Goal: Transaction & Acquisition: Purchase product/service

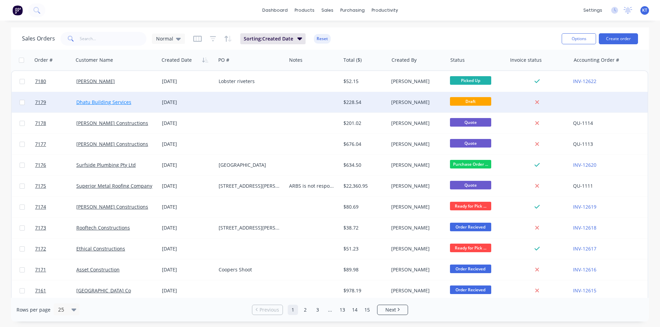
click at [98, 104] on link "Dhatu Building Services" at bounding box center [103, 102] width 55 height 7
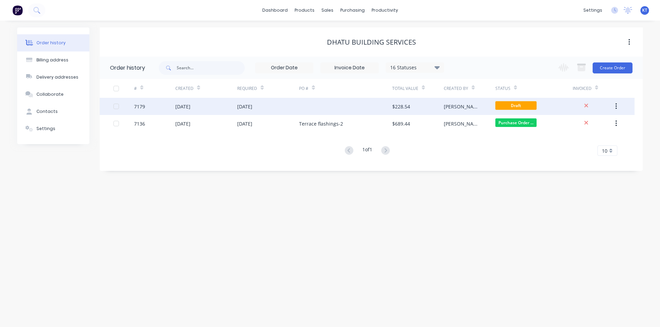
click at [349, 109] on div at bounding box center [345, 106] width 93 height 17
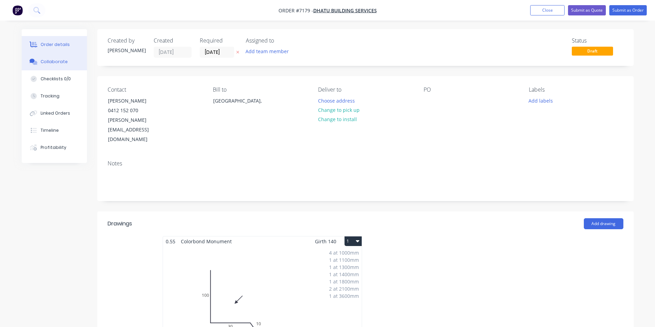
click at [38, 67] on button "Collaborate" at bounding box center [54, 61] width 65 height 17
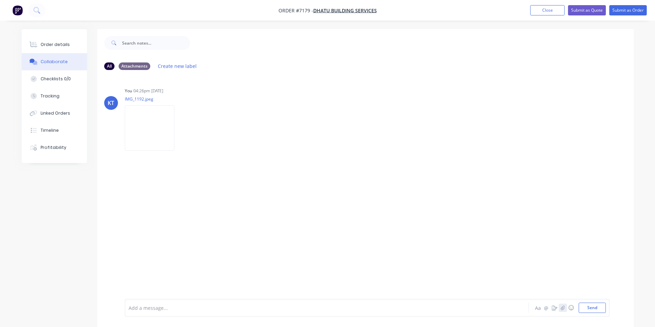
click at [560, 307] on icon "button" at bounding box center [562, 308] width 4 height 5
click at [592, 308] on button "Send" at bounding box center [591, 308] width 27 height 10
click at [48, 48] on button "Order details" at bounding box center [54, 44] width 65 height 17
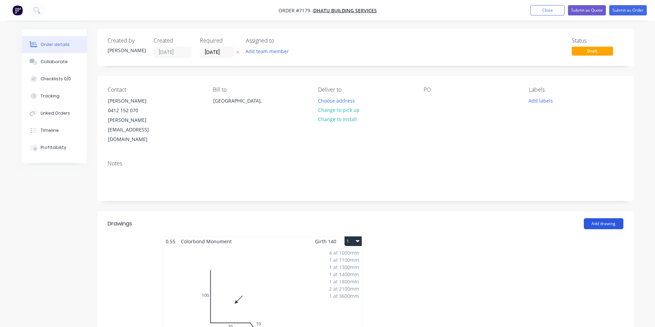
click at [612, 219] on button "Add drawing" at bounding box center [604, 224] width 40 height 11
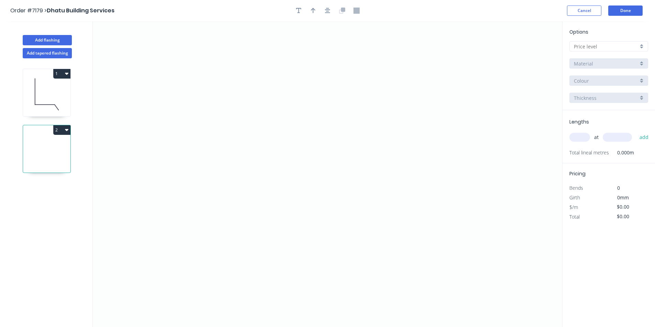
click at [58, 131] on button "2" at bounding box center [61, 130] width 17 height 10
click at [57, 161] on div "Delete" at bounding box center [37, 161] width 53 height 10
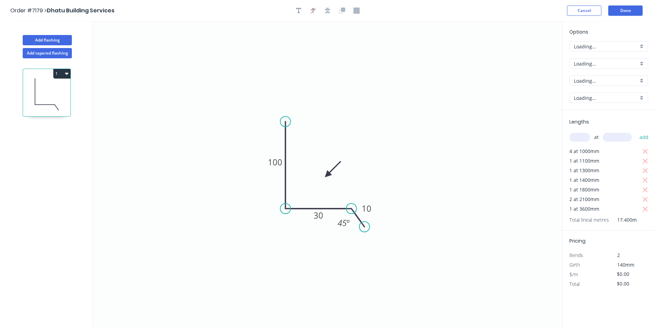
type input "$11.94"
type input "$207.76"
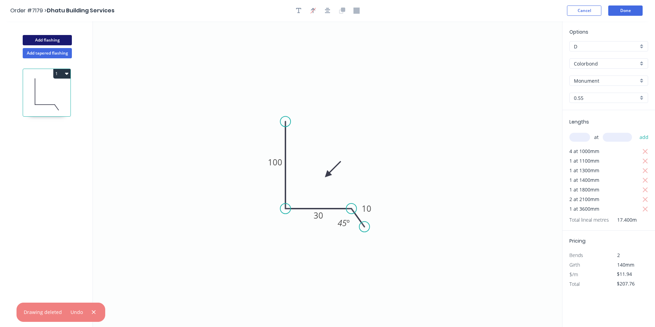
click at [49, 42] on button "Add flashing" at bounding box center [47, 40] width 49 height 10
type input "$0.00"
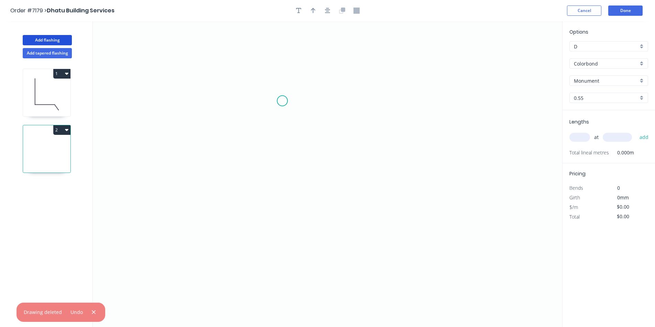
click at [282, 101] on icon "0" at bounding box center [327, 174] width 469 height 306
click at [282, 178] on icon "0" at bounding box center [327, 174] width 469 height 306
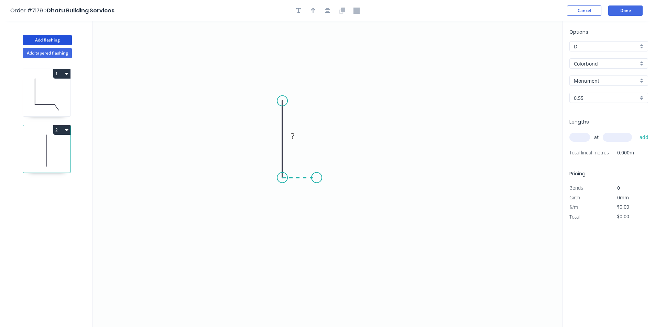
click at [316, 179] on icon "0 ?" at bounding box center [327, 174] width 469 height 306
click at [317, 193] on icon "0 ? ?" at bounding box center [327, 174] width 469 height 306
click at [326, 14] on button "button" at bounding box center [327, 10] width 10 height 10
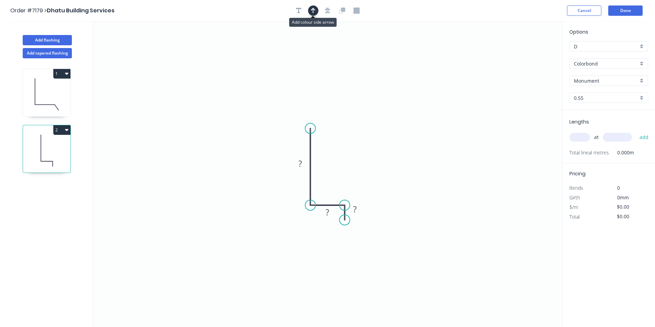
click at [314, 9] on icon "button" at bounding box center [313, 10] width 5 height 5
click at [524, 55] on icon "0 ? ? ?" at bounding box center [327, 174] width 469 height 306
click at [525, 55] on icon at bounding box center [527, 48] width 6 height 22
drag, startPoint x: 525, startPoint y: 55, endPoint x: 323, endPoint y: 162, distance: 228.7
click at [323, 162] on icon "0 ? ? ?" at bounding box center [327, 174] width 469 height 306
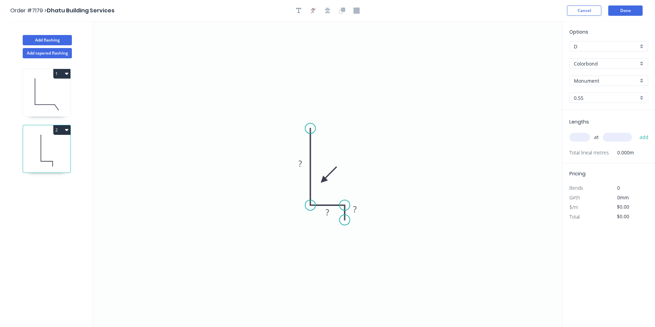
drag, startPoint x: 531, startPoint y: 53, endPoint x: 323, endPoint y: 181, distance: 243.8
click at [323, 181] on icon at bounding box center [329, 175] width 20 height 20
click at [298, 162] on tspan "?" at bounding box center [299, 163] width 3 height 11
type input "$11.94"
click at [582, 134] on input "text" at bounding box center [579, 137] width 21 height 9
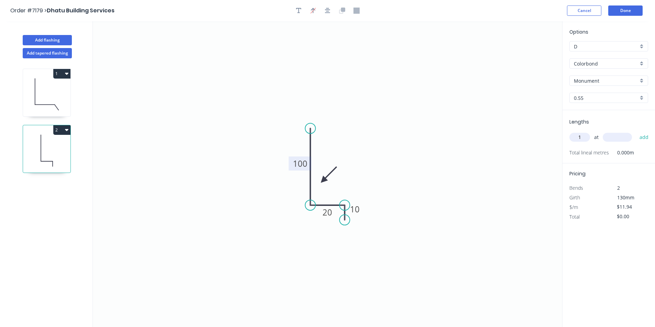
type input "1"
type input "3600"
click at [636, 132] on button "add" at bounding box center [644, 138] width 16 height 12
type input "$42.98"
click at [619, 10] on button "Done" at bounding box center [625, 10] width 34 height 10
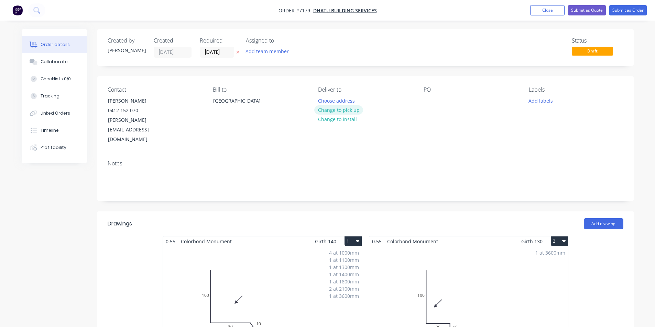
click at [334, 113] on button "Change to pick up" at bounding box center [338, 109] width 49 height 9
click at [640, 11] on button "Submit as Order" at bounding box center [627, 10] width 37 height 10
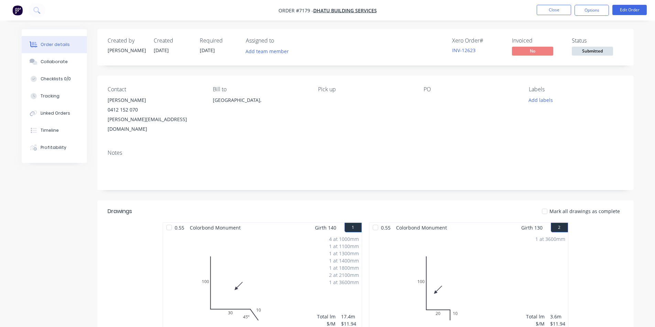
click at [608, 51] on span "Submitted" at bounding box center [591, 51] width 41 height 9
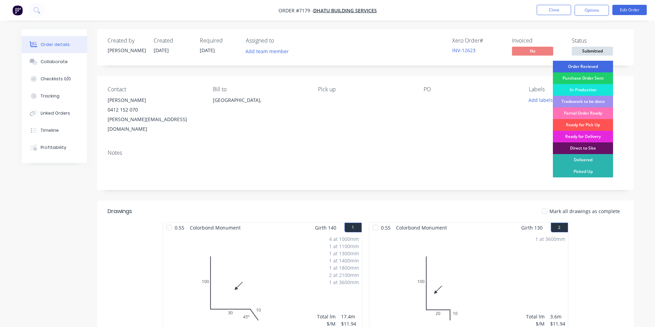
click at [607, 65] on div "Order Recieved" at bounding box center [583, 67] width 60 height 12
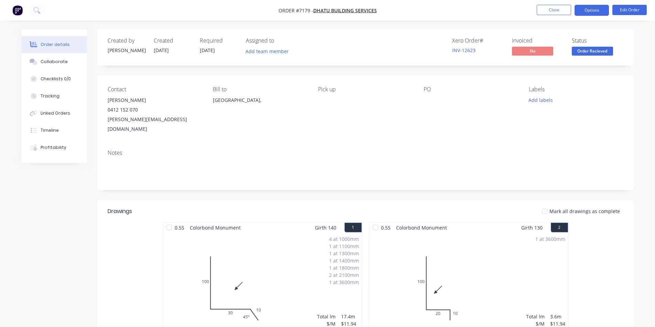
click at [597, 9] on button "Options" at bounding box center [591, 10] width 34 height 11
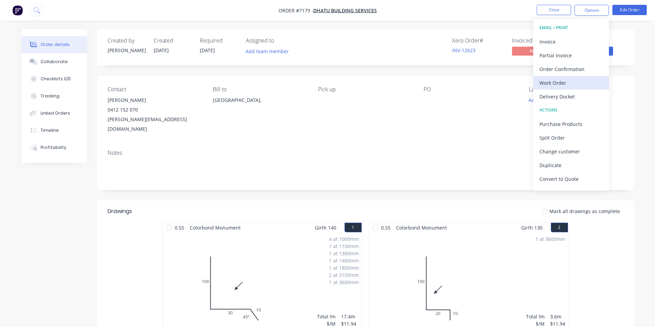
click at [566, 84] on div "Work Order" at bounding box center [570, 83] width 63 height 10
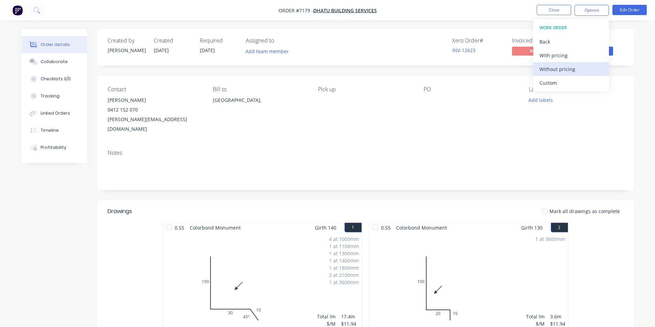
click at [570, 72] on div "Without pricing" at bounding box center [570, 69] width 63 height 10
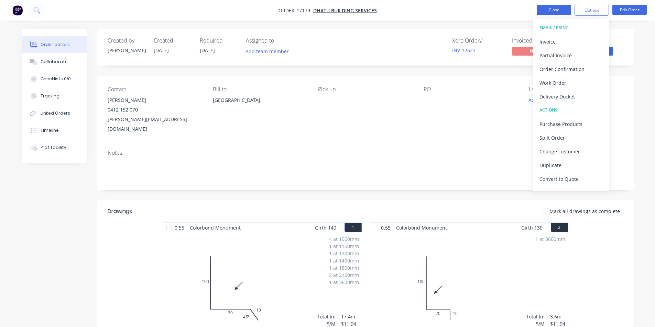
click at [558, 9] on button "Close" at bounding box center [553, 10] width 34 height 10
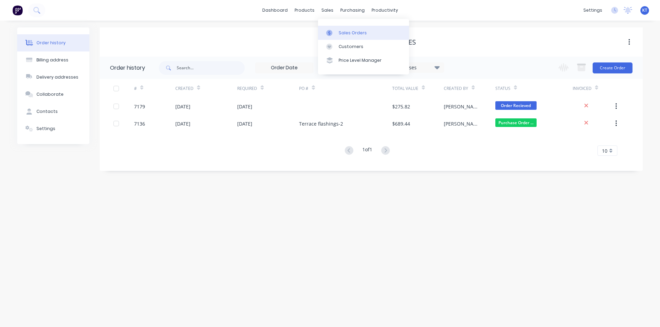
click at [359, 31] on div "Sales Orders" at bounding box center [352, 33] width 28 height 6
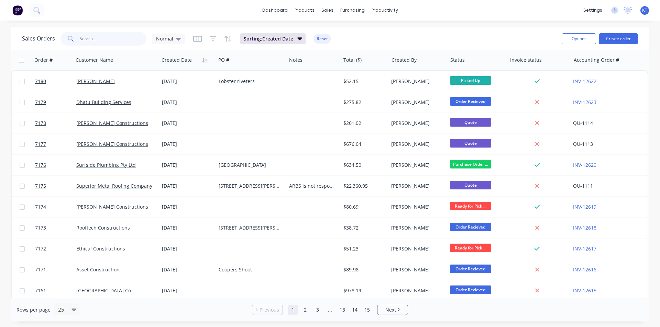
click at [86, 40] on input "text" at bounding box center [113, 39] width 67 height 14
click at [340, 51] on link "Customers" at bounding box center [363, 47] width 91 height 14
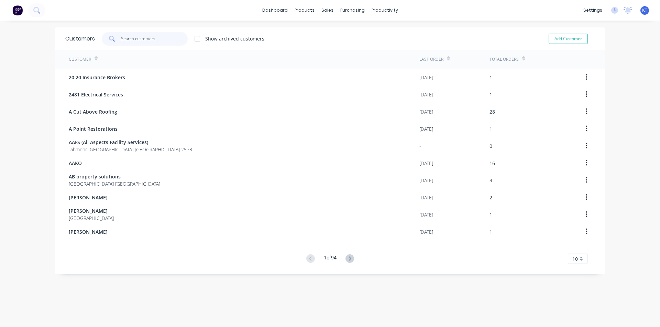
click at [145, 35] on input "text" at bounding box center [154, 39] width 67 height 14
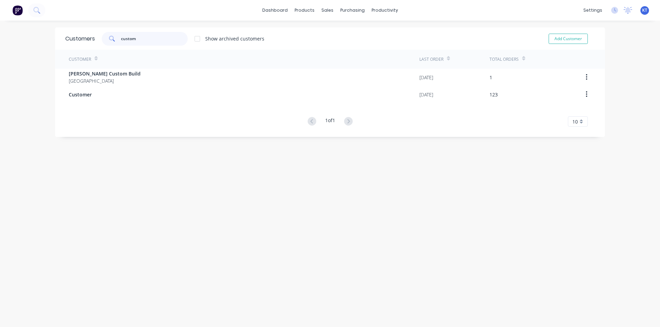
drag, startPoint x: 147, startPoint y: 39, endPoint x: 74, endPoint y: 37, distance: 73.2
click at [74, 37] on div "Customers custom Show archived customers Add Customer" at bounding box center [330, 38] width 550 height 22
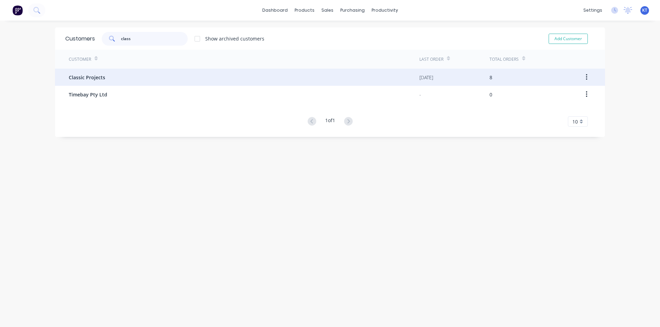
type input "class"
click at [88, 77] on span "Classic Projects" at bounding box center [87, 77] width 36 height 7
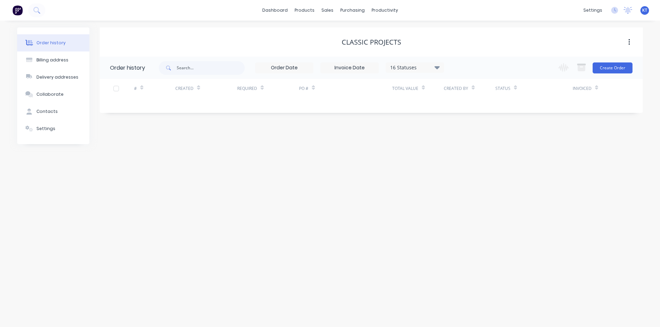
click at [437, 70] on icon at bounding box center [436, 67] width 5 height 8
click at [471, 160] on label at bounding box center [471, 160] width 0 height 0
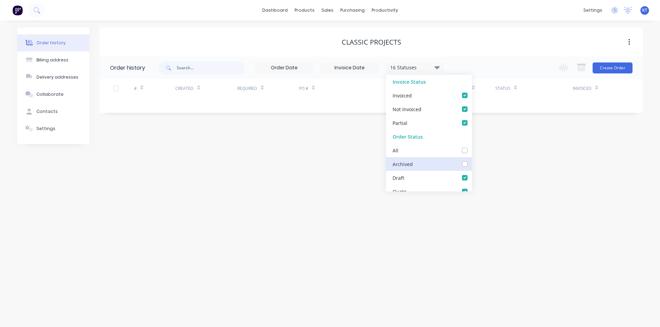
click at [471, 163] on input "checkbox" at bounding box center [473, 163] width 5 height 7
checkbox input "true"
click at [525, 180] on div "Order history Billing address Delivery addresses Collaborate Contacts Settings …" at bounding box center [330, 174] width 660 height 307
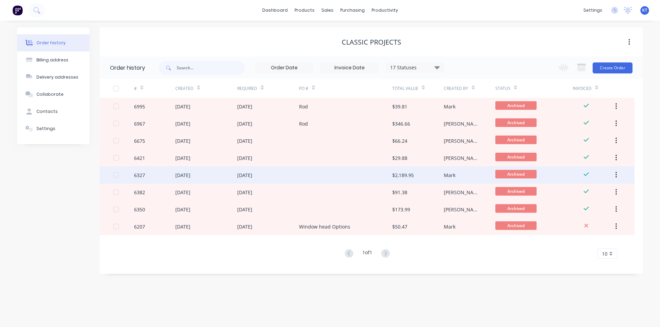
click at [299, 176] on div "[DATE]" at bounding box center [268, 175] width 62 height 17
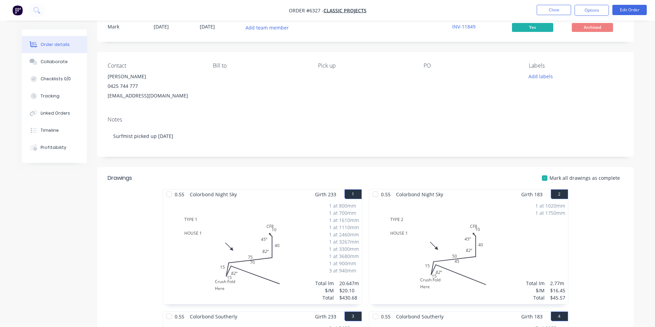
scroll to position [34, 0]
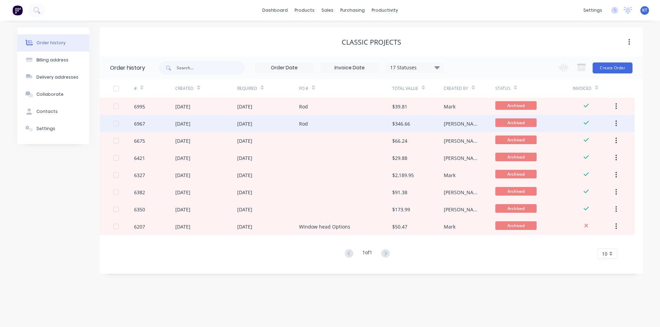
click at [354, 118] on div "Rod" at bounding box center [345, 123] width 93 height 17
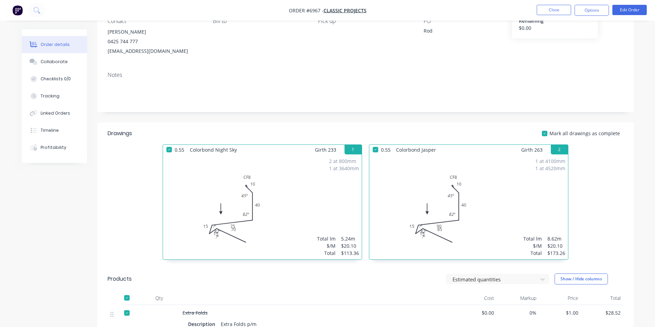
scroll to position [69, 0]
click at [606, 10] on button "Options" at bounding box center [591, 10] width 34 height 11
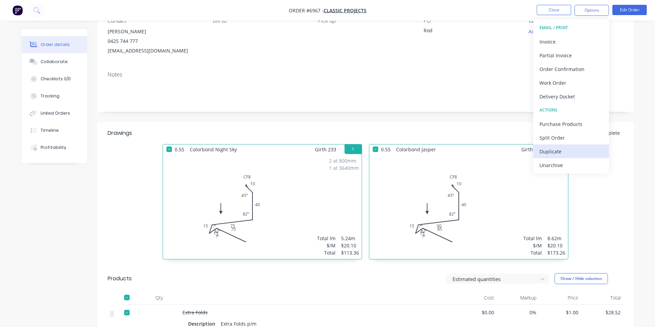
click at [568, 156] on div "Duplicate" at bounding box center [570, 152] width 63 height 10
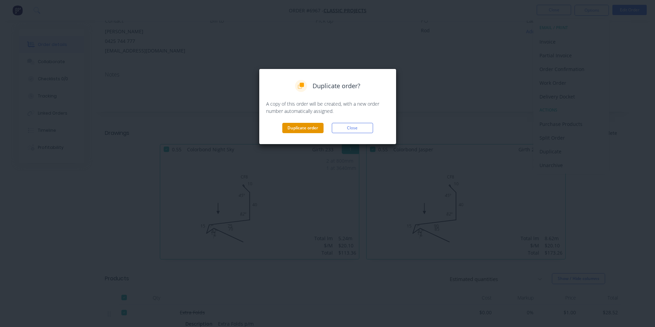
click at [314, 131] on button "Duplicate order" at bounding box center [302, 128] width 41 height 10
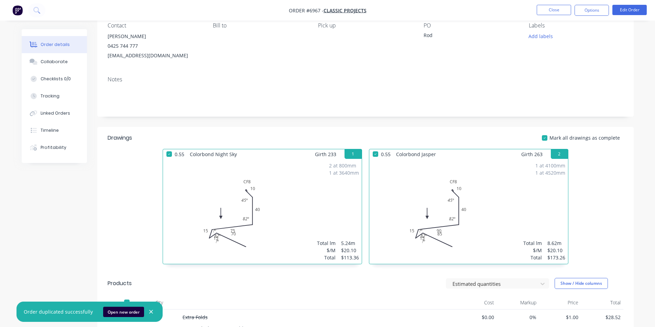
scroll to position [0, 0]
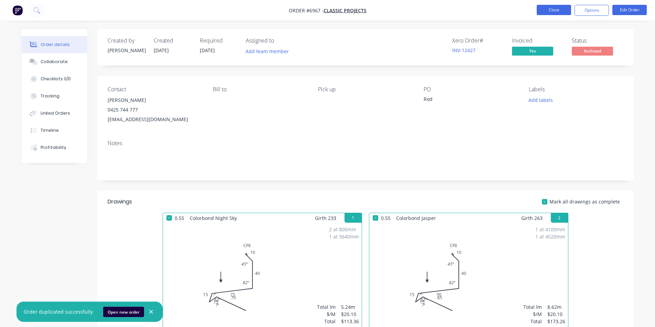
click at [540, 14] on button "Close" at bounding box center [553, 10] width 34 height 10
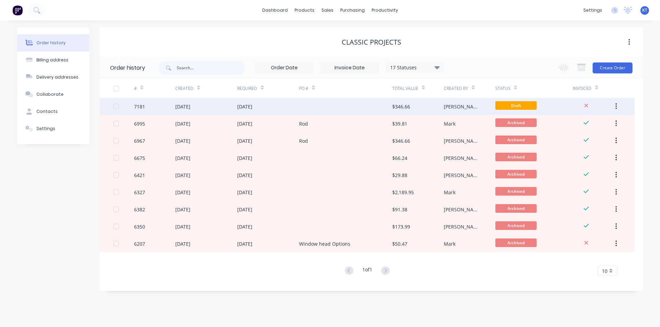
click at [422, 105] on div "$346.66" at bounding box center [418, 106] width 52 height 17
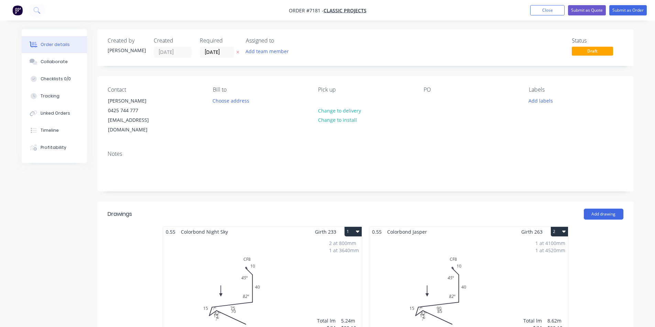
click at [286, 237] on div "2 at 800mm 1 at 3640mm Total lm $/M Total 5.24m $20.10 $113.36" at bounding box center [262, 289] width 199 height 105
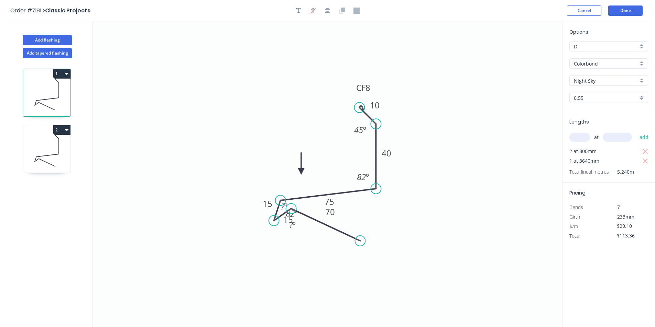
click at [637, 85] on div "Night Sky" at bounding box center [608, 81] width 79 height 10
click at [583, 100] on div "Dune" at bounding box center [608, 97] width 78 height 12
type input "Dune"
click at [333, 200] on tspan "75" at bounding box center [329, 201] width 10 height 11
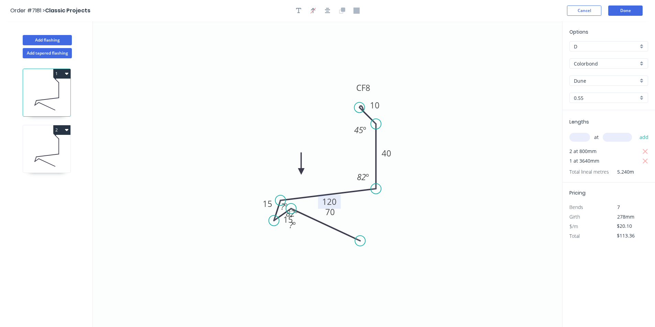
click at [41, 153] on icon at bounding box center [46, 151] width 47 height 44
click at [51, 84] on icon at bounding box center [46, 95] width 47 height 44
type input "$113.36"
type input "Dune"
click at [331, 210] on tspan "70" at bounding box center [330, 212] width 10 height 11
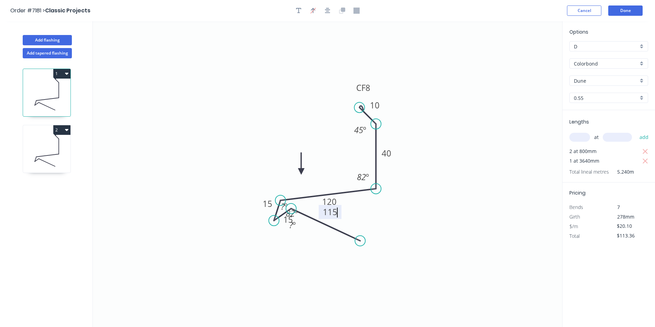
type input "$23.80"
click at [67, 133] on button "2" at bounding box center [61, 130] width 17 height 10
click at [51, 160] on div "Delete" at bounding box center [37, 161] width 53 height 10
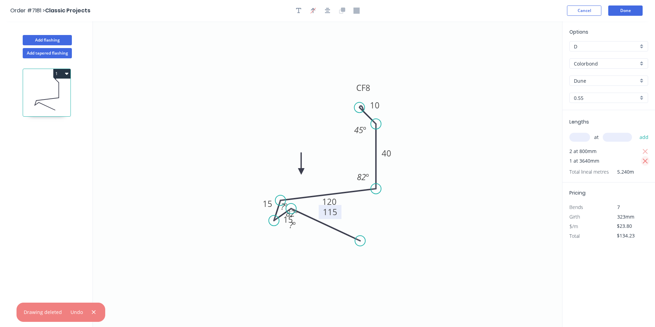
click at [647, 163] on icon "button" at bounding box center [645, 161] width 6 height 8
click at [647, 152] on icon "button" at bounding box center [645, 152] width 6 height 8
type input "$0.00"
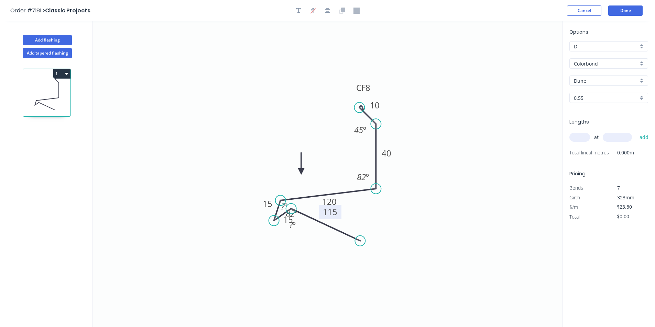
click at [592, 136] on div "at add" at bounding box center [609, 138] width 80 height 12
click at [585, 136] on input "text" at bounding box center [579, 137] width 21 height 9
type input "1"
type input "3200"
click at [636, 132] on button "add" at bounding box center [644, 138] width 16 height 12
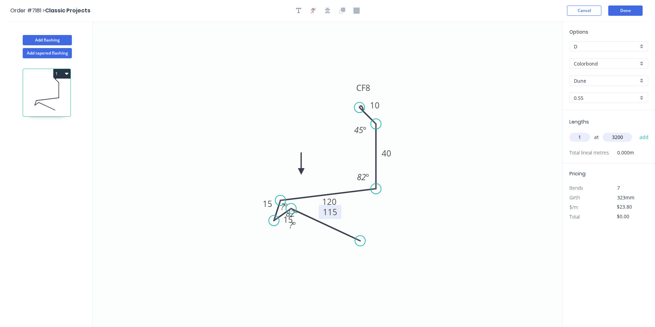
type input "$76.16"
type input "1"
type input "3170"
click at [636, 132] on button "add" at bounding box center [644, 138] width 16 height 12
type input "$151.61"
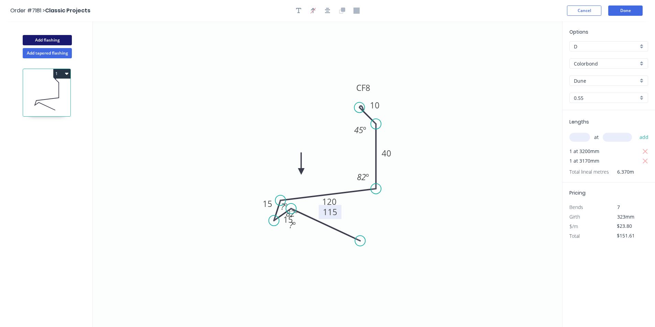
click at [64, 37] on button "Add flashing" at bounding box center [47, 40] width 49 height 10
type input "$0.00"
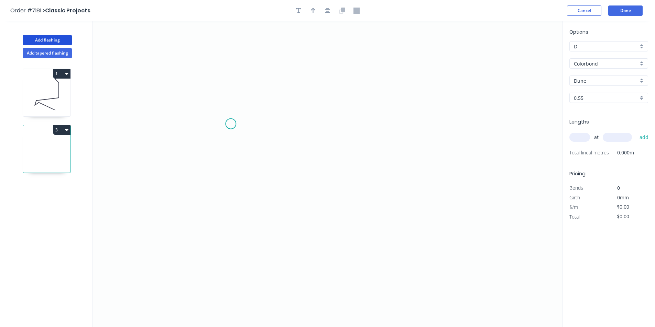
click at [231, 124] on icon "0" at bounding box center [327, 174] width 469 height 306
click at [231, 160] on icon "0" at bounding box center [327, 174] width 469 height 306
click at [436, 163] on icon "0 ?" at bounding box center [327, 174] width 469 height 306
click at [436, 120] on icon "0 ? ?" at bounding box center [327, 174] width 469 height 306
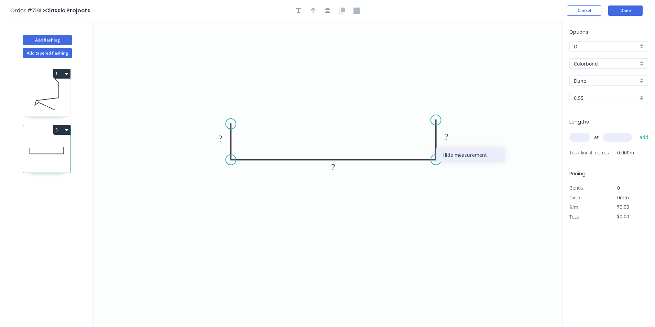
click at [442, 156] on div "Hide measurement" at bounding box center [469, 155] width 69 height 14
click at [437, 120] on circle at bounding box center [436, 120] width 10 height 10
click at [437, 112] on icon "0 ? ?" at bounding box center [327, 174] width 469 height 306
drag, startPoint x: 436, startPoint y: 120, endPoint x: 436, endPoint y: 197, distance: 77.0
click at [436, 197] on circle at bounding box center [436, 196] width 10 height 10
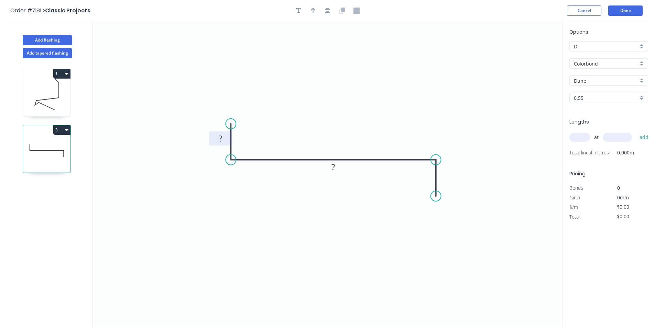
click at [223, 140] on rect at bounding box center [220, 139] width 14 height 10
click at [453, 196] on div "Show measurement" at bounding box center [470, 196] width 69 height 14
click at [447, 172] on tspan "?" at bounding box center [445, 174] width 3 height 11
click at [457, 223] on div "Crush & Fold" at bounding box center [470, 221] width 69 height 14
click at [459, 219] on div "Flip bend" at bounding box center [471, 221] width 69 height 14
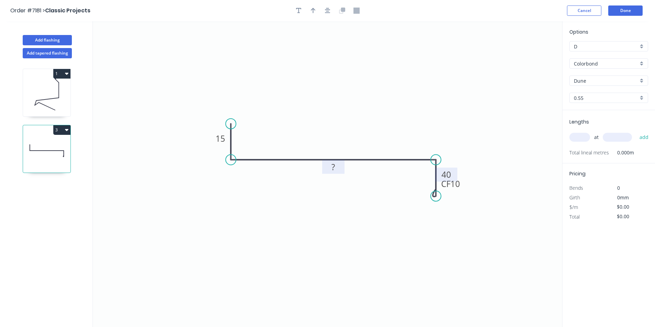
click at [337, 166] on rect at bounding box center [333, 168] width 14 height 10
drag, startPoint x: 435, startPoint y: 199, endPoint x: 441, endPoint y: 199, distance: 5.2
click at [441, 199] on circle at bounding box center [440, 198] width 10 height 10
click at [424, 174] on tspan "?" at bounding box center [423, 172] width 4 height 11
click at [332, 167] on tspan "?" at bounding box center [332, 167] width 3 height 11
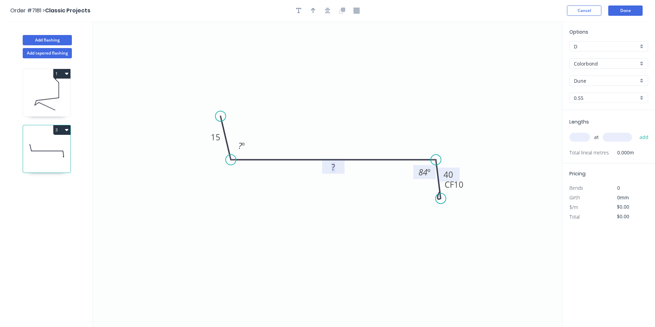
drag, startPoint x: 232, startPoint y: 121, endPoint x: 220, endPoint y: 116, distance: 12.2
click at [220, 116] on circle at bounding box center [220, 116] width 10 height 10
click at [243, 146] on tspan "º" at bounding box center [243, 145] width 3 height 11
click at [342, 166] on rect at bounding box center [332, 167] width 22 height 14
click at [338, 168] on rect at bounding box center [333, 168] width 14 height 10
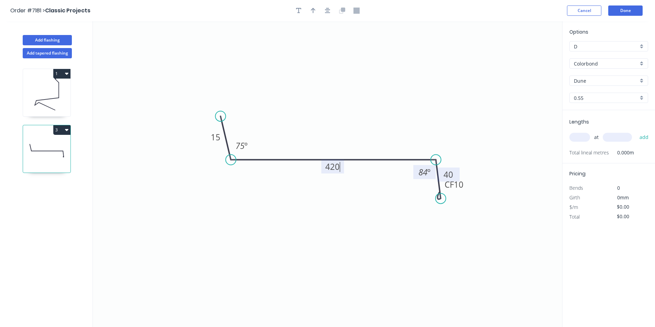
type input "$24.80"
drag, startPoint x: 299, startPoint y: 7, endPoint x: 318, endPoint y: 40, distance: 38.4
click at [299, 6] on button "button" at bounding box center [298, 10] width 10 height 10
drag, startPoint x: 123, startPoint y: 46, endPoint x: 278, endPoint y: 108, distance: 167.0
click at [278, 108] on textarea at bounding box center [292, 110] width 56 height 25
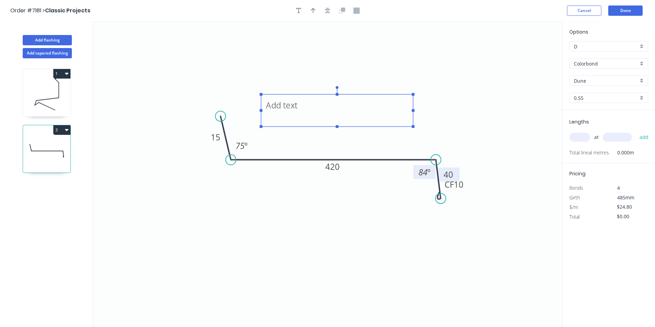
drag, startPoint x: 324, startPoint y: 110, endPoint x: 453, endPoint y: 115, distance: 128.6
click at [453, 115] on icon "15 420 CF 10 40 75 º 84 º" at bounding box center [327, 174] width 469 height 306
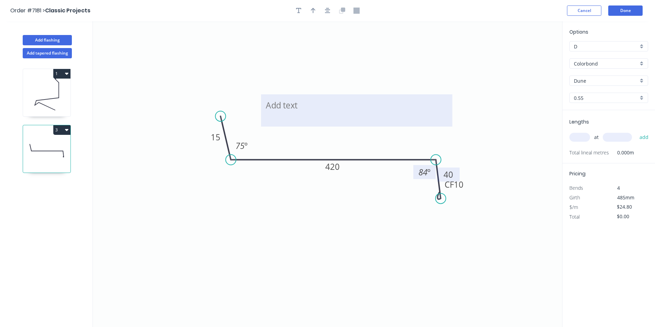
click at [313, 109] on textarea at bounding box center [356, 110] width 184 height 25
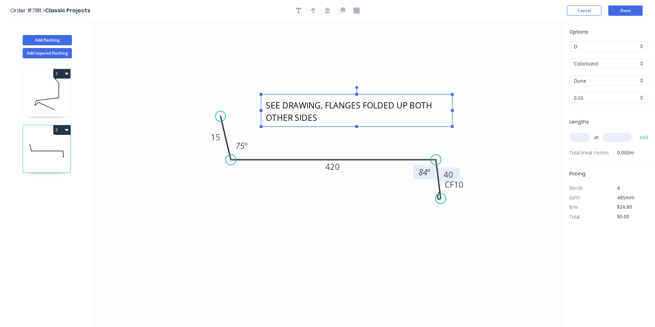
type textarea "SEE DRAWING, FLANGES FOLDED UP BOTH OTHER SIDES"
click at [575, 143] on div "at add" at bounding box center [609, 138] width 80 height 12
click at [576, 140] on input "text" at bounding box center [579, 137] width 21 height 9
type input "1"
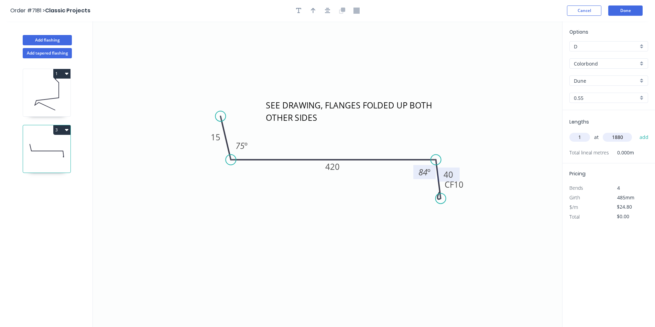
type input "1880"
click at [636, 132] on button "add" at bounding box center [644, 138] width 16 height 12
type input "$46.62"
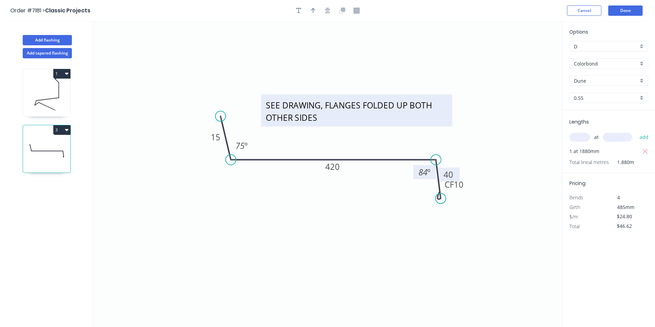
click at [345, 112] on textarea "SEE DRAWING, FLANGES FOLDED UP BOTH OTHER SIDES" at bounding box center [356, 110] width 184 height 25
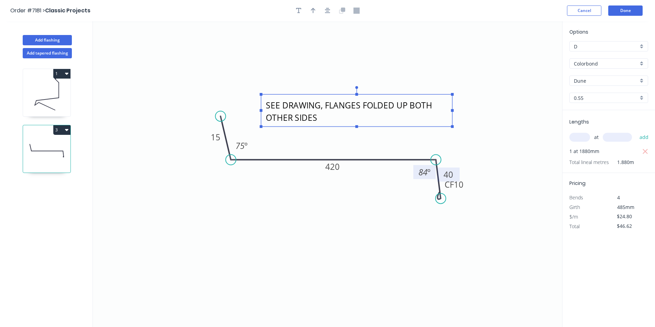
click at [343, 115] on textarea "SEE DRAWING, FLANGES FOLDED UP BOTH OTHER SIDES" at bounding box center [356, 110] width 184 height 25
click at [491, 124] on icon "SEE DRAWING, FLANGES FOLDED UP BOTH OTHER SIDES, 1820 Finished 15 420 CF 10 40 …" at bounding box center [327, 174] width 469 height 306
type textarea "SEE DRAWING, FLANGES FOLDED UP BOTH OTHER SIDES, 1820 Finished"
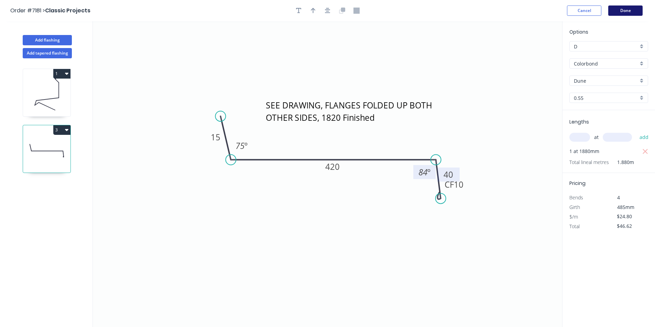
click at [622, 9] on button "Done" at bounding box center [625, 10] width 34 height 10
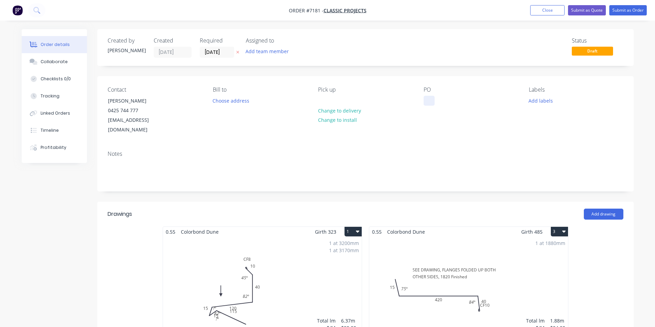
click at [426, 97] on div at bounding box center [428, 101] width 11 height 10
click at [641, 9] on button "Submit as Order" at bounding box center [627, 10] width 37 height 10
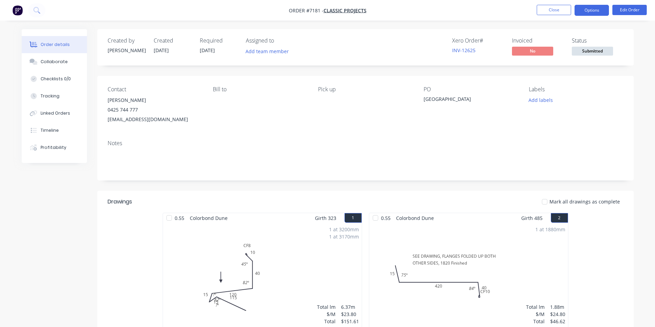
click at [585, 13] on button "Options" at bounding box center [591, 10] width 34 height 11
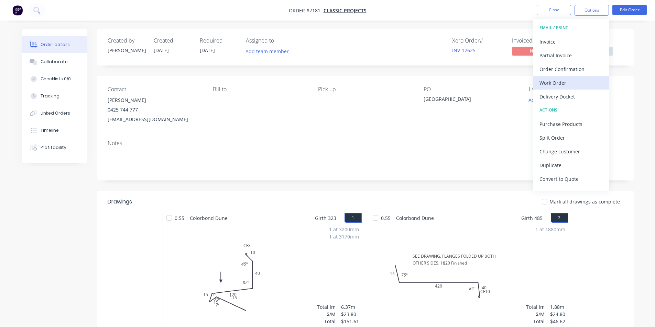
click at [576, 80] on div "Work Order" at bounding box center [570, 83] width 63 height 10
click at [576, 80] on div "Custom" at bounding box center [570, 83] width 63 height 10
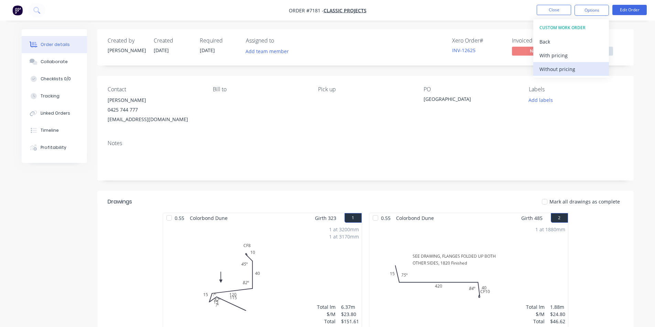
click at [573, 71] on div "Without pricing" at bounding box center [570, 69] width 63 height 10
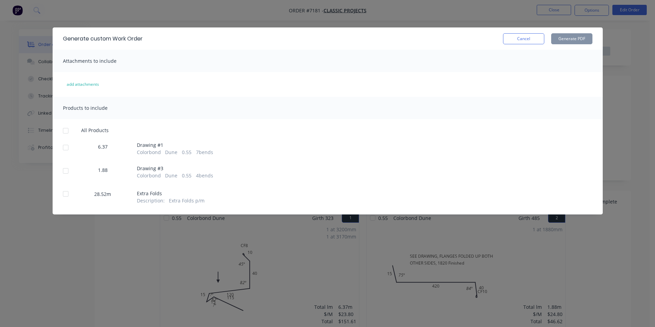
click at [64, 147] on div at bounding box center [66, 148] width 14 height 14
click at [63, 130] on div at bounding box center [66, 131] width 14 height 14
click at [67, 131] on div at bounding box center [66, 131] width 14 height 14
click at [586, 40] on button "Generate PDF" at bounding box center [571, 38] width 41 height 11
drag, startPoint x: 531, startPoint y: 40, endPoint x: 614, endPoint y: 23, distance: 84.0
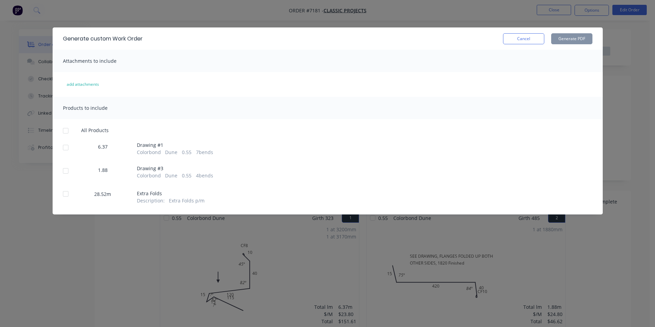
click at [532, 40] on button "Cancel" at bounding box center [523, 38] width 41 height 11
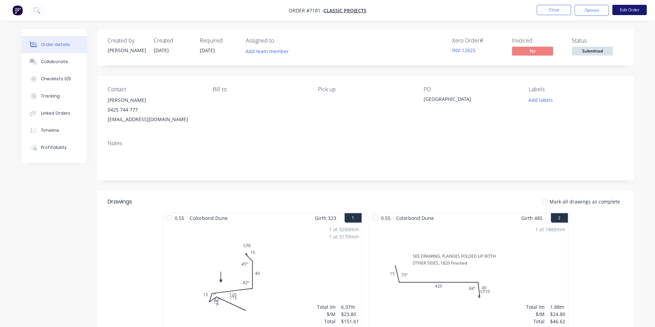
click at [640, 14] on button "Edit Order" at bounding box center [629, 10] width 34 height 10
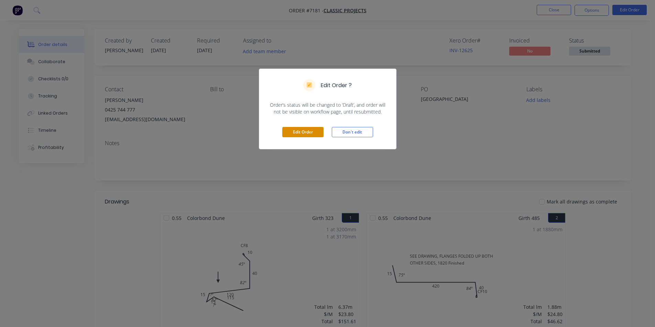
click at [289, 135] on button "Edit Order" at bounding box center [302, 132] width 41 height 10
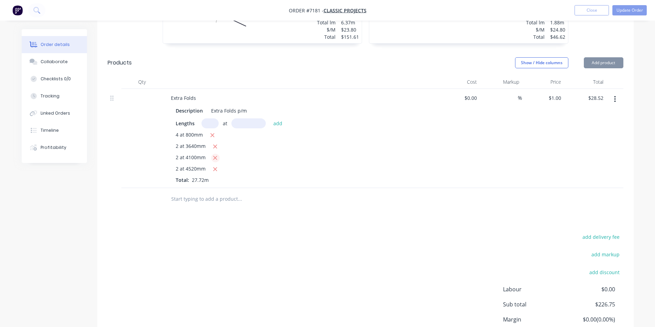
scroll to position [347, 0]
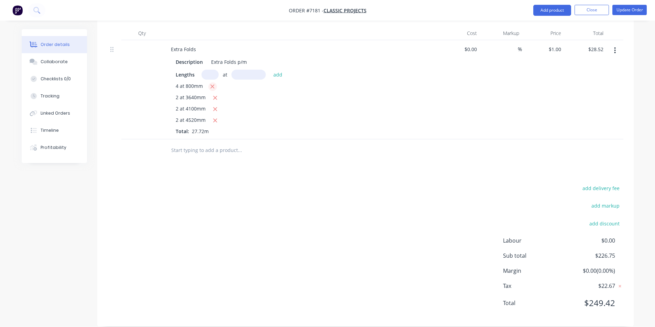
click at [210, 84] on icon "button" at bounding box center [212, 87] width 4 height 6
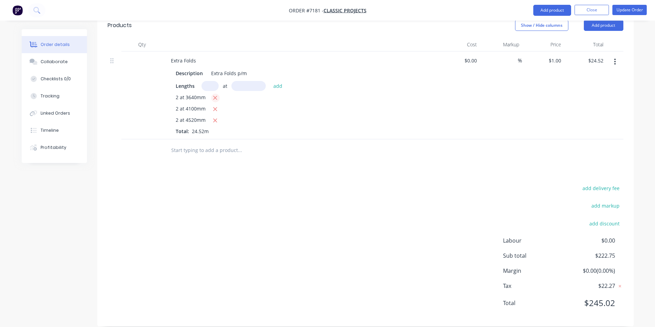
click at [211, 94] on button "button" at bounding box center [215, 98] width 9 height 9
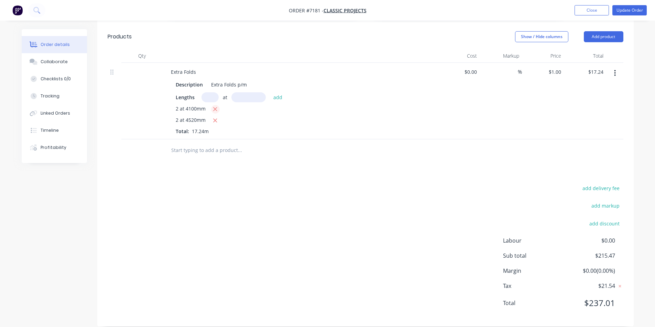
click at [213, 106] on icon "button" at bounding box center [215, 109] width 4 height 6
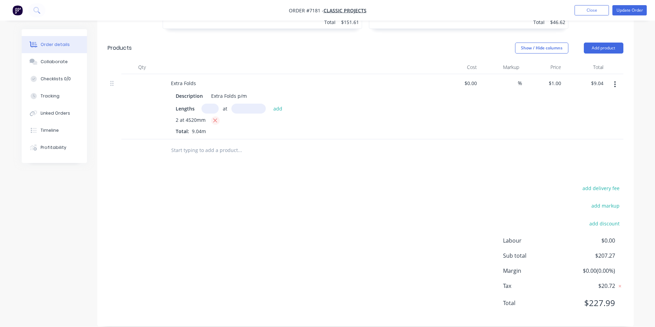
click at [215, 118] on icon "button" at bounding box center [215, 121] width 4 height 6
type input "$0.00"
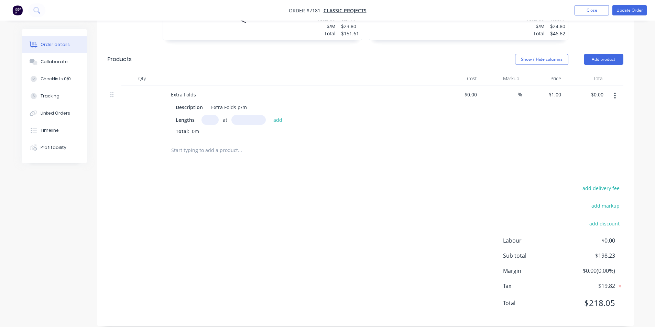
click at [211, 115] on input "text" at bounding box center [209, 120] width 17 height 10
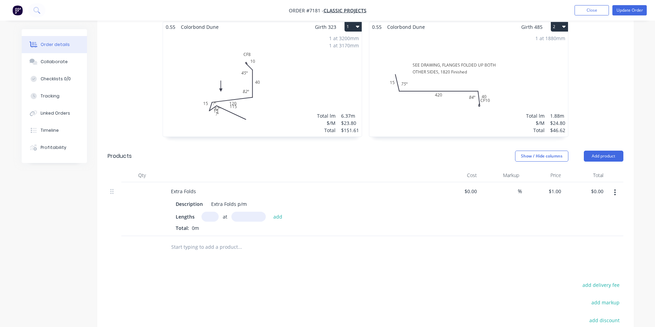
scroll to position [199, 0]
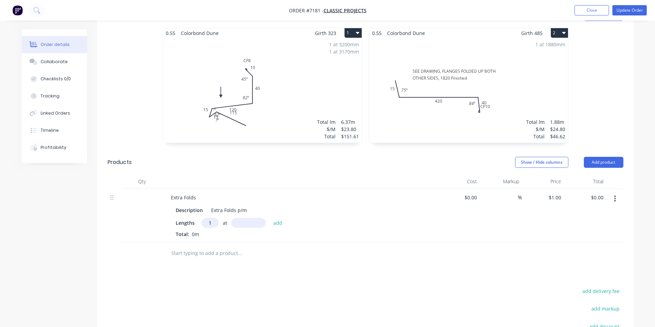
type input "1"
type input "3200"
click at [270, 218] on button "add" at bounding box center [278, 222] width 16 height 9
type input "$3.20"
type input "1"
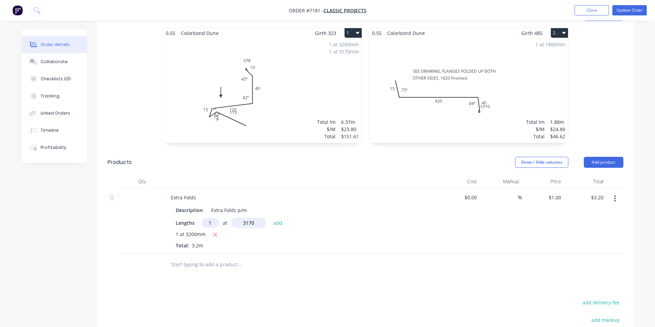
type input "3170"
click at [270, 218] on button "add" at bounding box center [278, 222] width 16 height 9
type input "$6.37"
type input "4"
type input "1880"
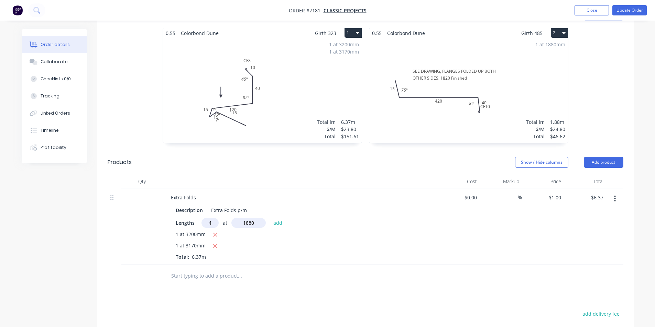
click at [270, 218] on button "add" at bounding box center [278, 222] width 16 height 9
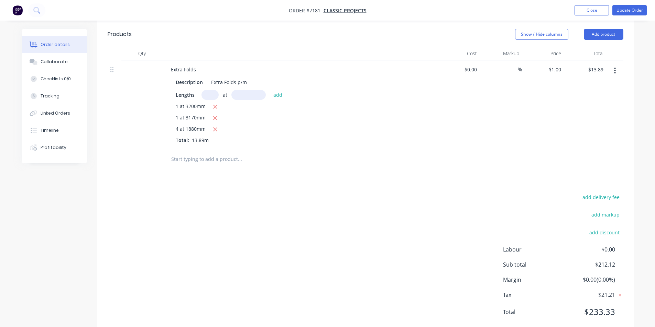
scroll to position [336, 0]
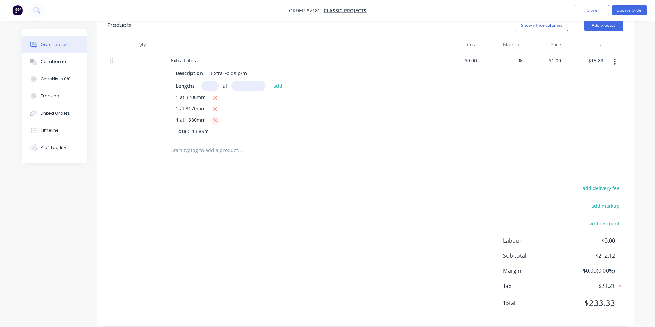
click at [214, 118] on icon "button" at bounding box center [215, 121] width 4 height 6
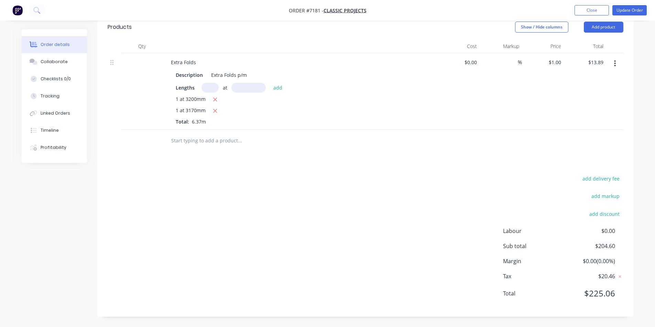
type input "$6.37"
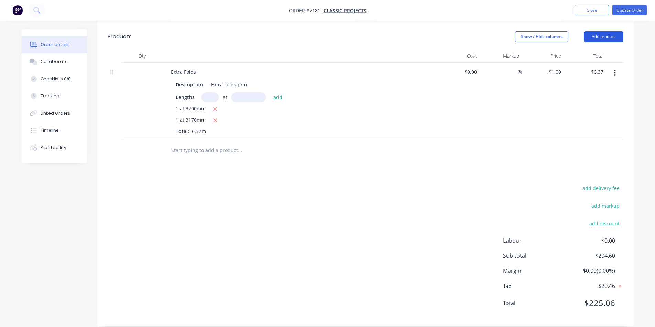
click at [597, 31] on button "Add product" at bounding box center [604, 36] width 40 height 11
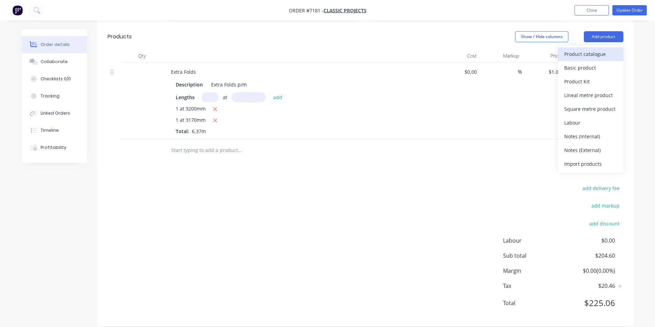
click at [598, 49] on div "Product catalogue" at bounding box center [590, 54] width 53 height 10
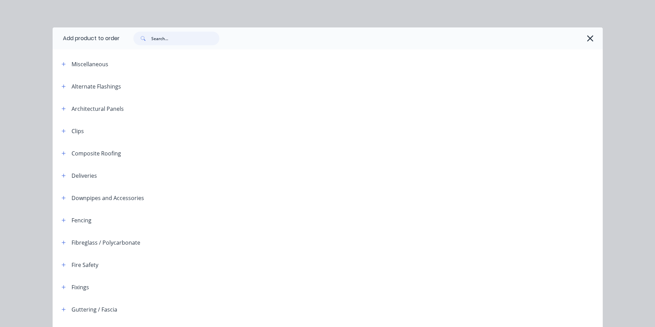
click at [154, 34] on input "text" at bounding box center [185, 39] width 68 height 14
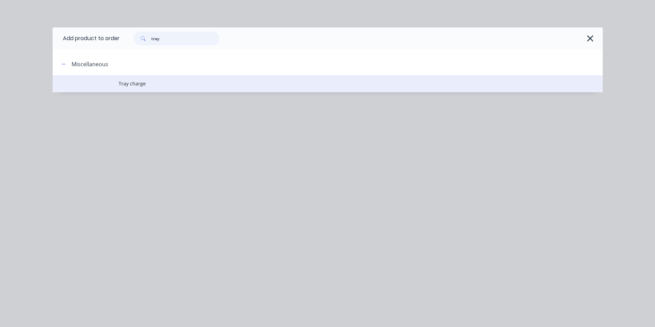
type input "tray"
click at [140, 85] on span "Tray charge" at bounding box center [312, 83] width 387 height 7
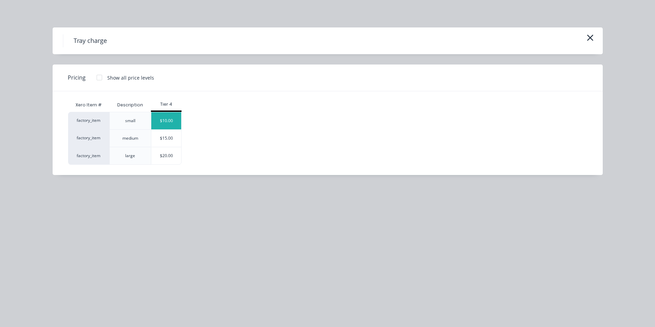
click at [173, 127] on div "$10.00" at bounding box center [166, 120] width 30 height 17
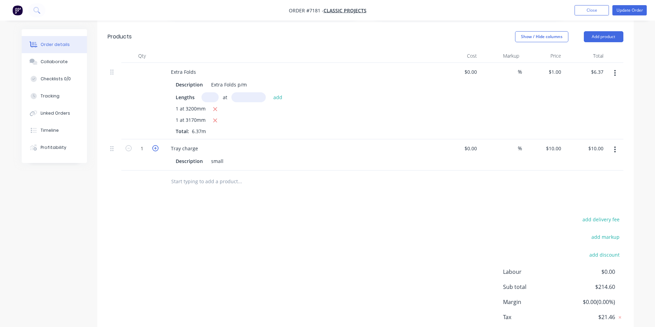
click at [157, 145] on icon "button" at bounding box center [155, 148] width 6 height 6
type input "2"
type input "$20.00"
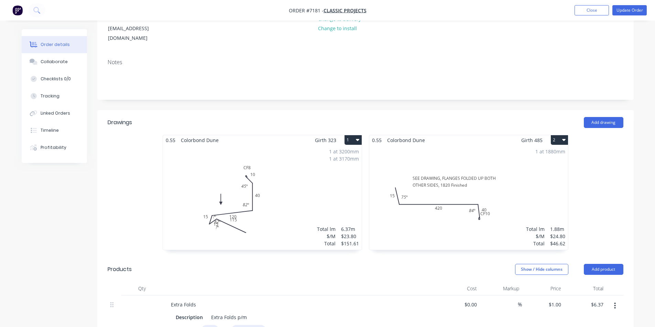
scroll to position [12, 0]
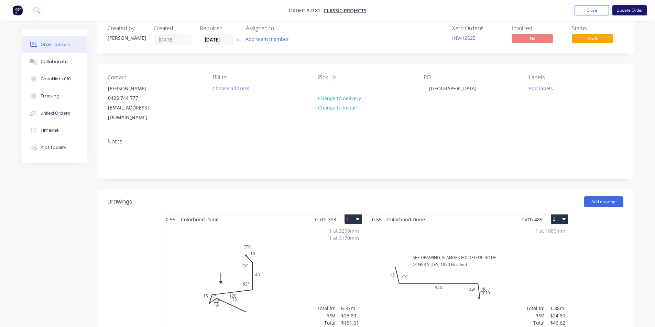
click at [622, 8] on button "Update Order" at bounding box center [629, 10] width 34 height 10
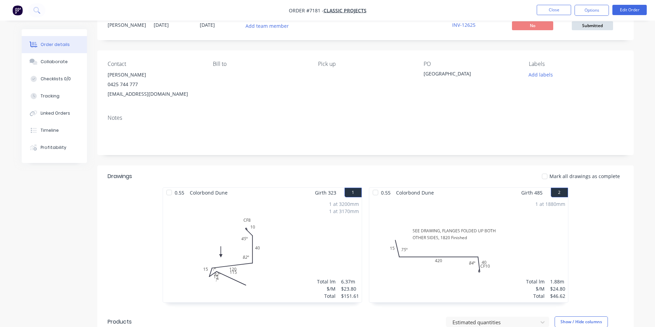
scroll to position [0, 0]
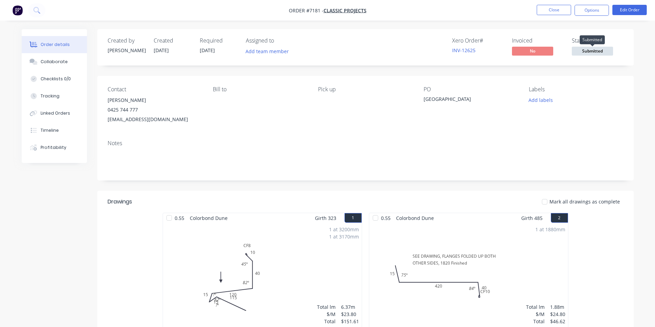
click at [596, 52] on span "Submitted" at bounding box center [591, 51] width 41 height 9
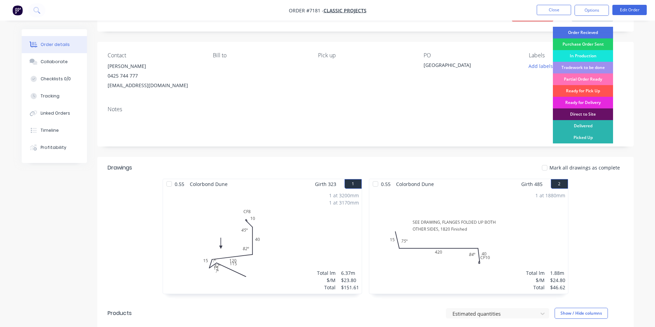
scroll to position [34, 0]
click at [589, 29] on div "Order Recieved" at bounding box center [583, 32] width 60 height 12
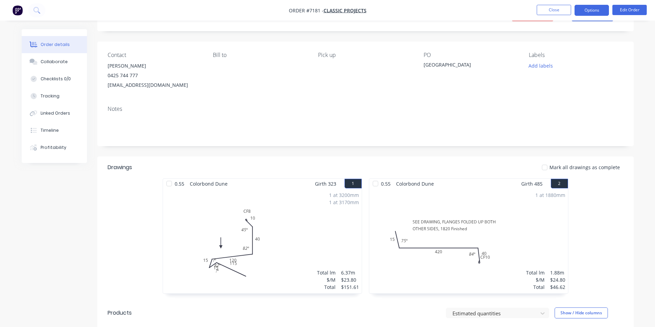
click at [589, 14] on button "Options" at bounding box center [591, 10] width 34 height 11
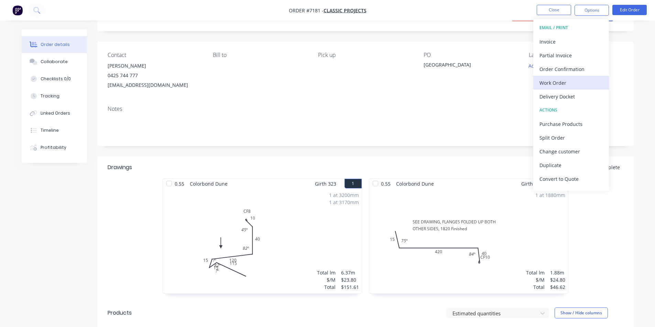
click at [575, 83] on div "Work Order" at bounding box center [570, 83] width 63 height 10
click at [562, 79] on div "Custom" at bounding box center [570, 83] width 63 height 10
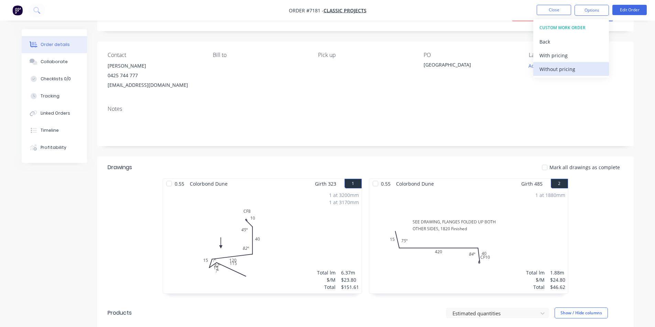
click at [562, 68] on div "Without pricing" at bounding box center [570, 69] width 63 height 10
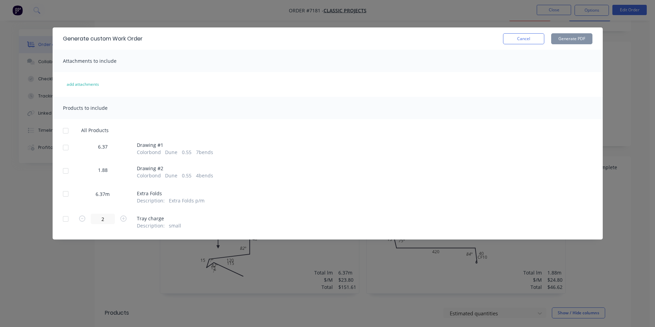
click at [66, 130] on div at bounding box center [66, 131] width 14 height 14
click at [576, 42] on button "Generate PDF" at bounding box center [571, 38] width 41 height 11
click at [50, 240] on div "Generate custom Work Order Cancel Generate PDF Attachments to include add attac…" at bounding box center [327, 163] width 655 height 327
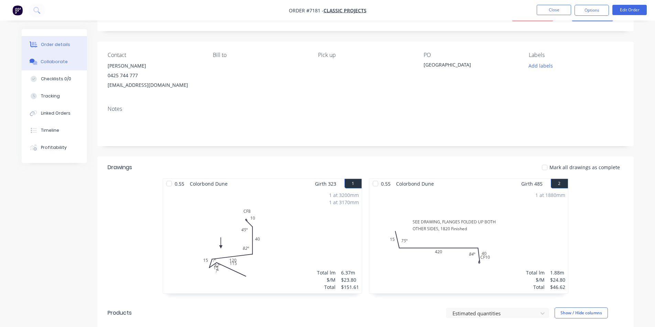
click at [35, 64] on icon at bounding box center [34, 63] width 5 height 4
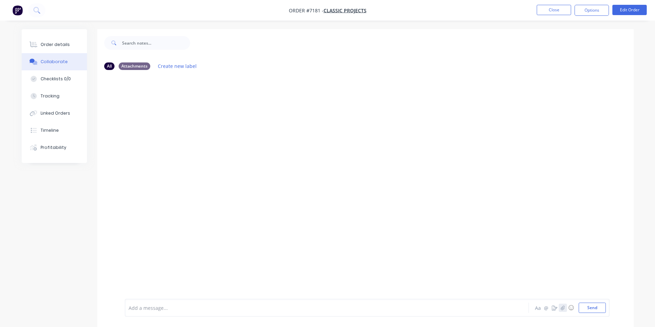
click at [563, 310] on icon "button" at bounding box center [562, 308] width 4 height 5
click at [590, 310] on button "Send" at bounding box center [591, 308] width 27 height 10
click at [80, 45] on button "Order details" at bounding box center [54, 44] width 65 height 17
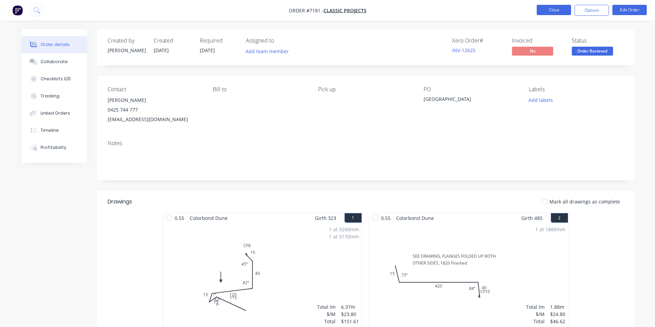
click at [559, 14] on button "Close" at bounding box center [553, 10] width 34 height 10
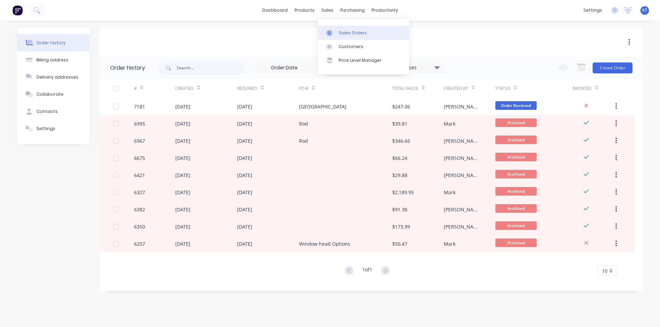
click at [341, 36] on link "Sales Orders" at bounding box center [363, 33] width 91 height 14
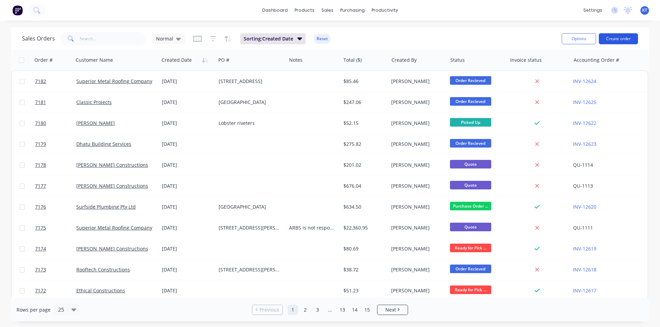
click at [617, 37] on button "Create order" at bounding box center [618, 38] width 39 height 11
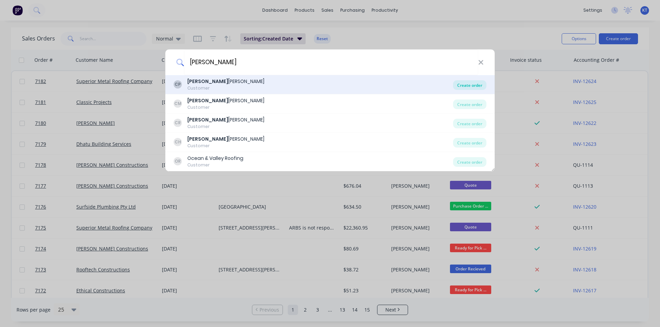
type input "[PERSON_NAME]"
click at [456, 87] on div "Create order" at bounding box center [469, 85] width 33 height 10
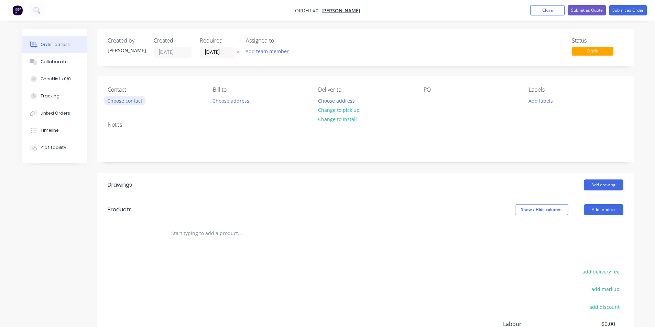
click at [125, 96] on button "Choose contact" at bounding box center [124, 100] width 42 height 9
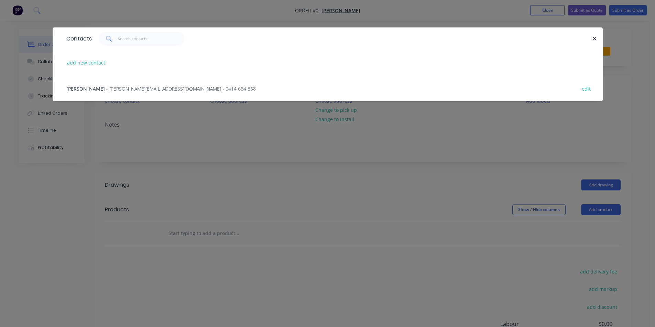
click at [125, 93] on div "[PERSON_NAME] - [PERSON_NAME][EMAIL_ADDRESS][DOMAIN_NAME] - 0414 654 858 edit" at bounding box center [327, 89] width 529 height 26
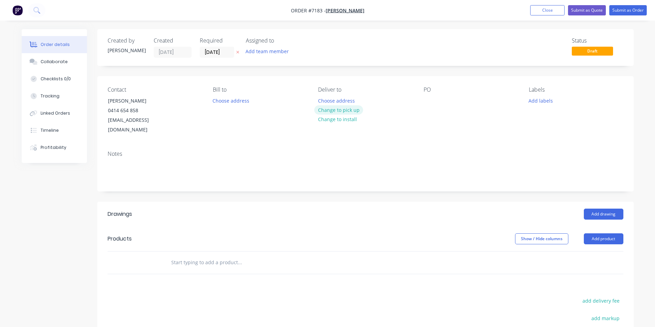
click at [351, 112] on button "Change to pick up" at bounding box center [338, 109] width 49 height 9
click at [432, 98] on div at bounding box center [428, 101] width 11 height 10
click at [601, 234] on button "Add product" at bounding box center [604, 239] width 40 height 11
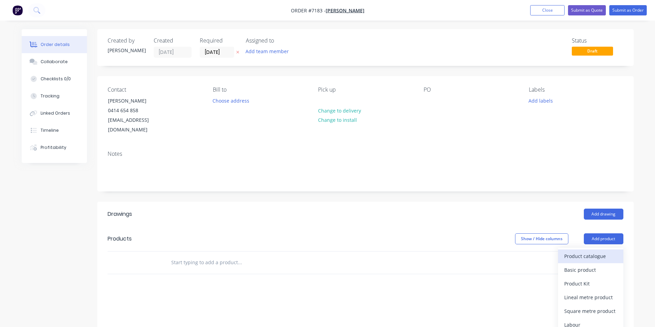
click at [602, 252] on div "Product catalogue" at bounding box center [590, 257] width 53 height 10
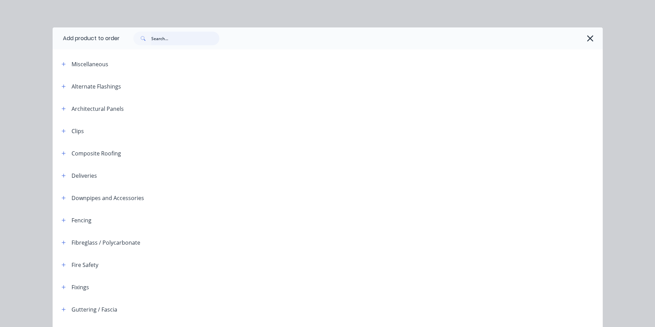
click at [180, 42] on input "text" at bounding box center [185, 39] width 68 height 14
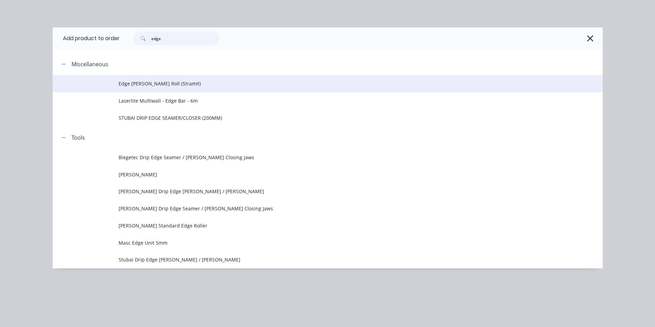
type input "edge"
click at [165, 78] on td "Edge [PERSON_NAME] Roll (Stramit)" at bounding box center [361, 83] width 484 height 17
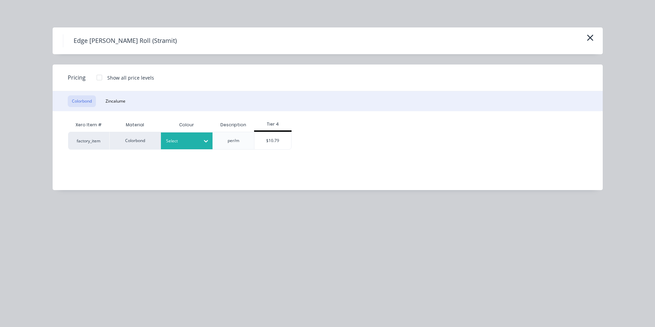
click at [209, 143] on div at bounding box center [206, 141] width 12 height 11
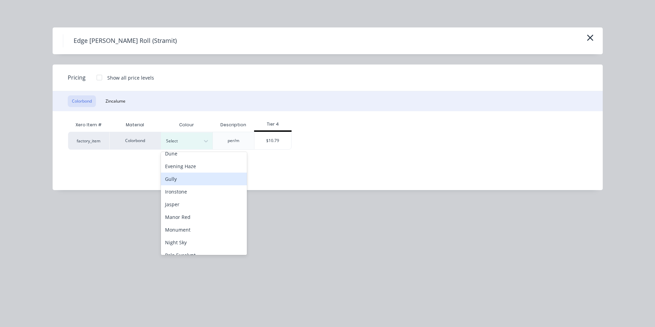
scroll to position [172, 0]
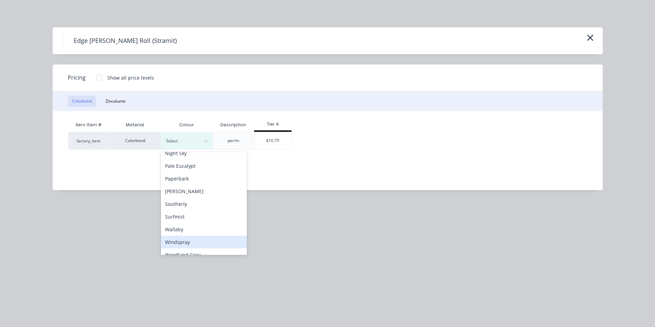
click at [219, 241] on div "Windspray" at bounding box center [204, 242] width 86 height 13
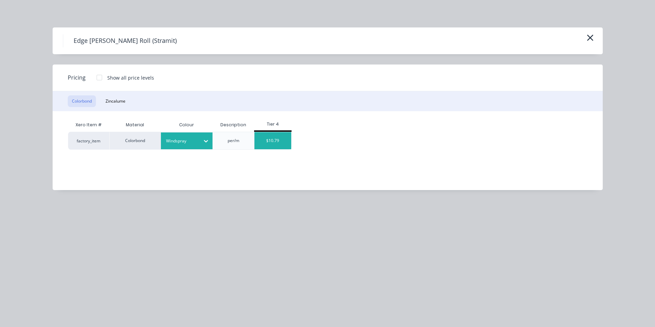
click at [265, 134] on div "$10.79" at bounding box center [272, 140] width 37 height 17
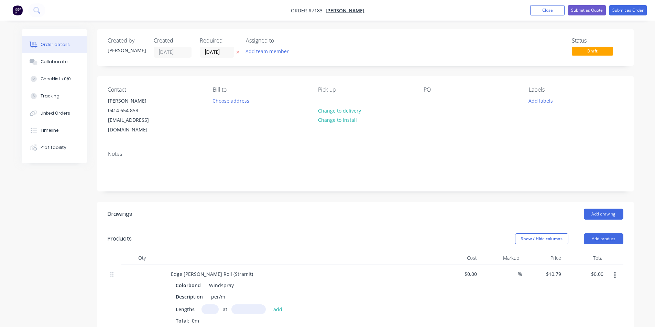
click at [219, 318] on div "Total: 0m" at bounding box center [300, 321] width 249 height 7
click at [215, 305] on input "text" at bounding box center [209, 310] width 17 height 10
type input "8"
type input "2800"
click at [270, 305] on button "add" at bounding box center [278, 309] width 16 height 9
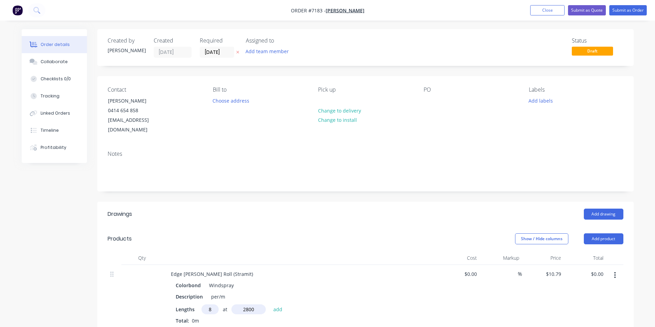
type input "$241.70"
click at [600, 234] on button "Add product" at bounding box center [604, 239] width 40 height 11
click at [600, 252] on div "Product catalogue" at bounding box center [590, 257] width 53 height 10
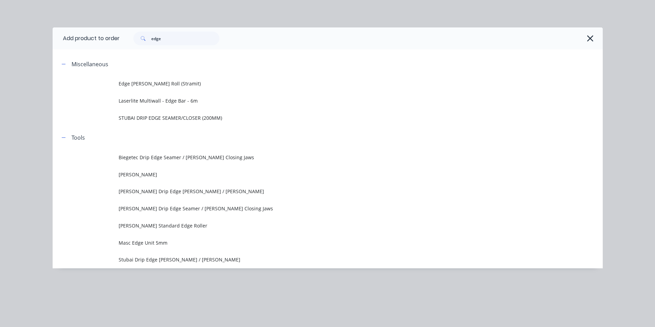
click at [197, 45] on div "edge" at bounding box center [361, 38] width 483 height 22
click at [197, 41] on input "edge" at bounding box center [185, 39] width 68 height 14
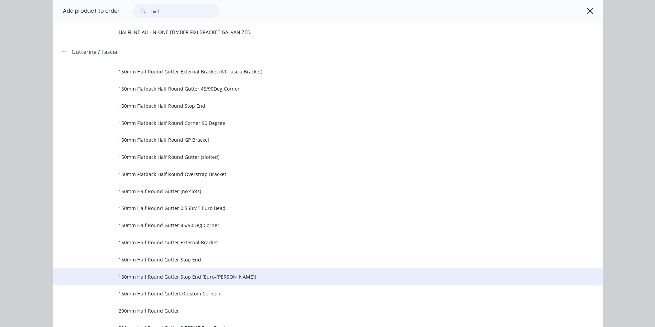
scroll to position [69, 0]
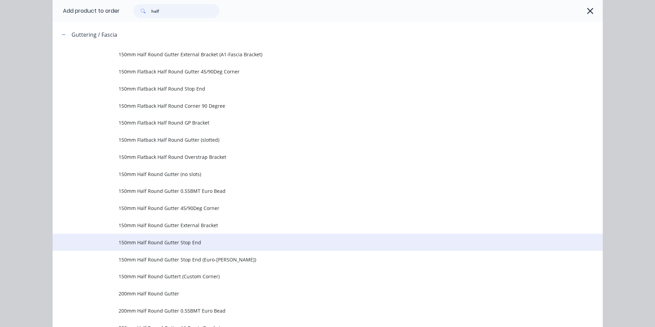
type input "half"
click at [203, 243] on span "150mm Half Round Gutter Stop End" at bounding box center [312, 242] width 387 height 7
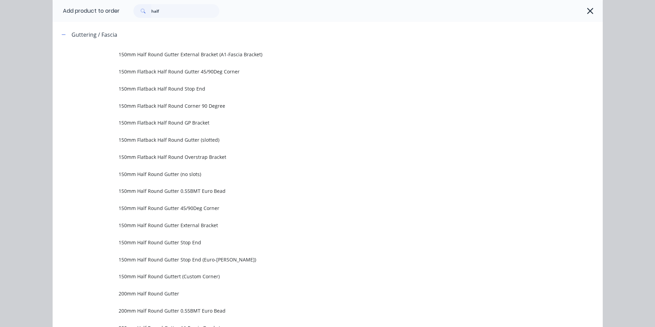
scroll to position [0, 0]
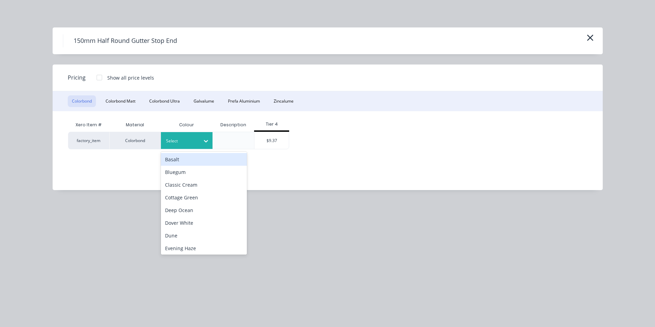
click at [192, 134] on div "Select" at bounding box center [187, 140] width 52 height 17
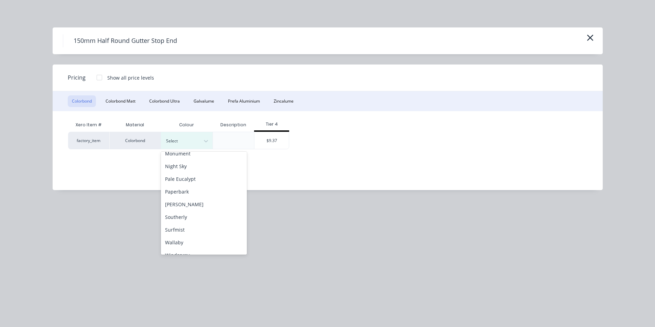
scroll to position [179, 0]
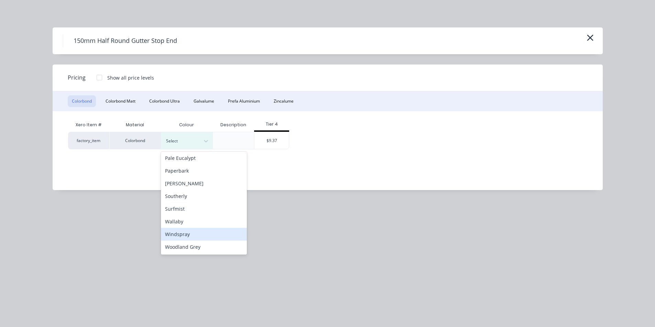
click at [195, 232] on div "Windspray" at bounding box center [204, 234] width 86 height 13
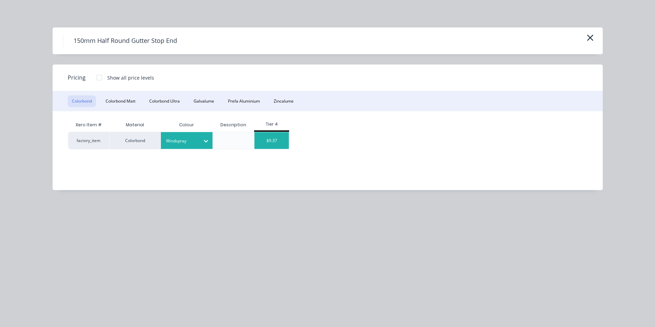
click at [279, 139] on div "$9.37" at bounding box center [271, 140] width 34 height 17
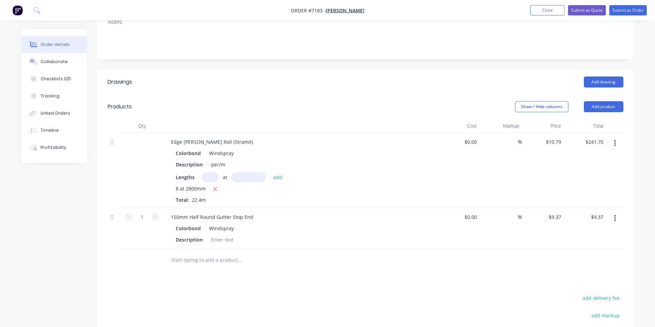
scroll to position [137, 0]
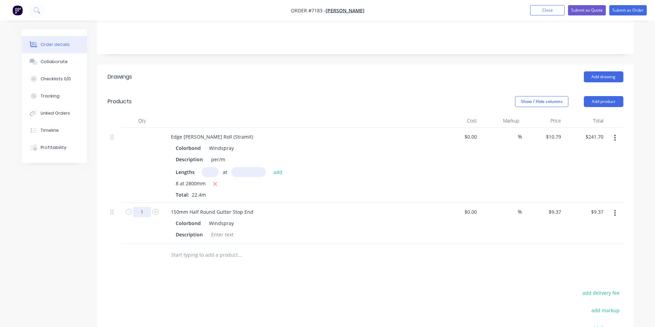
click at [147, 207] on input "1" at bounding box center [142, 212] width 18 height 10
type input "20"
type input "$187.40"
click at [223, 230] on div at bounding box center [222, 235] width 28 height 10
click at [226, 230] on div at bounding box center [222, 235] width 28 height 10
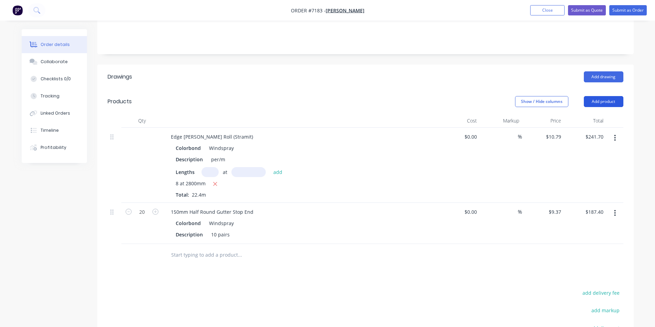
click at [590, 96] on button "Add product" at bounding box center [604, 101] width 40 height 11
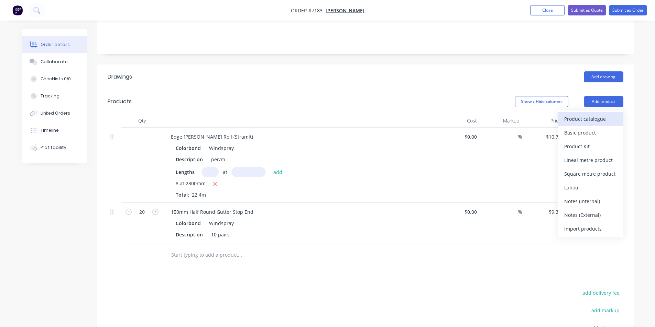
click at [591, 114] on div "Product catalogue" at bounding box center [590, 119] width 53 height 10
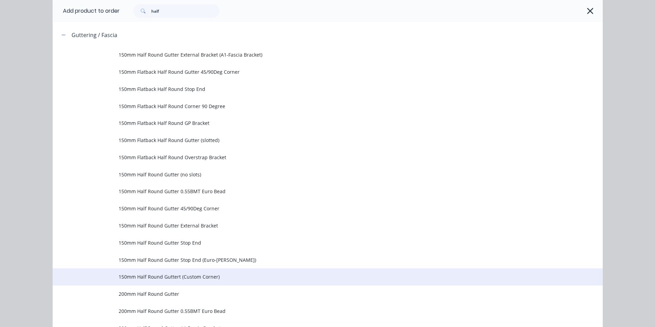
scroll to position [69, 0]
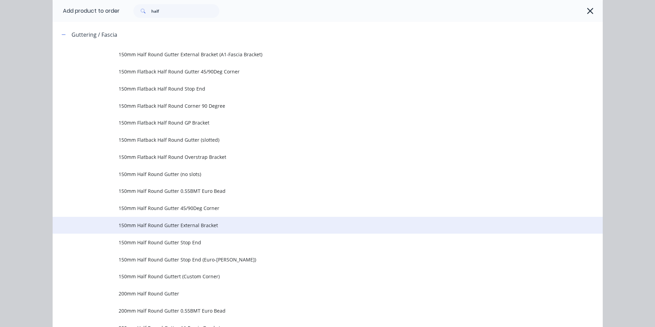
click at [213, 228] on span "150mm Half Round Gutter External Bracket" at bounding box center [312, 225] width 387 height 7
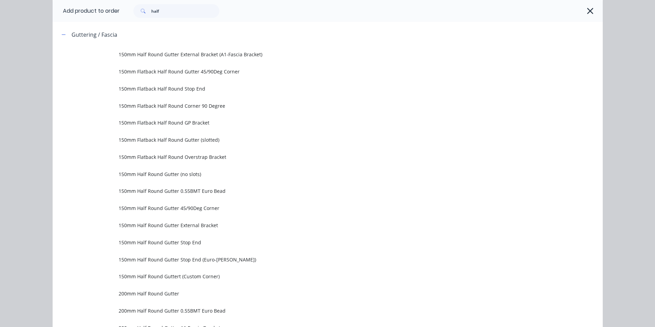
scroll to position [0, 0]
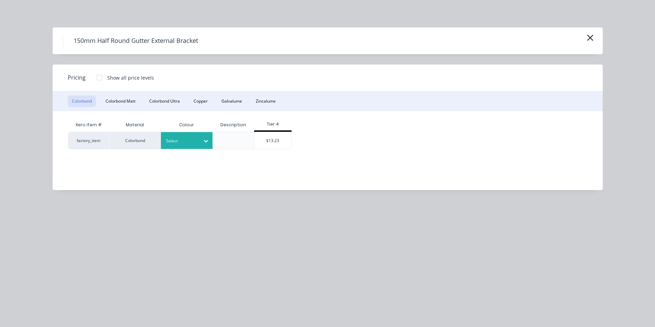
click at [189, 137] on div at bounding box center [181, 141] width 31 height 8
click at [86, 269] on div "Windspray" at bounding box center [43, 275] width 86 height 13
click at [283, 141] on div "$13.23" at bounding box center [272, 140] width 37 height 17
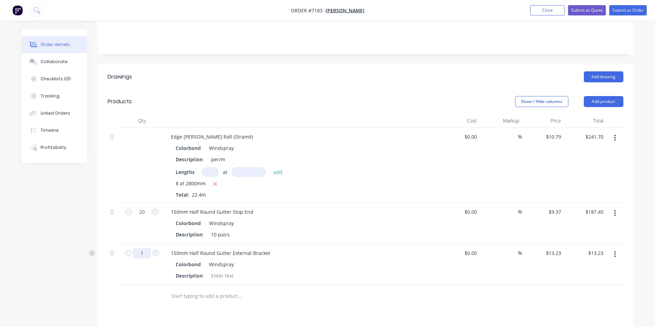
drag, startPoint x: 140, startPoint y: 243, endPoint x: 162, endPoint y: 247, distance: 21.6
click at [140, 248] on input "1" at bounding box center [142, 253] width 18 height 10
type input "20"
type input "$264.60"
click at [345, 290] on div at bounding box center [268, 297] width 206 height 14
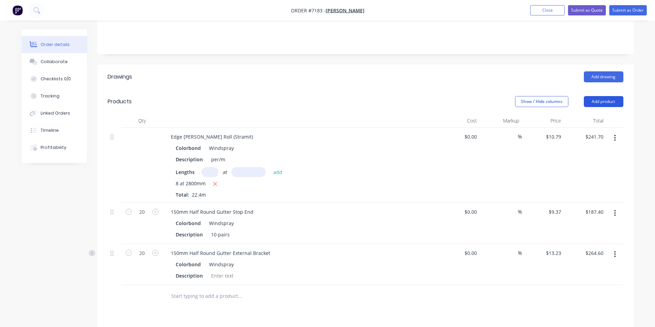
click at [589, 96] on button "Add product" at bounding box center [604, 101] width 40 height 11
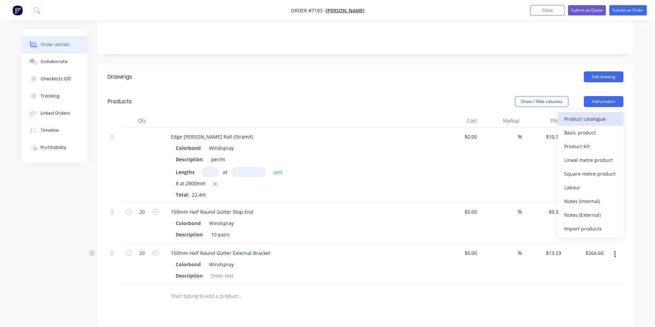
click at [590, 114] on div "Product catalogue" at bounding box center [590, 119] width 53 height 10
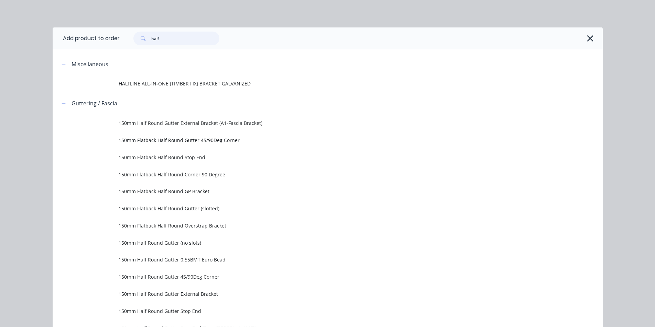
click at [209, 33] on input "half" at bounding box center [185, 39] width 68 height 14
click at [205, 33] on input "half" at bounding box center [185, 39] width 68 height 14
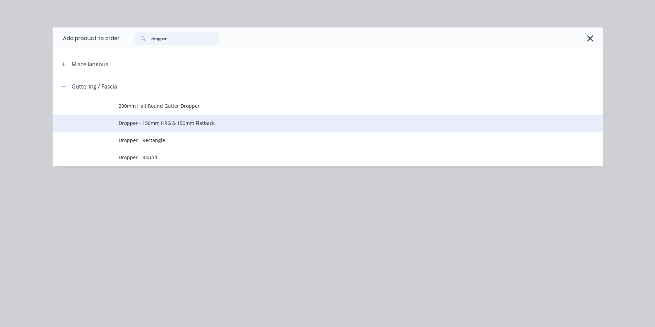
type input "dropper"
click at [189, 121] on span "Dropper - 150mm HRG & 150mm Flatback" at bounding box center [312, 123] width 387 height 7
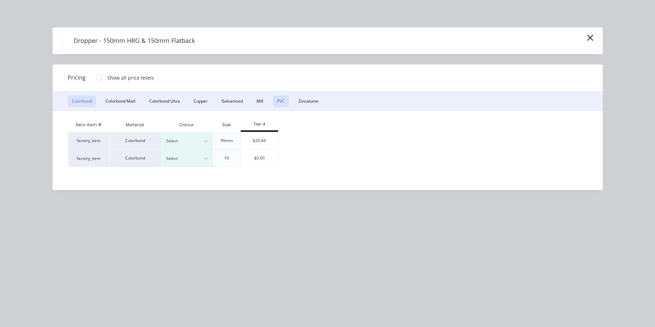
click at [282, 102] on button "PVC" at bounding box center [281, 102] width 16 height 12
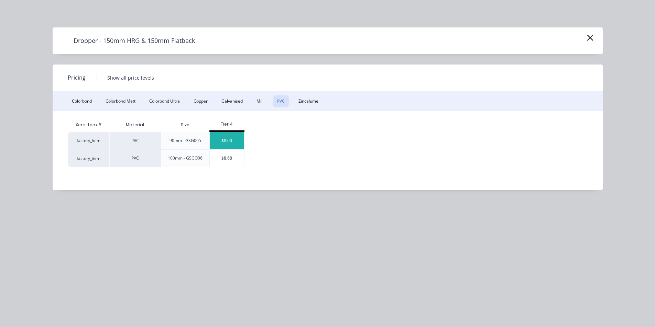
click at [234, 148] on div "$8.00" at bounding box center [227, 140] width 34 height 17
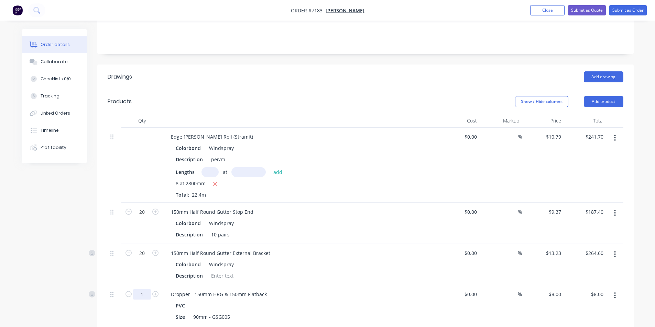
click at [143, 290] on input "1" at bounding box center [142, 295] width 18 height 10
type input "10"
click at [413, 274] on div "150mm Half Round Gutter External Bracket Colorbond Windspray Description" at bounding box center [300, 264] width 275 height 41
type input "$80.00"
click at [592, 96] on button "Add product" at bounding box center [604, 101] width 40 height 11
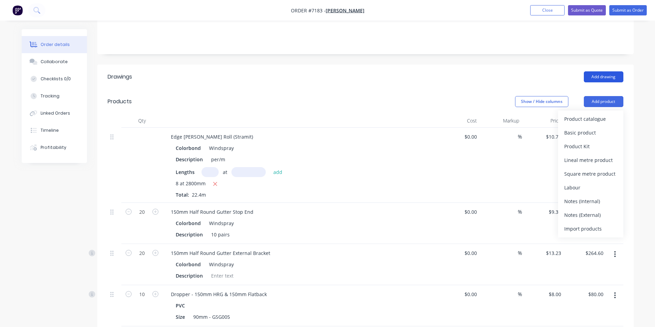
click at [592, 71] on button "Add drawing" at bounding box center [604, 76] width 40 height 11
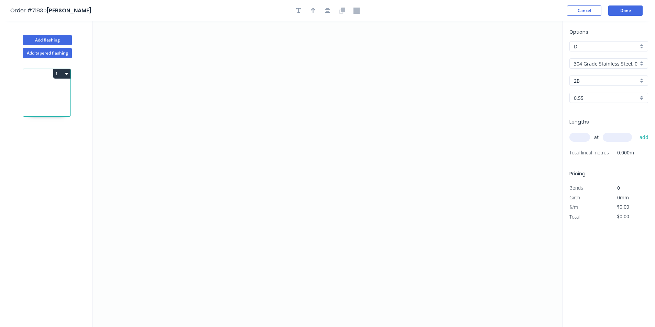
click at [603, 62] on input "304 Grade Stainless Steel, 0.9mm Perforated Pattern 208 - 2mm hole" at bounding box center [606, 63] width 64 height 7
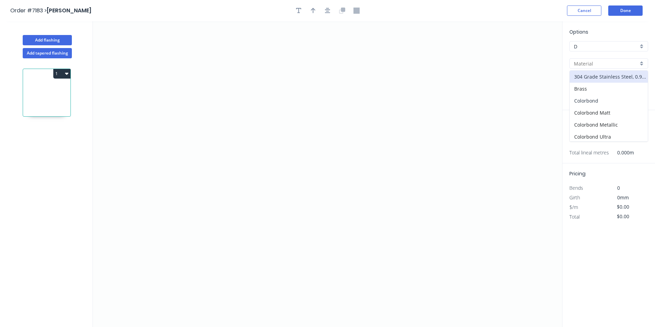
click at [604, 100] on div "Colorbond" at bounding box center [608, 101] width 78 height 12
type input "Colorbond"
type input "Basalt"
click at [609, 76] on div "Basalt" at bounding box center [608, 81] width 79 height 10
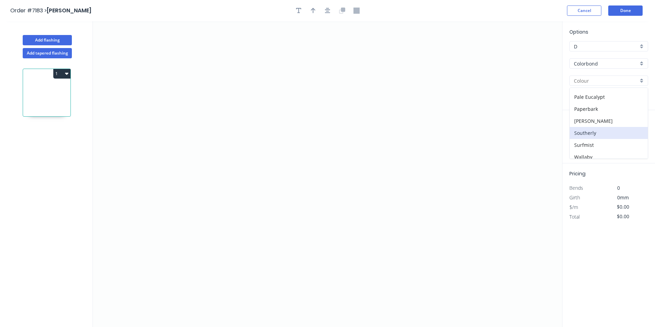
scroll to position [194, 0]
click at [594, 145] on div "Windspray" at bounding box center [608, 141] width 78 height 12
type input "Windspray"
click at [275, 71] on icon "0" at bounding box center [327, 174] width 469 height 306
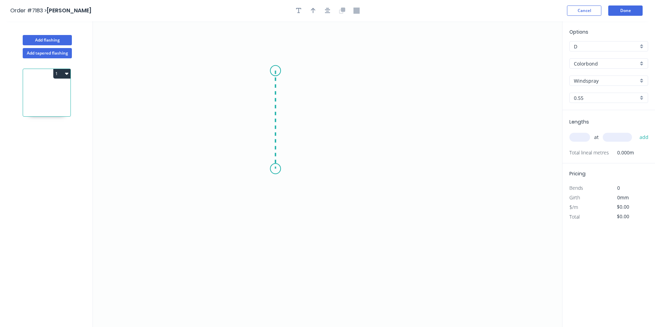
click at [269, 169] on icon "0" at bounding box center [327, 174] width 469 height 306
click at [411, 176] on icon "0 ?" at bounding box center [327, 174] width 469 height 306
click at [415, 188] on icon "0 ? ?" at bounding box center [327, 174] width 469 height 306
click at [426, 166] on rect at bounding box center [423, 172] width 22 height 14
click at [421, 170] on rect at bounding box center [423, 173] width 14 height 10
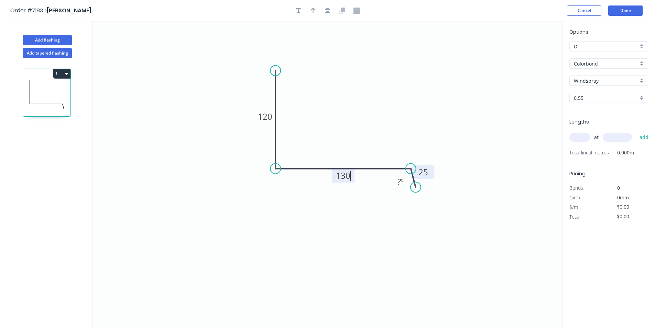
type input "$15.56"
click at [330, 13] on icon "button" at bounding box center [327, 10] width 5 height 5
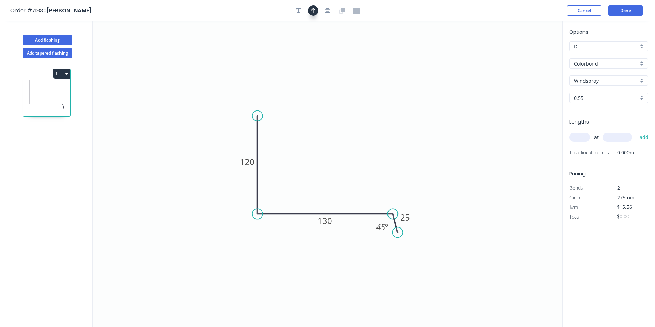
click at [315, 9] on icon "button" at bounding box center [313, 11] width 5 height 6
click at [527, 53] on icon at bounding box center [527, 48] width 6 height 22
drag, startPoint x: 480, startPoint y: 84, endPoint x: 297, endPoint y: 157, distance: 197.6
click at [297, 157] on icon at bounding box center [300, 150] width 20 height 20
click at [582, 135] on input "text" at bounding box center [579, 137] width 21 height 9
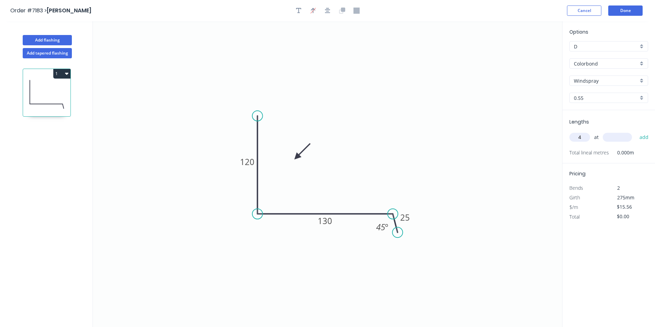
type input "4"
type input "2700"
click at [636, 132] on button "add" at bounding box center [644, 138] width 16 height 12
type input "$168.05"
click at [35, 39] on button "Add flashing" at bounding box center [47, 40] width 49 height 10
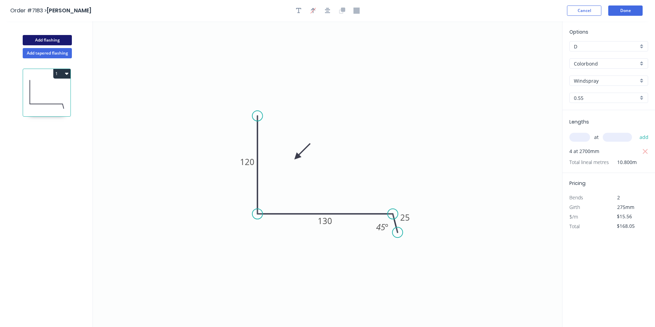
type input "$0.00"
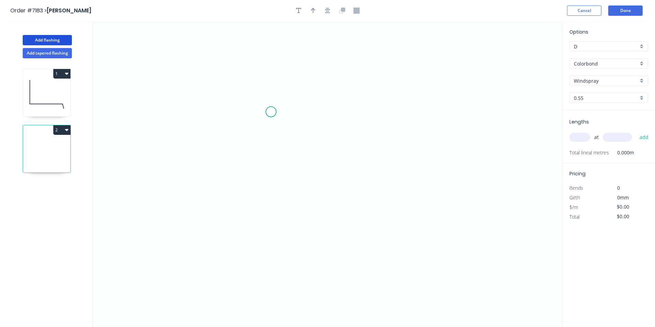
click at [271, 112] on icon "0" at bounding box center [327, 174] width 469 height 306
click at [271, 175] on icon "0" at bounding box center [327, 174] width 469 height 306
click at [304, 189] on icon "0 ?" at bounding box center [327, 174] width 469 height 306
click at [305, 228] on icon "0 ? ? ? º" at bounding box center [327, 174] width 469 height 306
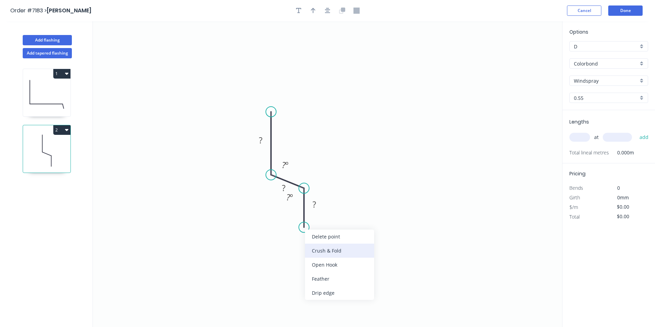
click at [326, 255] on div "Crush & Fold" at bounding box center [339, 251] width 69 height 14
click at [341, 254] on div "Flip bend" at bounding box center [342, 253] width 69 height 14
click at [318, 200] on rect at bounding box center [314, 205] width 22 height 14
click at [316, 203] on rect at bounding box center [314, 205] width 14 height 10
type input "$13.76"
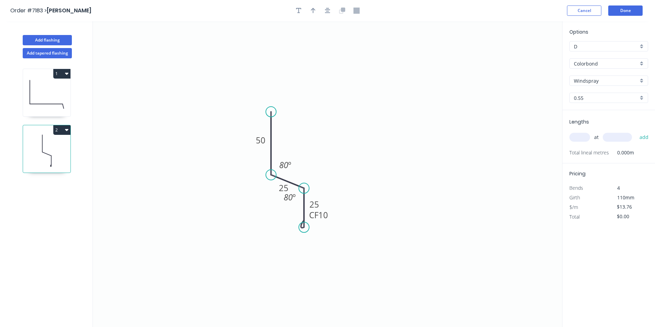
click at [580, 136] on input "text" at bounding box center [579, 137] width 21 height 9
type input "6"
type input "2500"
click at [636, 132] on button "add" at bounding box center [644, 138] width 16 height 12
type input "$206.40"
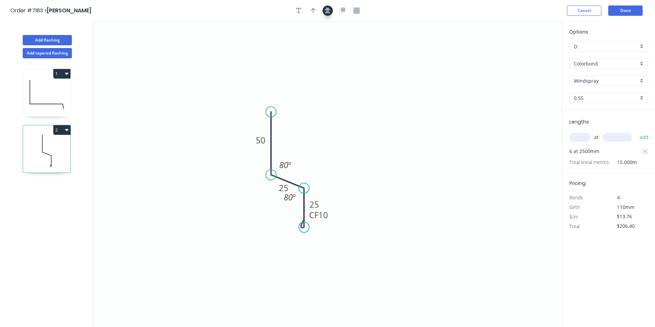
click at [323, 12] on button "button" at bounding box center [327, 10] width 10 height 10
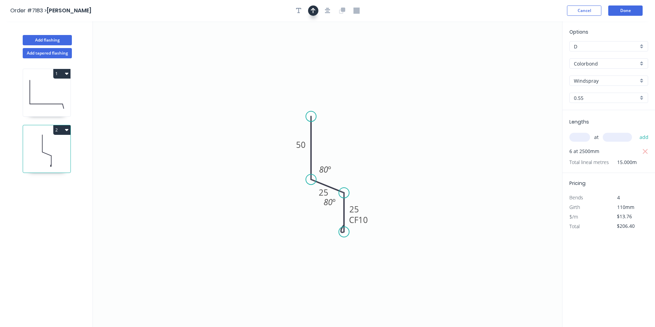
click at [311, 11] on icon "button" at bounding box center [313, 11] width 5 height 6
click at [524, 55] on icon "0 50 25 CF 10 25 80 º 80 º" at bounding box center [327, 174] width 469 height 306
click at [527, 54] on icon at bounding box center [527, 48] width 6 height 22
drag, startPoint x: 527, startPoint y: 54, endPoint x: 342, endPoint y: 160, distance: 213.3
click at [342, 160] on icon at bounding box center [348, 154] width 20 height 20
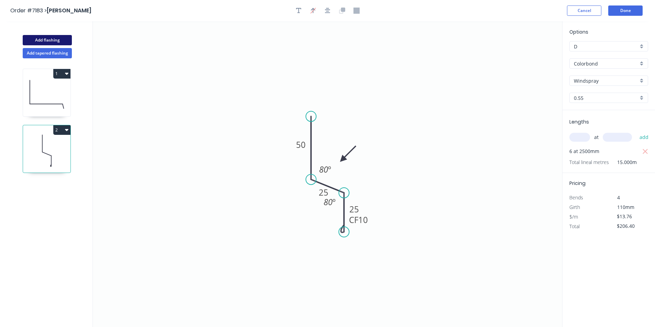
click at [62, 44] on button "Add flashing" at bounding box center [47, 40] width 49 height 10
type input "$0.00"
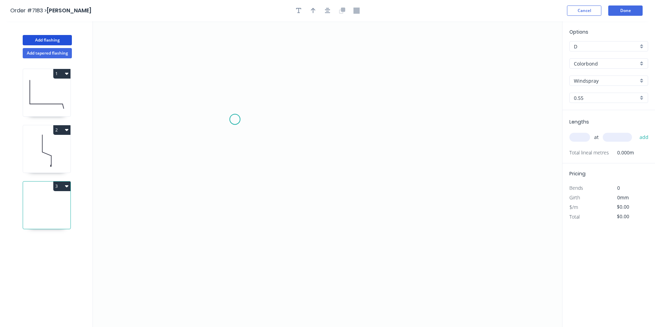
click at [234, 117] on icon "0" at bounding box center [327, 174] width 469 height 306
click at [301, 158] on icon "0" at bounding box center [327, 174] width 469 height 306
click at [304, 236] on icon "0 ?" at bounding box center [327, 174] width 469 height 306
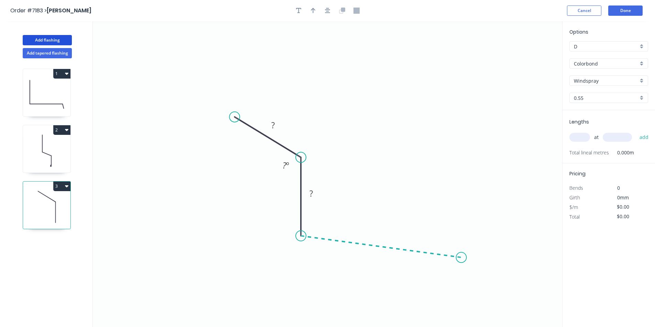
click at [461, 258] on icon "0 ? ? ? º" at bounding box center [327, 174] width 469 height 306
drag, startPoint x: 471, startPoint y: 279, endPoint x: 472, endPoint y: 283, distance: 3.6
click at [472, 283] on icon "0 ? ? ? ? º ? º" at bounding box center [327, 174] width 469 height 306
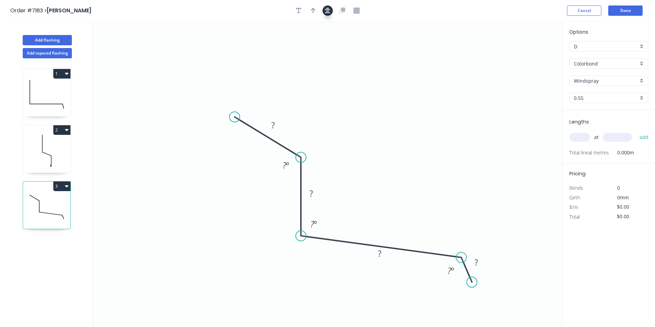
click at [329, 13] on icon "button" at bounding box center [327, 10] width 5 height 5
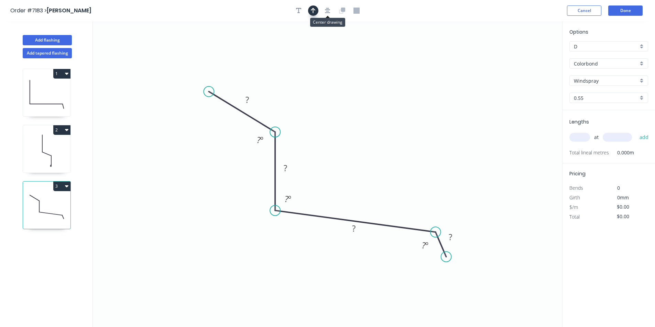
click at [313, 7] on button "button" at bounding box center [313, 10] width 10 height 10
drag, startPoint x: 530, startPoint y: 52, endPoint x: 516, endPoint y: 63, distance: 17.6
click at [517, 63] on icon "0 ? ? ? ? ? º ? º ? º" at bounding box center [327, 174] width 469 height 306
drag, startPoint x: 507, startPoint y: 68, endPoint x: 499, endPoint y: 73, distance: 8.7
click at [499, 73] on icon at bounding box center [499, 65] width 6 height 22
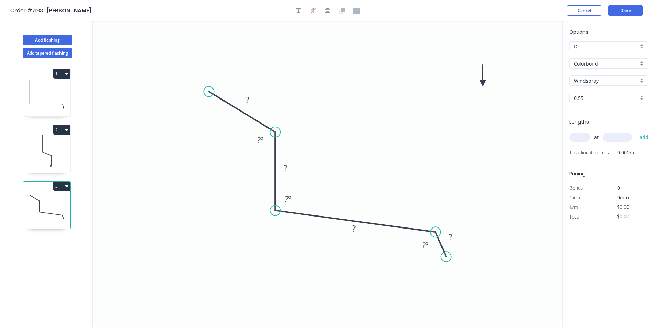
drag, startPoint x: 499, startPoint y: 73, endPoint x: 509, endPoint y: 73, distance: 9.6
click at [482, 84] on icon at bounding box center [483, 76] width 6 height 22
click at [477, 82] on icon "0 ? ? ? ? ? º ? º ? º" at bounding box center [327, 174] width 469 height 306
drag, startPoint x: 483, startPoint y: 82, endPoint x: 314, endPoint y: 170, distance: 190.9
click at [300, 160] on icon at bounding box center [297, 149] width 6 height 22
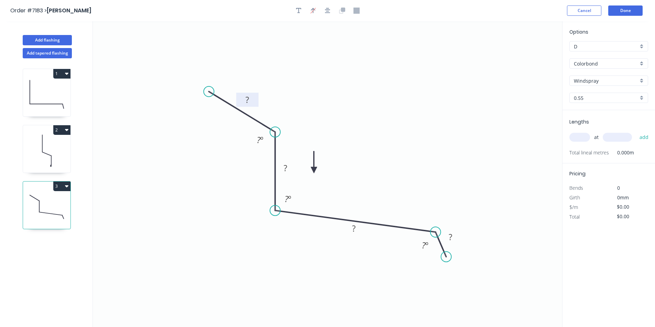
click at [251, 94] on rect at bounding box center [247, 100] width 22 height 14
click at [256, 101] on rect at bounding box center [247, 100] width 22 height 14
click at [251, 98] on rect at bounding box center [247, 101] width 14 height 10
type input "$20.19"
click at [578, 136] on input "text" at bounding box center [579, 137] width 21 height 9
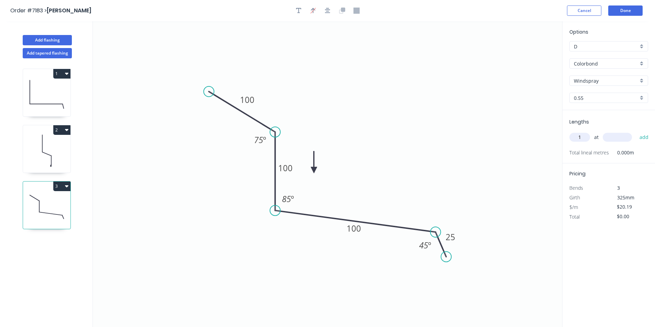
type input "1"
type input "3700"
click at [636, 132] on button "add" at bounding box center [644, 138] width 16 height 12
click at [68, 184] on icon "button" at bounding box center [66, 186] width 3 height 5
click at [54, 198] on button "Duplicate" at bounding box center [37, 204] width 65 height 14
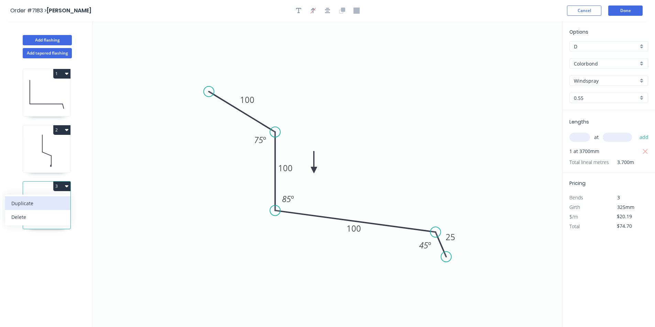
type input "$0.00"
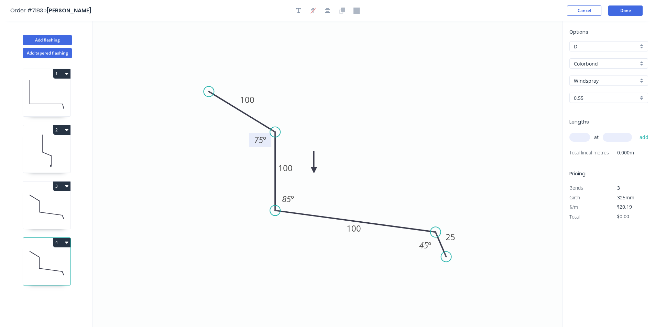
click at [268, 137] on rect at bounding box center [260, 140] width 22 height 14
click at [263, 144] on tspan "75" at bounding box center [258, 139] width 9 height 11
type input "$23.88"
drag, startPoint x: 577, startPoint y: 129, endPoint x: 576, endPoint y: 133, distance: 4.2
click at [576, 132] on div "at add" at bounding box center [609, 137] width 80 height 19
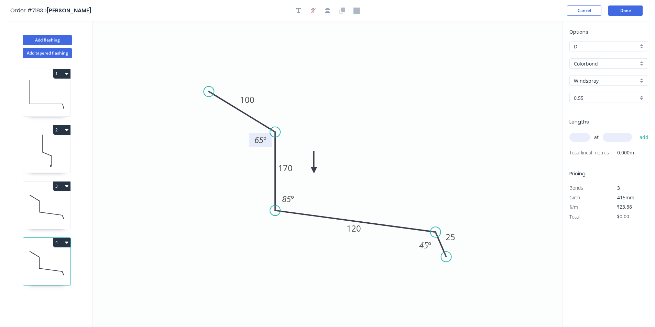
click at [576, 135] on input "text" at bounding box center [579, 137] width 21 height 9
type input "2"
type input "3000"
click at [636, 132] on button "add" at bounding box center [644, 138] width 16 height 12
type input "$143.28"
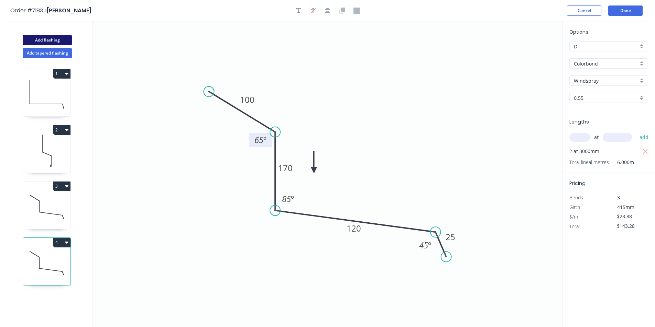
click at [48, 37] on button "Add flashing" at bounding box center [47, 40] width 49 height 10
type input "$0.00"
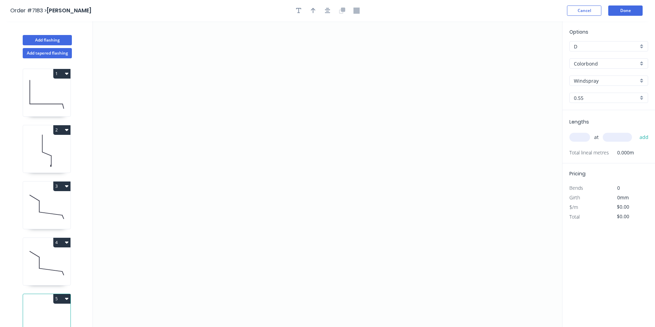
click at [622, 62] on input "Colorbond" at bounding box center [606, 63] width 64 height 7
click at [593, 138] on div "Zincalume" at bounding box center [608, 136] width 78 height 12
type input "Zincalume"
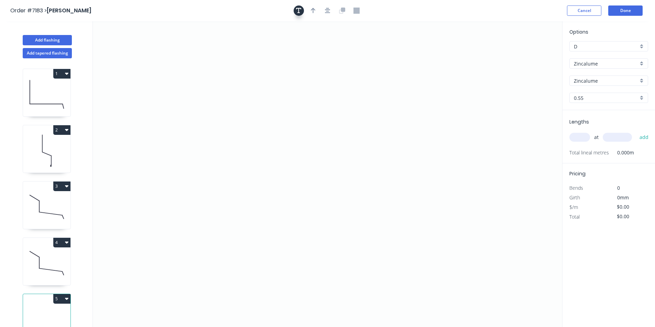
click at [302, 9] on button "button" at bounding box center [298, 10] width 10 height 10
drag, startPoint x: 147, startPoint y: 47, endPoint x: 278, endPoint y: 111, distance: 146.2
click at [278, 112] on textarea at bounding box center [306, 99] width 56 height 25
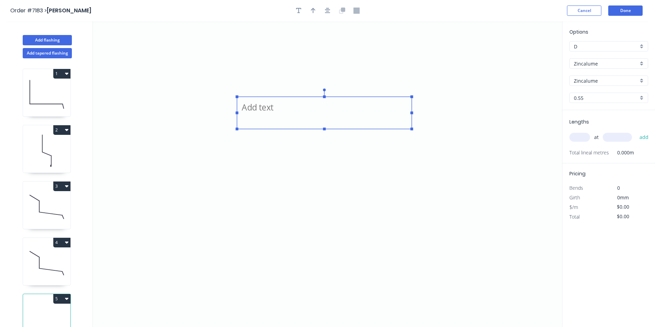
drag, startPoint x: 300, startPoint y: 113, endPoint x: 412, endPoint y: 129, distance: 113.1
click at [412, 129] on g at bounding box center [323, 110] width 177 height 42
click at [293, 162] on icon "ZINCALUME" at bounding box center [327, 174] width 469 height 306
type textarea "ZINCALUME"
click at [287, 157] on icon "ZINCALUME" at bounding box center [327, 174] width 469 height 306
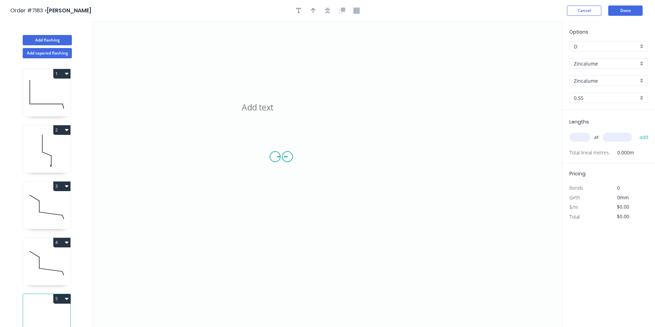
click at [275, 157] on icon "ZINCALUME" at bounding box center [327, 174] width 469 height 306
click at [375, 220] on icon "ZINCALUME ?" at bounding box center [327, 174] width 469 height 306
click at [451, 147] on icon "ZINCALUME ? ? ? º" at bounding box center [327, 174] width 469 height 306
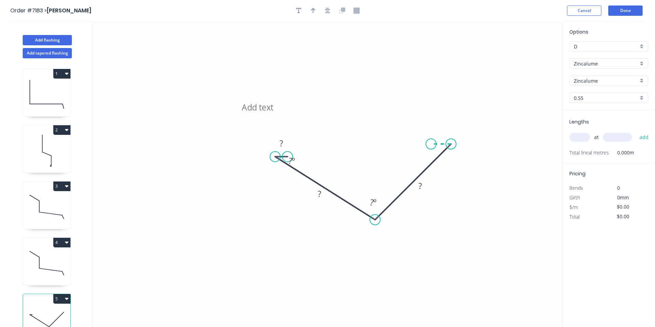
click at [431, 145] on icon "ZINCALUME ? ? ? ? º ? º" at bounding box center [327, 174] width 469 height 306
click at [327, 12] on icon "button" at bounding box center [327, 11] width 5 height 6
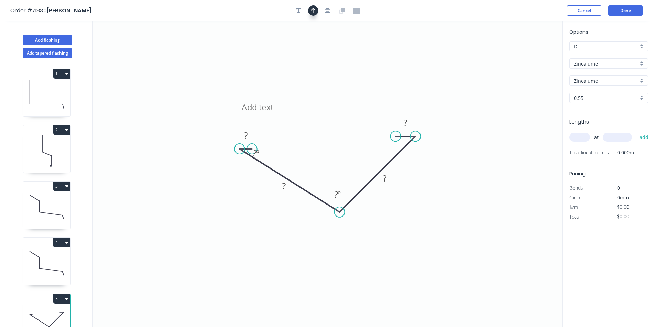
click at [312, 8] on icon "button" at bounding box center [313, 11] width 5 height 6
drag, startPoint x: 448, startPoint y: 94, endPoint x: 323, endPoint y: 164, distance: 142.5
click at [339, 164] on icon at bounding box center [342, 160] width 6 height 22
click at [247, 135] on rect at bounding box center [246, 136] width 14 height 10
type input "$12.54"
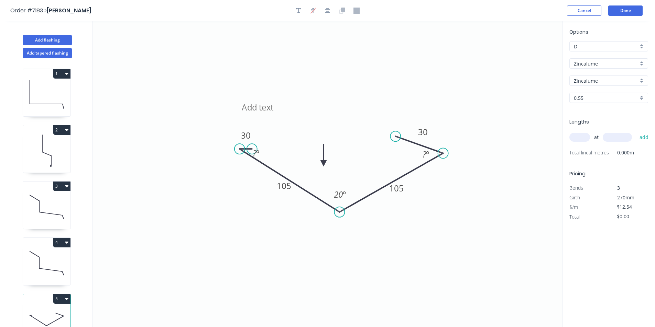
drag, startPoint x: 415, startPoint y: 138, endPoint x: 443, endPoint y: 154, distance: 32.3
click at [443, 154] on circle at bounding box center [443, 153] width 10 height 10
drag, startPoint x: 396, startPoint y: 135, endPoint x: 413, endPoint y: 155, distance: 26.1
click at [413, 155] on circle at bounding box center [413, 153] width 10 height 10
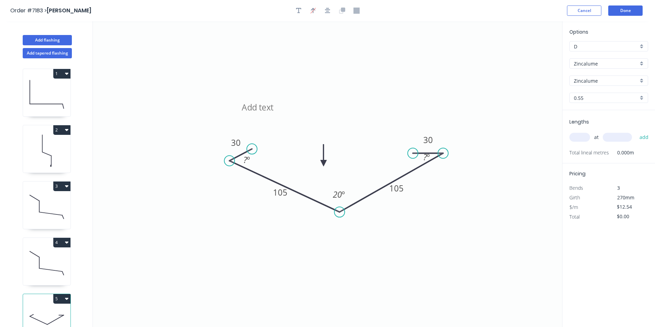
drag, startPoint x: 241, startPoint y: 151, endPoint x: 230, endPoint y: 158, distance: 12.2
click at [229, 160] on circle at bounding box center [229, 161] width 10 height 10
drag, startPoint x: 253, startPoint y: 148, endPoint x: 256, endPoint y: 159, distance: 11.5
click at [256, 160] on icon "ZINCALUME 30 105 105 30 ? º 20 º ? º" at bounding box center [327, 174] width 469 height 306
click at [335, 192] on tspan "20" at bounding box center [337, 194] width 9 height 11
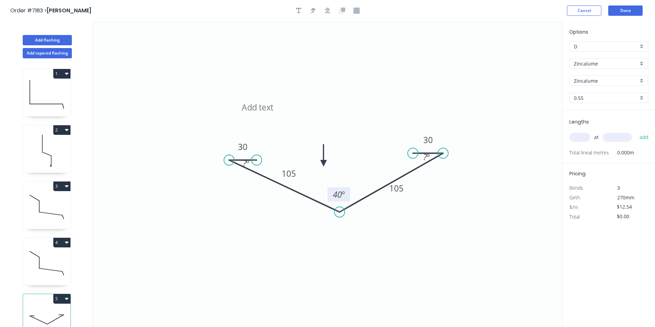
click at [584, 138] on input "text" at bounding box center [579, 137] width 21 height 9
type input "4"
type input "2500"
click at [636, 132] on button "add" at bounding box center [644, 138] width 16 height 12
type input "$125.40"
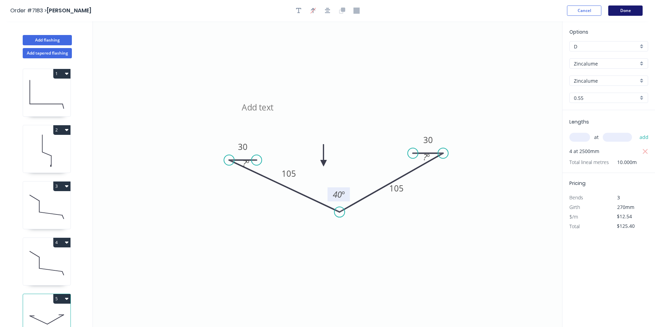
click at [614, 13] on button "Done" at bounding box center [625, 10] width 34 height 10
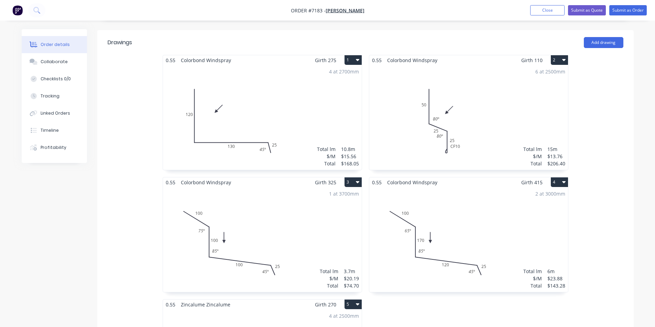
click at [490, 223] on div "2 at 3000mm Total lm $/M Total 6m $23.88 $143.28" at bounding box center [468, 240] width 199 height 105
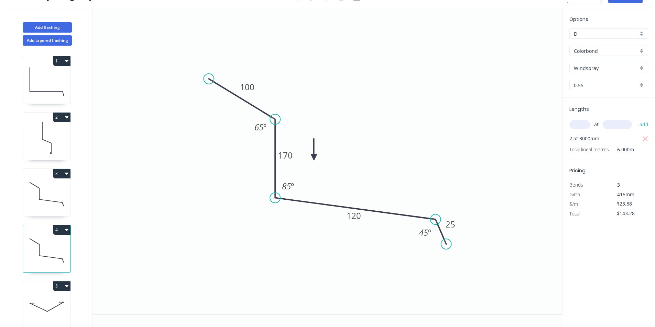
scroll to position [13, 0]
click at [43, 309] on icon at bounding box center [46, 307] width 47 height 44
type input "Zincalume"
type input "$12.54"
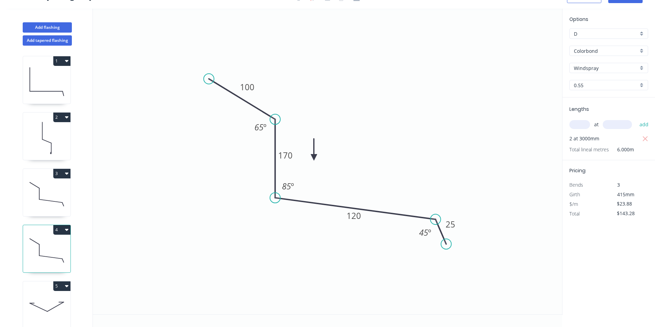
type input "$125.40"
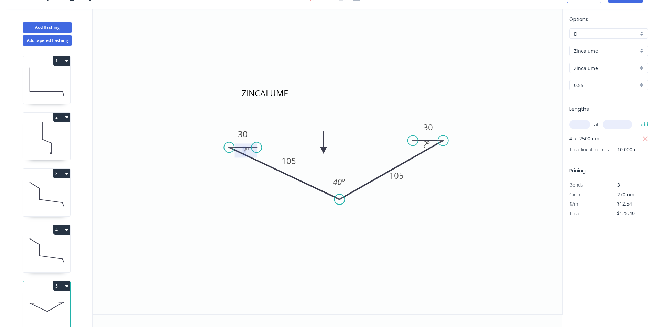
click at [247, 152] on tspan "º" at bounding box center [247, 150] width 3 height 11
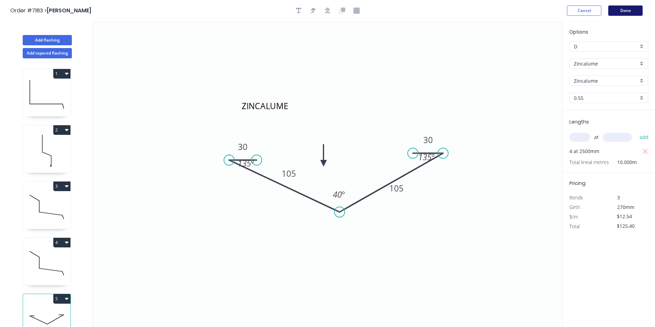
click at [616, 11] on button "Done" at bounding box center [625, 10] width 34 height 10
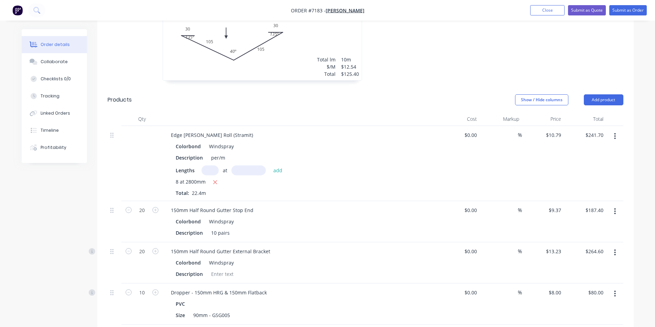
scroll to position [550, 0]
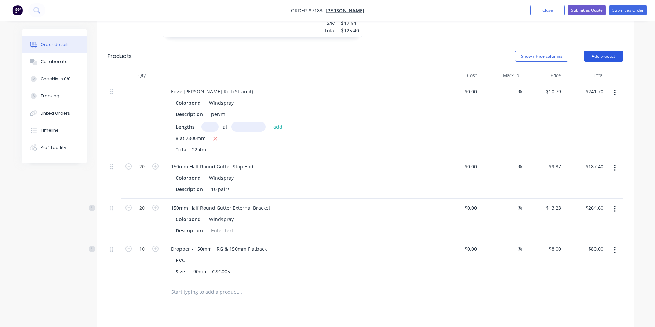
click at [608, 51] on button "Add product" at bounding box center [604, 56] width 40 height 11
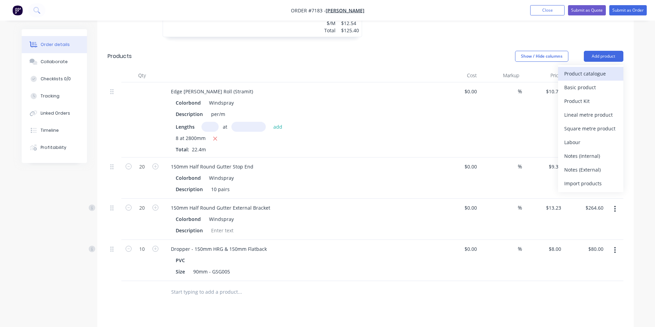
click at [595, 69] on div "Product catalogue" at bounding box center [590, 74] width 53 height 10
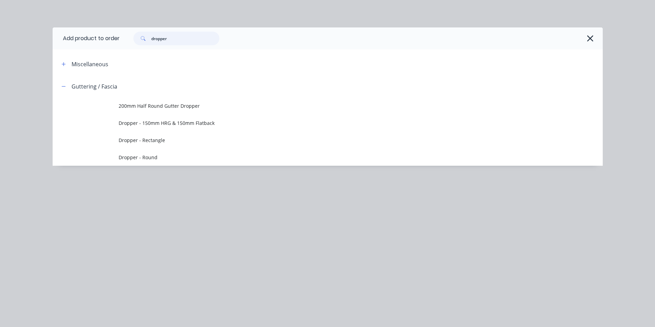
click at [171, 40] on input "dropper" at bounding box center [185, 39] width 68 height 14
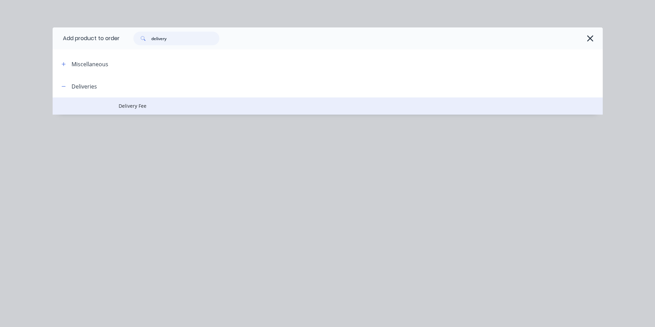
type input "delivery"
click at [136, 101] on td "Delivery Fee" at bounding box center [361, 106] width 484 height 17
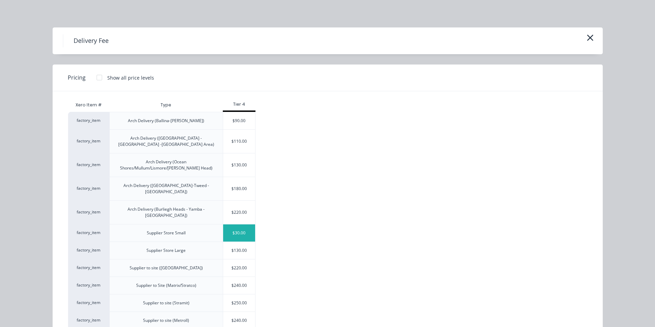
click at [248, 225] on div "$30.00" at bounding box center [239, 233] width 32 height 17
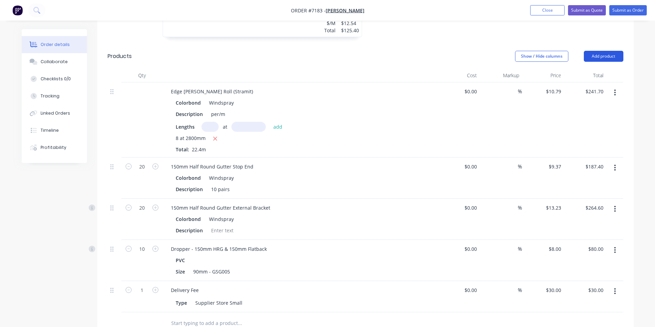
click at [595, 51] on button "Add product" at bounding box center [604, 56] width 40 height 11
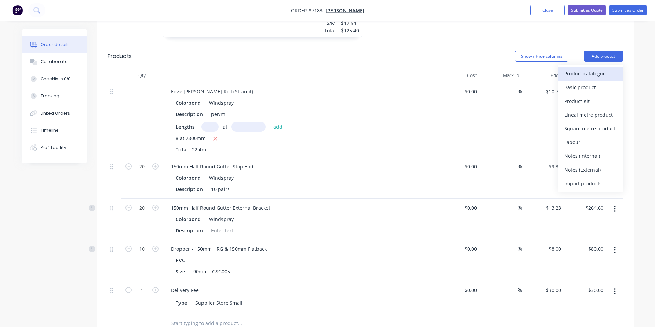
click at [584, 69] on div "Product catalogue" at bounding box center [590, 74] width 53 height 10
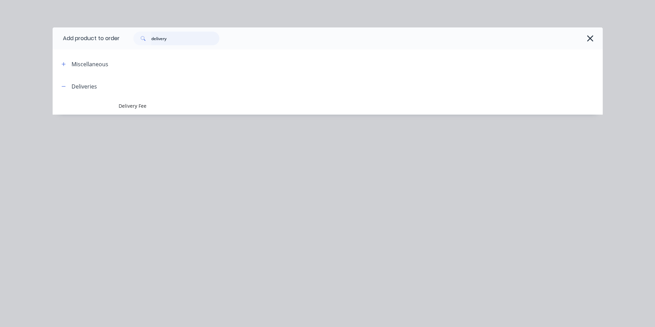
click at [216, 34] on input "delivery" at bounding box center [185, 39] width 68 height 14
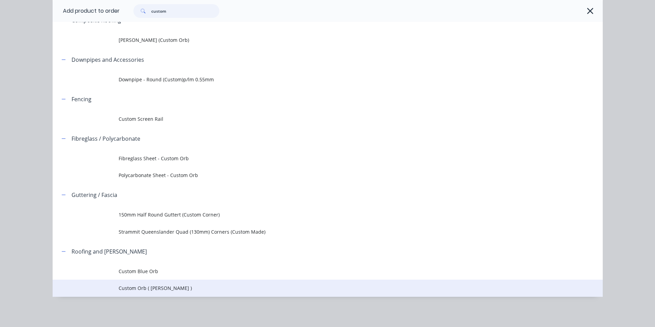
scroll to position [722, 0]
type input "custom"
click at [152, 286] on span "Custom Orb ( [PERSON_NAME] )" at bounding box center [312, 288] width 387 height 7
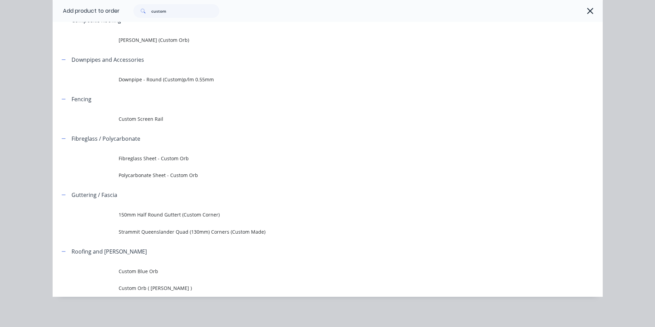
scroll to position [0, 0]
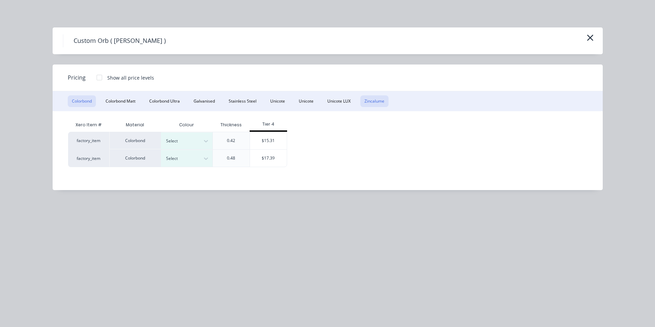
click at [376, 100] on button "Zincalume" at bounding box center [374, 102] width 28 height 12
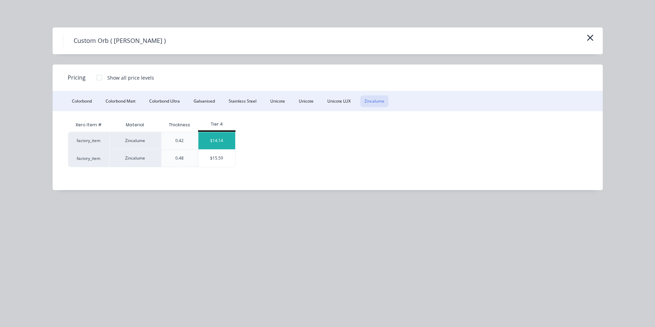
click at [219, 133] on div "$14.14" at bounding box center [216, 140] width 37 height 17
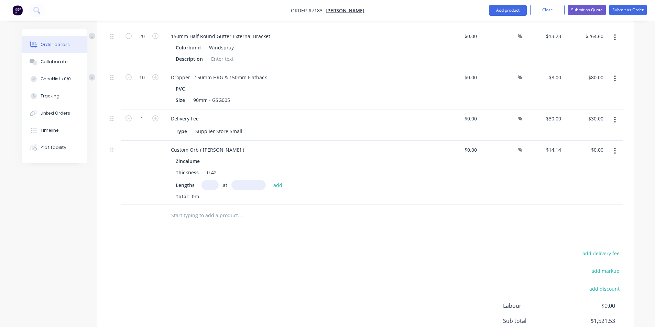
click at [200, 180] on div "Lengths at add" at bounding box center [300, 185] width 249 height 10
click at [214, 180] on input "text" at bounding box center [209, 185] width 17 height 10
type input "18"
type input "4700"
click at [270, 180] on button "add" at bounding box center [278, 184] width 16 height 9
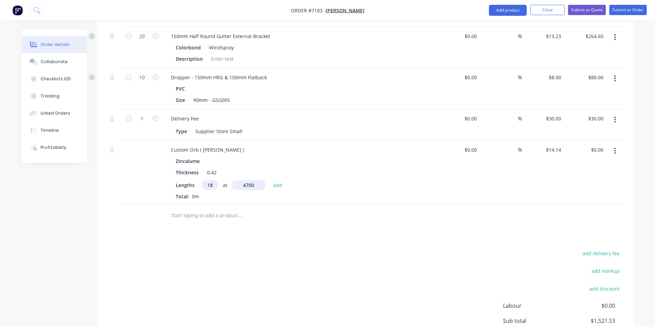
type input "$1,196.24"
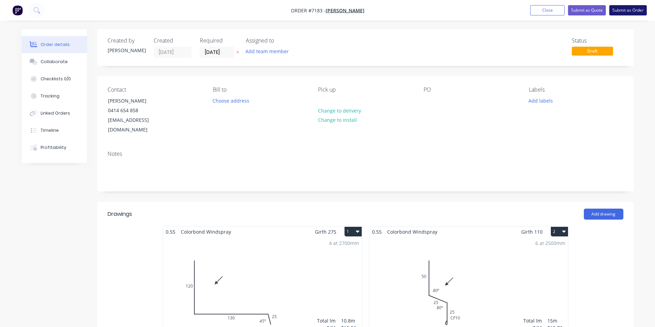
click at [630, 10] on button "Submit as Order" at bounding box center [627, 10] width 37 height 10
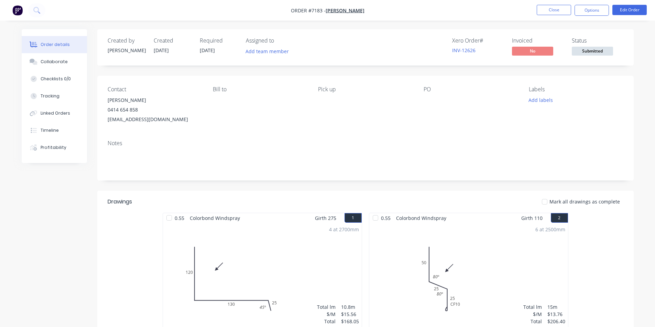
click at [589, 54] on span "Submitted" at bounding box center [591, 51] width 41 height 9
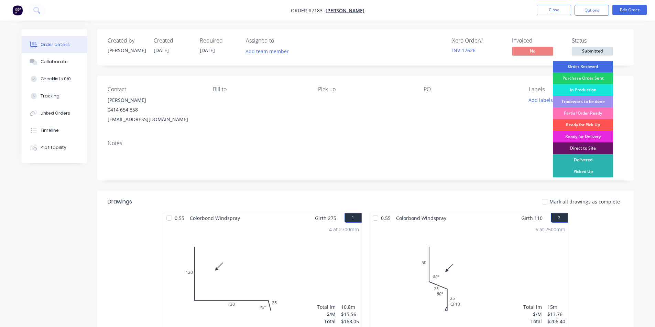
click at [590, 65] on div "Order Recieved" at bounding box center [583, 67] width 60 height 12
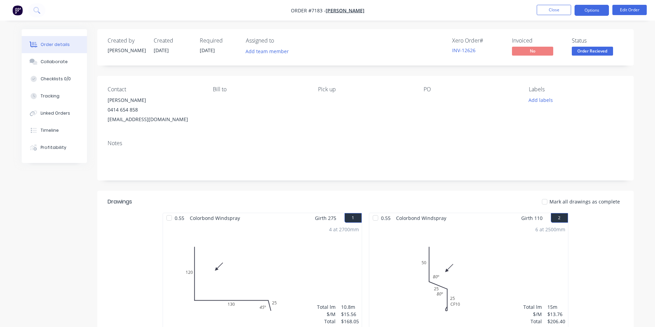
click at [592, 12] on button "Options" at bounding box center [591, 10] width 34 height 11
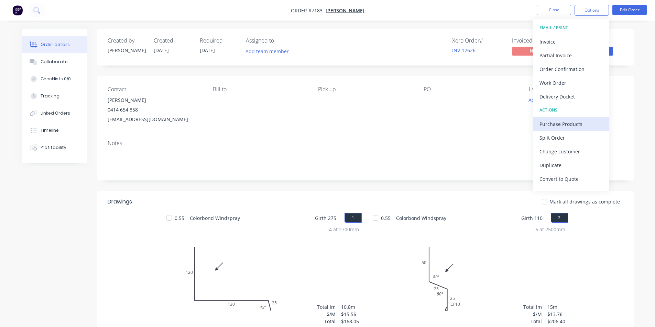
click at [578, 127] on div "Purchase Products" at bounding box center [570, 124] width 63 height 10
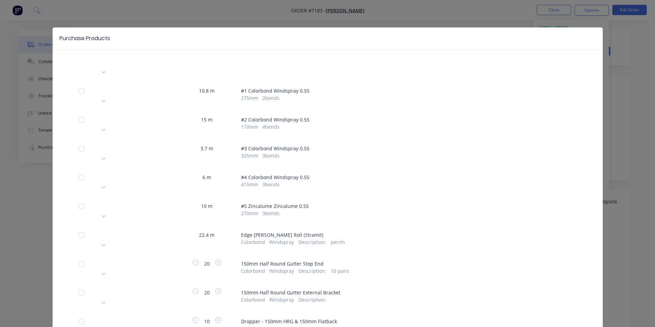
click at [153, 230] on div at bounding box center [148, 234] width 99 height 9
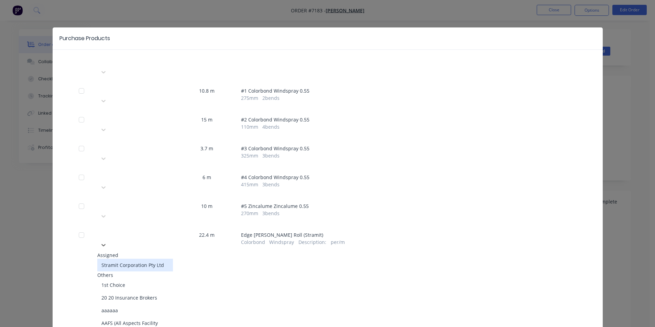
click at [133, 259] on div "Stramit Corporation Pty Ltd" at bounding box center [135, 265] width 76 height 13
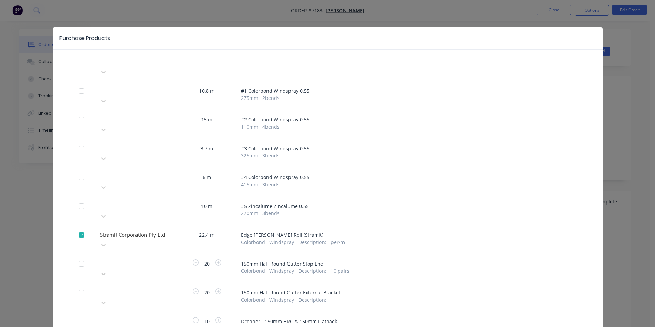
click at [110, 269] on div at bounding box center [103, 274] width 12 height 11
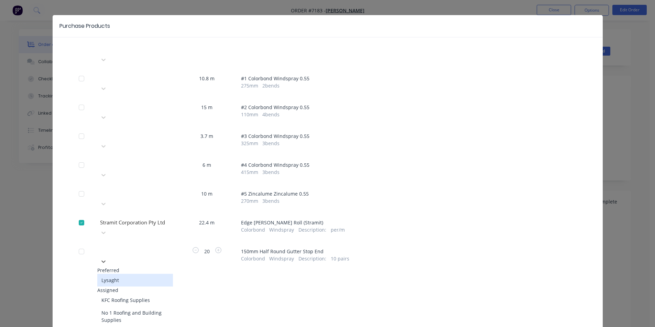
scroll to position [13, 0]
click at [155, 274] on div "Lysaght" at bounding box center [135, 280] width 76 height 13
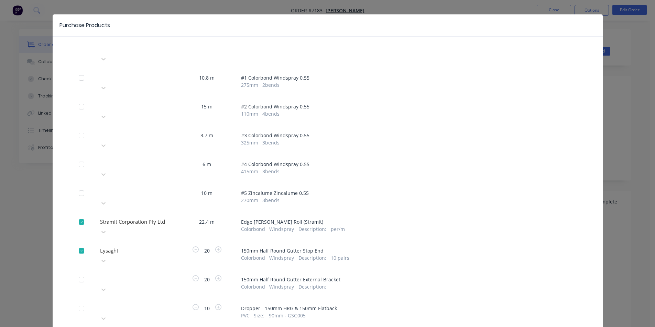
click at [177, 275] on div "Please choose a supplier 20 150mm Half Round Gutter External Bracket Colorbond …" at bounding box center [328, 285] width 498 height 21
click at [110, 285] on div at bounding box center [103, 290] width 12 height 11
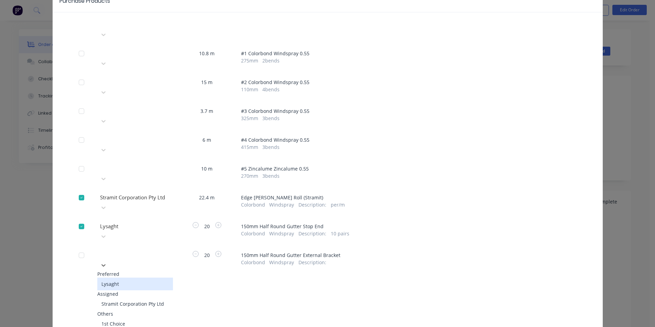
scroll to position [37, 0]
drag, startPoint x: 149, startPoint y: 240, endPoint x: 153, endPoint y: 240, distance: 3.8
click at [149, 278] on div "Lysaght" at bounding box center [135, 284] width 76 height 13
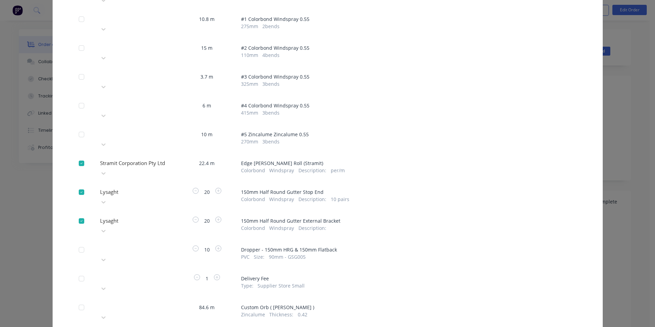
click at [151, 302] on div "Please choose a supplier" at bounding box center [135, 312] width 76 height 21
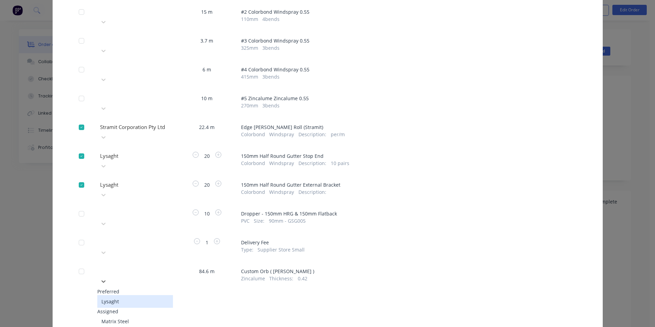
click at [147, 296] on div "Lysaght" at bounding box center [135, 302] width 76 height 13
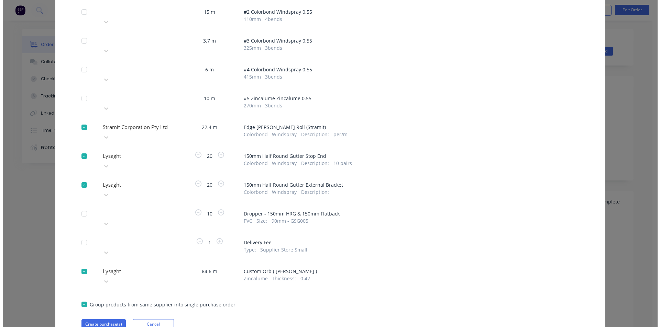
scroll to position [81, 0]
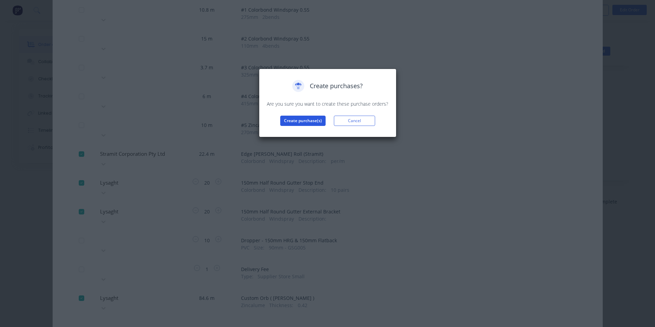
click at [307, 122] on button "Create purchase(s)" at bounding box center [302, 121] width 45 height 10
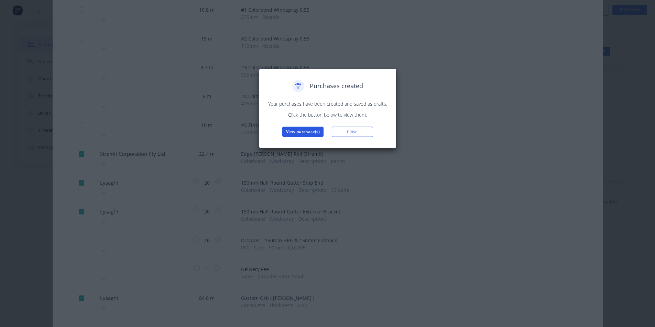
click at [293, 130] on button "View purchase(s)" at bounding box center [302, 132] width 41 height 10
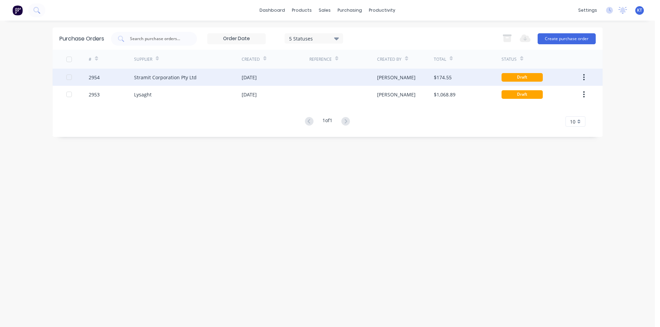
click at [341, 73] on div at bounding box center [343, 77] width 68 height 17
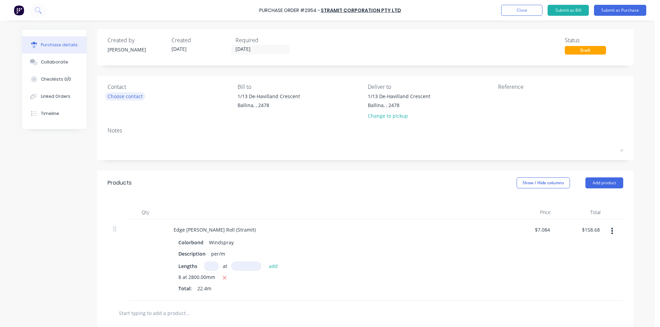
click at [118, 97] on div "Choose contact" at bounding box center [125, 96] width 35 height 7
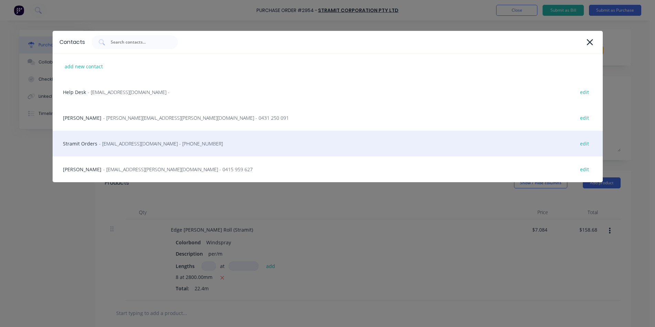
click at [131, 149] on div "Stramit Orders - [EMAIL_ADDRESS][DOMAIN_NAME] - [PHONE_NUMBER] edit" at bounding box center [328, 144] width 550 height 26
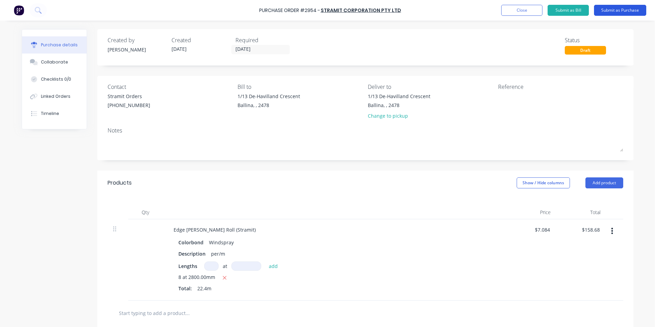
click at [617, 15] on button "Submit as Purchase" at bounding box center [620, 10] width 52 height 11
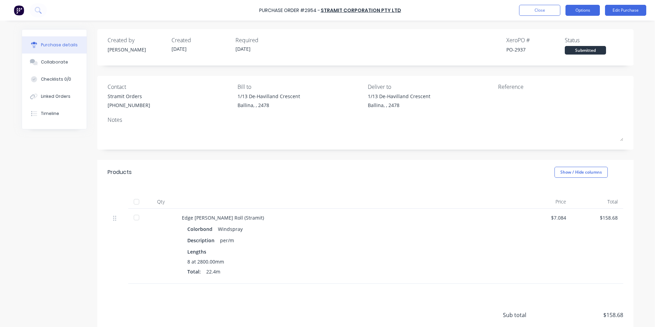
click at [581, 9] on button "Options" at bounding box center [582, 10] width 34 height 11
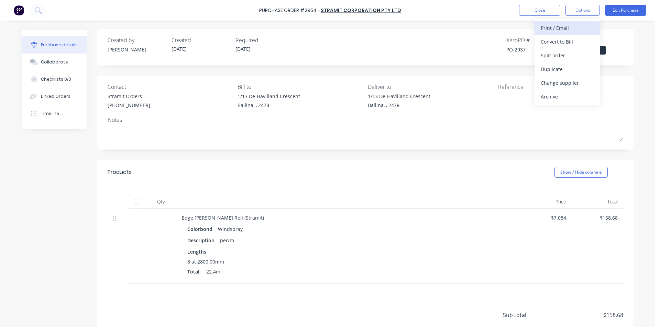
click at [572, 33] on button "Print / Email" at bounding box center [566, 28] width 65 height 14
click at [568, 57] on div "Without pricing" at bounding box center [567, 56] width 53 height 10
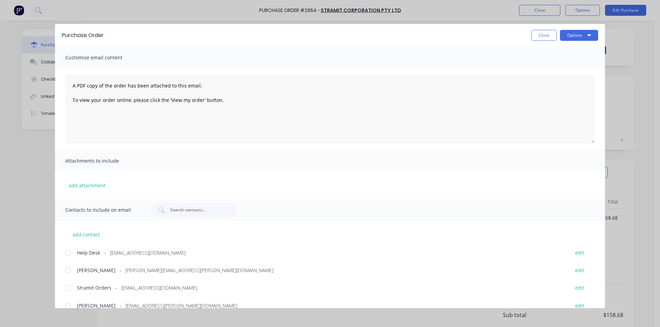
click at [70, 291] on div at bounding box center [68, 288] width 14 height 14
drag, startPoint x: 581, startPoint y: 44, endPoint x: 580, endPoint y: 36, distance: 7.9
click at [581, 44] on div "Purchase Order Close Options" at bounding box center [330, 35] width 550 height 22
click at [580, 36] on button "Options" at bounding box center [579, 35] width 38 height 11
click at [583, 81] on div "Email" at bounding box center [565, 80] width 53 height 10
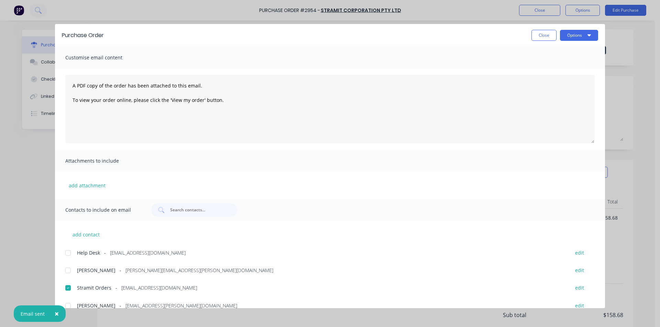
click at [23, 174] on div "Purchase Order Close Options Customise email content A PDF copy of the order ha…" at bounding box center [330, 163] width 660 height 327
click at [651, 148] on div "Purchase Order Close Options Customise email content A PDF copy of the order ha…" at bounding box center [330, 163] width 660 height 327
click at [548, 34] on button "Close" at bounding box center [543, 35] width 25 height 11
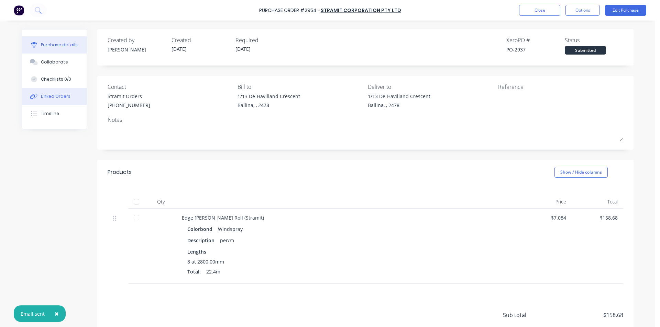
click at [53, 103] on button "Linked Orders" at bounding box center [54, 96] width 65 height 17
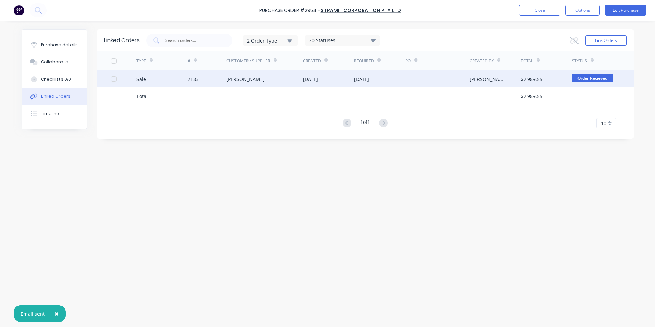
click at [188, 79] on div "7183" at bounding box center [193, 79] width 11 height 7
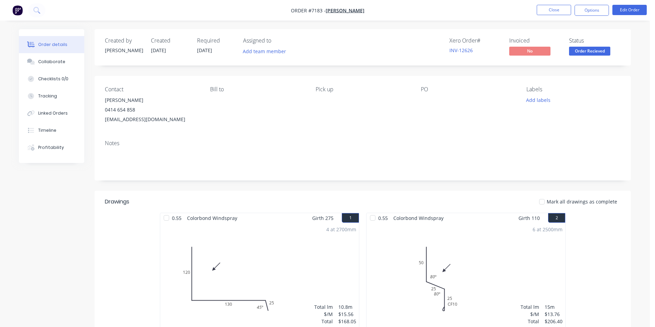
click at [60, 113] on div "Linked Orders" at bounding box center [53, 113] width 30 height 6
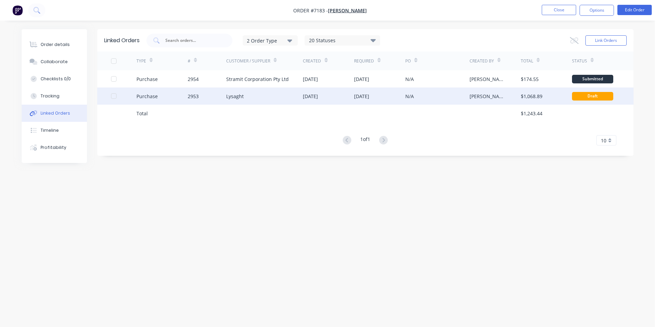
click at [219, 99] on div "2953" at bounding box center [207, 96] width 38 height 17
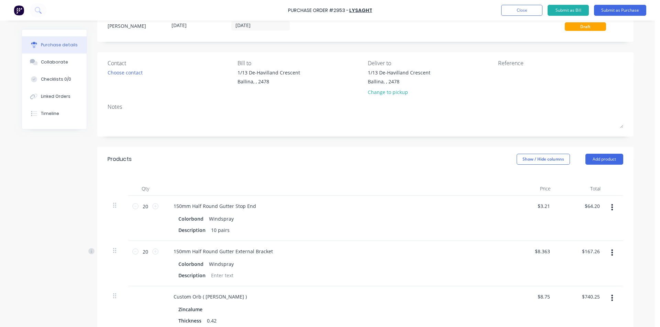
scroll to position [103, 0]
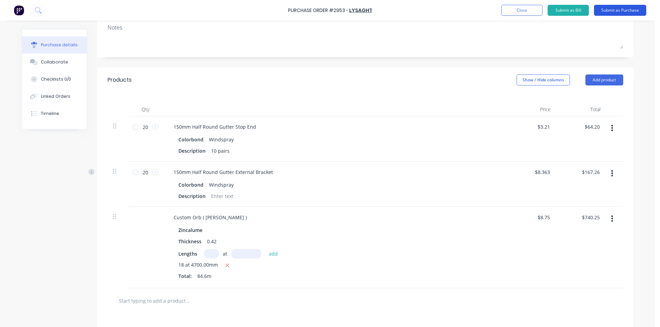
click at [614, 9] on button "Submit as Purchase" at bounding box center [620, 10] width 52 height 11
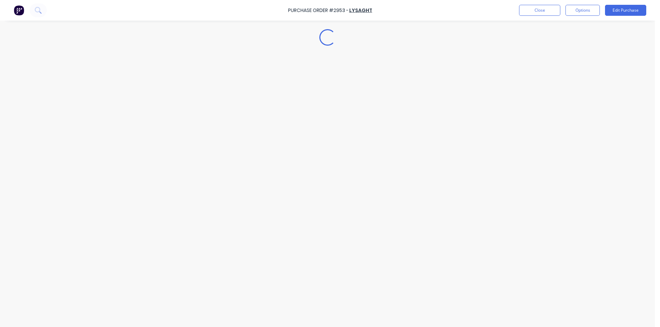
scroll to position [0, 0]
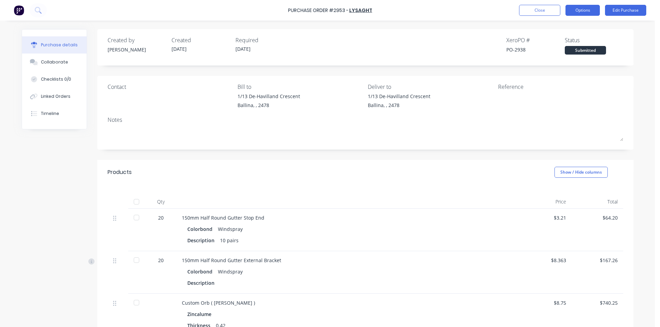
click at [578, 15] on button "Options" at bounding box center [582, 10] width 34 height 11
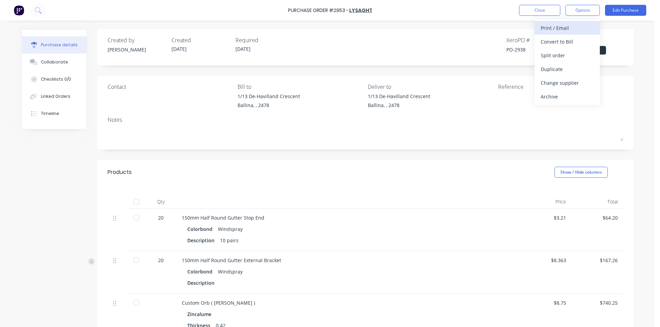
click at [579, 33] on div "Print / Email" at bounding box center [567, 28] width 53 height 10
click at [570, 57] on div "Without pricing" at bounding box center [567, 56] width 53 height 10
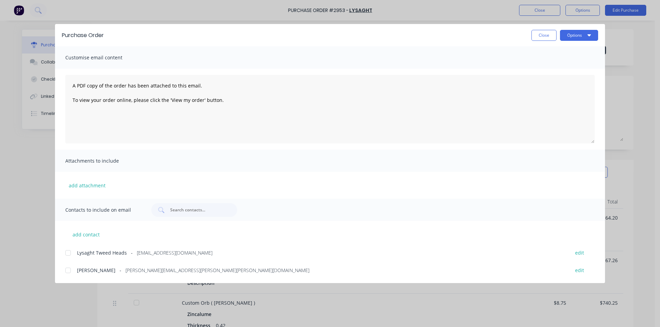
click at [68, 255] on div at bounding box center [68, 253] width 14 height 14
click at [593, 35] on button "Options" at bounding box center [579, 35] width 38 height 11
click at [587, 79] on div "Email" at bounding box center [565, 80] width 53 height 10
click at [552, 34] on button "Close" at bounding box center [543, 35] width 25 height 11
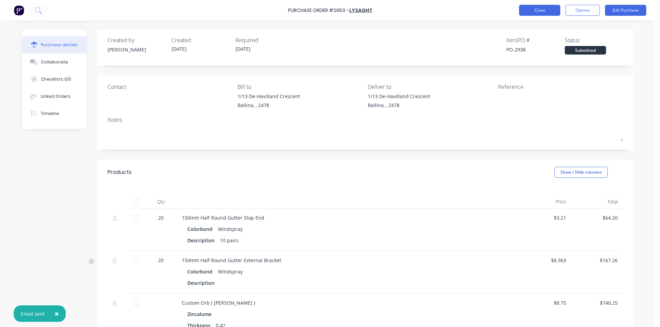
click at [531, 10] on button "Close" at bounding box center [539, 10] width 41 height 11
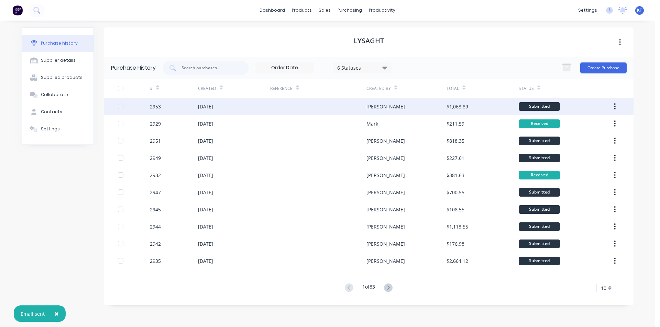
click at [251, 108] on div "[DATE]" at bounding box center [234, 106] width 72 height 17
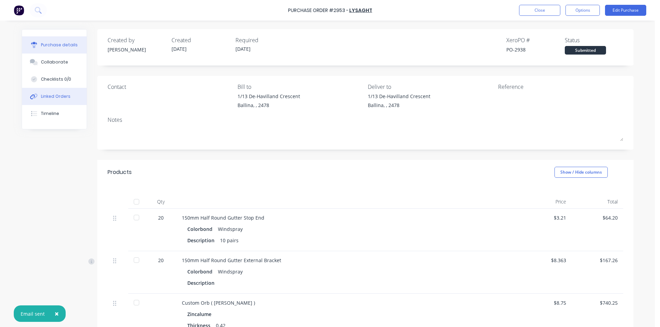
click at [56, 96] on div "Linked Orders" at bounding box center [56, 96] width 30 height 6
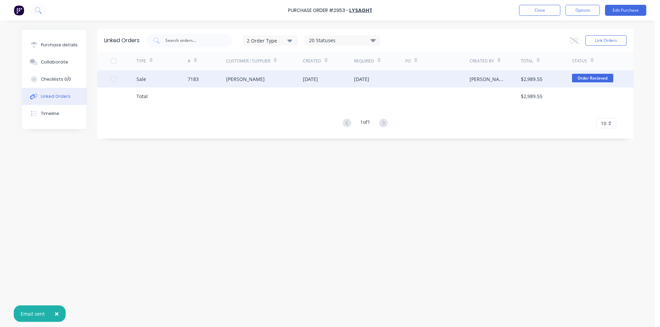
click at [297, 80] on div "[PERSON_NAME]" at bounding box center [264, 78] width 77 height 17
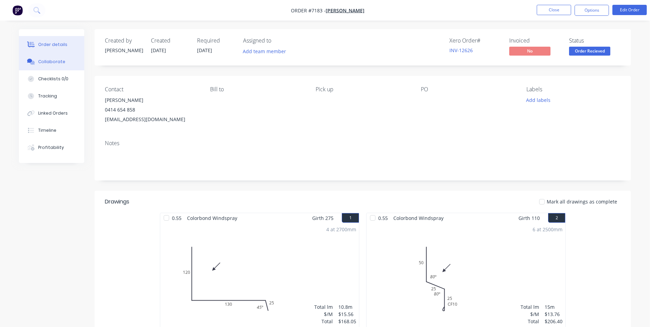
click at [60, 62] on div "Collaborate" at bounding box center [51, 62] width 27 height 6
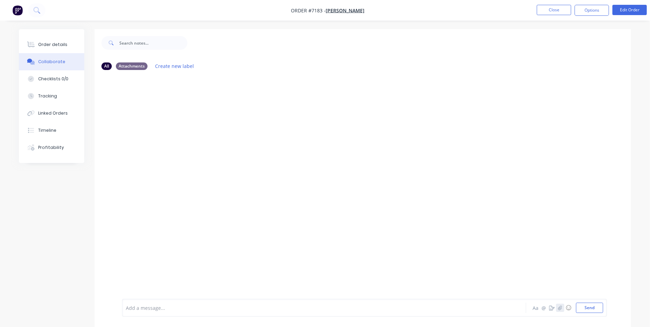
click at [558, 307] on icon "button" at bounding box center [560, 308] width 4 height 5
click at [598, 309] on button "Send" at bounding box center [589, 308] width 27 height 10
click at [649, 322] on div at bounding box center [649, 322] width 0 height 0
click at [558, 309] on icon "button" at bounding box center [560, 308] width 4 height 5
click at [587, 305] on button "Send" at bounding box center [589, 308] width 27 height 10
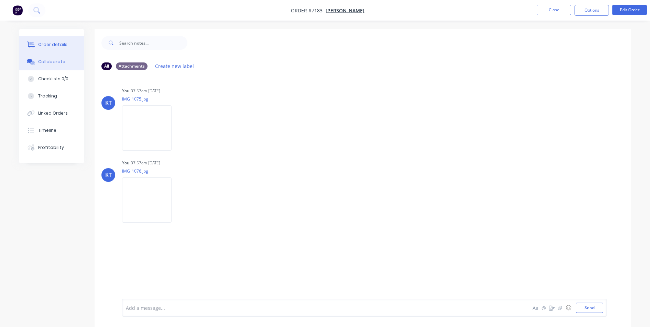
click at [67, 44] on button "Order details" at bounding box center [51, 44] width 65 height 17
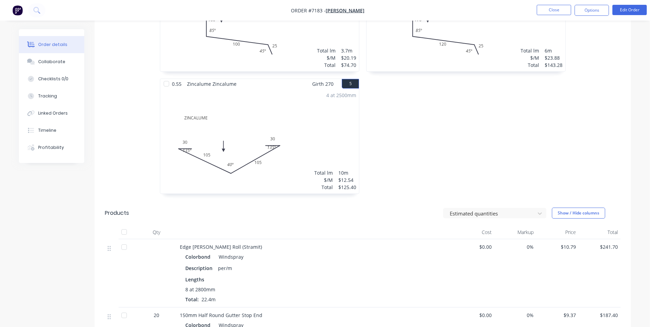
scroll to position [309, 0]
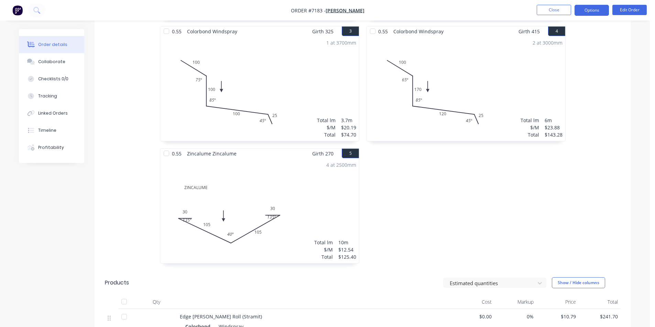
click at [589, 9] on button "Options" at bounding box center [591, 10] width 34 height 11
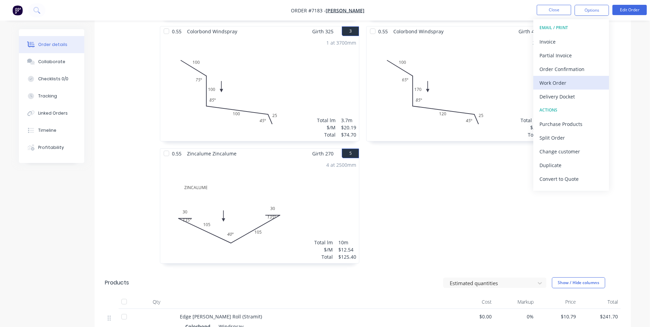
click at [573, 87] on div "Work Order" at bounding box center [570, 83] width 63 height 10
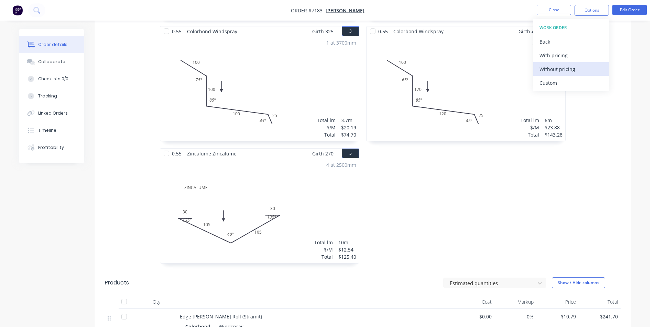
click at [576, 72] on div "Without pricing" at bounding box center [570, 69] width 63 height 10
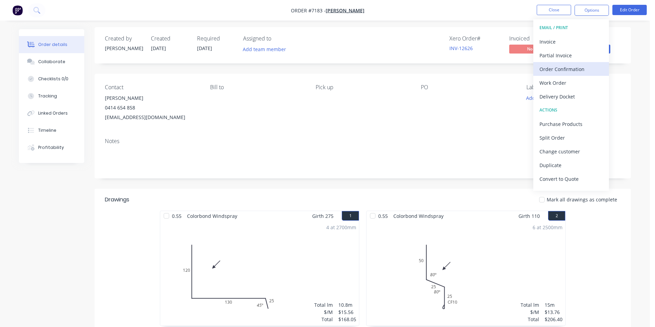
scroll to position [0, 0]
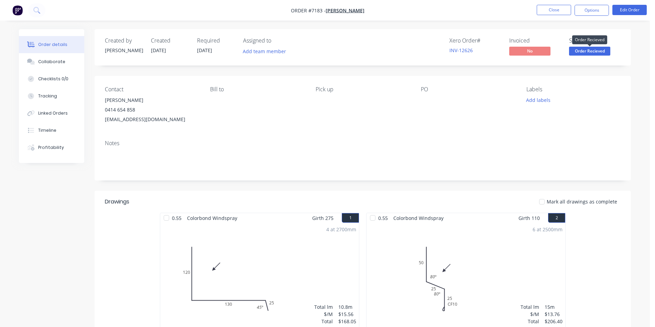
click at [577, 52] on span "Order Recieved" at bounding box center [589, 51] width 41 height 9
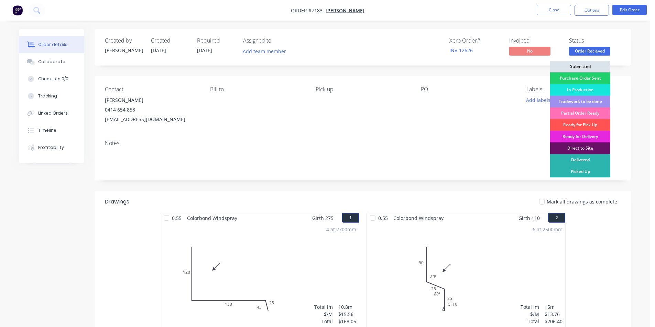
click at [588, 78] on div "Purchase Order Sent" at bounding box center [580, 79] width 60 height 12
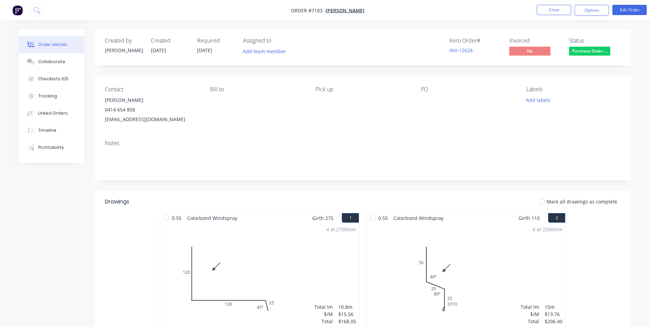
click at [536, 11] on ul "Close Options Edit Order" at bounding box center [591, 10] width 126 height 11
click at [550, 8] on button "Close" at bounding box center [553, 10] width 34 height 10
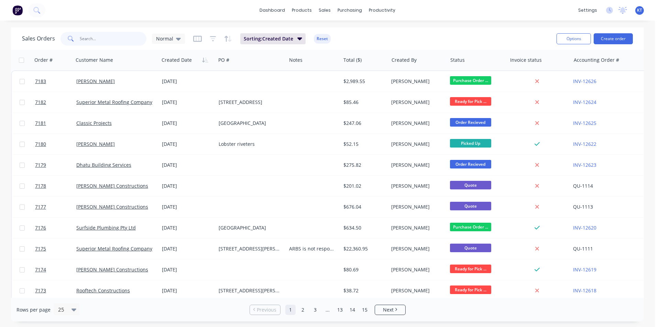
click at [109, 41] on input "text" at bounding box center [113, 39] width 67 height 14
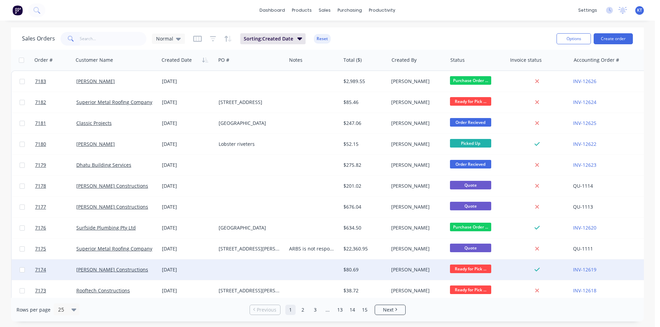
click at [185, 271] on div "[DATE]" at bounding box center [187, 270] width 51 height 7
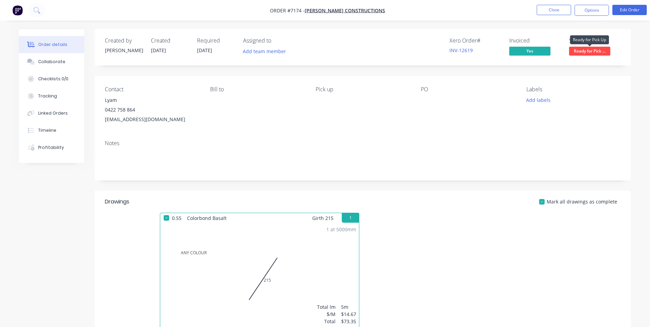
click at [598, 51] on span "Ready for Pick ..." at bounding box center [589, 51] width 41 height 9
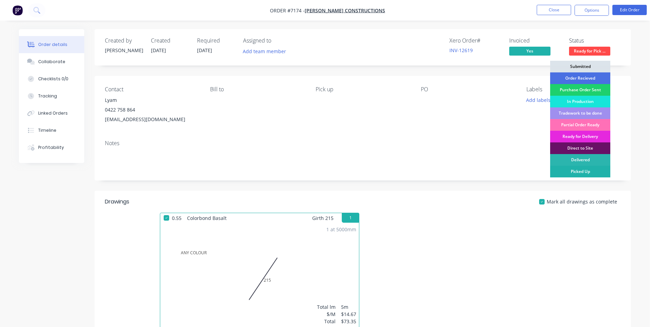
click at [593, 170] on div "Picked Up" at bounding box center [580, 172] width 60 height 12
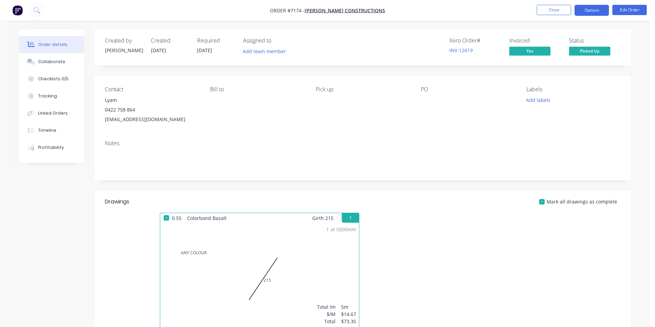
click at [591, 12] on button "Options" at bounding box center [591, 10] width 34 height 11
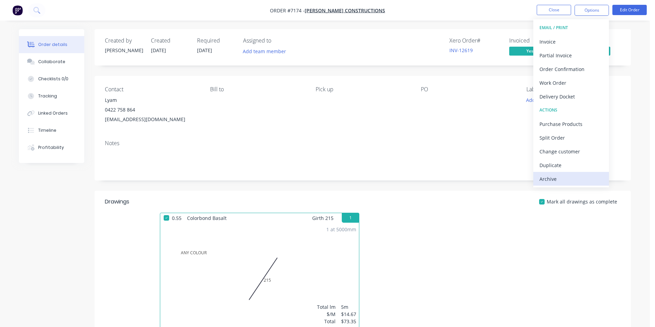
click at [578, 177] on div "Archive" at bounding box center [570, 179] width 63 height 10
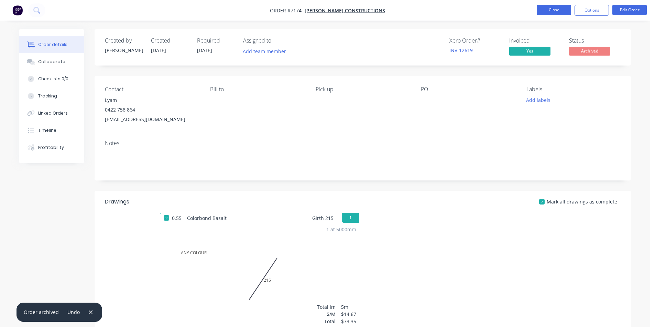
click at [547, 8] on button "Close" at bounding box center [553, 10] width 34 height 10
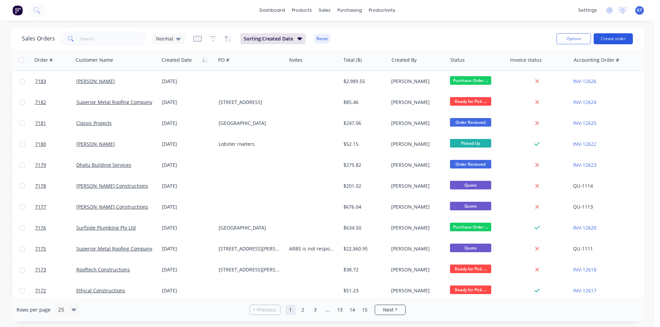
click at [604, 35] on button "Create order" at bounding box center [612, 38] width 39 height 11
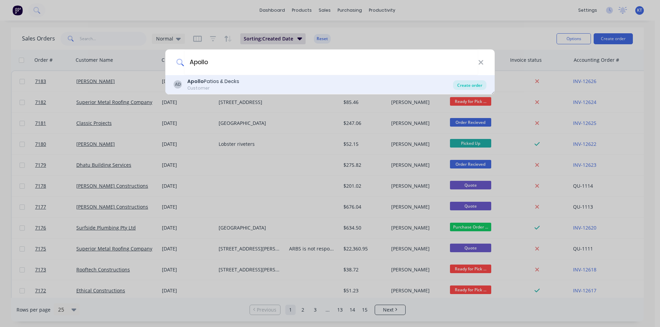
type input "Apollo"
click at [458, 86] on div "Create order" at bounding box center [469, 85] width 33 height 10
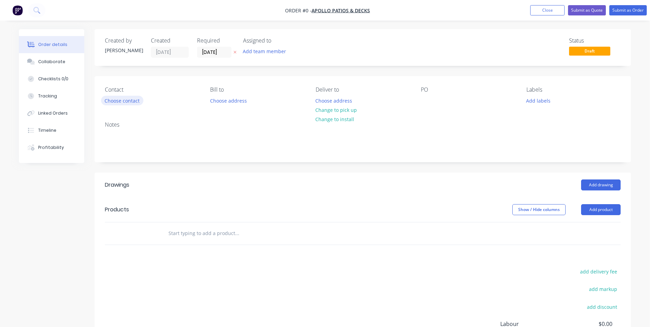
click at [140, 103] on button "Choose contact" at bounding box center [122, 100] width 42 height 9
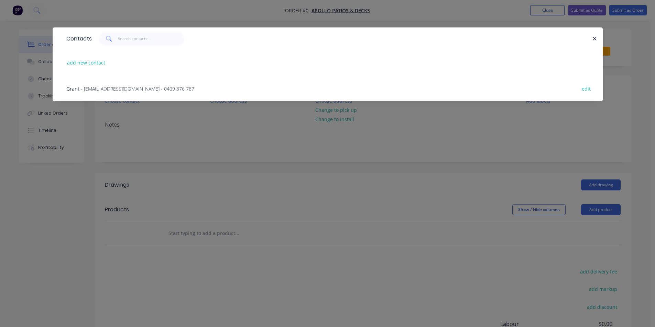
click at [138, 83] on div "Grant - [EMAIL_ADDRESS][DOMAIN_NAME] - 0409 376 787 edit" at bounding box center [327, 89] width 529 height 26
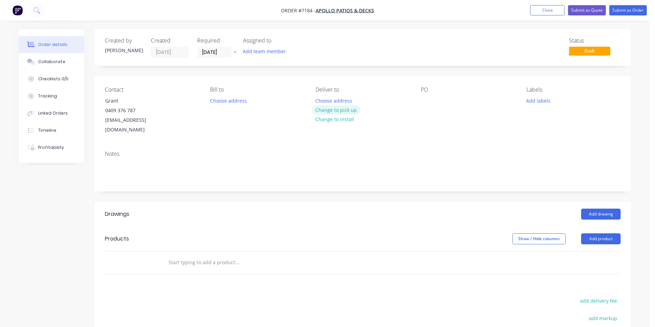
click at [344, 109] on button "Change to pick up" at bounding box center [336, 109] width 49 height 9
click at [430, 97] on div at bounding box center [426, 101] width 11 height 10
click at [595, 209] on button "Add drawing" at bounding box center [601, 214] width 40 height 11
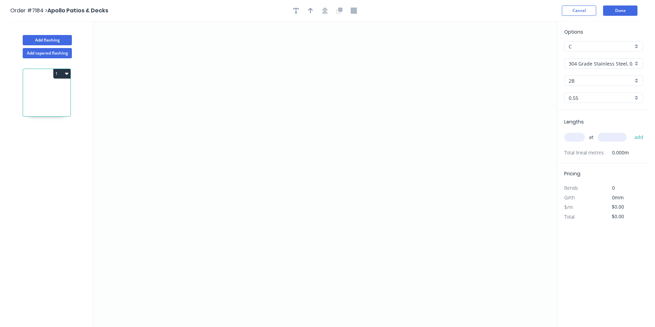
click at [598, 64] on input "304 Grade Stainless Steel, 0.9mm Perforated Pattern 208 - 2mm hole" at bounding box center [600, 63] width 64 height 7
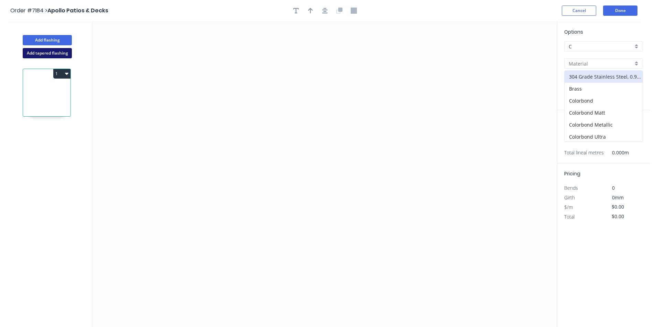
click at [60, 52] on button "Add tapered flashing" at bounding box center [47, 53] width 49 height 10
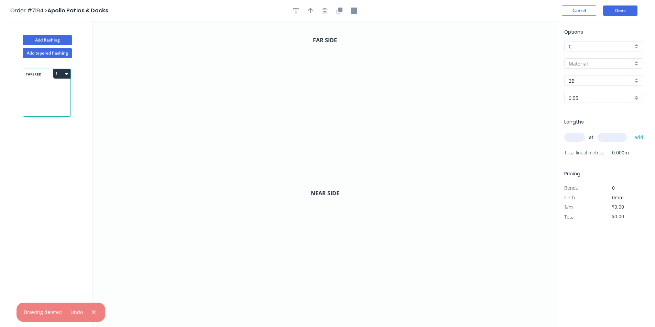
click at [611, 63] on input "text" at bounding box center [600, 63] width 64 height 7
click at [603, 100] on div "Colorbond" at bounding box center [603, 101] width 78 height 12
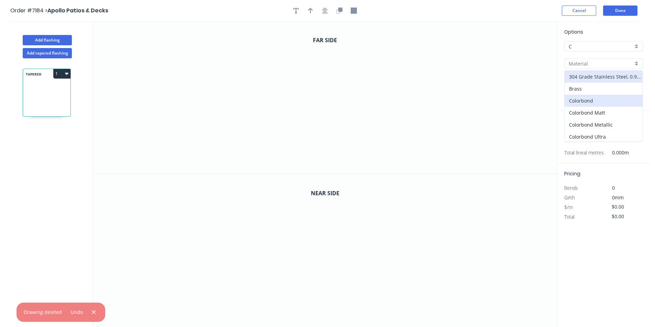
type input "Colorbond"
type input "Basalt"
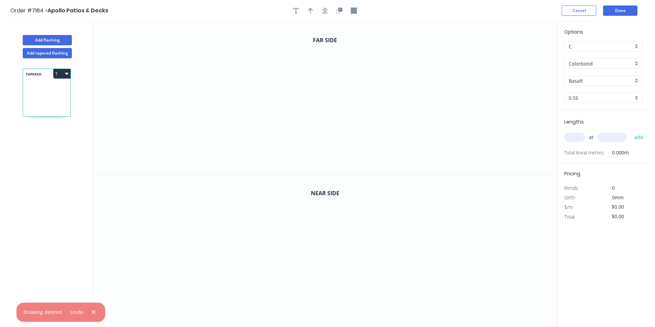
click at [588, 79] on input "Basalt" at bounding box center [600, 80] width 64 height 7
click at [590, 115] on div "Night Sky" at bounding box center [603, 113] width 78 height 12
type input "Night Sky"
click at [312, 93] on icon "0" at bounding box center [325, 97] width 464 height 153
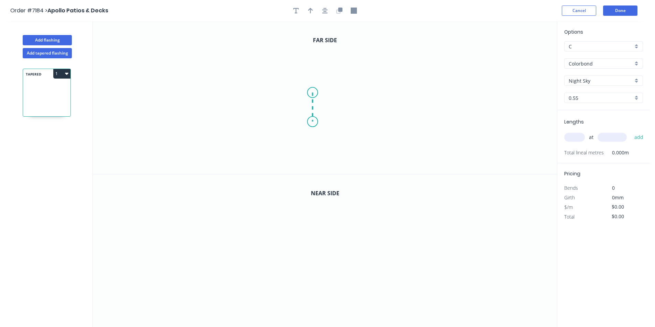
click at [311, 122] on icon "0" at bounding box center [325, 97] width 464 height 153
click at [324, 141] on div "Crush & Fold" at bounding box center [345, 145] width 69 height 14
click at [332, 142] on div "Flip bend" at bounding box center [343, 144] width 69 height 14
click at [327, 113] on div "Crush & Fold" at bounding box center [346, 117] width 69 height 14
drag, startPoint x: 335, startPoint y: 113, endPoint x: 329, endPoint y: 127, distance: 15.4
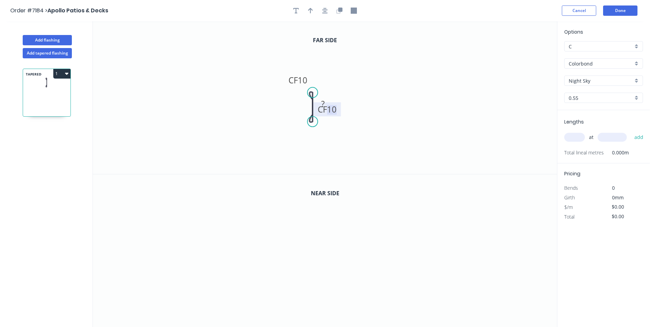
click at [330, 127] on icon "0 CF 10 CF 10 ?" at bounding box center [325, 97] width 464 height 153
drag, startPoint x: 340, startPoint y: 114, endPoint x: 304, endPoint y: 157, distance: 55.9
click at [304, 157] on rect at bounding box center [291, 153] width 27 height 14
click at [326, 101] on rect at bounding box center [323, 105] width 14 height 10
click at [307, 80] on tspan "10" at bounding box center [303, 80] width 10 height 11
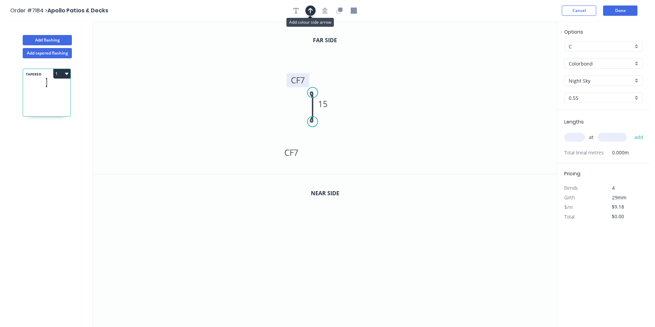
click at [308, 10] on button "button" at bounding box center [310, 10] width 10 height 10
click at [524, 56] on icon "0 CF 7 CF 7 15" at bounding box center [325, 97] width 464 height 153
click at [523, 55] on icon at bounding box center [522, 48] width 6 height 22
drag, startPoint x: 523, startPoint y: 55, endPoint x: 351, endPoint y: 97, distance: 177.2
click at [351, 98] on icon at bounding box center [357, 93] width 20 height 20
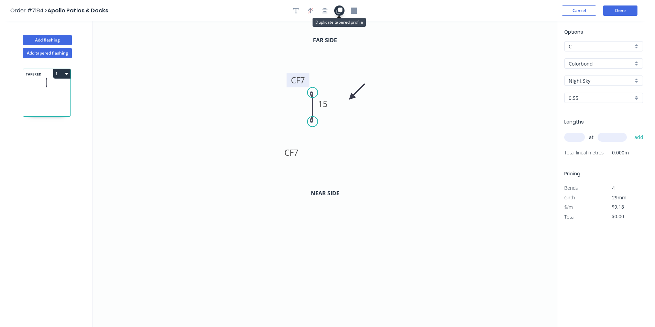
click at [340, 8] on icon "button" at bounding box center [340, 10] width 4 height 4
click at [328, 257] on rect at bounding box center [323, 258] width 14 height 10
type input "$10.50"
click at [575, 139] on input "text" at bounding box center [574, 137] width 21 height 9
type input "1"
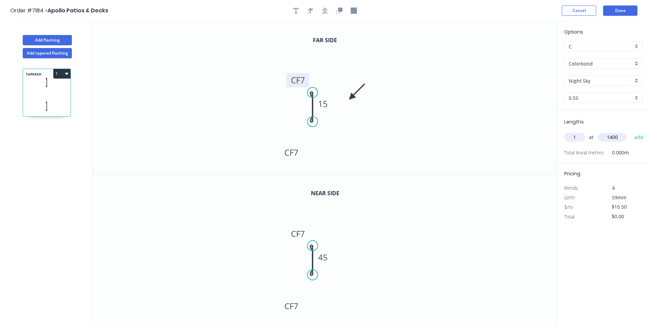
type input "1400"
click at [631, 132] on button "add" at bounding box center [639, 138] width 16 height 12
type input "$14.70"
click at [40, 34] on div "Add flashing" at bounding box center [47, 35] width 90 height 21
click at [56, 40] on button "Add flashing" at bounding box center [47, 40] width 49 height 10
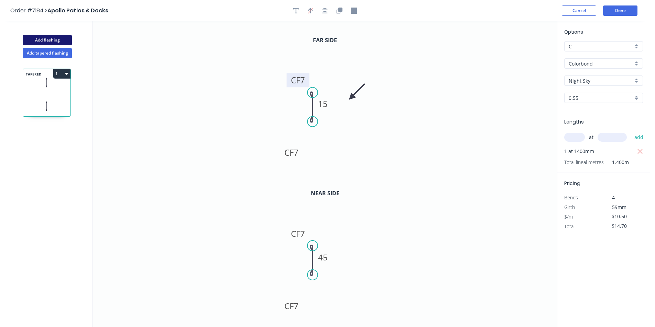
type input "$0.00"
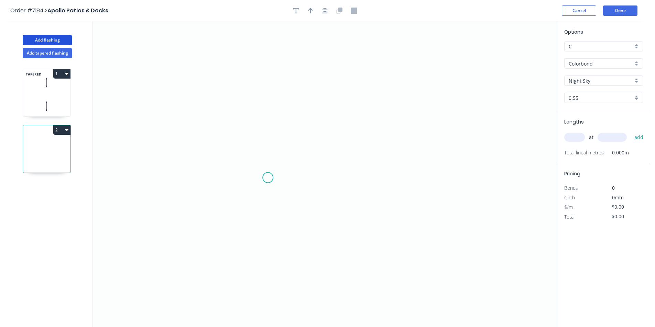
click at [268, 179] on icon "0" at bounding box center [325, 174] width 464 height 306
click at [273, 116] on icon "0" at bounding box center [325, 174] width 464 height 306
click at [336, 114] on icon "0 ?" at bounding box center [325, 174] width 464 height 306
click at [340, 128] on icon "0 ? ?" at bounding box center [325, 174] width 464 height 306
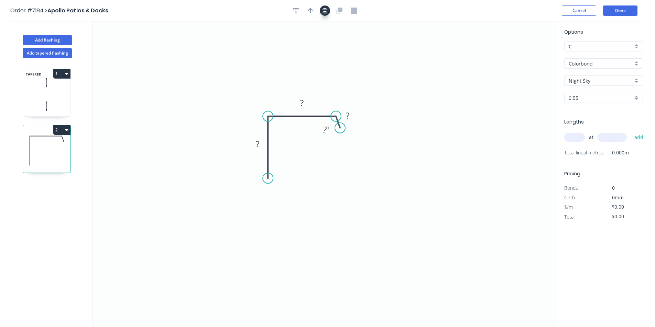
click at [320, 8] on button "button" at bounding box center [325, 10] width 10 height 10
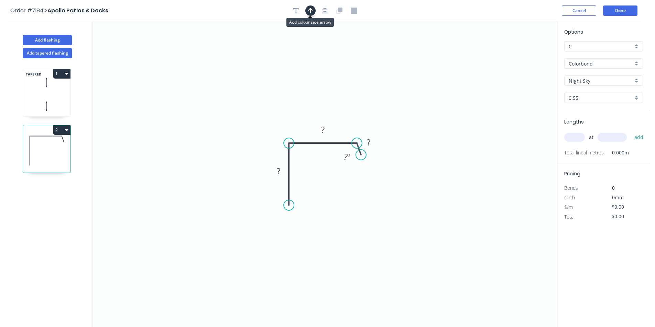
click at [307, 8] on button "button" at bounding box center [310, 10] width 10 height 10
drag, startPoint x: 520, startPoint y: 55, endPoint x: 354, endPoint y: 85, distance: 168.6
click at [342, 95] on icon "0 ? ? ? ? º" at bounding box center [325, 174] width 464 height 306
drag, startPoint x: 421, startPoint y: 69, endPoint x: 314, endPoint y: 112, distance: 115.2
click at [314, 112] on icon at bounding box center [314, 101] width 6 height 22
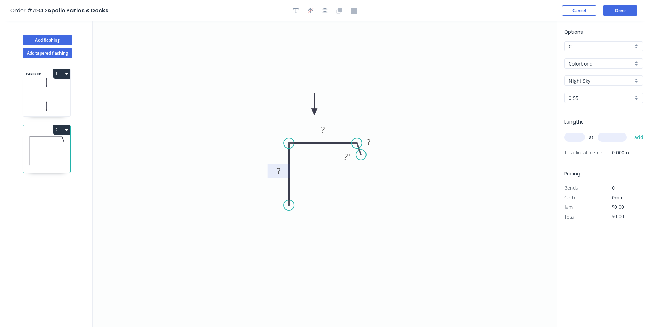
click at [282, 173] on rect at bounding box center [278, 172] width 14 height 10
drag, startPoint x: 363, startPoint y: 154, endPoint x: 365, endPoint y: 162, distance: 8.6
click at [365, 162] on circle at bounding box center [365, 162] width 10 height 10
click at [314, 226] on div "Crush & Fold" at bounding box center [323, 227] width 69 height 14
type input "$15.86"
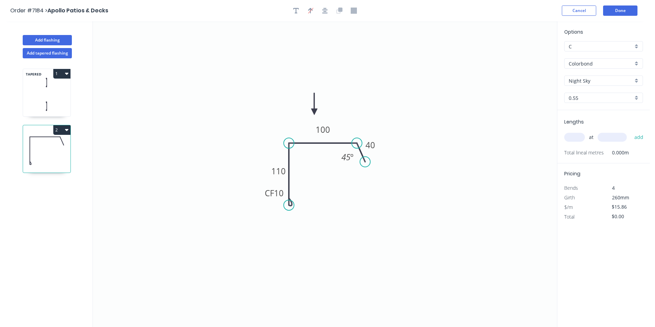
click at [575, 135] on input "text" at bounding box center [574, 137] width 21 height 9
type input "1"
type input "1800"
click at [631, 132] on button "add" at bounding box center [639, 138] width 16 height 12
click at [63, 127] on button "2" at bounding box center [61, 130] width 17 height 10
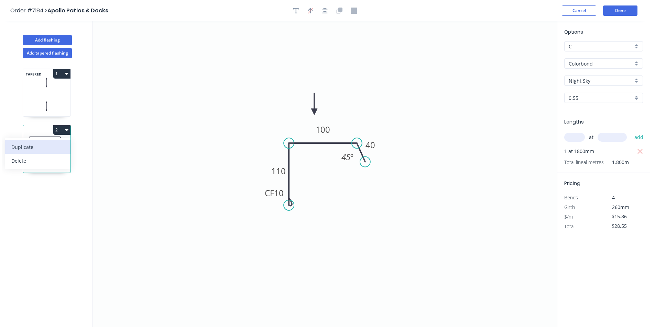
click at [60, 144] on div "Duplicate" at bounding box center [37, 147] width 53 height 10
type input "$0.00"
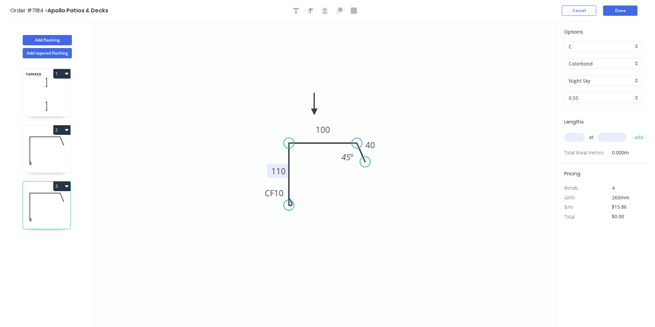
click at [285, 168] on tspan "110" at bounding box center [278, 171] width 14 height 11
type input "$12.54"
click at [578, 139] on input "text" at bounding box center [574, 137] width 21 height 9
type input "1"
type input "1900"
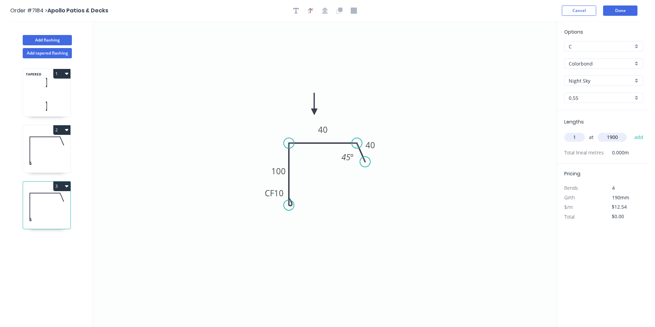
click at [631, 132] on button "add" at bounding box center [639, 138] width 16 height 12
click at [60, 188] on button "3" at bounding box center [61, 187] width 17 height 10
click at [60, 205] on div "Duplicate" at bounding box center [37, 204] width 53 height 10
type input "$0.00"
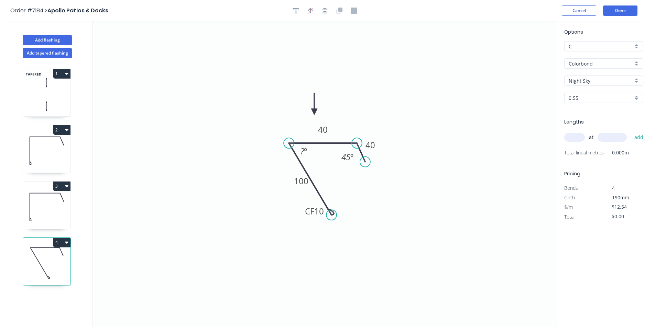
drag, startPoint x: 286, startPoint y: 207, endPoint x: 331, endPoint y: 215, distance: 46.5
click at [331, 215] on circle at bounding box center [331, 215] width 10 height 10
click at [304, 152] on tspan "º" at bounding box center [305, 151] width 3 height 11
type input "$15.86"
click at [568, 139] on input "text" at bounding box center [574, 137] width 21 height 9
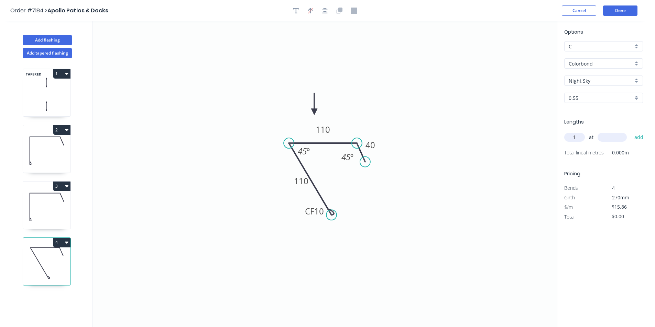
type input "1"
type input "1200"
click at [631, 132] on button "add" at bounding box center [639, 138] width 16 height 12
type input "$19.03"
click at [58, 42] on button "Add flashing" at bounding box center [47, 40] width 49 height 10
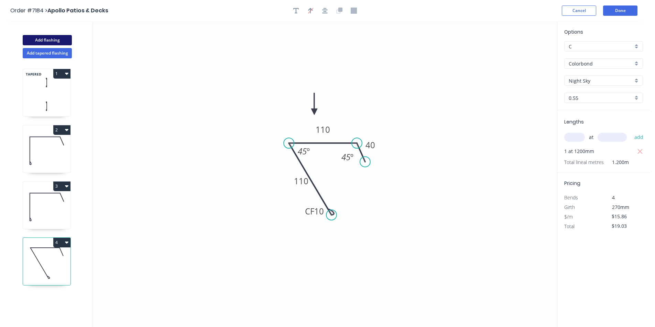
type input "$0.00"
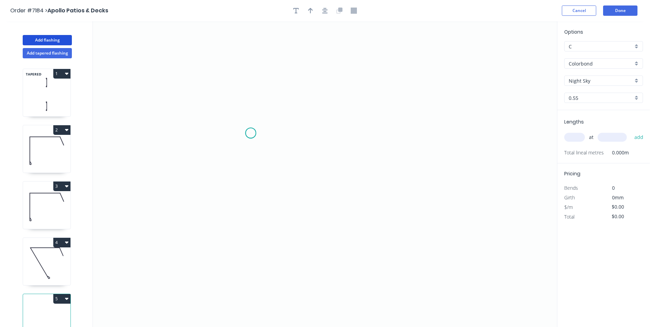
click at [251, 133] on icon "0" at bounding box center [325, 174] width 464 height 306
click at [284, 134] on icon "0" at bounding box center [325, 174] width 464 height 306
click at [283, 88] on icon "0 ?" at bounding box center [325, 174] width 464 height 306
click at [374, 90] on icon "0 ? ?" at bounding box center [325, 174] width 464 height 306
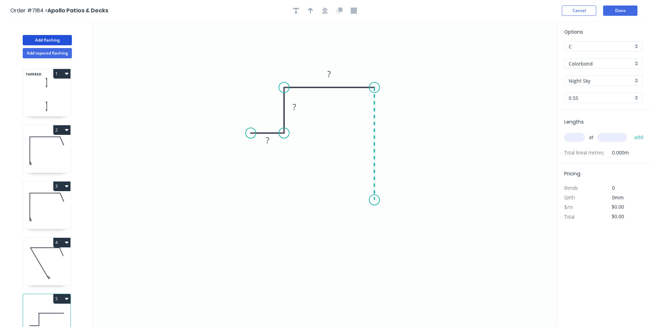
click at [371, 200] on icon "0 ? ? ?" at bounding box center [325, 174] width 464 height 306
click at [333, 198] on icon "0 ? ? ? ?" at bounding box center [325, 174] width 464 height 306
click at [334, 174] on icon "0 ? ? ? ? ?" at bounding box center [325, 174] width 464 height 306
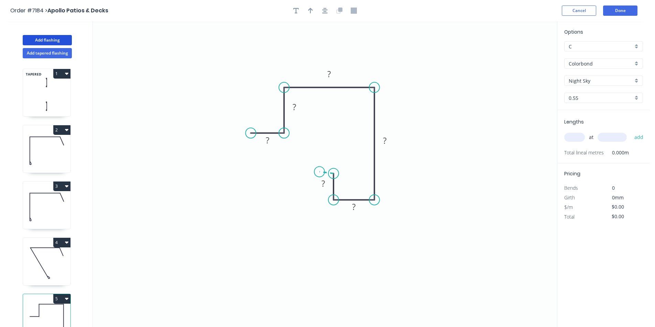
click at [318, 173] on icon "0 ? ? ? ? ? ?" at bounding box center [325, 174] width 464 height 306
click at [326, 8] on icon "button" at bounding box center [324, 10] width 5 height 5
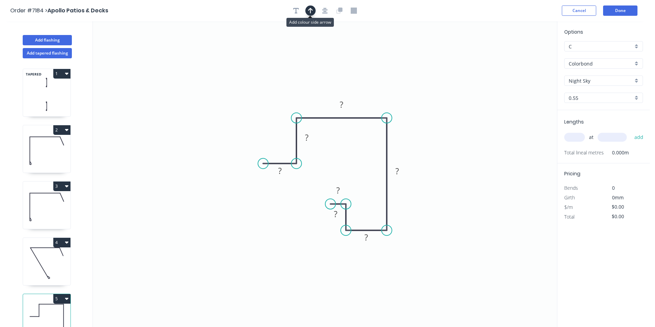
click at [308, 8] on icon "button" at bounding box center [310, 11] width 5 height 6
click at [523, 54] on icon at bounding box center [522, 48] width 6 height 22
drag, startPoint x: 523, startPoint y: 54, endPoint x: 390, endPoint y: 93, distance: 138.5
click at [390, 93] on icon at bounding box center [396, 88] width 20 height 20
click at [281, 168] on tspan "?" at bounding box center [279, 170] width 3 height 11
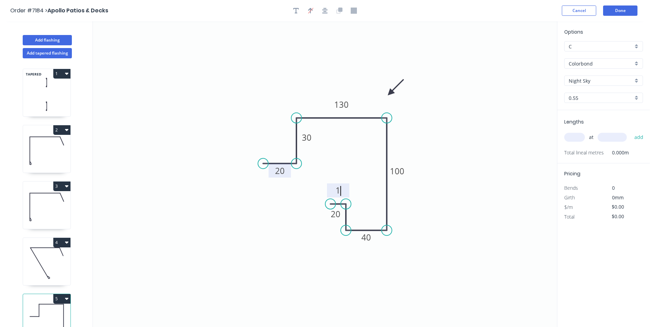
type input "$20.88"
click at [343, 189] on tspan "13" at bounding box center [338, 190] width 10 height 11
click at [579, 135] on input "text" at bounding box center [574, 137] width 21 height 9
type input "2"
type input "1900"
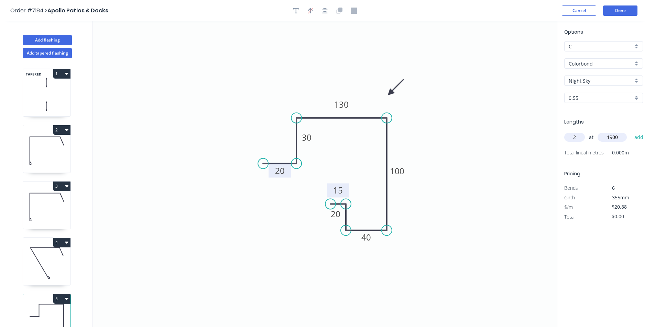
click at [631, 132] on button "add" at bounding box center [639, 138] width 16 height 12
type input "$79.34"
drag, startPoint x: 47, startPoint y: 40, endPoint x: 47, endPoint y: 59, distance: 19.2
click at [46, 51] on div "Add [MEDICAL_DATA] Add tapered [MEDICAL_DATA] TAPERED 1 2 3 4 5" at bounding box center [46, 180] width 93 height 319
click at [41, 31] on div "Add flashing" at bounding box center [47, 35] width 90 height 21
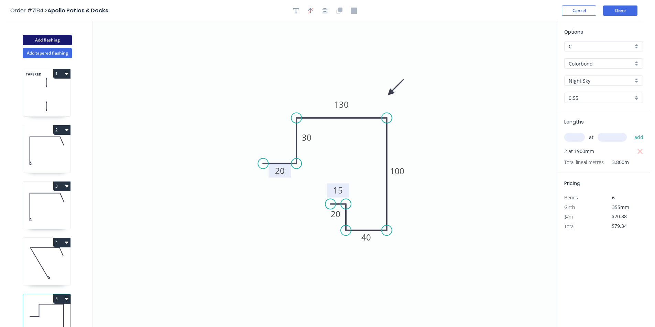
click at [45, 39] on button "Add flashing" at bounding box center [47, 40] width 49 height 10
type input "$0.00"
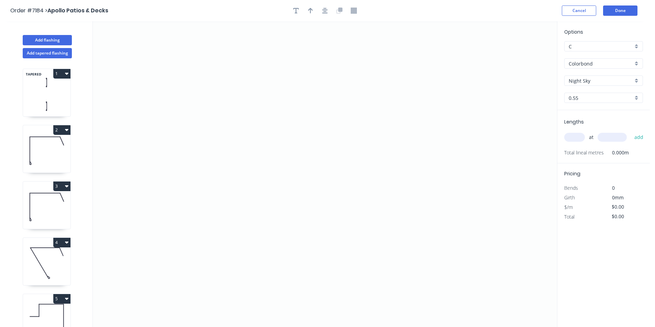
click at [586, 80] on input "Night Sky" at bounding box center [600, 80] width 64 height 7
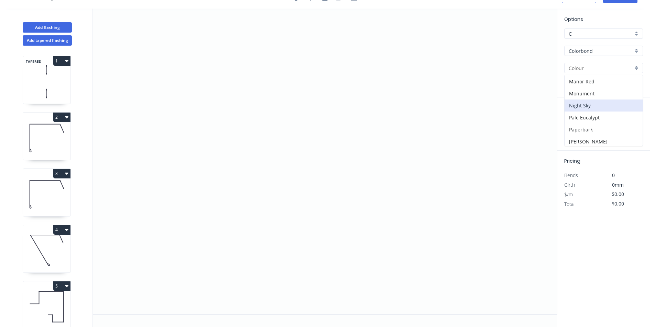
scroll to position [125, 0]
click at [588, 103] on div "Monument" at bounding box center [603, 101] width 78 height 12
type input "Monument"
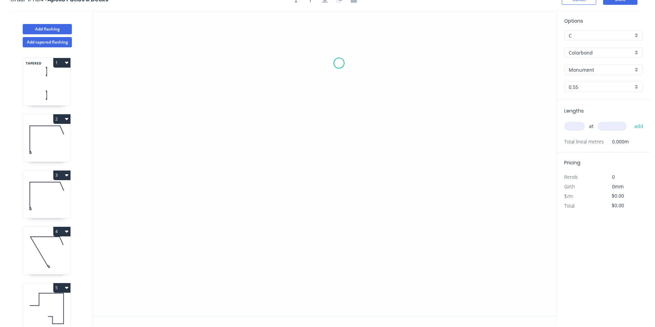
scroll to position [0, 0]
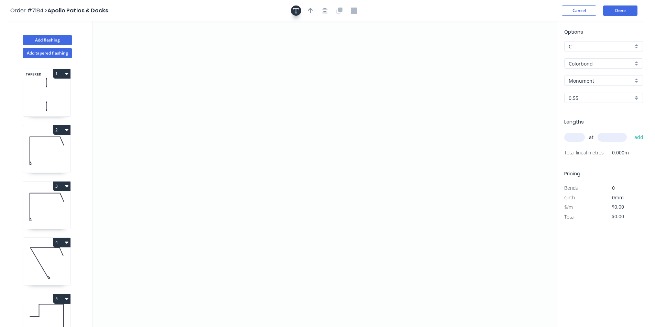
click at [296, 11] on icon "button" at bounding box center [295, 10] width 5 height 5
drag, startPoint x: 150, startPoint y: 89, endPoint x: 264, endPoint y: 96, distance: 113.9
click at [264, 96] on textarea at bounding box center [279, 92] width 56 height 25
drag, startPoint x: 307, startPoint y: 93, endPoint x: 420, endPoint y: 106, distance: 114.5
click at [420, 106] on icon at bounding box center [325, 174] width 464 height 306
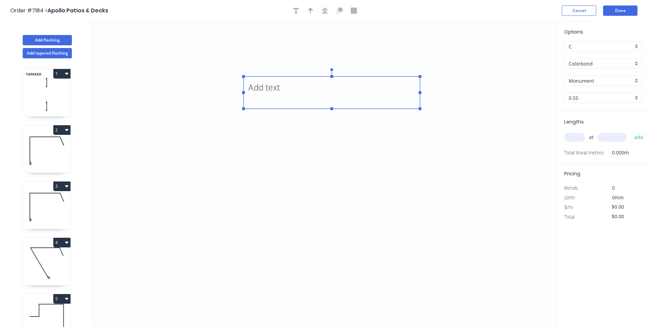
click at [273, 93] on textarea at bounding box center [331, 92] width 169 height 25
click at [268, 221] on icon "COLOUR CHANGE TO MONUMENT" at bounding box center [325, 174] width 464 height 306
type textarea "COLOUR CHANGE TO MONUMENT"
click at [233, 227] on icon "COLOUR CHANGE TO MONUMENT" at bounding box center [325, 174] width 464 height 306
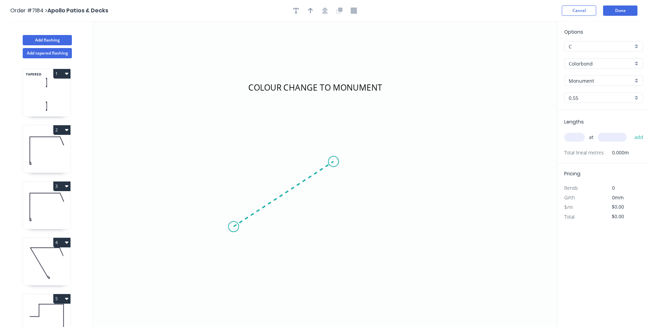
click at [333, 162] on icon at bounding box center [283, 194] width 100 height 65
click at [407, 237] on icon "COLOUR CHANGE TO MONUMENT ?" at bounding box center [325, 174] width 464 height 306
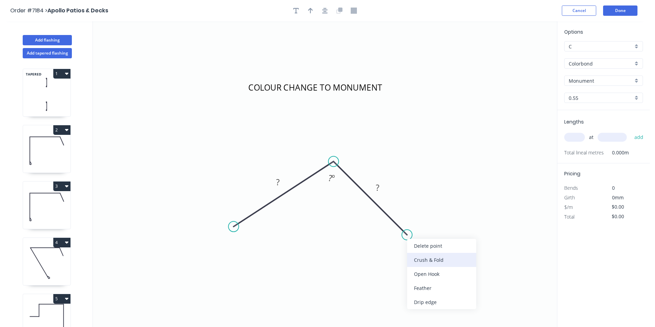
click at [423, 255] on div "Crush & Fold" at bounding box center [441, 260] width 69 height 14
click at [416, 255] on div "Flip bend" at bounding box center [445, 260] width 69 height 14
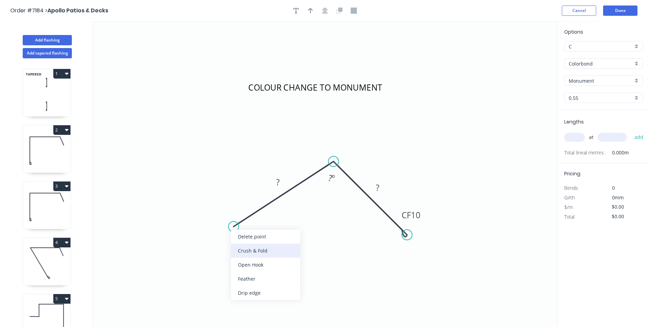
click at [251, 254] on div "Crush & Fold" at bounding box center [265, 251] width 69 height 14
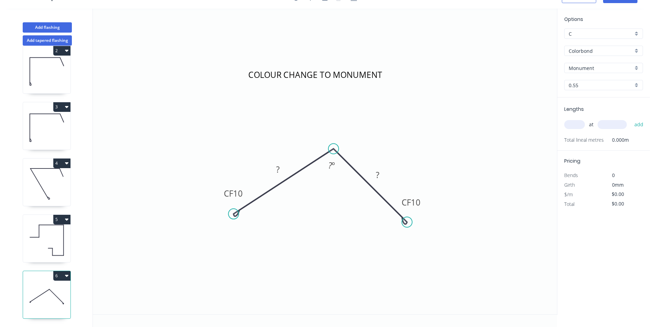
scroll to position [72, 0]
click at [52, 175] on icon at bounding box center [46, 184] width 47 height 44
type input "Night Sky"
type input "$15.86"
type input "$19.03"
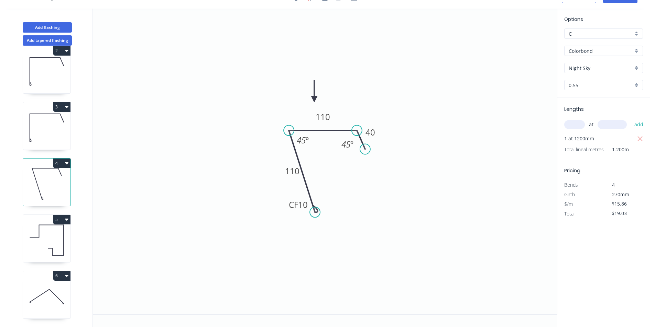
drag, startPoint x: 331, startPoint y: 203, endPoint x: 315, endPoint y: 213, distance: 19.1
click at [315, 213] on circle at bounding box center [315, 212] width 10 height 10
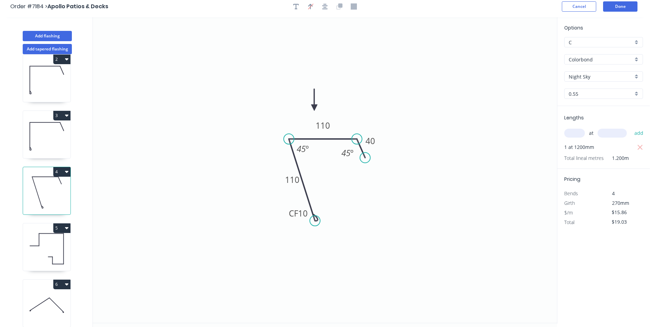
scroll to position [0, 0]
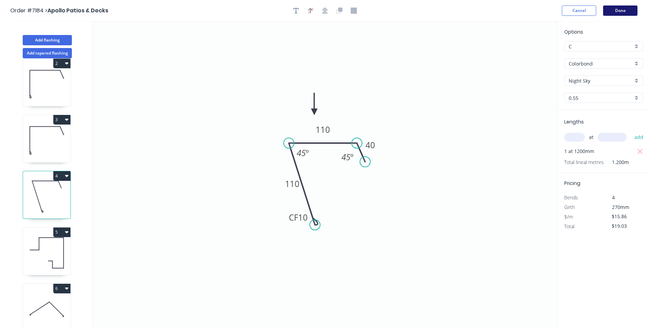
click at [619, 11] on button "Done" at bounding box center [620, 10] width 34 height 10
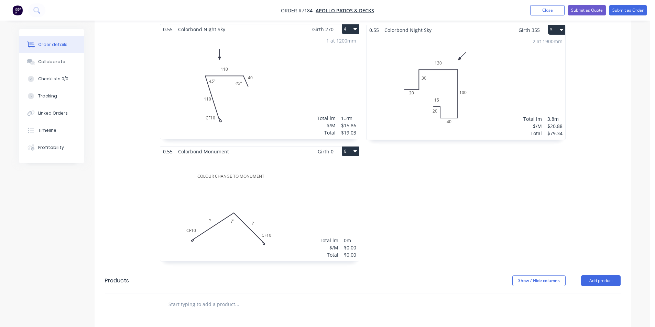
click at [265, 200] on div "Total lm $/M Total 0m $0.00 $0.00" at bounding box center [259, 209] width 199 height 105
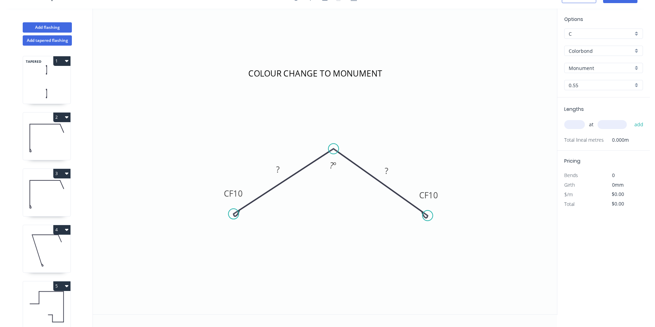
drag, startPoint x: 408, startPoint y: 223, endPoint x: 427, endPoint y: 216, distance: 20.6
click at [427, 216] on circle at bounding box center [427, 216] width 10 height 10
click at [340, 168] on rect at bounding box center [333, 165] width 22 height 14
click at [336, 165] on tspan "º" at bounding box center [334, 165] width 3 height 11
type input "$23.44"
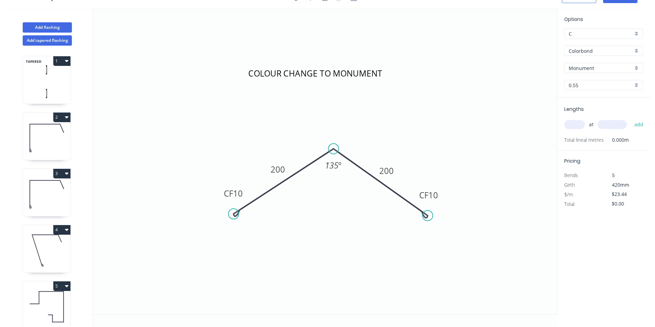
click at [569, 126] on input "text" at bounding box center [574, 124] width 21 height 9
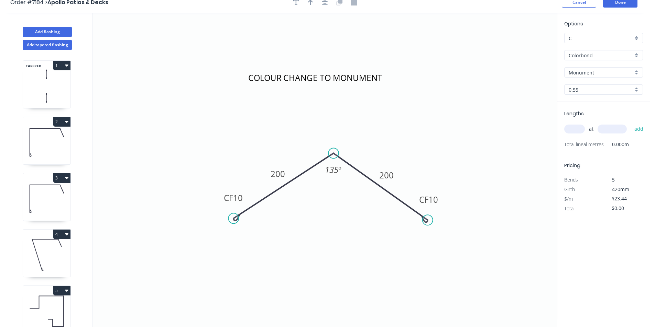
scroll to position [0, 0]
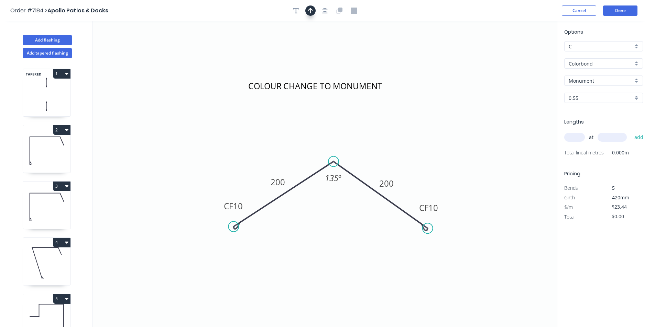
click at [307, 9] on button "button" at bounding box center [310, 10] width 10 height 10
drag, startPoint x: 455, startPoint y: 102, endPoint x: 333, endPoint y: 149, distance: 131.3
click at [333, 149] on icon at bounding box center [333, 142] width 6 height 22
click at [570, 135] on input "text" at bounding box center [574, 137] width 21 height 9
type input "2"
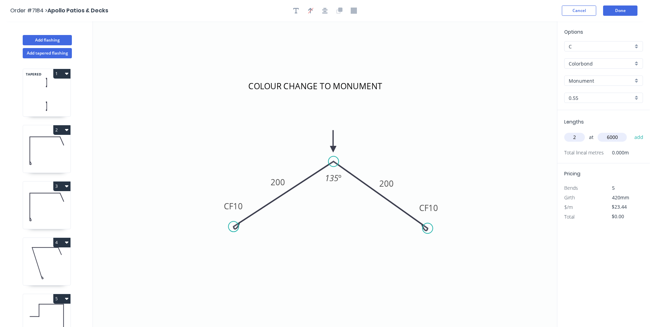
type input "6000"
click at [631, 132] on button "add" at bounding box center [639, 138] width 16 height 12
type input "$281.28"
click at [634, 9] on button "Done" at bounding box center [620, 10] width 34 height 10
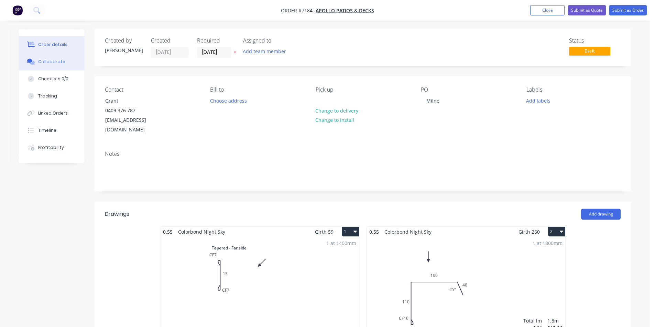
drag, startPoint x: 58, startPoint y: 65, endPoint x: 60, endPoint y: 68, distance: 4.0
click at [59, 65] on button "Collaborate" at bounding box center [51, 61] width 65 height 17
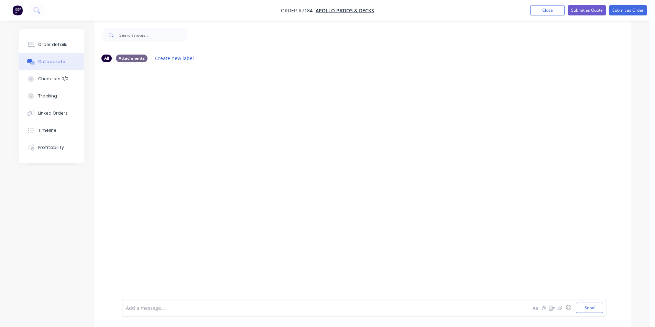
scroll to position [10, 0]
click at [560, 310] on icon "button" at bounding box center [560, 308] width 4 height 4
click at [649, 322] on div at bounding box center [649, 322] width 0 height 0
click at [590, 310] on button "Send" at bounding box center [589, 308] width 27 height 10
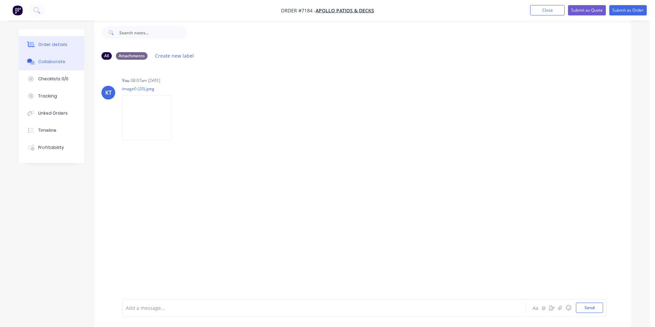
click at [65, 47] on button "Order details" at bounding box center [51, 44] width 65 height 17
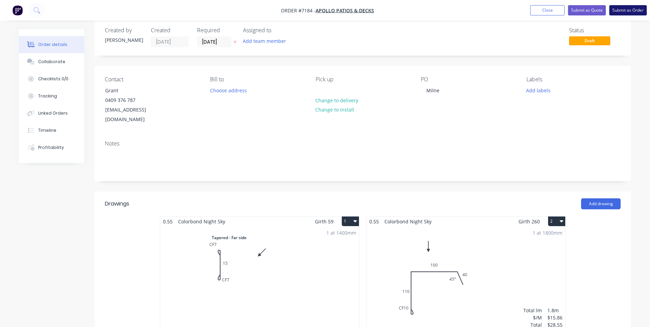
click at [635, 15] on button "Submit as Order" at bounding box center [627, 10] width 37 height 10
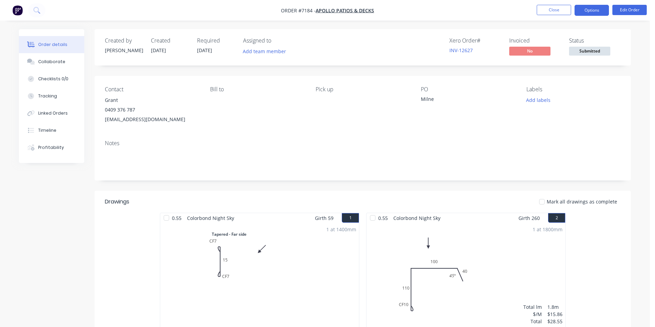
click at [600, 15] on button "Options" at bounding box center [591, 10] width 34 height 11
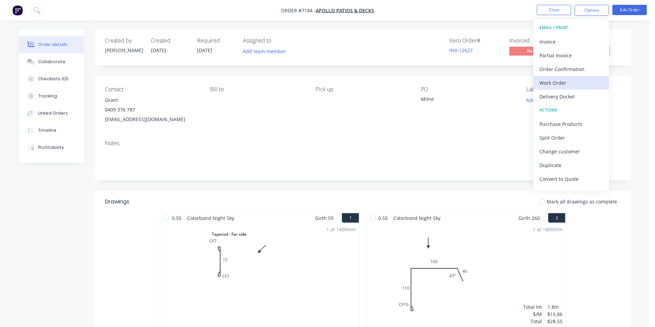
click at [571, 85] on div "Work Order" at bounding box center [570, 83] width 63 height 10
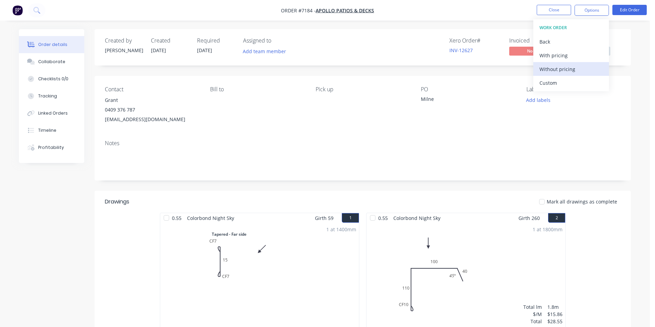
click at [564, 71] on div "Without pricing" at bounding box center [570, 69] width 63 height 10
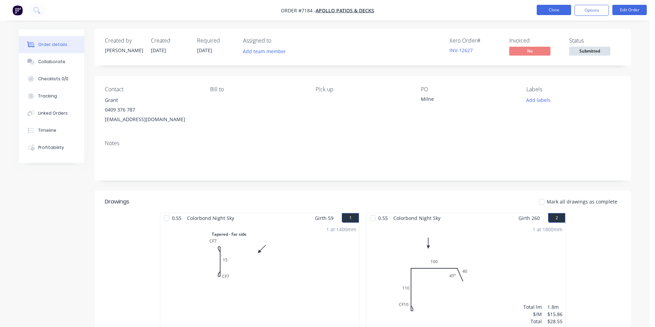
click at [539, 7] on button "Close" at bounding box center [553, 10] width 34 height 10
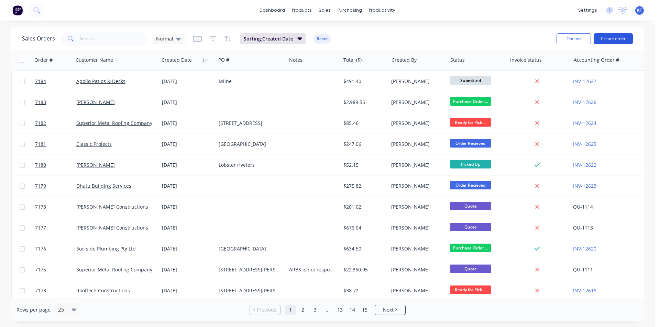
click at [603, 38] on button "Create order" at bounding box center [612, 38] width 39 height 11
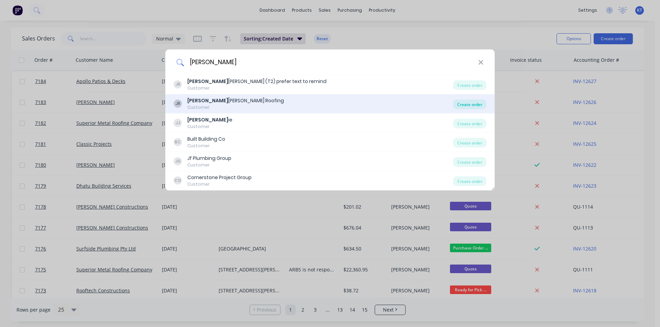
type input "[PERSON_NAME]"
click at [467, 104] on div "Create order" at bounding box center [469, 105] width 33 height 10
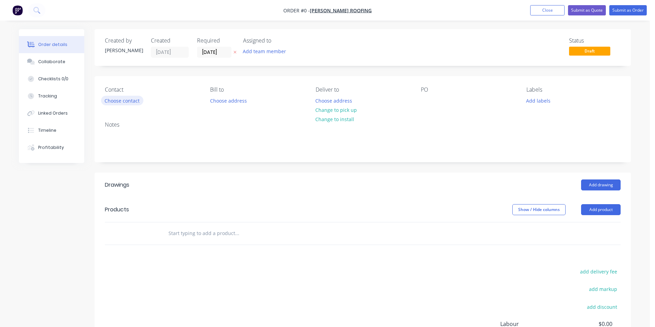
click at [141, 101] on button "Choose contact" at bounding box center [122, 100] width 42 height 9
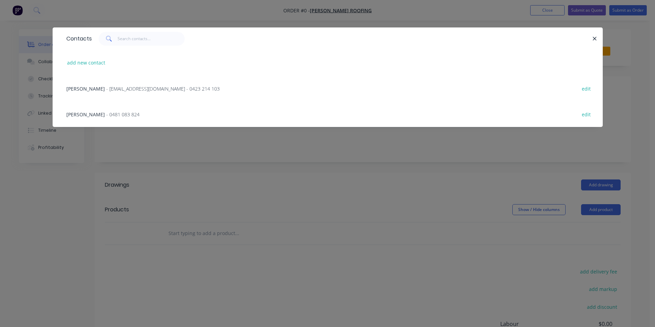
click at [140, 90] on span "- [EMAIL_ADDRESS][DOMAIN_NAME] - 0423 214 103" at bounding box center [162, 89] width 113 height 7
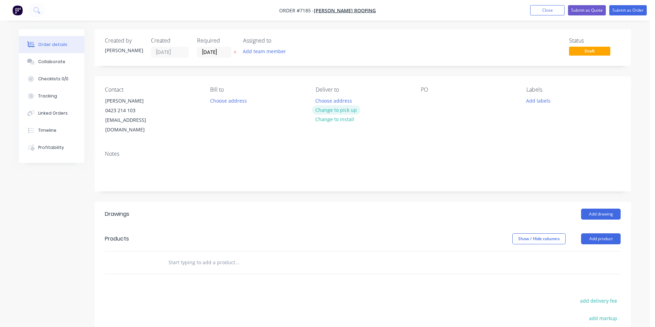
click at [336, 113] on button "Change to pick up" at bounding box center [336, 109] width 49 height 9
click at [425, 100] on div at bounding box center [426, 101] width 11 height 10
click at [597, 234] on button "Add product" at bounding box center [601, 239] width 40 height 11
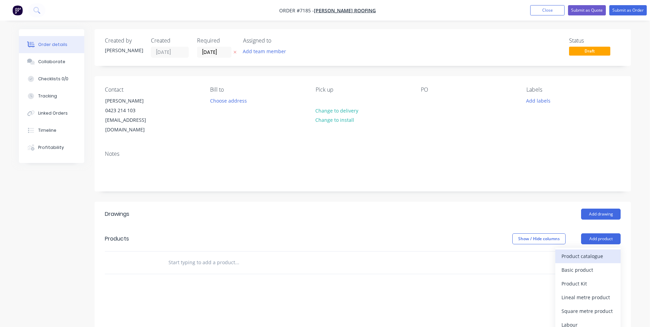
click at [593, 252] on div "Product catalogue" at bounding box center [587, 257] width 53 height 10
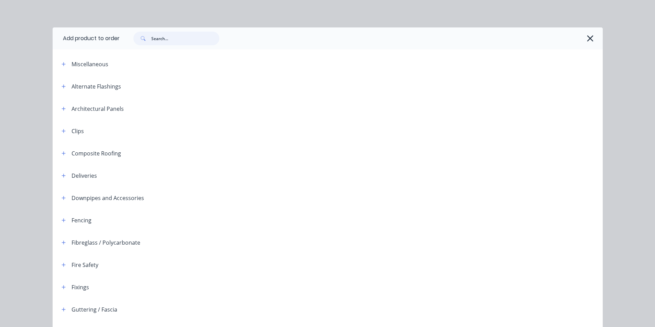
click at [187, 43] on input "text" at bounding box center [185, 39] width 68 height 14
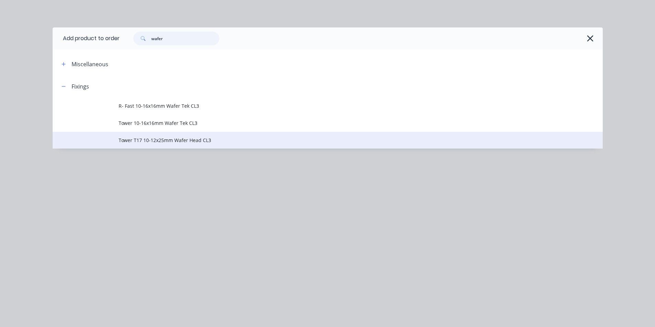
type input "wafer"
click at [221, 141] on span "Tower T17 10-12x25mm Wafer Head CL3" at bounding box center [312, 140] width 387 height 7
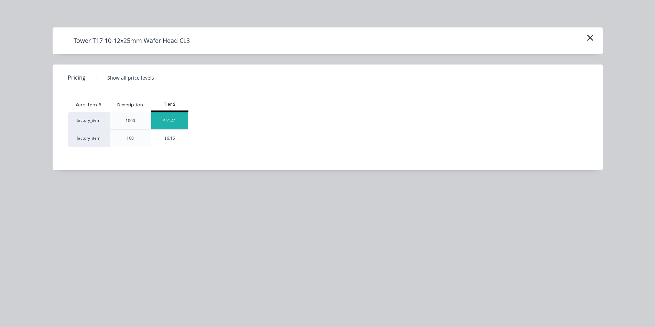
click at [164, 120] on div "$51.41" at bounding box center [169, 120] width 37 height 17
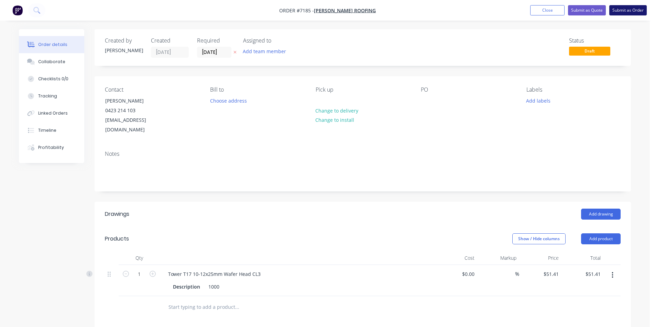
click at [622, 7] on button "Submit as Order" at bounding box center [627, 10] width 37 height 10
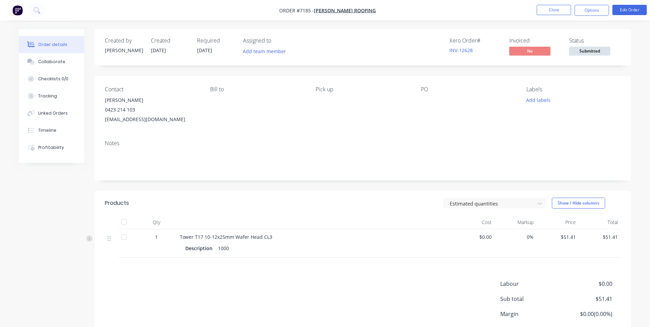
click at [586, 50] on span "Submitted" at bounding box center [589, 51] width 41 height 9
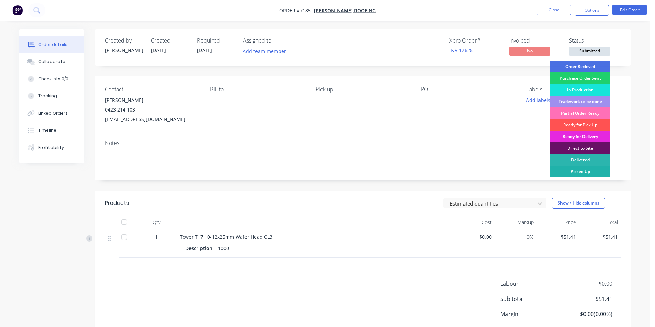
click at [585, 174] on div "Picked Up" at bounding box center [580, 172] width 60 height 12
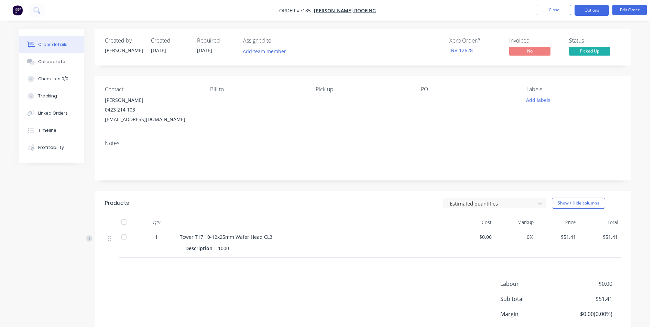
click at [591, 7] on button "Options" at bounding box center [591, 10] width 34 height 11
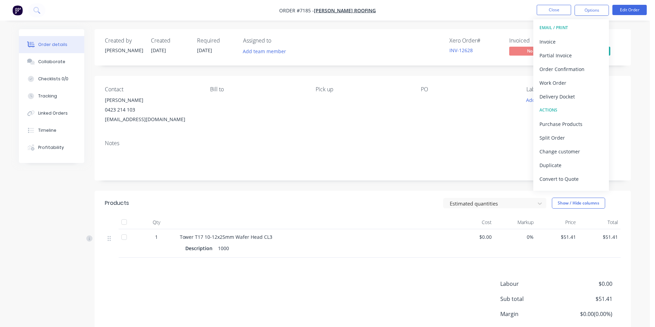
click at [588, 31] on div "EMAIL / PRINT" at bounding box center [570, 27] width 63 height 9
click at [585, 38] on div "Invoice" at bounding box center [570, 42] width 63 height 10
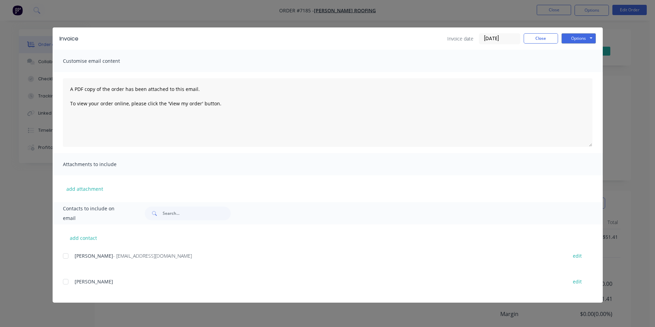
click at [65, 256] on div at bounding box center [66, 256] width 14 height 14
click at [580, 42] on button "Options" at bounding box center [578, 38] width 34 height 10
click at [585, 69] on button "Email" at bounding box center [583, 73] width 44 height 11
drag, startPoint x: 541, startPoint y: 39, endPoint x: 550, endPoint y: 39, distance: 8.9
click at [541, 39] on button "Close" at bounding box center [540, 38] width 34 height 10
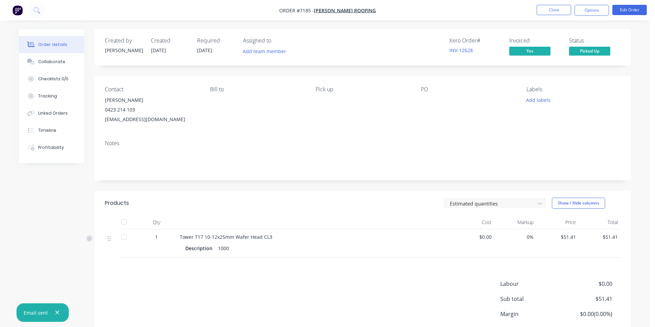
click at [603, 17] on nav "Order #7185 - [PERSON_NAME] Roofing Close Options Edit Order" at bounding box center [327, 10] width 655 height 21
click at [603, 15] on button "Options" at bounding box center [591, 10] width 34 height 11
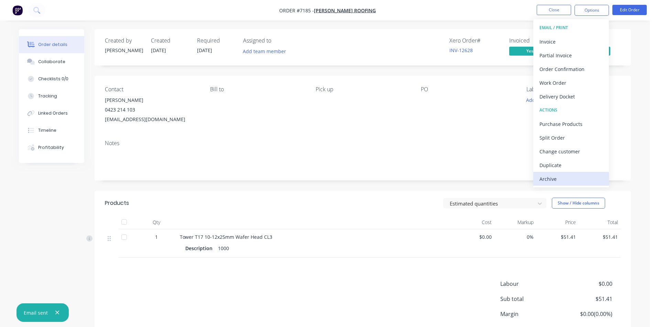
click at [567, 179] on div "Archive" at bounding box center [570, 179] width 63 height 10
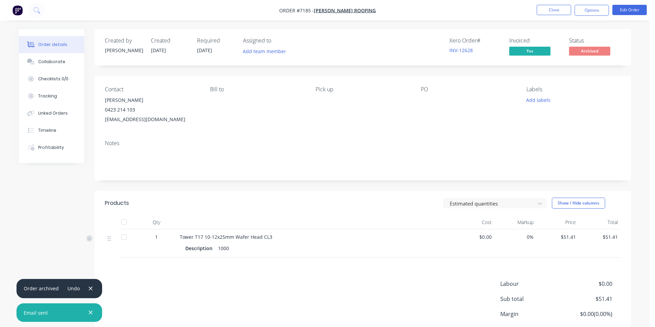
click at [128, 223] on div at bounding box center [124, 222] width 14 height 14
click at [549, 18] on nav "Order #7185 - [PERSON_NAME] Roofing Close Options Edit Order" at bounding box center [327, 10] width 655 height 21
click at [555, 11] on button "Close" at bounding box center [553, 10] width 34 height 10
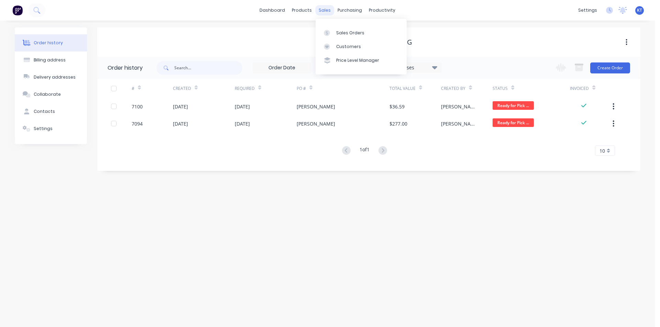
click at [330, 12] on div "sales" at bounding box center [324, 10] width 19 height 10
click at [352, 30] on div "Sales Orders" at bounding box center [350, 33] width 28 height 6
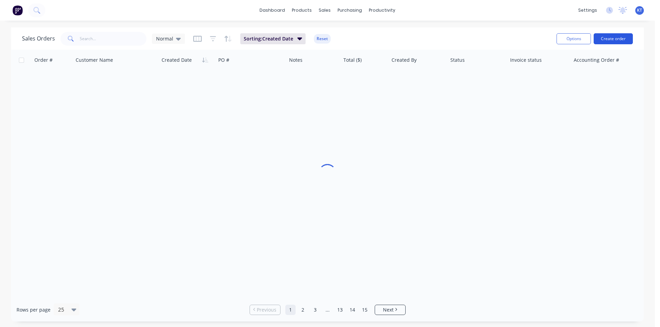
click at [607, 42] on button "Create order" at bounding box center [612, 38] width 39 height 11
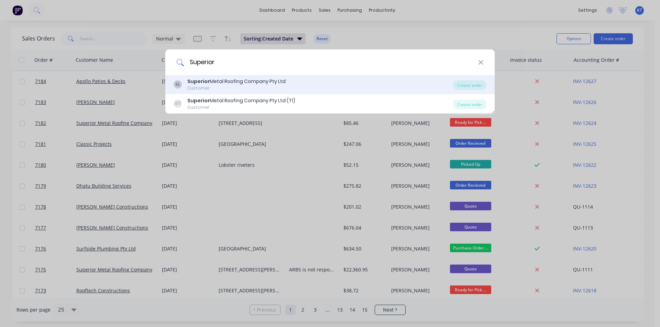
type input "Superior"
click at [461, 90] on div "SL Superior Metal Roofing Company Pty Ltd Customer Create order" at bounding box center [329, 84] width 329 height 19
click at [472, 87] on div "Create order" at bounding box center [469, 85] width 33 height 10
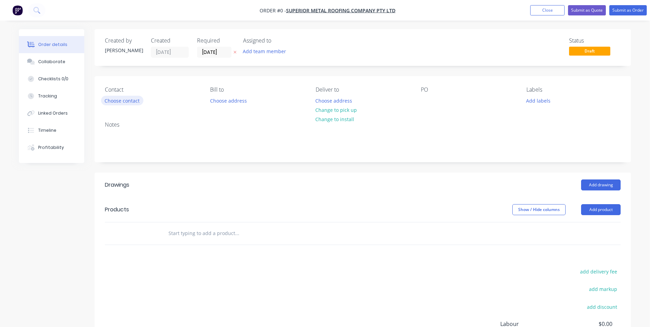
click at [120, 100] on button "Choose contact" at bounding box center [122, 100] width 42 height 9
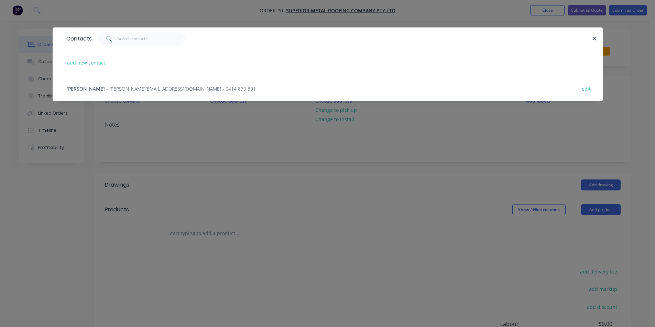
drag, startPoint x: 111, startPoint y: 90, endPoint x: 117, endPoint y: 89, distance: 6.5
click at [111, 89] on span "- [PERSON_NAME][EMAIL_ADDRESS][DOMAIN_NAME] - 0414 879 891" at bounding box center [180, 89] width 149 height 7
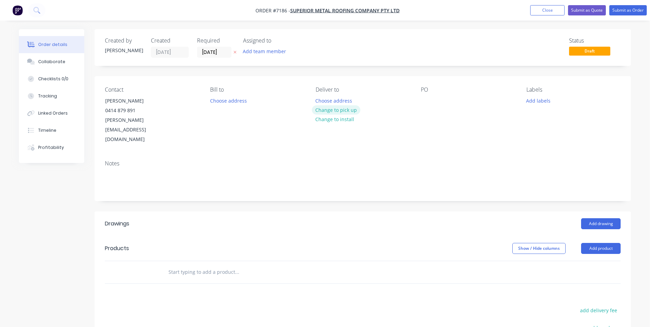
click at [330, 109] on button "Change to pick up" at bounding box center [336, 109] width 49 height 9
click at [336, 110] on button "Change to delivery" at bounding box center [337, 110] width 50 height 9
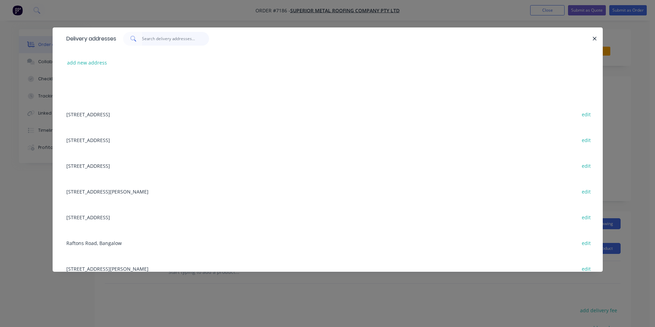
click at [166, 44] on input "text" at bounding box center [175, 39] width 67 height 14
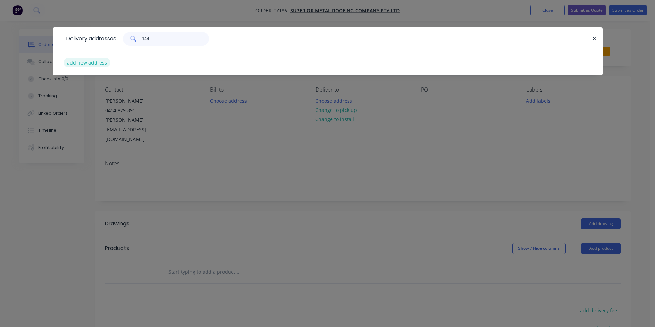
type input "144"
click at [96, 64] on button "add new address" at bounding box center [87, 62] width 47 height 9
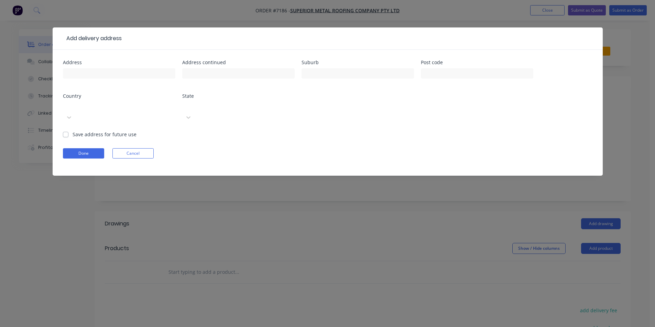
click at [137, 81] on div at bounding box center [119, 77] width 112 height 20
click at [137, 72] on input "text" at bounding box center [119, 73] width 112 height 10
type input "[STREET_ADDRESS]"
click at [330, 75] on input "text" at bounding box center [357, 73] width 112 height 10
type input "[PERSON_NAME] Bay"
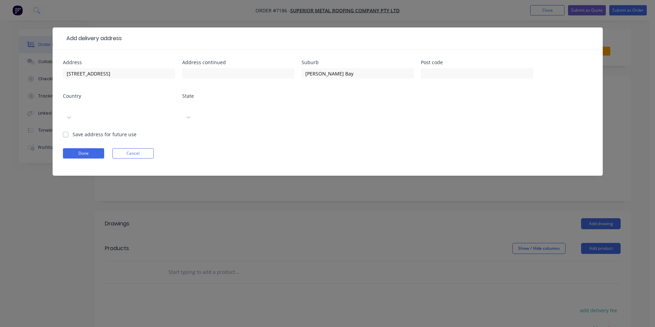
click at [73, 131] on label "Save address for future use" at bounding box center [105, 134] width 64 height 7
click at [66, 131] on input "Save address for future use" at bounding box center [65, 134] width 5 height 7
checkbox input "true"
click at [91, 148] on button "Done" at bounding box center [83, 153] width 41 height 10
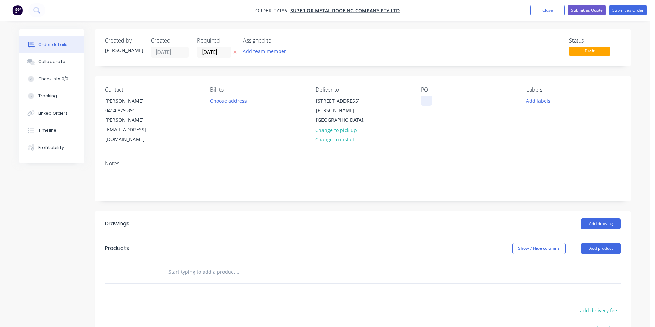
click at [428, 105] on div at bounding box center [426, 101] width 11 height 10
click at [610, 219] on button "Add drawing" at bounding box center [601, 224] width 40 height 11
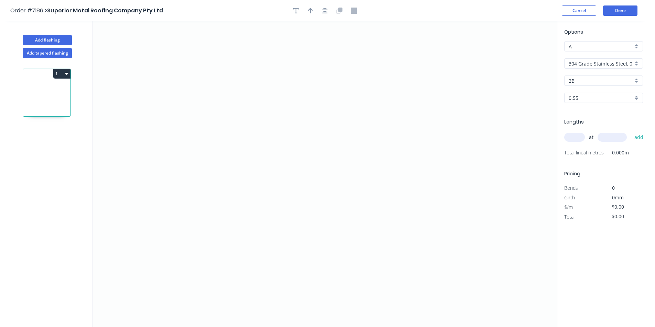
click at [605, 64] on input "304 Grade Stainless Steel, 0.9mm Perforated Pattern 208 - 2mm hole" at bounding box center [600, 63] width 64 height 7
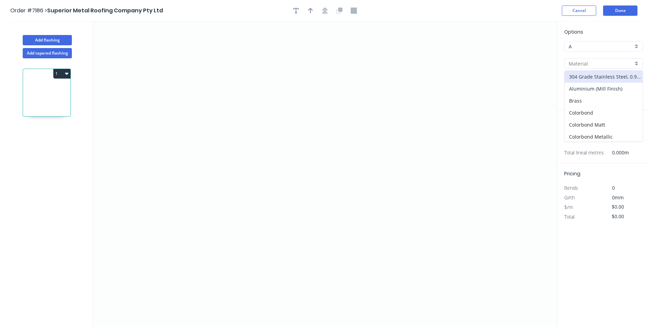
click at [614, 89] on div "Aluminium (Mill Finish)" at bounding box center [603, 89] width 78 height 12
type input "Aluminium (Mill Finish)"
type input "Mill"
type input "1.0"
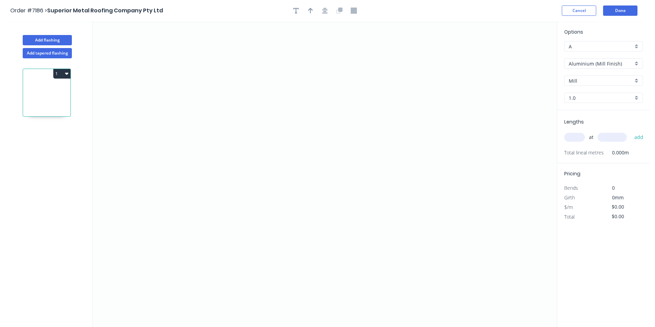
click at [613, 52] on div "Options A A Aluminium (Mill Finish) Aluminium (Mill Finish) Mill Mill 1.0 1.0" at bounding box center [603, 69] width 92 height 82
click at [611, 66] on input "Aluminium (Mill Finish)" at bounding box center [600, 63] width 64 height 7
click at [610, 114] on div "Colorbond" at bounding box center [603, 113] width 78 height 12
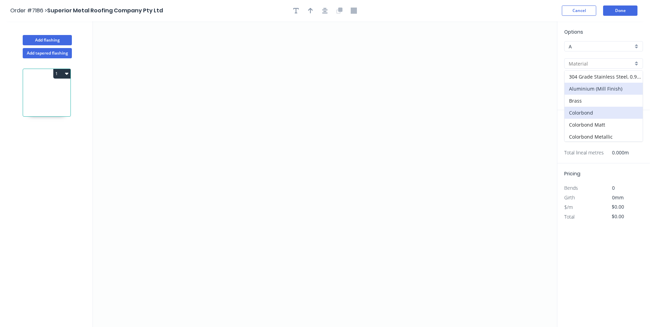
type input "Colorbond"
type input "Basalt"
type input "0.55"
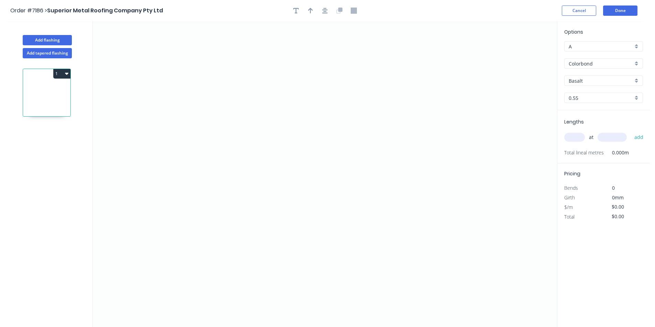
click at [604, 87] on div "Options A A Colorbond Colorbond Colorbond Matt Colorbond Metallic Colorbond Ult…" at bounding box center [603, 69] width 92 height 82
click at [608, 77] on input "Basalt" at bounding box center [600, 80] width 64 height 7
click at [593, 125] on div "Jasper" at bounding box center [603, 124] width 78 height 12
type input "Jasper"
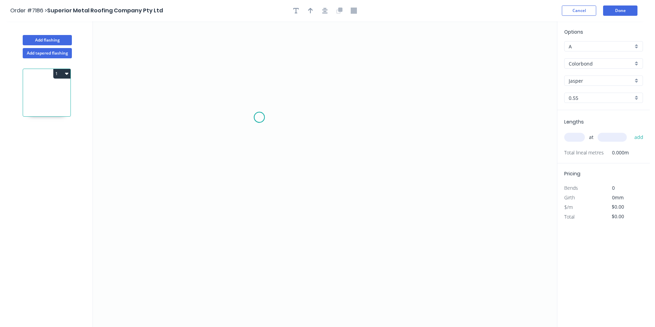
click at [259, 118] on icon "0" at bounding box center [325, 174] width 464 height 306
click at [246, 126] on icon "0" at bounding box center [325, 174] width 464 height 306
click at [244, 194] on icon "0 ?" at bounding box center [325, 174] width 464 height 306
click at [416, 185] on icon "0 ? ? ? º" at bounding box center [325, 174] width 464 height 306
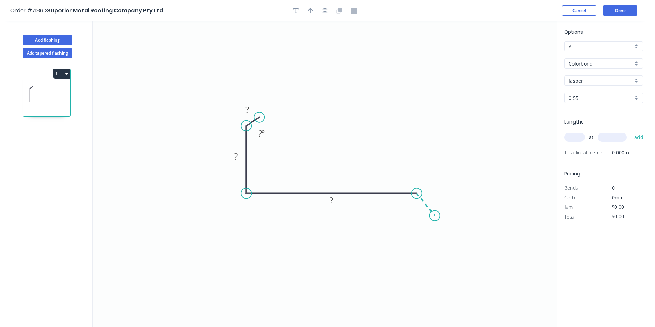
click at [435, 216] on icon "0 ? ? ? ? º" at bounding box center [325, 174] width 464 height 306
click at [434, 194] on tspan "?" at bounding box center [433, 194] width 3 height 11
type input "$14.85"
click at [326, 9] on button "button" at bounding box center [325, 10] width 10 height 10
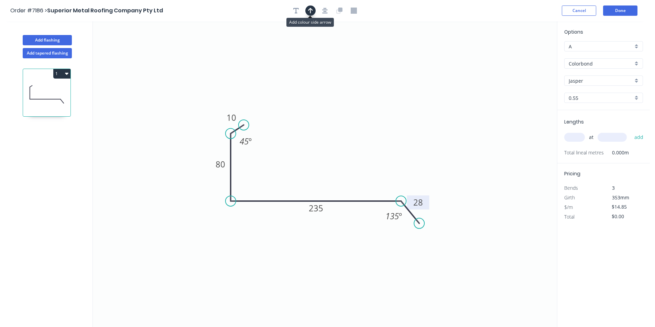
click at [307, 11] on button "button" at bounding box center [310, 10] width 10 height 10
drag, startPoint x: 522, startPoint y: 54, endPoint x: 308, endPoint y: 150, distance: 234.7
click at [300, 159] on icon at bounding box center [300, 151] width 6 height 22
click at [573, 132] on div "at add" at bounding box center [604, 138] width 80 height 12
click at [574, 137] on input "text" at bounding box center [574, 137] width 21 height 9
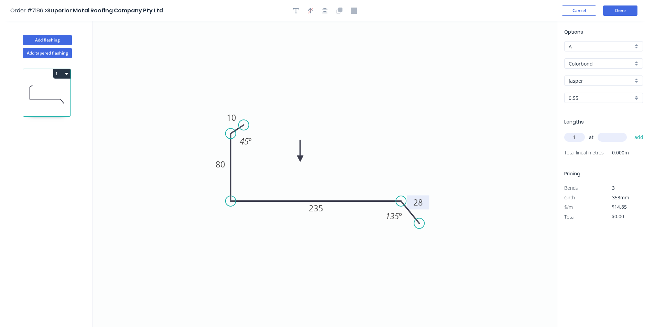
type input "1"
type input "1700"
click at [631, 132] on button "add" at bounding box center [639, 138] width 16 height 12
type input "$25.25"
click at [58, 40] on button "Add flashing" at bounding box center [47, 40] width 49 height 10
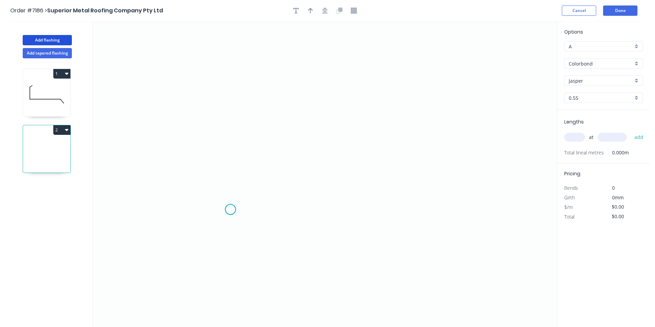
click at [230, 210] on icon "0" at bounding box center [325, 174] width 464 height 306
click at [235, 190] on icon "0" at bounding box center [325, 174] width 464 height 306
click at [336, 156] on icon "0 ?" at bounding box center [325, 174] width 464 height 306
click at [428, 188] on icon "0 ? ? ? º" at bounding box center [325, 174] width 464 height 306
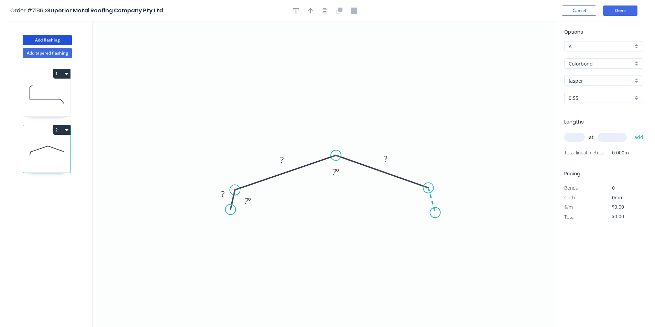
click at [435, 213] on icon "0 ? ? ? ? º ? º" at bounding box center [325, 174] width 464 height 306
click at [443, 192] on tspan "?" at bounding box center [441, 194] width 3 height 11
click at [321, 12] on button "button" at bounding box center [325, 10] width 10 height 10
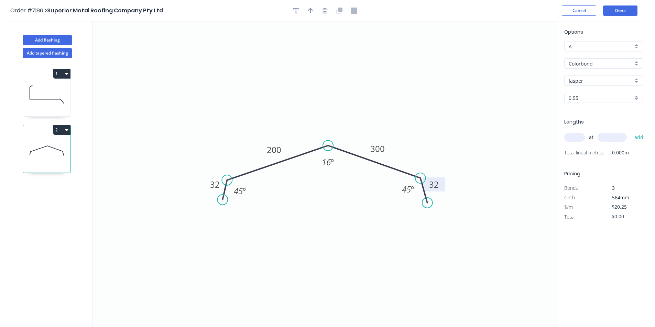
click at [305, 12] on div at bounding box center [325, 10] width 72 height 10
drag, startPoint x: 310, startPoint y: 8, endPoint x: 385, endPoint y: 21, distance: 76.3
click at [310, 9] on icon "button" at bounding box center [310, 11] width 5 height 6
drag, startPoint x: 524, startPoint y: 55, endPoint x: 331, endPoint y: 129, distance: 206.5
click at [300, 134] on icon at bounding box center [300, 126] width 6 height 22
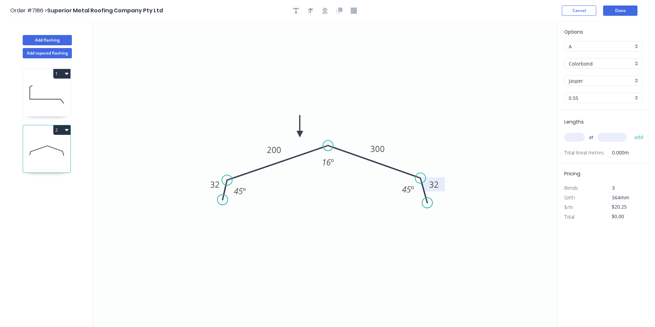
click at [575, 140] on input "text" at bounding box center [574, 137] width 21 height 9
click at [631, 132] on button "add" at bounding box center [639, 138] width 16 height 12
click at [608, 8] on button "Done" at bounding box center [620, 10] width 34 height 10
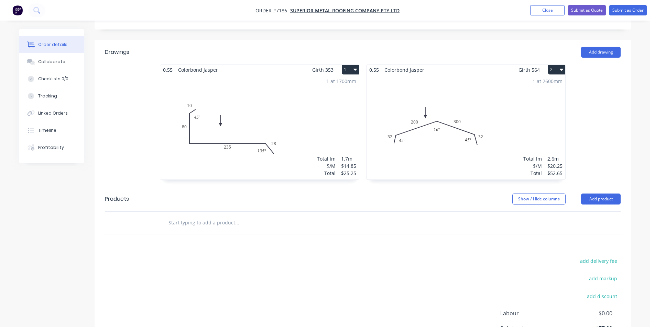
scroll to position [235, 0]
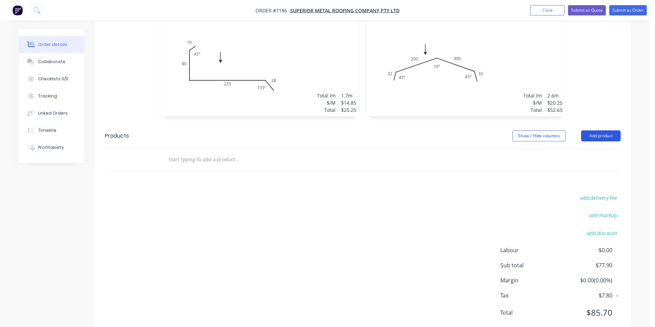
click at [595, 131] on button "Add product" at bounding box center [601, 136] width 40 height 11
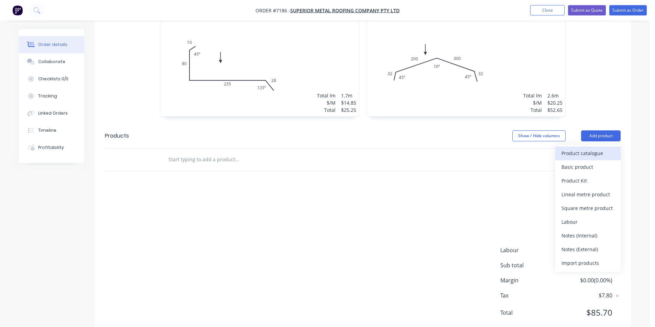
click at [585, 148] on div "Product catalogue" at bounding box center [587, 153] width 53 height 10
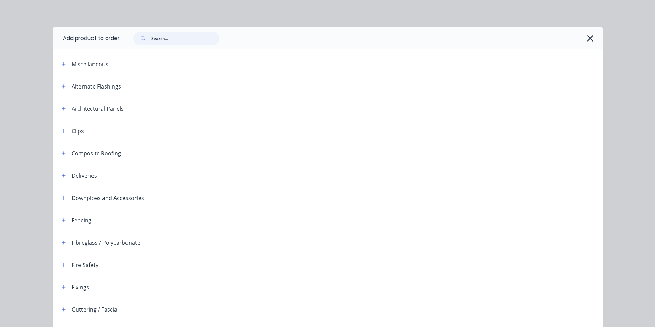
click at [192, 36] on input "text" at bounding box center [185, 39] width 68 height 14
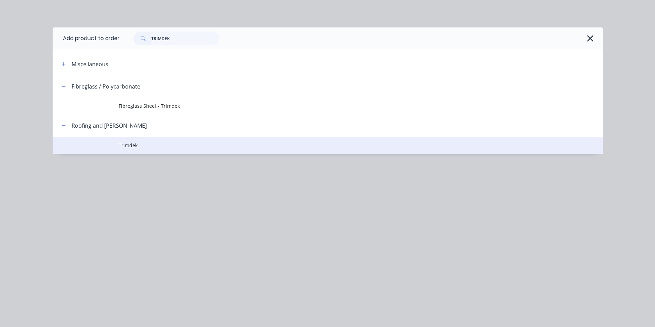
click at [142, 148] on span "Trimdek" at bounding box center [312, 145] width 387 height 7
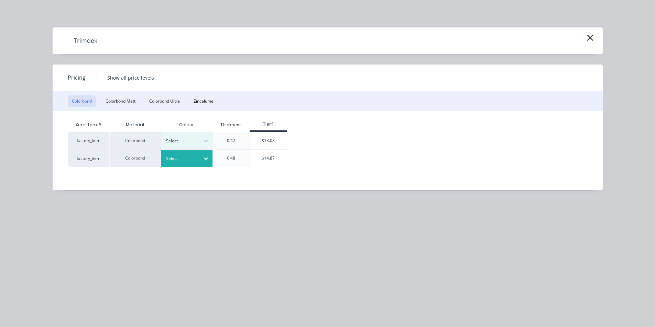
click at [197, 154] on div "Select" at bounding box center [180, 158] width 38 height 9
click at [86, 116] on div "Jasper" at bounding box center [43, 109] width 86 height 13
click at [266, 160] on div "$14.87" at bounding box center [268, 158] width 37 height 17
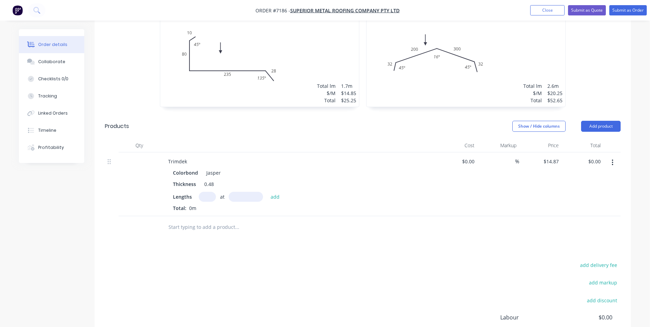
click at [205, 192] on input "text" at bounding box center [207, 197] width 17 height 10
click at [267, 192] on button "add" at bounding box center [275, 196] width 16 height 9
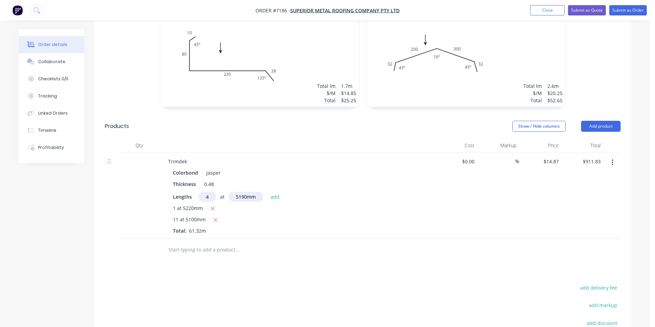
click at [267, 192] on button "add" at bounding box center [275, 196] width 16 height 9
click at [613, 121] on button "Add product" at bounding box center [601, 126] width 40 height 11
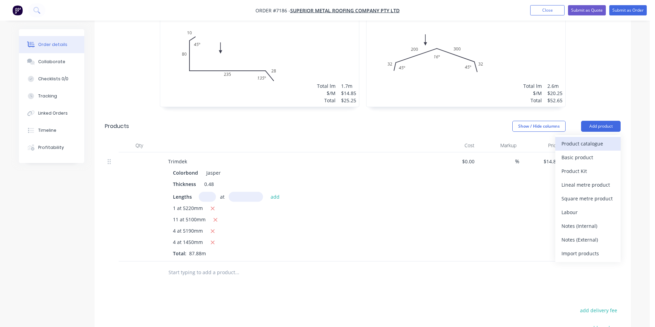
click at [602, 139] on div "Product catalogue" at bounding box center [587, 144] width 53 height 10
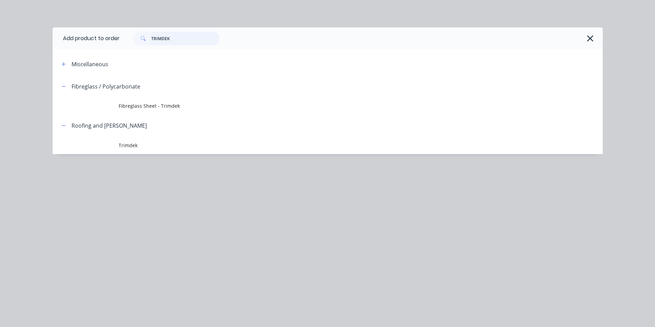
click at [203, 36] on input "TRIMDEK" at bounding box center [185, 39] width 68 height 14
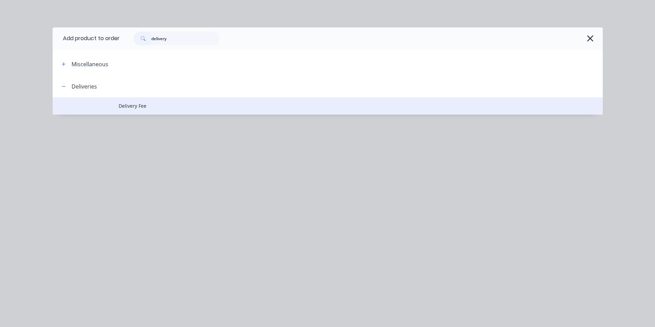
click at [141, 105] on span "Delivery Fee" at bounding box center [312, 105] width 387 height 7
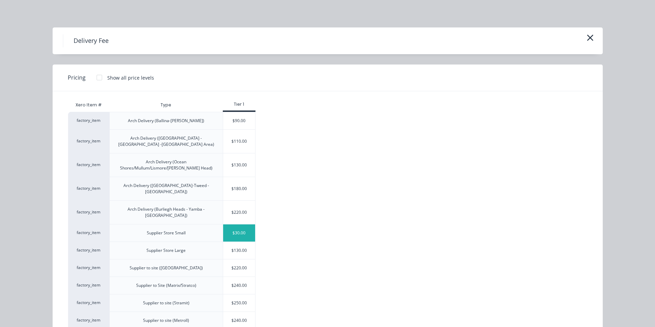
click at [250, 225] on div "$30.00" at bounding box center [239, 233] width 32 height 17
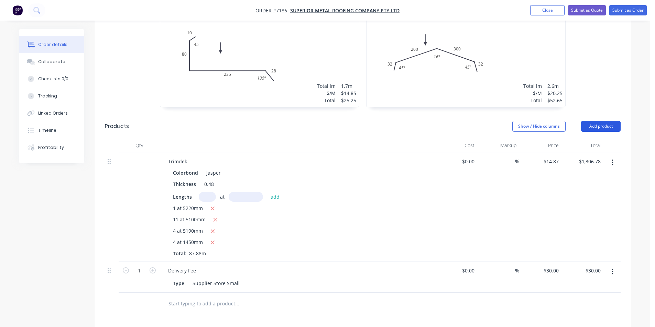
click at [600, 121] on button "Add product" at bounding box center [601, 126] width 40 height 11
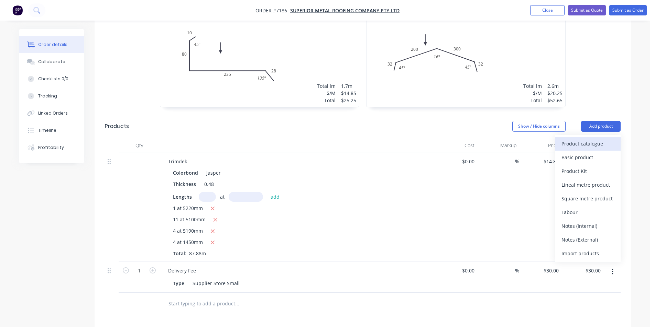
click at [600, 139] on div "Product catalogue" at bounding box center [587, 144] width 53 height 10
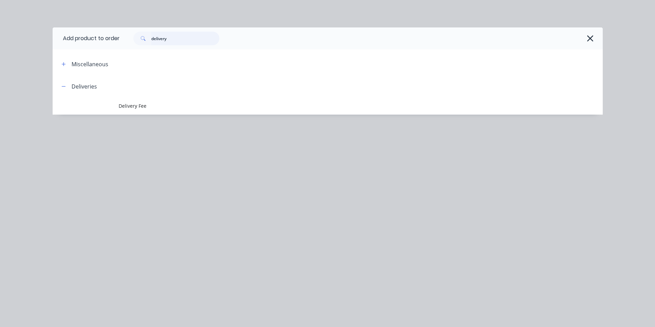
click at [196, 41] on input "delivery" at bounding box center [185, 39] width 68 height 14
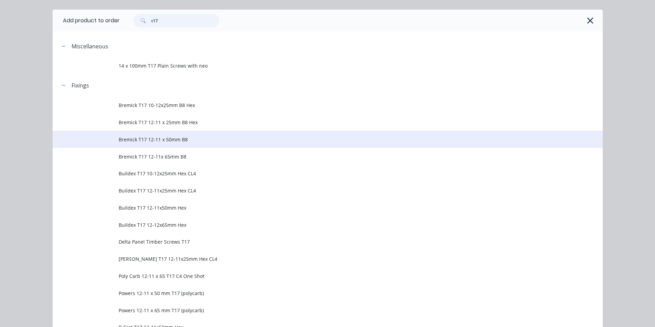
scroll to position [34, 0]
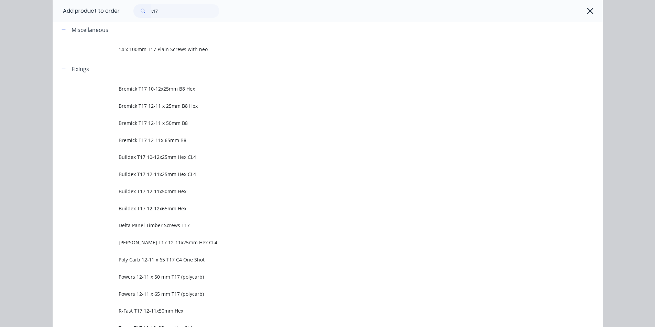
click at [187, 144] on td "Bremick T17 12-11x 65mm B8" at bounding box center [361, 140] width 484 height 17
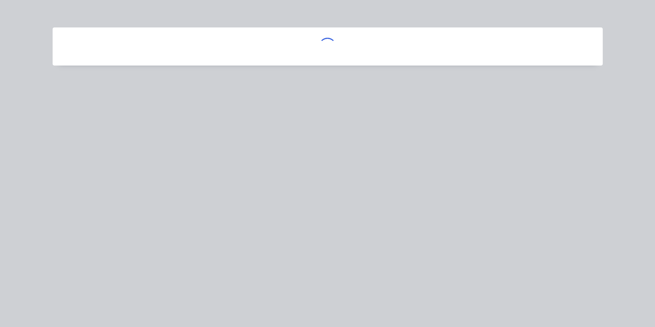
scroll to position [0, 0]
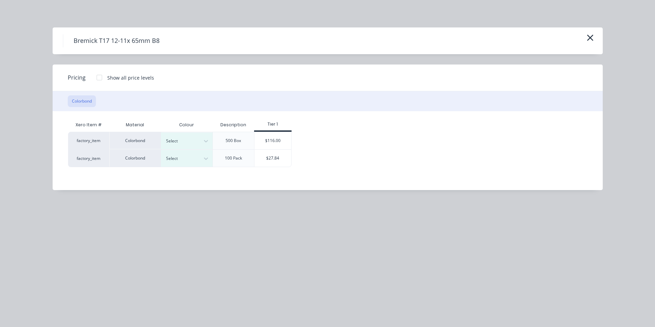
click at [186, 144] on div at bounding box center [181, 141] width 31 height 8
click at [300, 138] on div "factory_item Colorbond 22 results available. Use Up and Down to choose options,…" at bounding box center [322, 149] width 509 height 35
click at [171, 159] on div at bounding box center [181, 159] width 31 height 8
click at [86, 151] on div "Jasper" at bounding box center [43, 144] width 86 height 13
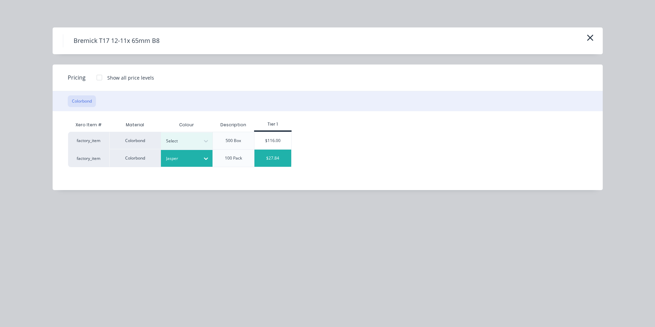
click at [276, 166] on div "$27.84" at bounding box center [272, 158] width 37 height 17
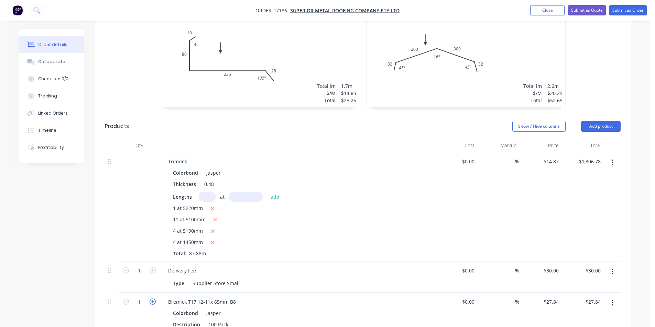
click at [152, 299] on icon "button" at bounding box center [152, 302] width 6 height 6
click at [598, 121] on button "Add product" at bounding box center [601, 126] width 40 height 11
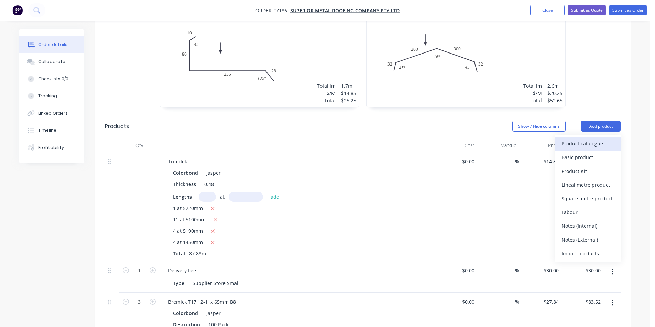
click at [588, 139] on div "Product catalogue" at bounding box center [587, 144] width 53 height 10
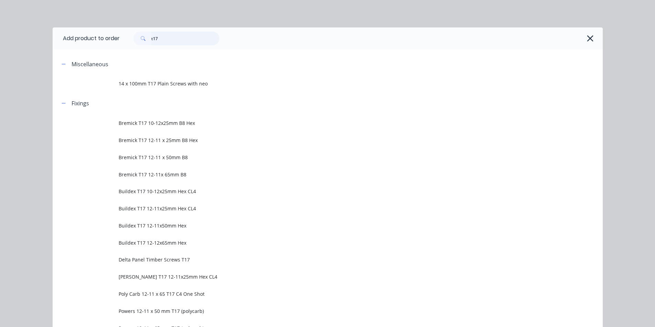
click at [178, 40] on input "t17" at bounding box center [185, 39] width 68 height 14
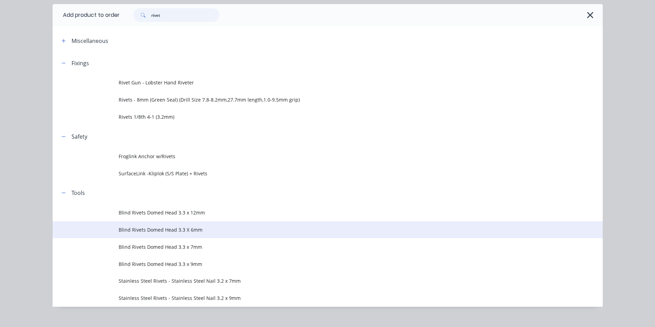
scroll to position [33, 0]
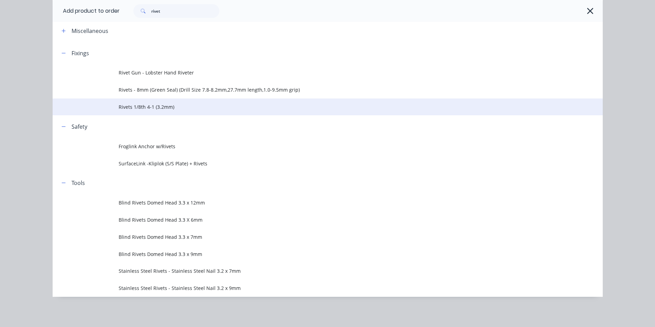
click at [130, 113] on td "Rivets 1/8th 4-1 (3.2mm)" at bounding box center [361, 107] width 484 height 17
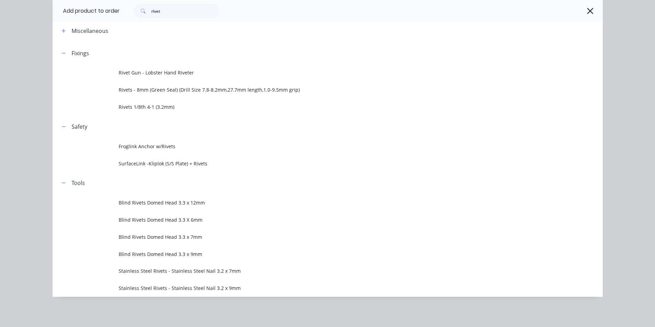
scroll to position [0, 0]
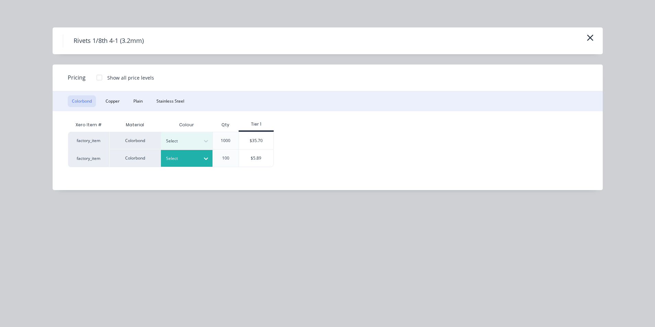
click at [195, 159] on div at bounding box center [181, 159] width 31 height 8
click at [254, 162] on div "$5.89" at bounding box center [256, 158] width 34 height 17
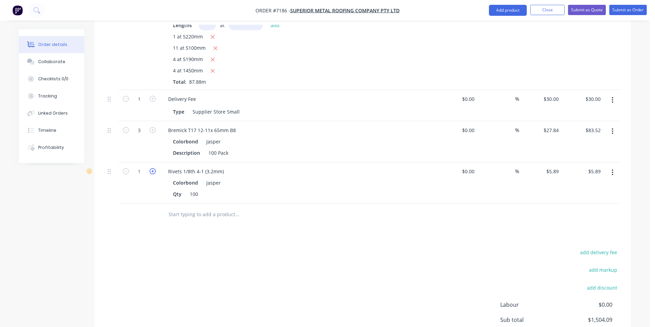
click at [152, 168] on icon "button" at bounding box center [152, 171] width 6 height 6
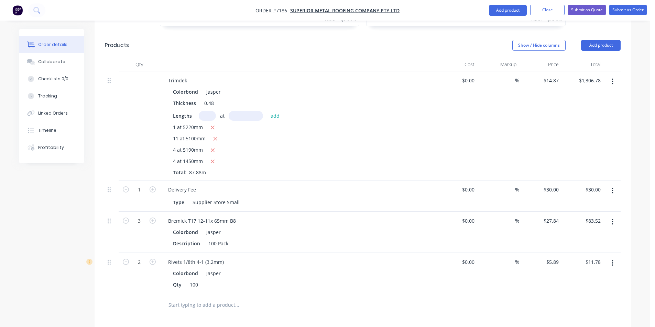
scroll to position [309, 0]
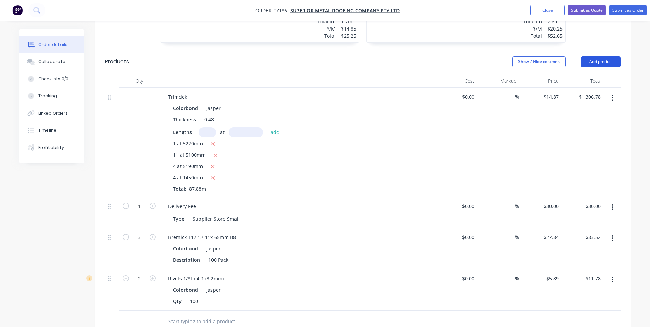
drag, startPoint x: 607, startPoint y: 44, endPoint x: 607, endPoint y: 47, distance: 3.8
click at [607, 56] on button "Add product" at bounding box center [601, 61] width 40 height 11
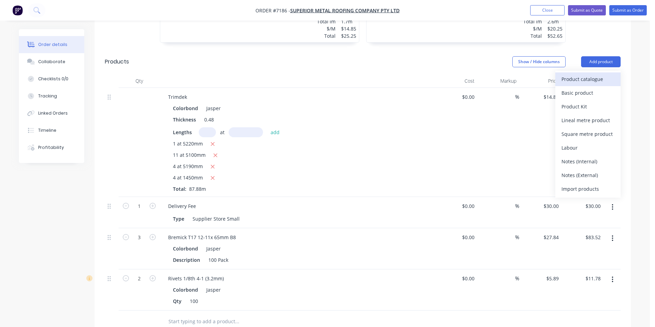
click at [596, 74] on div "Product catalogue" at bounding box center [587, 79] width 53 height 10
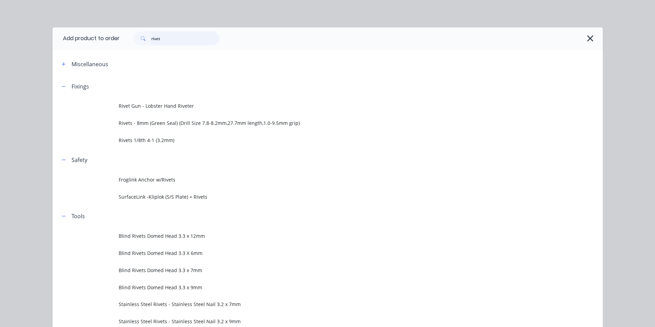
click at [166, 40] on input "rivet" at bounding box center [185, 39] width 68 height 14
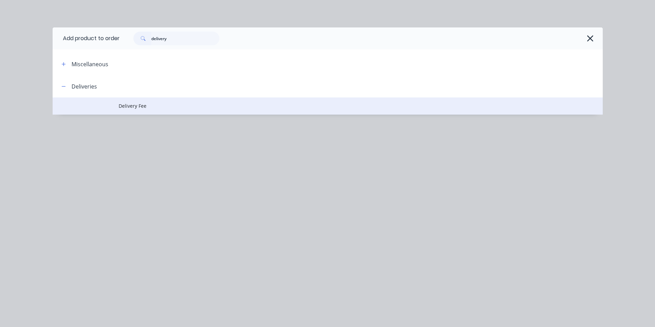
click at [168, 103] on span "Delivery Fee" at bounding box center [312, 105] width 387 height 7
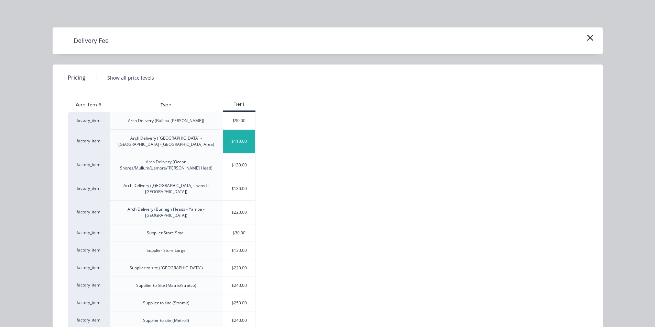
click at [247, 140] on div "$110.00" at bounding box center [239, 141] width 32 height 23
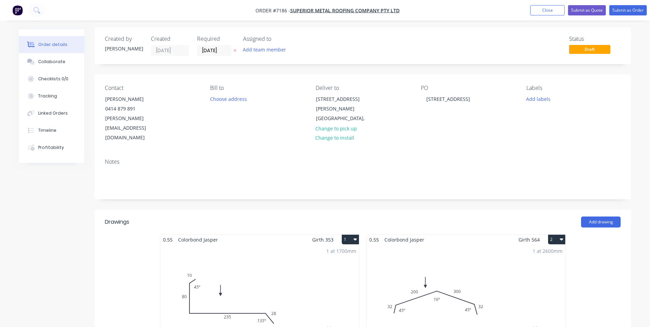
scroll to position [0, 0]
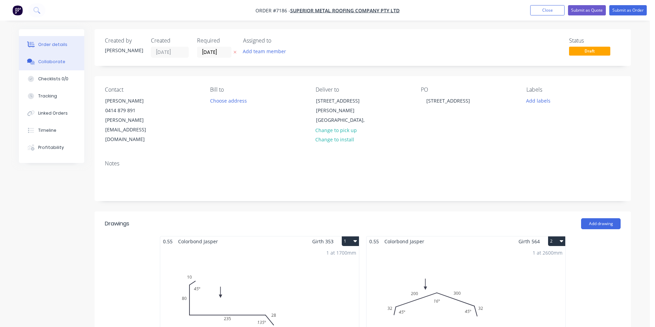
click at [51, 63] on div "Collaborate" at bounding box center [51, 62] width 27 height 6
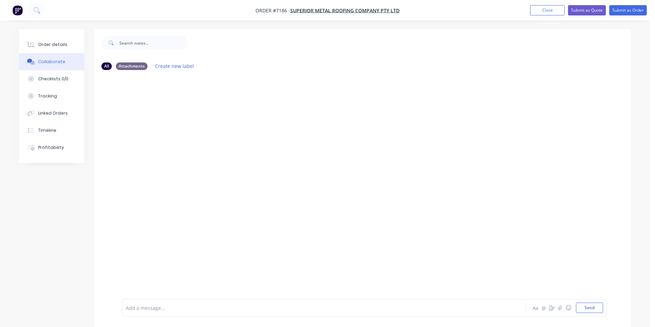
click at [649, 322] on div at bounding box center [649, 322] width 0 height 0
click at [557, 306] on button "button" at bounding box center [560, 308] width 8 height 8
click at [596, 307] on button "Send" at bounding box center [589, 308] width 27 height 10
click at [61, 40] on button "Order details" at bounding box center [51, 44] width 65 height 17
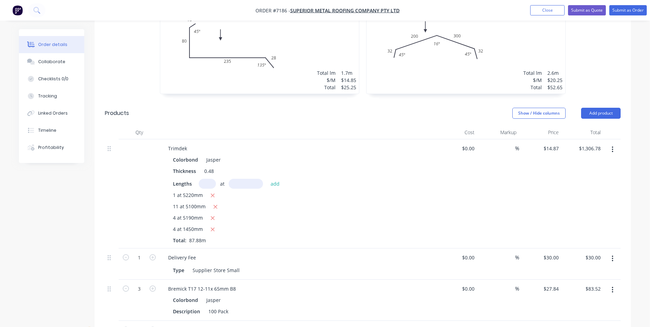
scroll to position [309, 0]
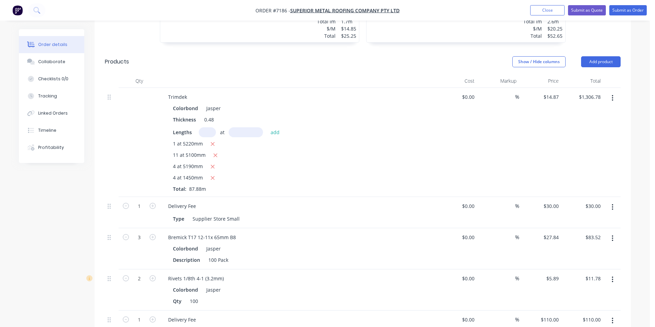
drag, startPoint x: 563, startPoint y: 12, endPoint x: 566, endPoint y: 20, distance: 8.0
click at [563, 12] on button "Close" at bounding box center [547, 10] width 34 height 10
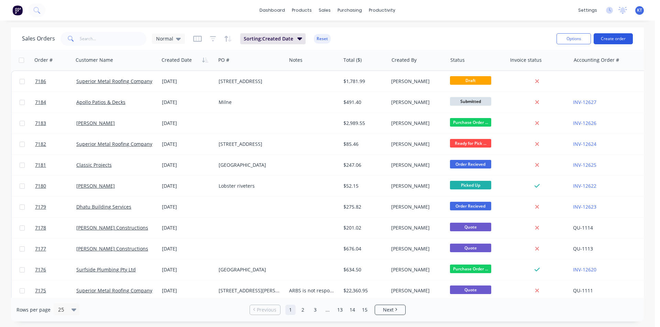
click at [612, 41] on button "Create order" at bounding box center [612, 38] width 39 height 11
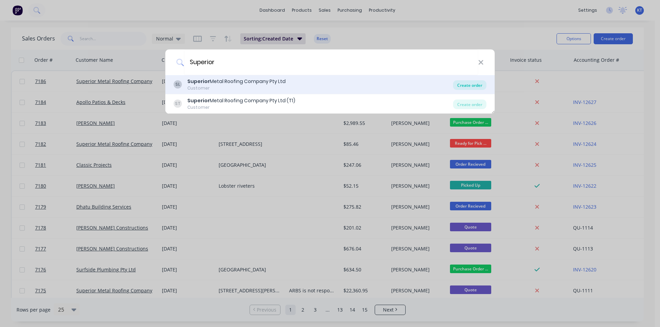
click at [459, 83] on div "Create order" at bounding box center [469, 85] width 33 height 10
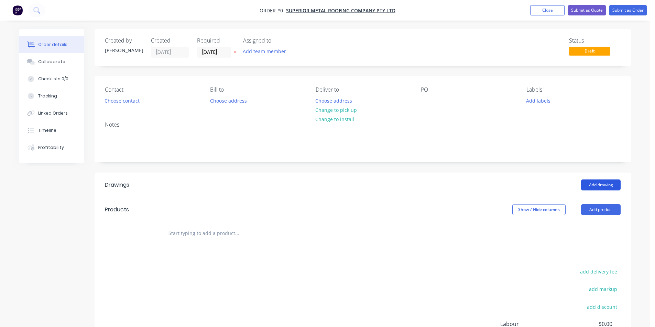
click at [597, 189] on button "Add drawing" at bounding box center [601, 185] width 40 height 11
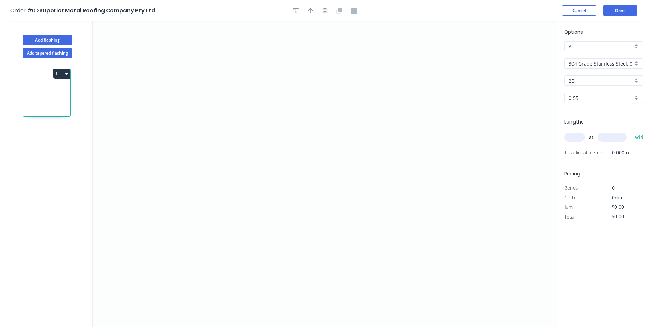
click at [604, 64] on input "304 Grade Stainless Steel, 0.9mm Perforated Pattern 208 - 2mm hole" at bounding box center [600, 63] width 64 height 7
click at [607, 119] on div "Colorbond Ultra" at bounding box center [603, 115] width 78 height 12
click at [602, 84] on input "Dune" at bounding box center [600, 80] width 64 height 7
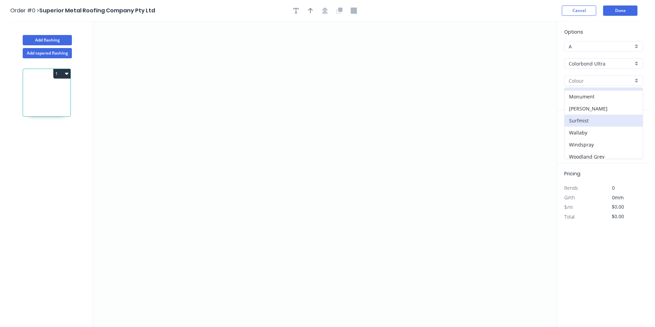
scroll to position [13, 0]
click at [594, 127] on div "Wallaby" at bounding box center [603, 129] width 78 height 12
click at [29, 59] on div "1" at bounding box center [47, 199] width 90 height 282
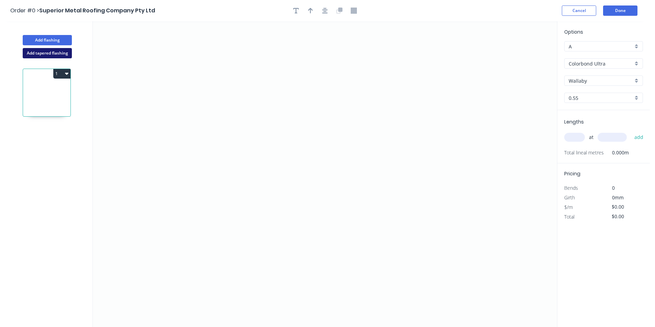
click at [44, 55] on button "Add tapered flashing" at bounding box center [47, 53] width 49 height 10
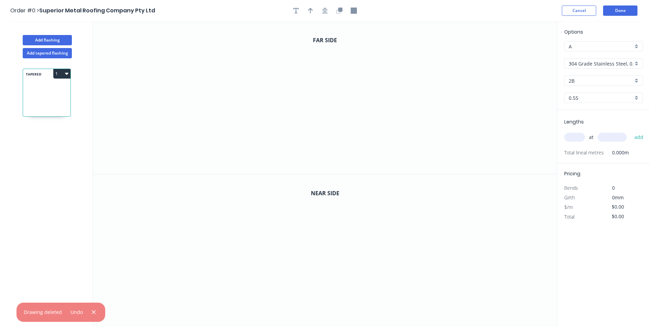
click at [621, 61] on input "304 Grade Stainless Steel, 0.9mm Perforated Pattern 208 - 2mm hole" at bounding box center [600, 63] width 64 height 7
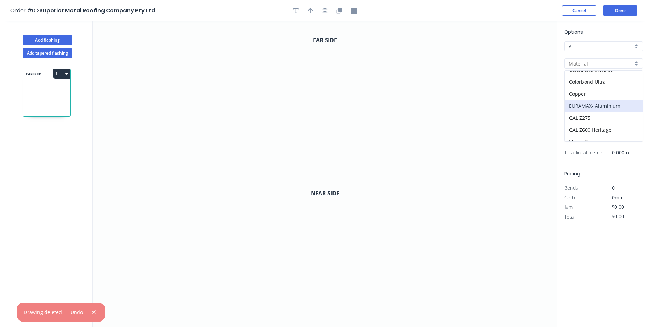
scroll to position [69, 0]
click at [592, 84] on div "Colorbond Ultra" at bounding box center [603, 80] width 78 height 12
click at [605, 83] on input "Dune" at bounding box center [600, 80] width 64 height 7
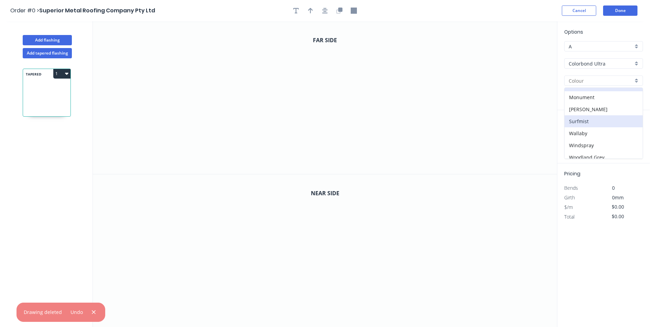
scroll to position [13, 0]
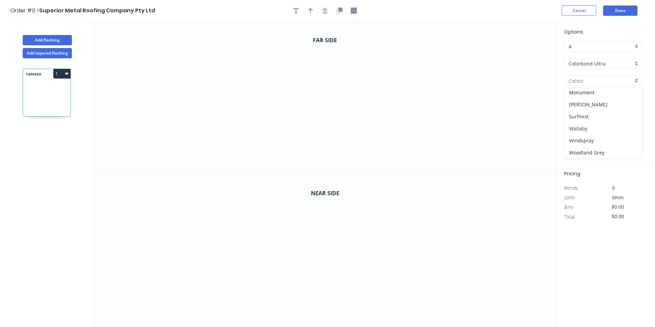
click at [589, 130] on div "Wallaby" at bounding box center [603, 129] width 78 height 12
click at [271, 108] on icon "0" at bounding box center [325, 97] width 464 height 153
click at [258, 115] on icon "0" at bounding box center [325, 97] width 464 height 153
click at [258, 76] on icon "0 ?" at bounding box center [325, 97] width 464 height 153
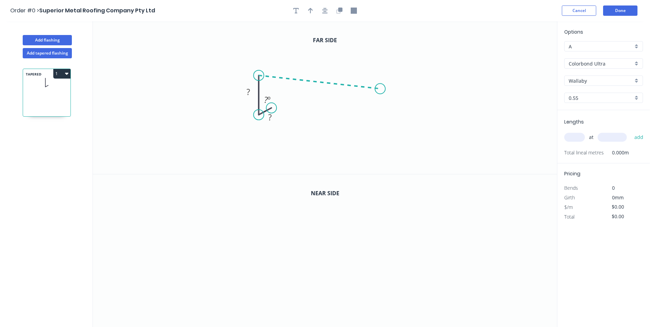
click at [380, 89] on icon "0 ? ? ? º" at bounding box center [325, 97] width 464 height 153
click at [380, 138] on icon "0 ? ? ? ? º ? º" at bounding box center [325, 97] width 464 height 153
click at [371, 146] on icon "0 ? ? ? ? ? º ? º ? º" at bounding box center [325, 97] width 464 height 153
click at [273, 119] on rect at bounding box center [270, 118] width 14 height 10
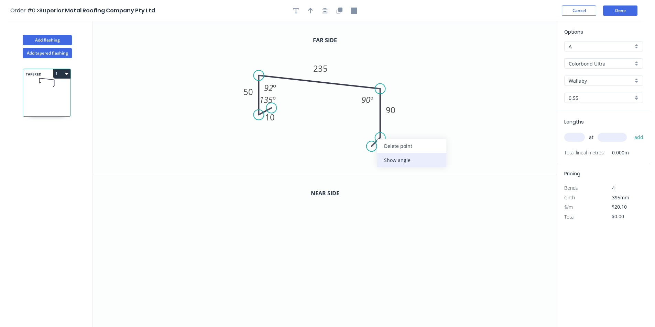
click at [397, 159] on div "Show angle" at bounding box center [411, 160] width 69 height 14
click at [365, 133] on tspan "º" at bounding box center [365, 130] width 3 height 11
click at [347, 13] on div at bounding box center [325, 10] width 72 height 10
click at [314, 10] on button "button" at bounding box center [310, 10] width 10 height 10
click at [522, 52] on icon at bounding box center [522, 48] width 6 height 22
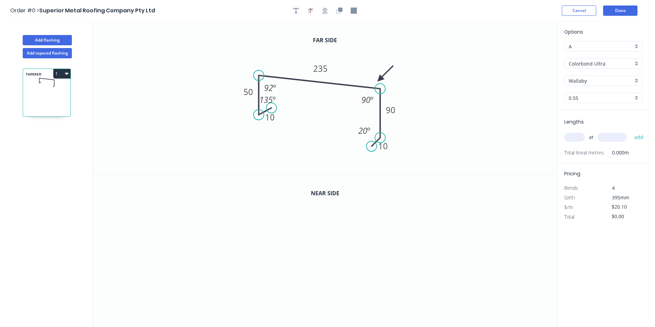
drag, startPoint x: 524, startPoint y: 56, endPoint x: 380, endPoint y: 77, distance: 145.1
click at [380, 78] on icon at bounding box center [385, 74] width 20 height 20
click at [339, 10] on icon "button" at bounding box center [340, 10] width 4 height 4
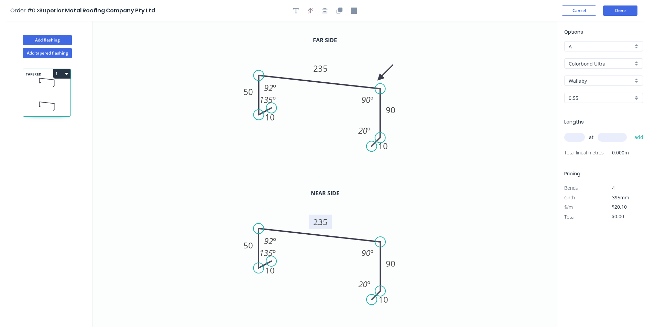
click at [330, 217] on rect at bounding box center [320, 222] width 23 height 14
click at [335, 221] on icon "0 10 50 235 90 10 135 º 92 º 90 º 20 º" at bounding box center [325, 251] width 464 height 153
click at [330, 223] on rect at bounding box center [320, 222] width 23 height 14
click at [317, 219] on tspan "235" at bounding box center [320, 221] width 14 height 11
click at [584, 137] on input "text" at bounding box center [574, 137] width 21 height 9
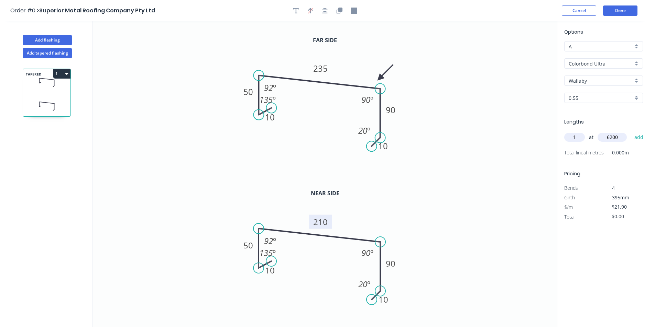
click at [631, 132] on button "add" at bounding box center [639, 138] width 16 height 12
click at [69, 41] on button "Add flashing" at bounding box center [47, 40] width 49 height 10
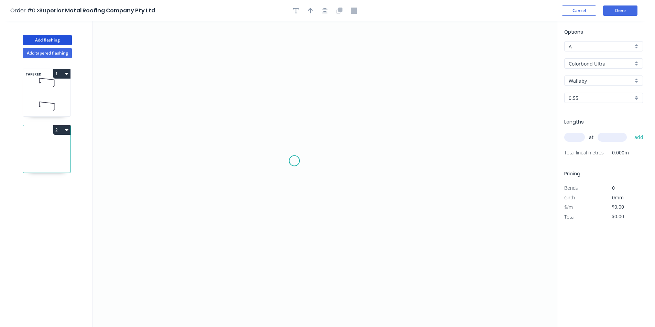
click at [288, 164] on icon "0" at bounding box center [325, 174] width 464 height 306
click at [274, 179] on icon "0" at bounding box center [325, 174] width 464 height 306
click at [272, 108] on icon "0 ?" at bounding box center [325, 174] width 464 height 306
click at [397, 124] on icon "0 ? ?" at bounding box center [325, 174] width 464 height 306
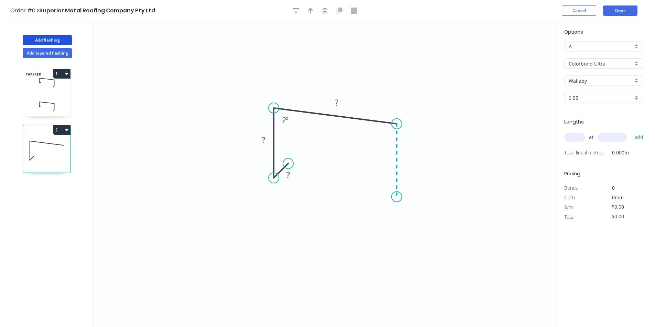
click at [397, 197] on icon "0 ? ? ? ? º" at bounding box center [325, 174] width 464 height 306
click at [386, 208] on icon "0 ? ? ? ? ? º ? º" at bounding box center [325, 174] width 464 height 306
click at [403, 209] on rect at bounding box center [398, 207] width 14 height 10
click at [411, 156] on rect at bounding box center [407, 158] width 14 height 10
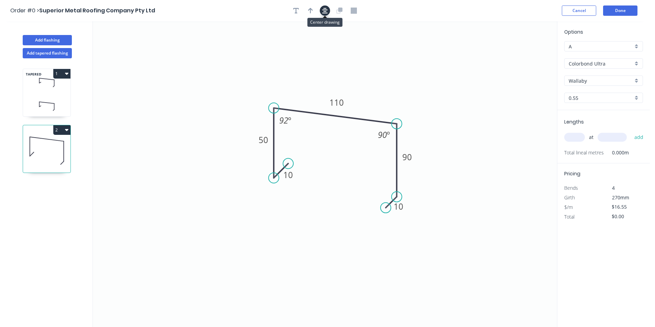
click at [322, 9] on icon "button" at bounding box center [324, 11] width 5 height 6
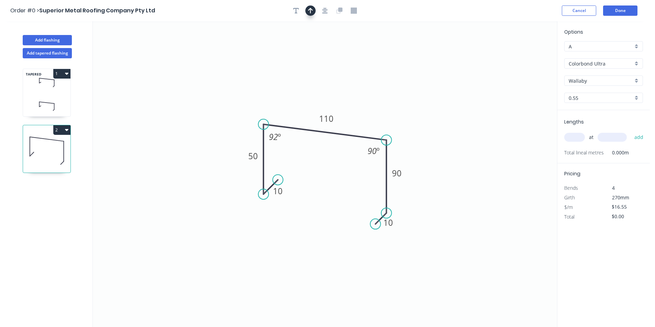
click at [310, 8] on icon "button" at bounding box center [310, 11] width 5 height 6
click at [522, 55] on icon at bounding box center [522, 48] width 6 height 22
drag, startPoint x: 522, startPoint y: 55, endPoint x: 355, endPoint y: 104, distance: 174.9
click at [355, 104] on icon at bounding box center [360, 99] width 20 height 20
click at [575, 140] on input "text" at bounding box center [574, 137] width 21 height 9
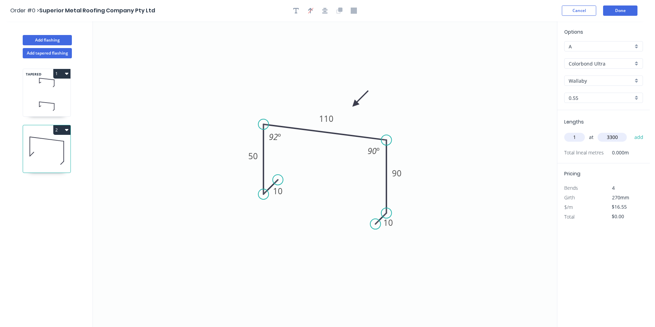
click at [631, 132] on button "add" at bounding box center [639, 138] width 16 height 12
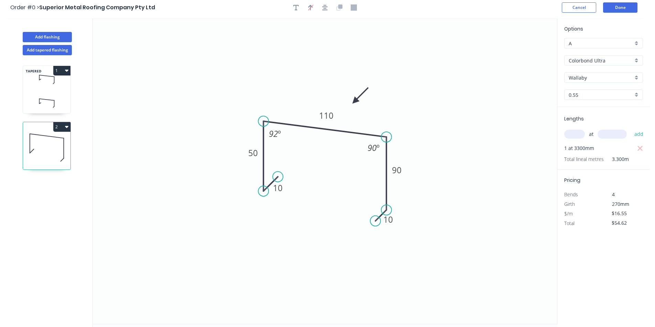
scroll to position [13, 0]
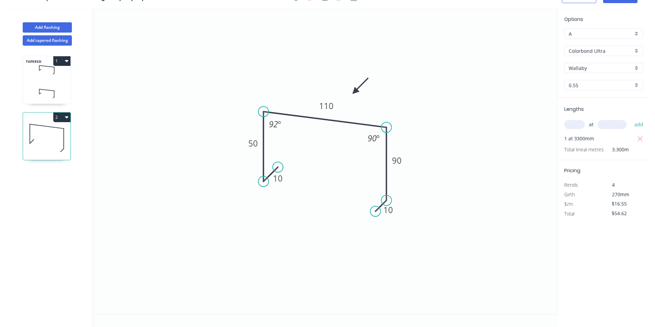
click at [65, 113] on button "2" at bounding box center [61, 118] width 17 height 10
click at [44, 135] on div "Duplicate" at bounding box center [37, 135] width 53 height 10
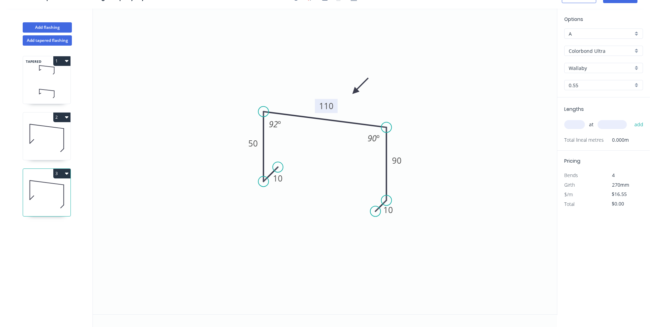
click at [329, 101] on tspan "110" at bounding box center [326, 105] width 14 height 11
click at [580, 124] on input "text" at bounding box center [574, 124] width 21 height 9
click at [631, 119] on button "add" at bounding box center [639, 125] width 16 height 12
drag, startPoint x: 69, startPoint y: 176, endPoint x: 68, endPoint y: 180, distance: 3.9
click at [69, 176] on button "3" at bounding box center [61, 174] width 17 height 10
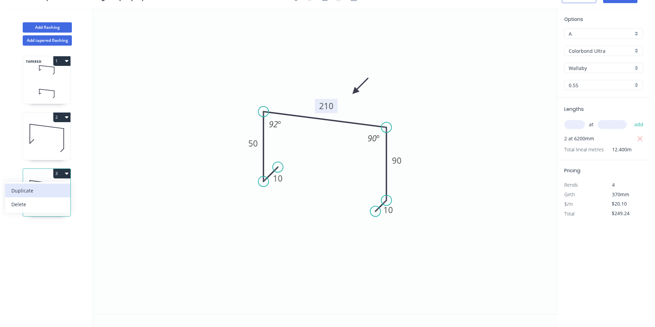
click at [63, 187] on div "Duplicate" at bounding box center [37, 191] width 53 height 10
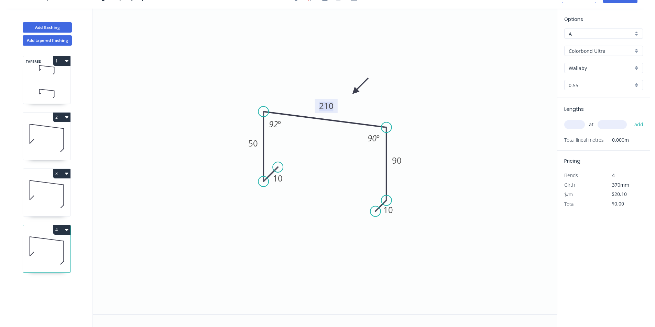
click at [326, 108] on tspan "210" at bounding box center [326, 105] width 14 height 11
click at [555, 134] on icon "0 10 50 200 90 10 92 º 90 º" at bounding box center [325, 162] width 464 height 306
click at [579, 125] on input "text" at bounding box center [574, 124] width 21 height 9
click at [631, 119] on button "add" at bounding box center [639, 125] width 16 height 12
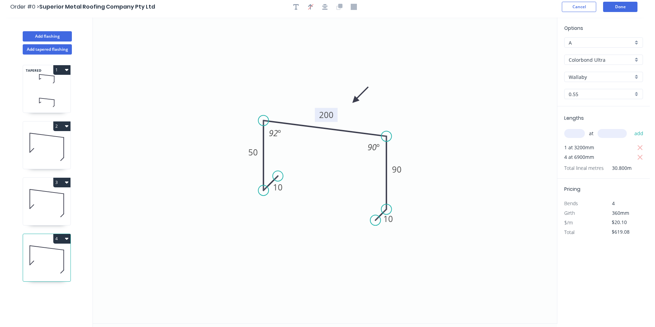
scroll to position [0, 0]
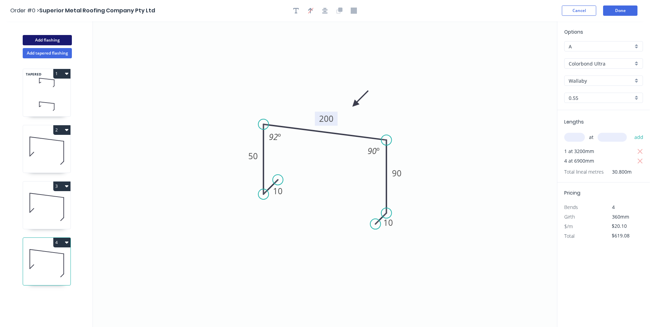
click at [65, 42] on button "Add flashing" at bounding box center [47, 40] width 49 height 10
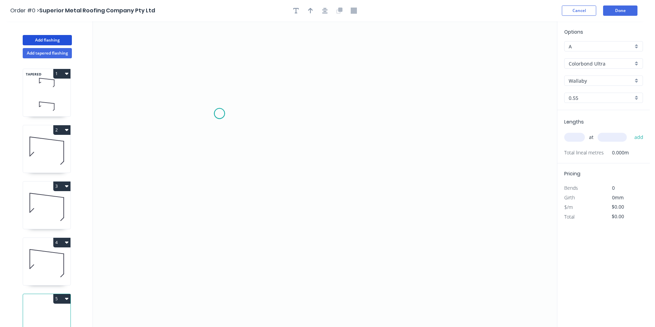
click at [219, 114] on icon "0" at bounding box center [325, 174] width 464 height 306
click at [212, 188] on icon "0" at bounding box center [325, 174] width 464 height 306
click at [361, 197] on icon "0 ?" at bounding box center [325, 174] width 464 height 306
click at [363, 220] on icon "0 ? ? ? º" at bounding box center [325, 174] width 464 height 306
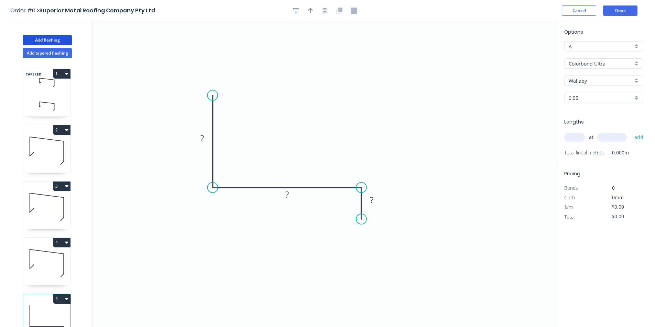
drag, startPoint x: 220, startPoint y: 112, endPoint x: 213, endPoint y: 96, distance: 17.7
click at [213, 96] on circle at bounding box center [212, 95] width 10 height 10
click at [602, 83] on input "Wallaby" at bounding box center [600, 80] width 64 height 7
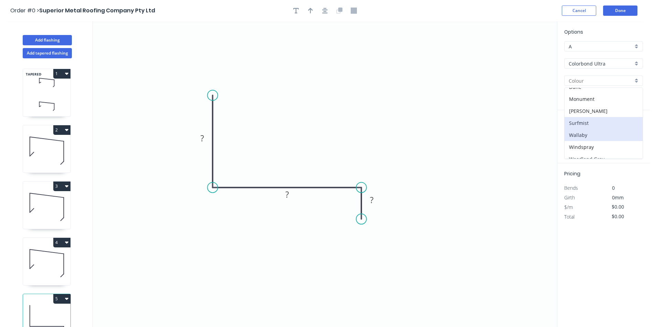
scroll to position [13, 0]
click at [603, 104] on div "[PERSON_NAME]" at bounding box center [603, 105] width 78 height 12
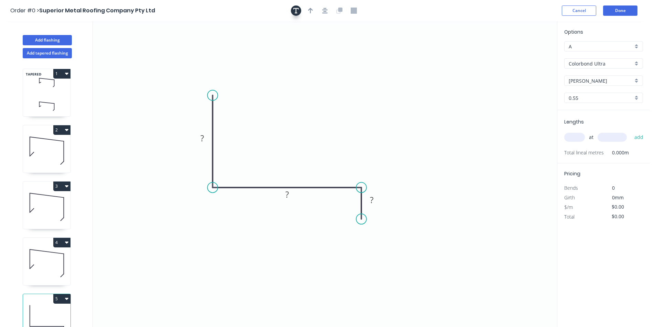
click at [300, 12] on button "button" at bounding box center [296, 10] width 10 height 10
drag, startPoint x: 174, startPoint y: 73, endPoint x: 269, endPoint y: 114, distance: 104.4
click at [269, 114] on textarea at bounding box center [276, 115] width 56 height 25
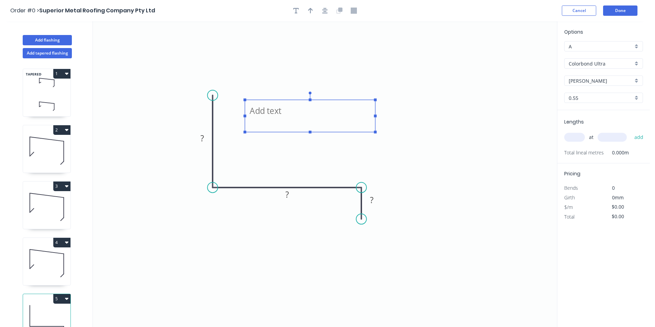
drag, startPoint x: 308, startPoint y: 116, endPoint x: 377, endPoint y: 125, distance: 69.3
click at [377, 125] on icon "? ? ?" at bounding box center [325, 174] width 464 height 306
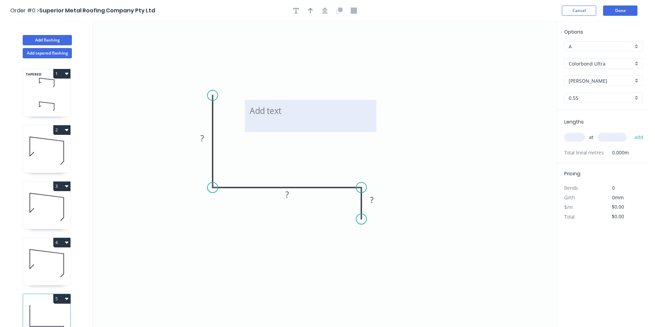
click at [286, 111] on textarea at bounding box center [310, 115] width 124 height 25
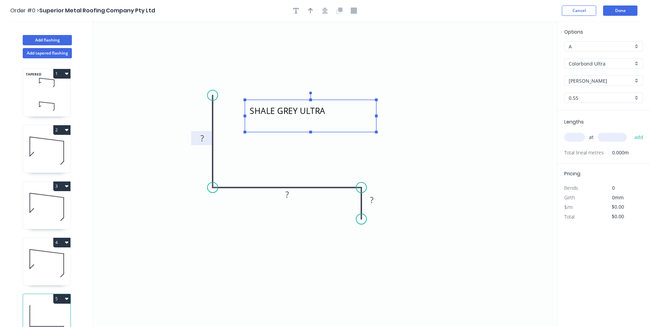
click at [205, 138] on rect at bounding box center [202, 139] width 14 height 10
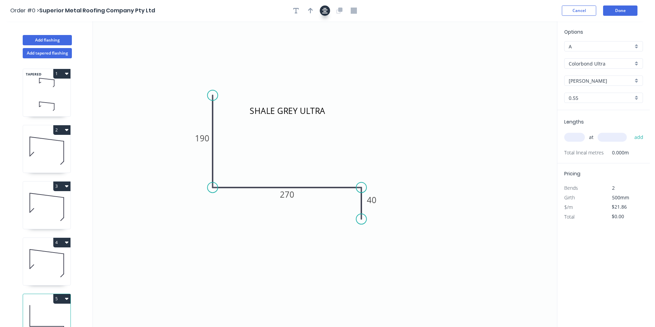
click at [326, 10] on icon "button" at bounding box center [324, 10] width 5 height 5
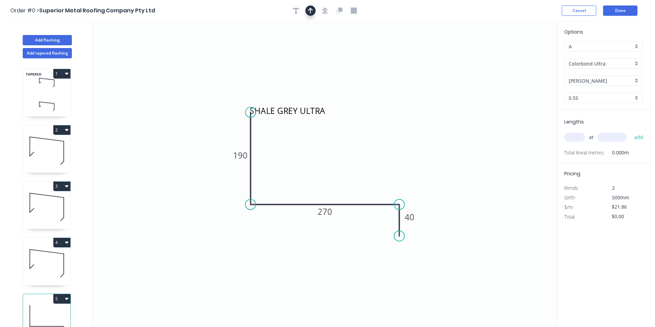
click at [313, 8] on button "button" at bounding box center [310, 10] width 10 height 10
drag, startPoint x: 523, startPoint y: 55, endPoint x: 308, endPoint y: 143, distance: 232.5
click at [277, 170] on icon at bounding box center [277, 162] width 6 height 22
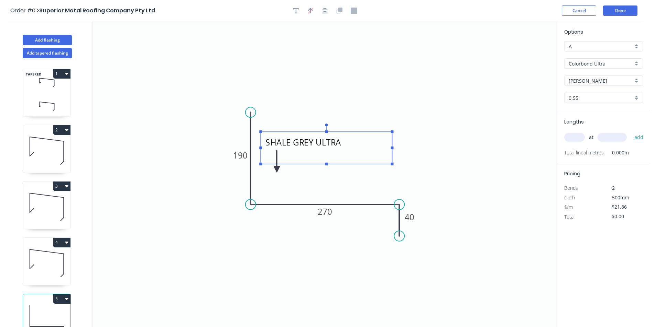
drag, startPoint x: 318, startPoint y: 112, endPoint x: 333, endPoint y: 146, distance: 36.9
click at [333, 146] on textarea "SHALE GREY ULTRA" at bounding box center [326, 147] width 124 height 25
click at [576, 137] on input "text" at bounding box center [574, 137] width 21 height 9
click at [631, 132] on button "add" at bounding box center [639, 138] width 16 height 12
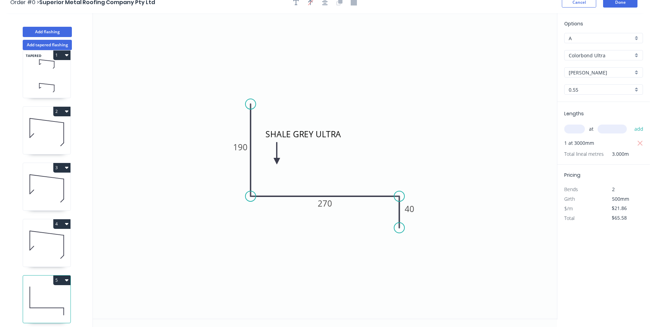
scroll to position [0, 0]
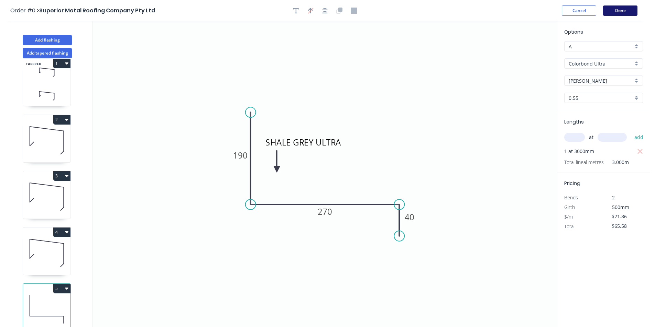
click at [616, 13] on button "Done" at bounding box center [620, 10] width 34 height 10
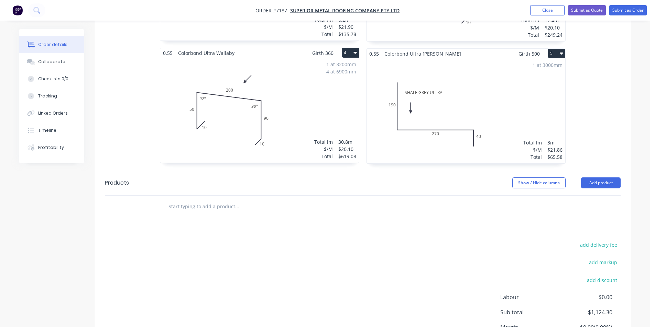
scroll to position [460, 0]
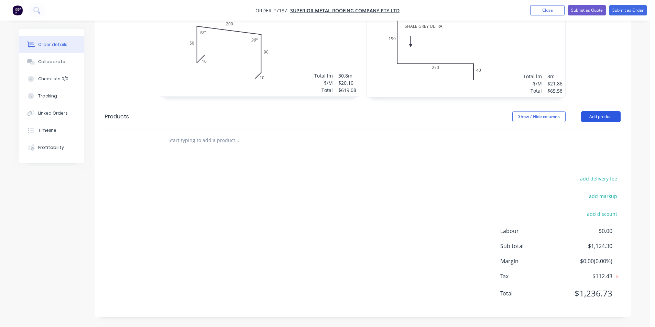
click at [601, 118] on button "Add product" at bounding box center [601, 116] width 40 height 11
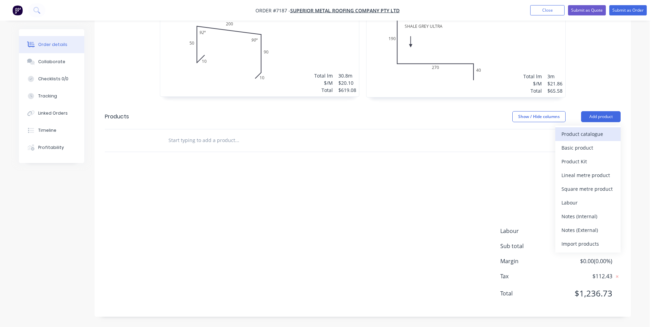
click at [589, 136] on div "Product catalogue" at bounding box center [587, 134] width 53 height 10
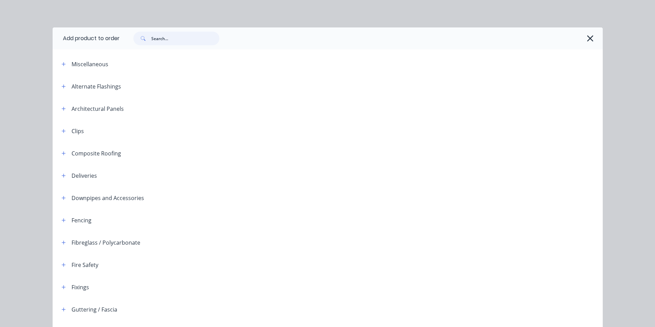
click at [191, 38] on input "text" at bounding box center [185, 39] width 68 height 14
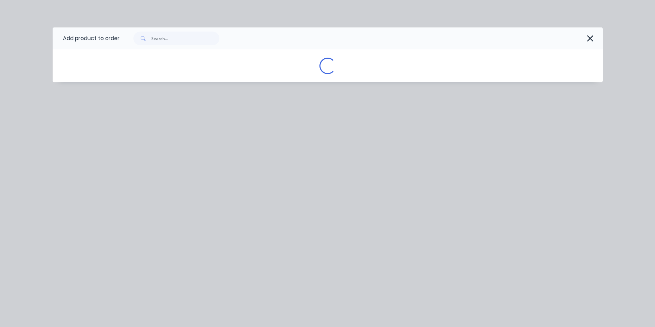
drag, startPoint x: 585, startPoint y: 36, endPoint x: 558, endPoint y: 29, distance: 27.8
click at [586, 37] on button "button" at bounding box center [590, 38] width 11 height 11
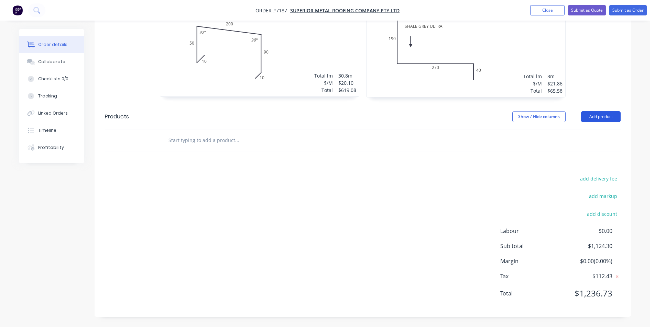
click at [590, 119] on button "Add product" at bounding box center [601, 116] width 40 height 11
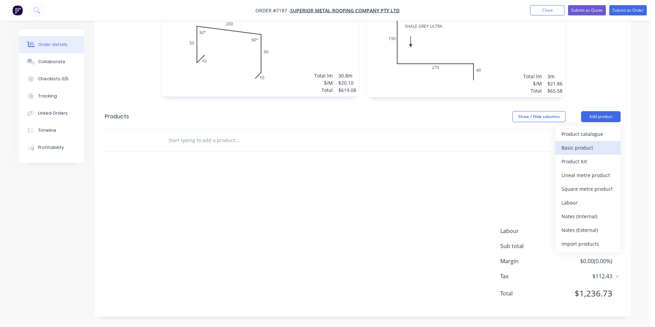
click at [596, 151] on div "Basic product" at bounding box center [587, 148] width 53 height 10
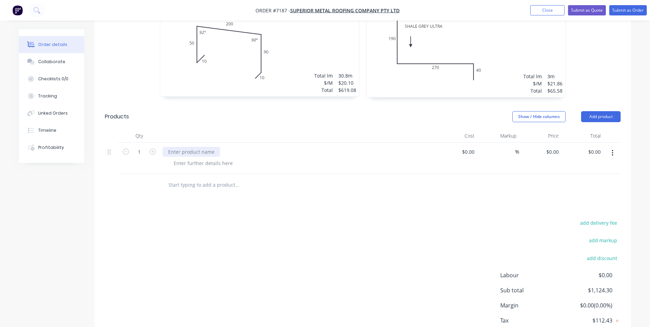
click at [184, 157] on div at bounding box center [191, 152] width 57 height 10
click at [185, 162] on div at bounding box center [203, 163] width 70 height 10
click at [214, 165] on div at bounding box center [203, 163] width 70 height 10
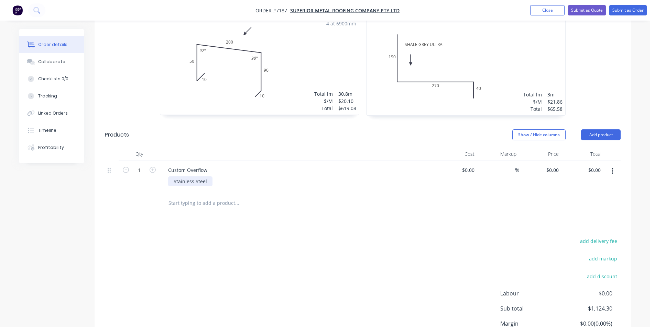
scroll to position [426, 0]
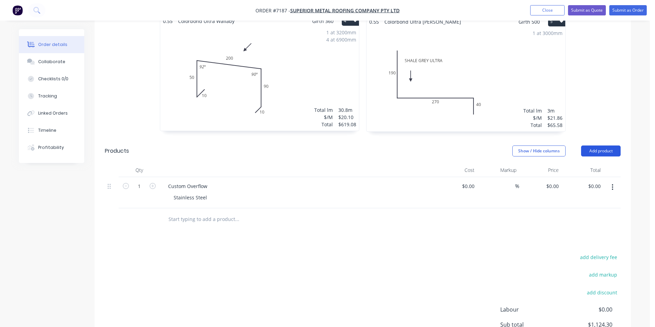
click at [605, 150] on button "Add product" at bounding box center [601, 151] width 40 height 11
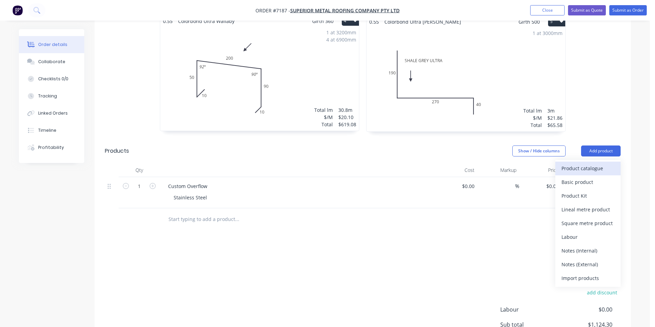
click at [600, 170] on div "Product catalogue" at bounding box center [587, 169] width 53 height 10
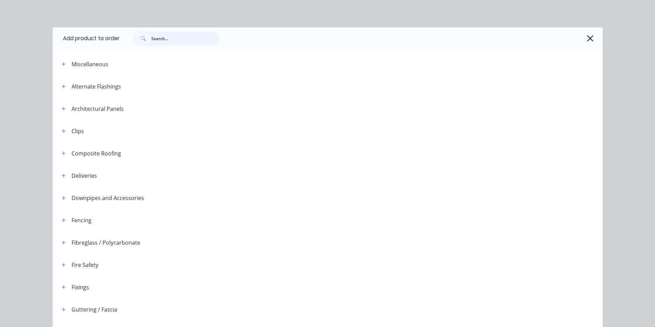
click at [208, 40] on input "text" at bounding box center [185, 39] width 68 height 14
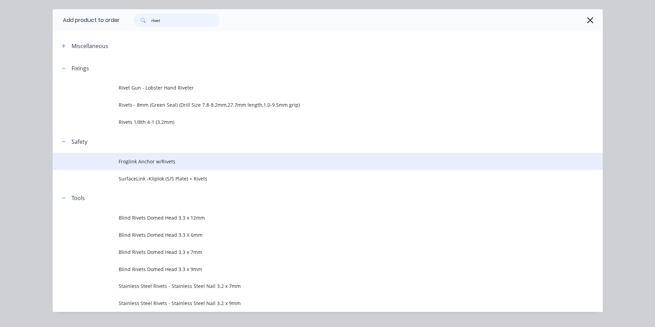
scroll to position [33, 0]
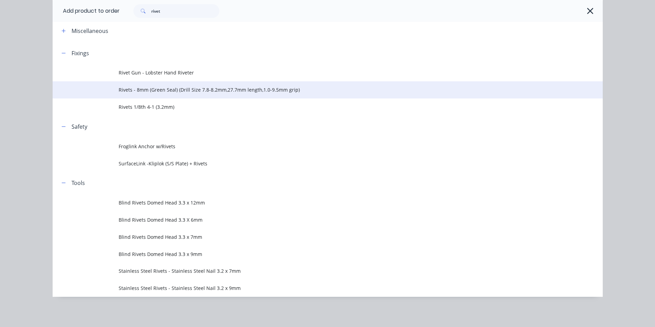
click at [195, 97] on td "Rivets - 8mm (Green Seal) (Drill Size 7.8-8.2mm,27.7mm length,1.0-9.5mm grip)" at bounding box center [361, 89] width 484 height 17
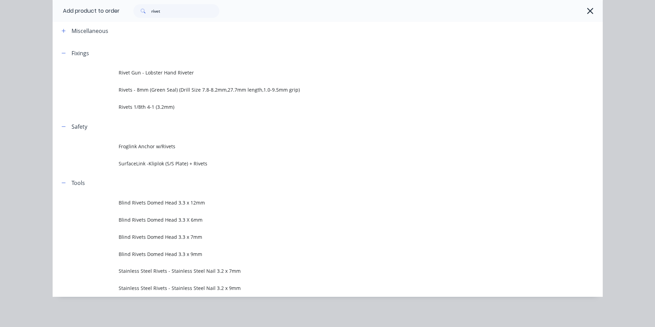
scroll to position [0, 0]
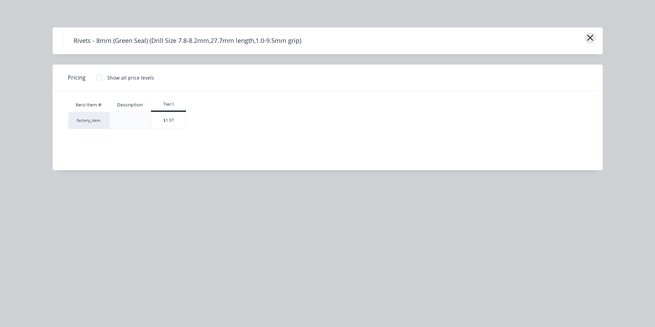
click at [590, 40] on icon "button" at bounding box center [589, 38] width 7 height 10
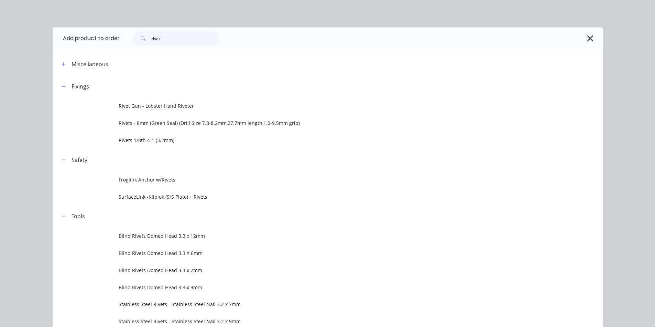
scroll to position [33, 0]
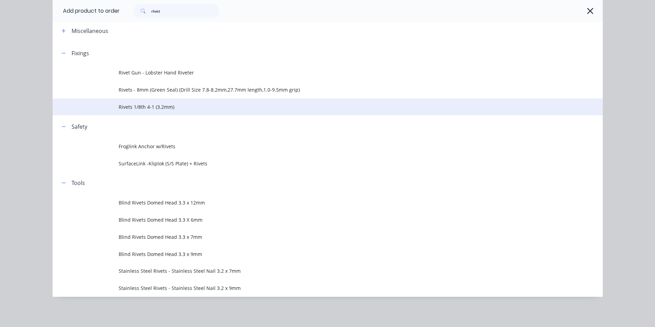
click at [176, 112] on td "Rivets 1/8th 4-1 (3.2mm)" at bounding box center [361, 107] width 484 height 17
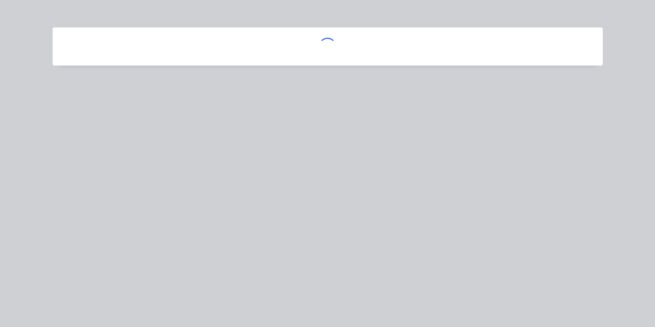
scroll to position [0, 0]
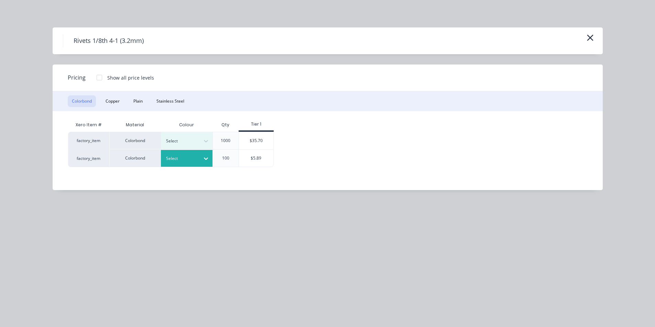
click at [196, 160] on div at bounding box center [181, 159] width 31 height 8
click at [248, 159] on div "$5.89" at bounding box center [256, 158] width 34 height 17
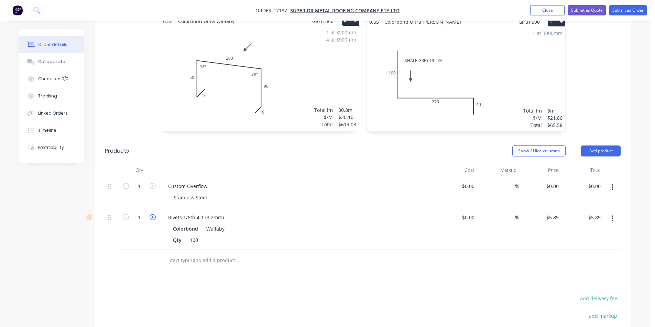
click at [154, 218] on icon "button" at bounding box center [152, 217] width 6 height 6
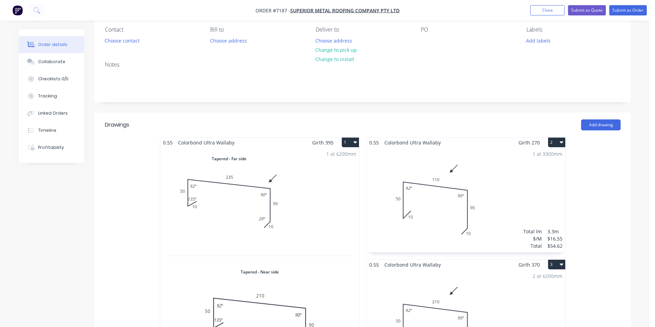
scroll to position [0, 0]
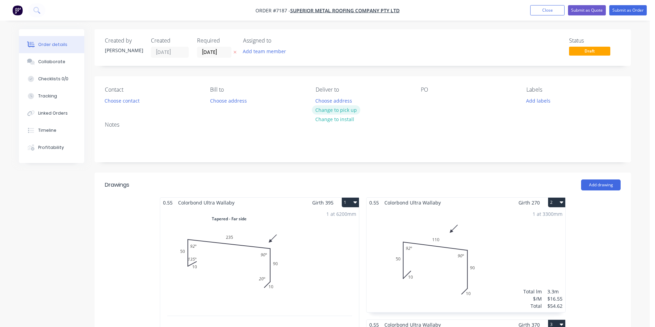
click at [333, 109] on button "Change to pick up" at bounding box center [336, 109] width 49 height 9
click at [122, 99] on button "Choose contact" at bounding box center [122, 100] width 42 height 9
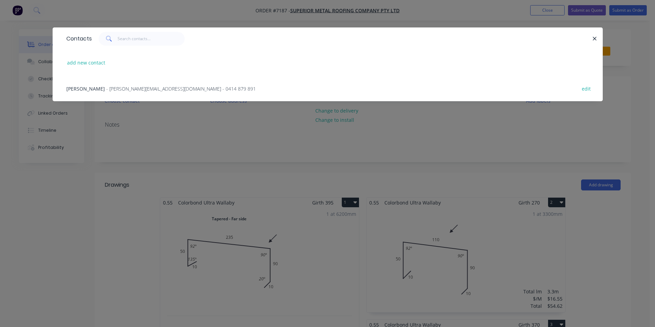
click at [123, 88] on span "- [PERSON_NAME][EMAIL_ADDRESS][DOMAIN_NAME] - 0414 879 891" at bounding box center [180, 89] width 149 height 7
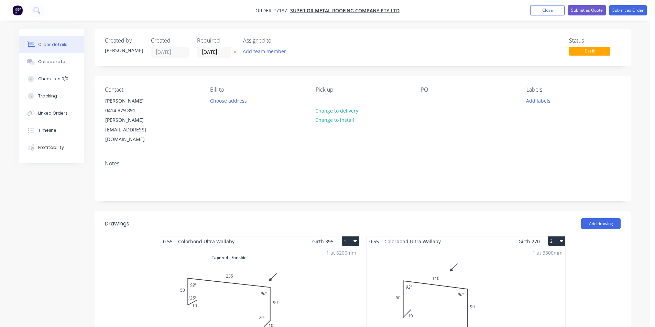
click at [426, 96] on div "PO" at bounding box center [468, 116] width 94 height 58
click at [440, 101] on div "PO" at bounding box center [468, 116] width 94 height 58
click at [429, 101] on div at bounding box center [426, 101] width 11 height 10
click at [635, 8] on button "Submit as Order" at bounding box center [627, 10] width 37 height 10
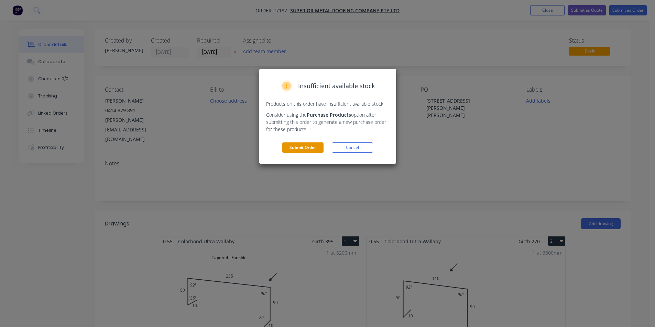
click at [287, 146] on button "Submit Order" at bounding box center [302, 148] width 41 height 10
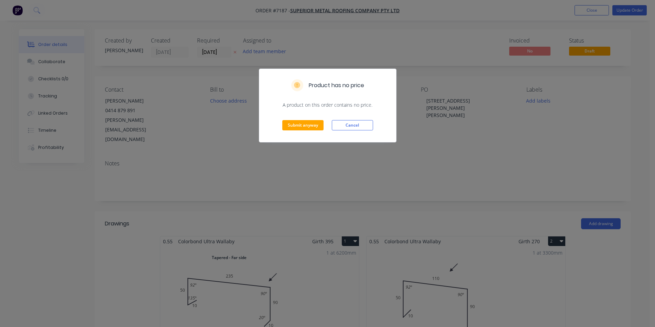
click at [295, 120] on div "Submit anyway Cancel" at bounding box center [327, 126] width 137 height 34
click at [307, 123] on button "Submit anyway" at bounding box center [302, 125] width 41 height 10
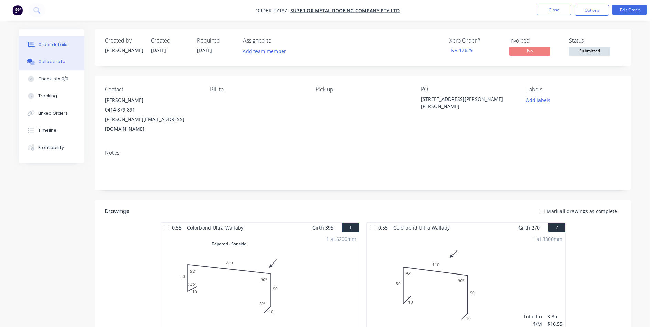
click at [32, 61] on icon at bounding box center [31, 62] width 8 height 6
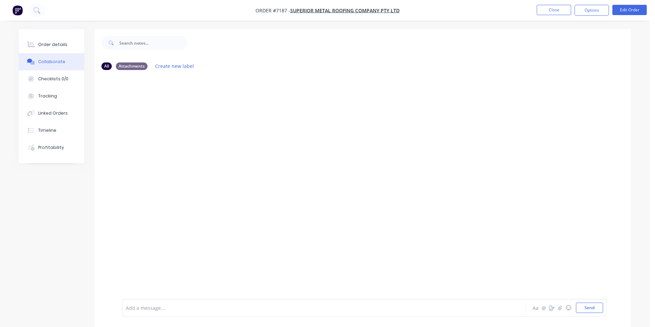
click at [649, 322] on div at bounding box center [649, 322] width 0 height 0
click at [560, 309] on icon "button" at bounding box center [560, 308] width 4 height 5
click at [559, 306] on icon "button" at bounding box center [560, 308] width 4 height 5
click at [649, 322] on div at bounding box center [649, 322] width 0 height 0
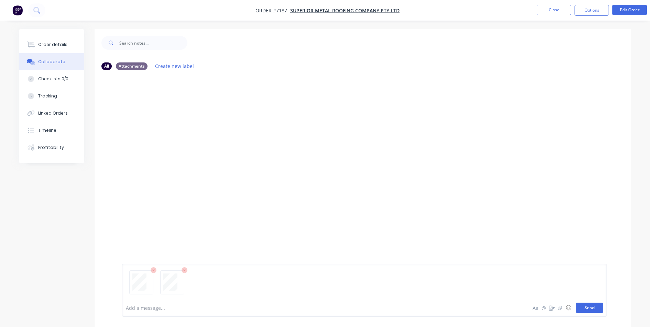
click at [594, 305] on button "Send" at bounding box center [589, 308] width 27 height 10
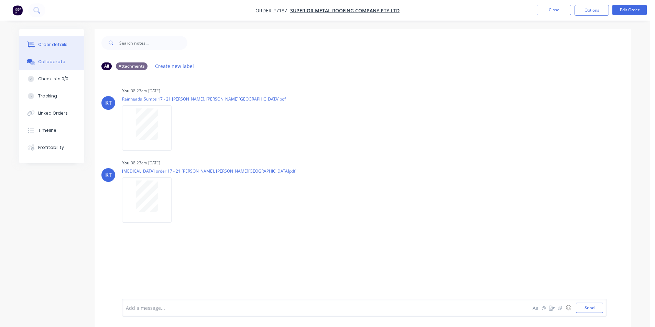
click at [76, 48] on button "Order details" at bounding box center [51, 44] width 65 height 17
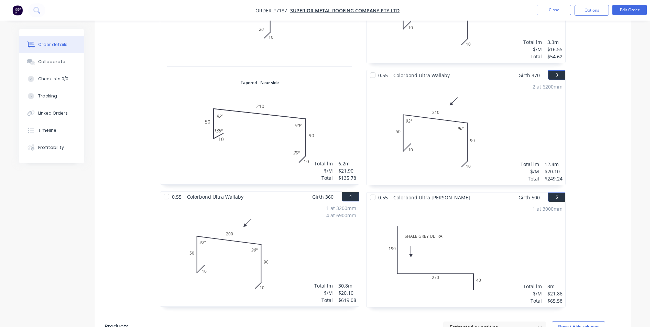
scroll to position [447, 0]
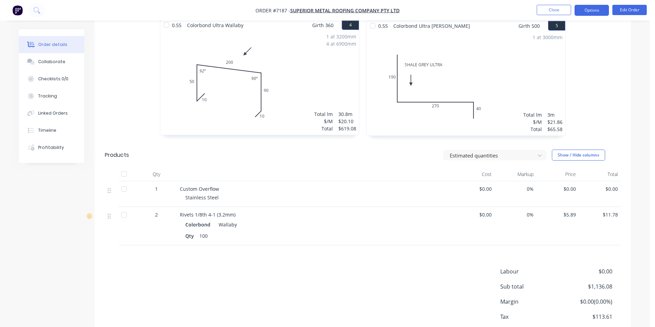
click at [590, 10] on button "Options" at bounding box center [591, 10] width 34 height 11
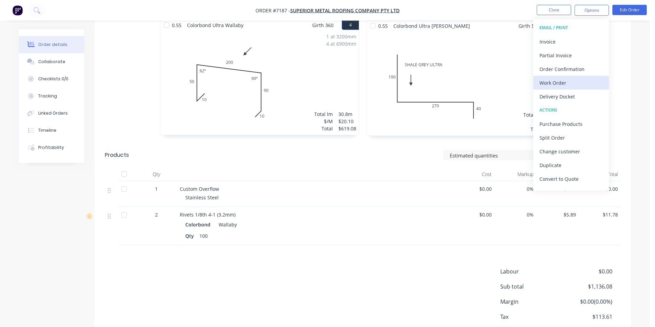
click at [577, 85] on div "Work Order" at bounding box center [570, 83] width 63 height 10
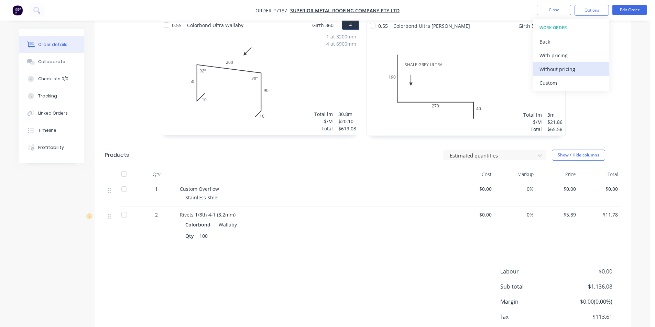
click at [575, 73] on div "Without pricing" at bounding box center [570, 69] width 63 height 10
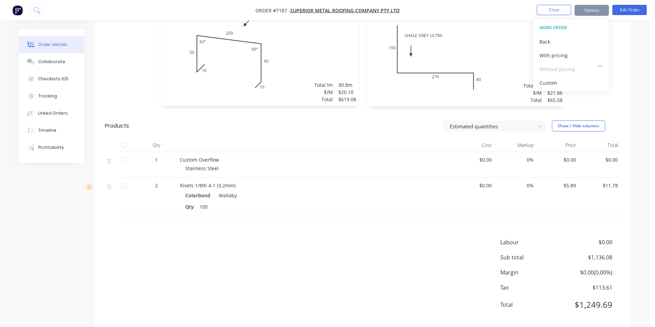
scroll to position [478, 0]
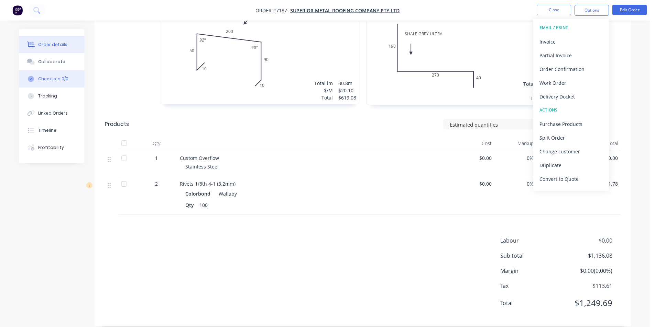
drag, startPoint x: 44, startPoint y: 64, endPoint x: 45, endPoint y: 75, distance: 10.5
click at [44, 64] on div "Collaborate" at bounding box center [51, 62] width 27 height 6
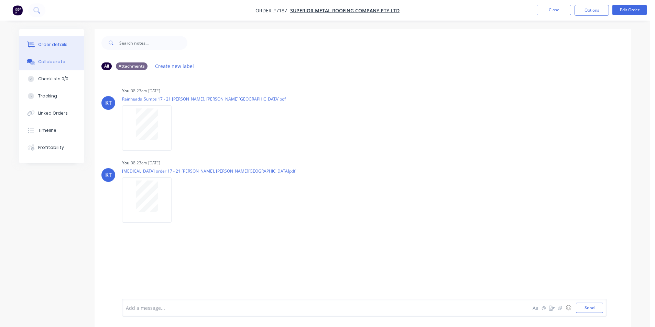
click at [53, 48] on button "Order details" at bounding box center [51, 44] width 65 height 17
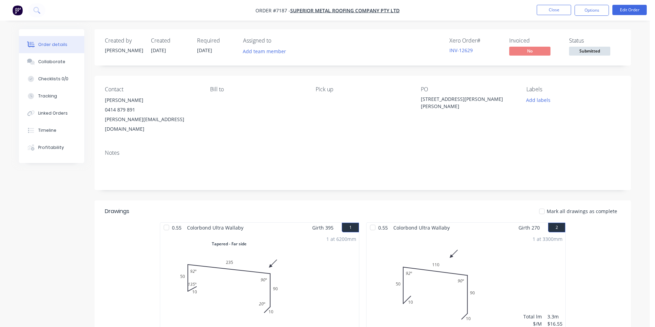
click at [568, 48] on div "Xero Order # INV-12629 Invoiced No Status Submitted" at bounding box center [466, 47] width 309 height 20
click at [580, 53] on span "Submitted" at bounding box center [589, 51] width 41 height 9
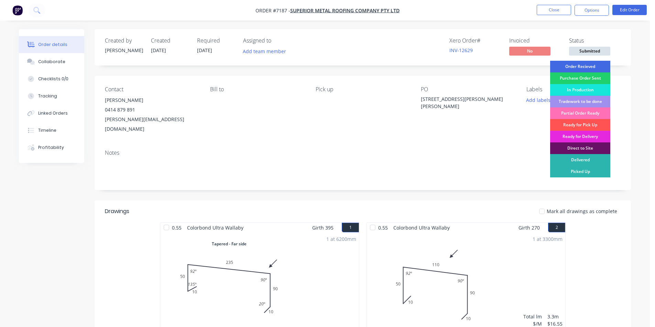
click at [580, 64] on div "Order Recieved" at bounding box center [580, 67] width 60 height 12
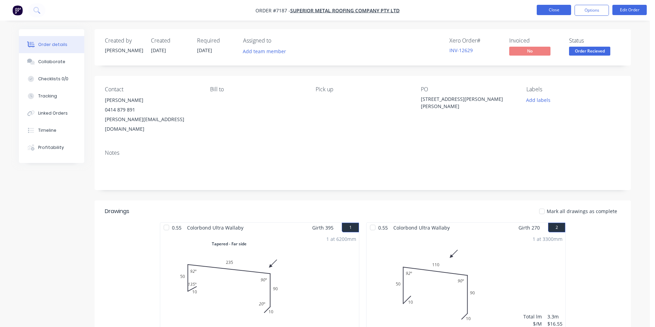
click at [556, 10] on button "Close" at bounding box center [553, 10] width 34 height 10
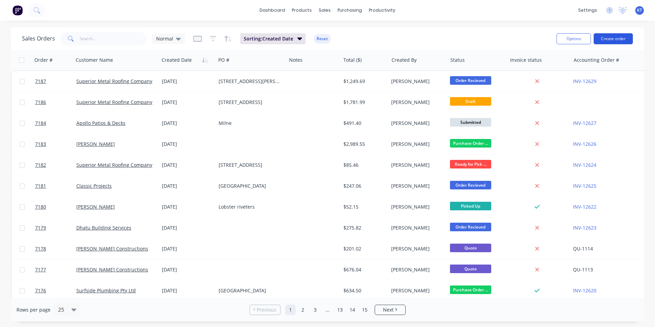
click at [614, 40] on button "Create order" at bounding box center [612, 38] width 39 height 11
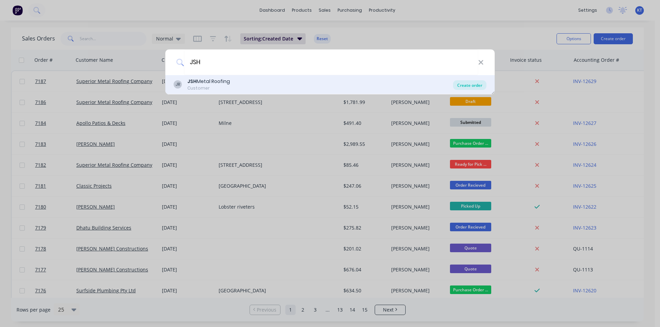
click at [462, 80] on div "Create order" at bounding box center [469, 85] width 33 height 10
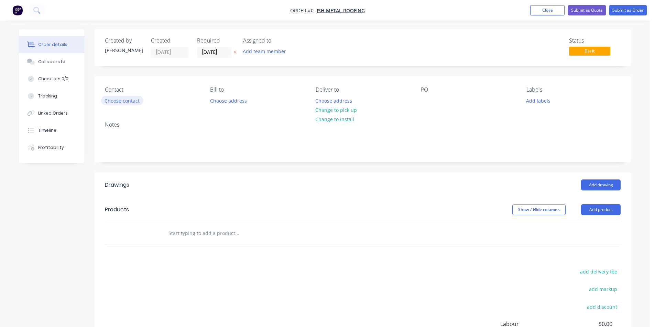
click at [120, 100] on button "Choose contact" at bounding box center [122, 100] width 42 height 9
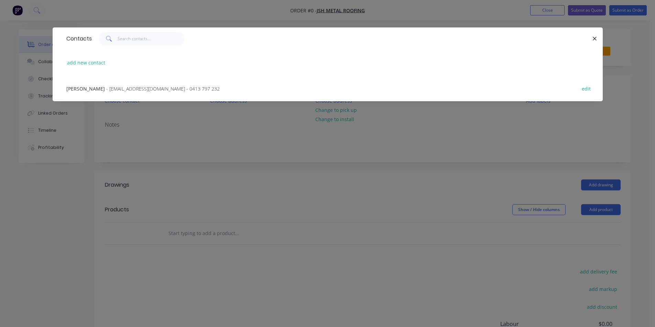
click at [113, 89] on span "- [EMAIL_ADDRESS][DOMAIN_NAME] - 0413 797 232" at bounding box center [162, 89] width 113 height 7
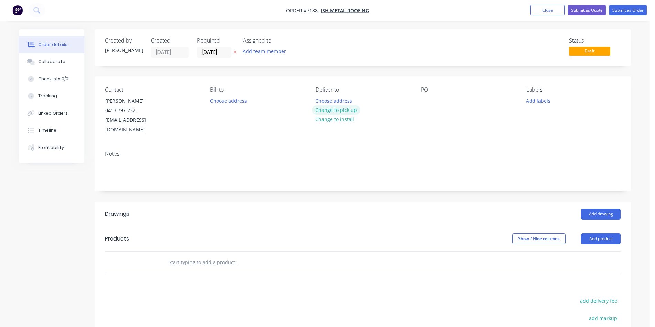
click at [341, 109] on button "Change to pick up" at bounding box center [336, 109] width 49 height 9
click at [587, 209] on button "Add drawing" at bounding box center [601, 214] width 40 height 11
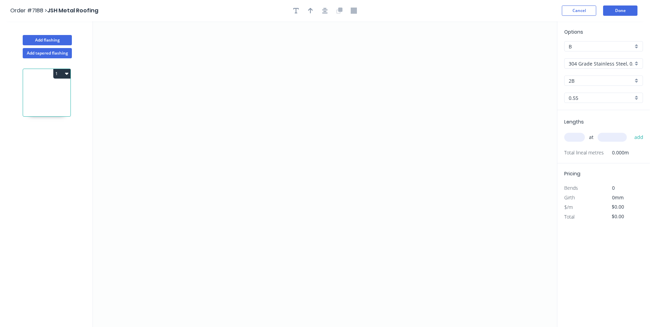
click at [587, 87] on div "Options B B 304 Grade Stainless Steel, 0.9mm Perforated Pattern 208 - 2mm hole …" at bounding box center [603, 69] width 92 height 82
click at [633, 60] on div "304 Grade Stainless Steel, 0.9mm Perforated Pattern 208 - 2mm hole" at bounding box center [603, 63] width 79 height 10
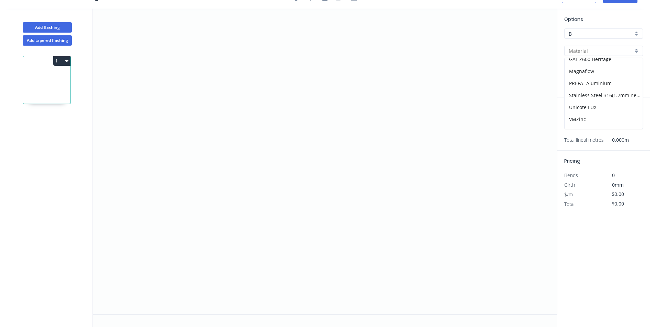
scroll to position [122, 0]
click at [598, 90] on div "Stainless Steel 316(1.2mm needs pricing)" at bounding box center [603, 87] width 78 height 12
click at [601, 85] on input "0.55" at bounding box center [600, 85] width 64 height 7
click at [592, 100] on div "0.55" at bounding box center [603, 98] width 78 height 12
click at [611, 49] on input "Stainless Steel 316(1.2mm needs pricing)" at bounding box center [600, 50] width 64 height 7
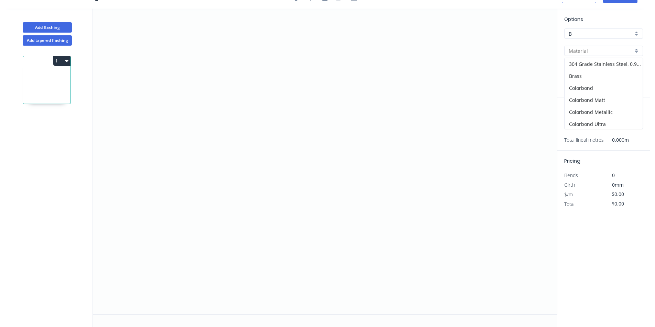
click at [611, 49] on input "text" at bounding box center [600, 50] width 64 height 7
click at [212, 120] on icon "0" at bounding box center [325, 162] width 464 height 306
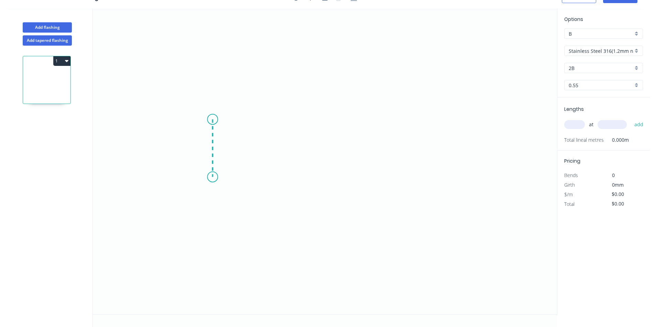
click at [210, 177] on icon "0" at bounding box center [325, 162] width 464 height 306
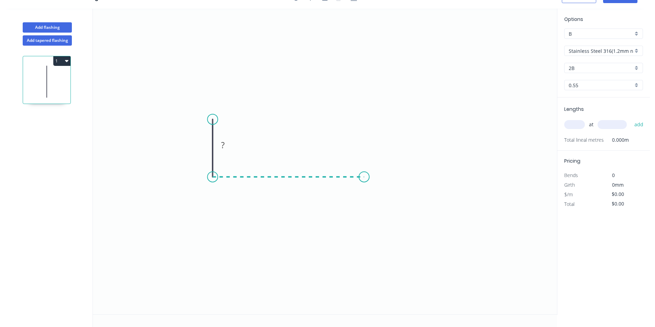
click at [364, 179] on icon "0 ?" at bounding box center [325, 162] width 464 height 306
click at [369, 111] on icon "0 ? ?" at bounding box center [325, 162] width 464 height 306
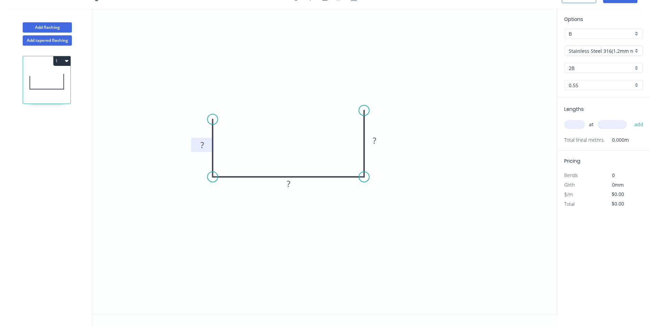
click at [204, 147] on tspan "?" at bounding box center [201, 145] width 3 height 11
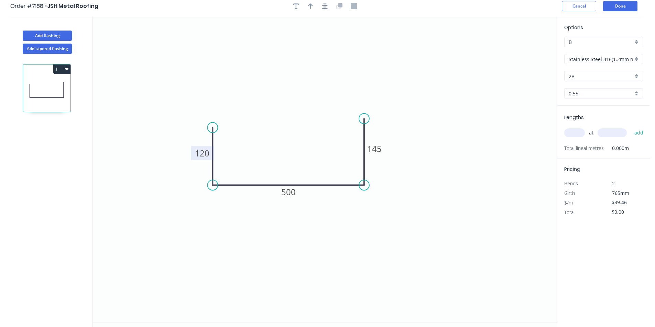
scroll to position [0, 0]
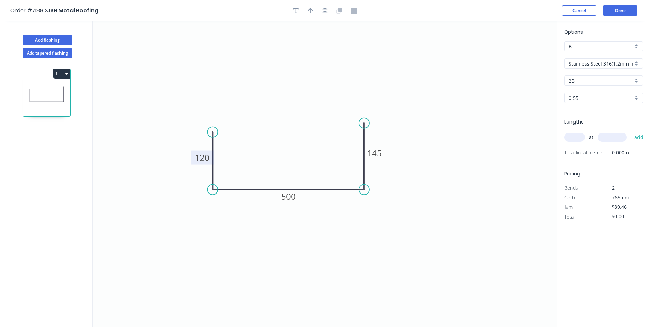
drag, startPoint x: 323, startPoint y: 7, endPoint x: 313, endPoint y: 5, distance: 9.5
click at [322, 6] on button "button" at bounding box center [325, 10] width 10 height 10
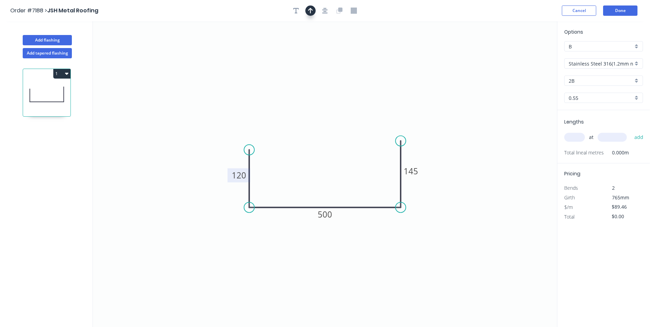
click at [311, 12] on icon "button" at bounding box center [310, 11] width 5 height 6
drag, startPoint x: 523, startPoint y: 54, endPoint x: 300, endPoint y: 159, distance: 246.6
click at [297, 163] on icon at bounding box center [296, 152] width 6 height 22
click at [622, 60] on input "Stainless Steel 316(1.2mm needs pricing)" at bounding box center [600, 63] width 64 height 7
click at [622, 63] on input "text" at bounding box center [600, 63] width 64 height 7
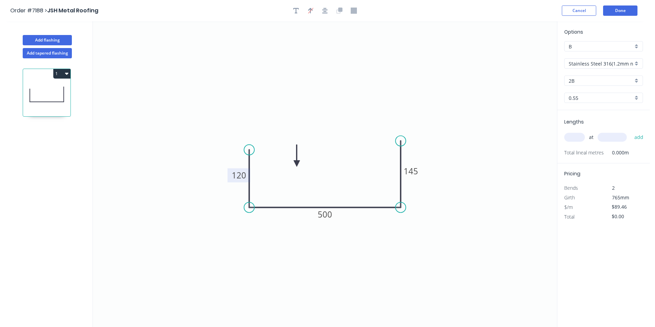
click at [622, 63] on input "Stainless Steel 316(1.2mm needs pricing)" at bounding box center [600, 63] width 64 height 7
click at [619, 76] on div "304 Grade Stainless Steel, 0.9mm Perforated Pattern 208 - 2mm hole" at bounding box center [603, 77] width 78 height 12
click at [575, 138] on input "text" at bounding box center [574, 137] width 21 height 9
click at [631, 132] on button "add" at bounding box center [639, 138] width 16 height 12
click at [614, 7] on button "Done" at bounding box center [620, 10] width 34 height 10
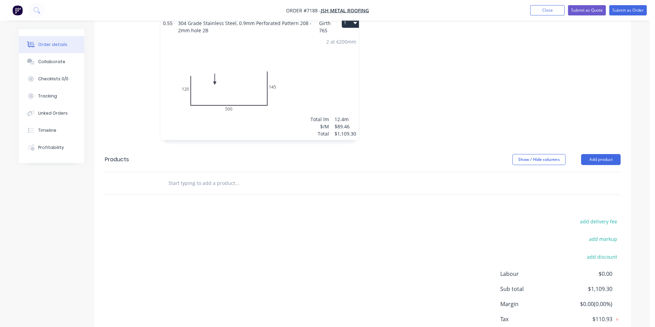
scroll to position [242, 0]
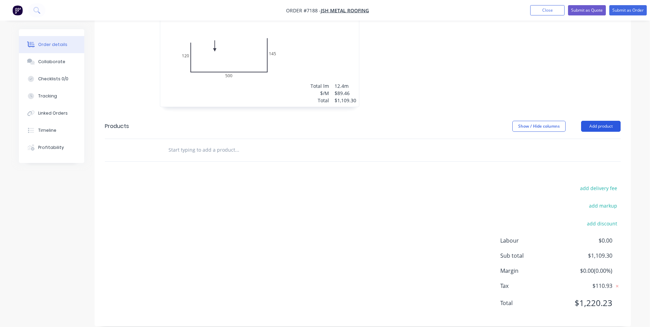
click at [610, 121] on button "Add product" at bounding box center [601, 126] width 40 height 11
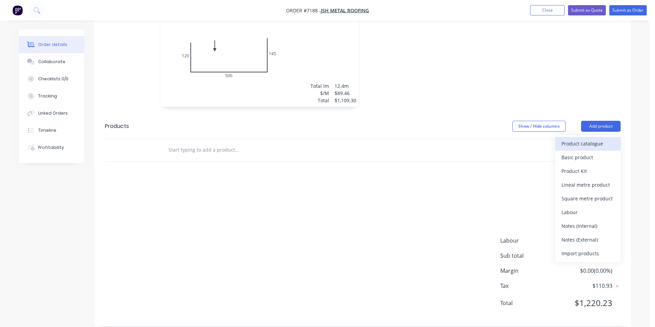
click at [612, 139] on div "Product catalogue" at bounding box center [587, 144] width 53 height 10
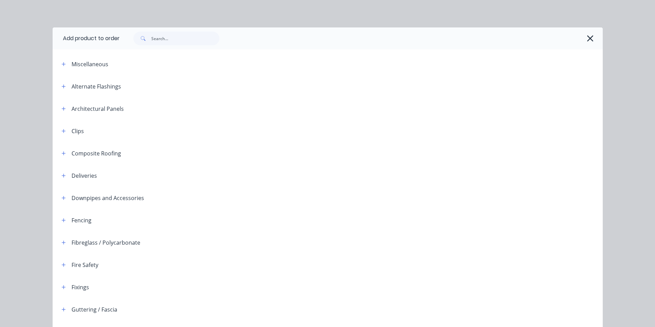
click at [581, 38] on div at bounding box center [358, 39] width 476 height 14
click at [587, 37] on icon "button" at bounding box center [590, 38] width 6 height 6
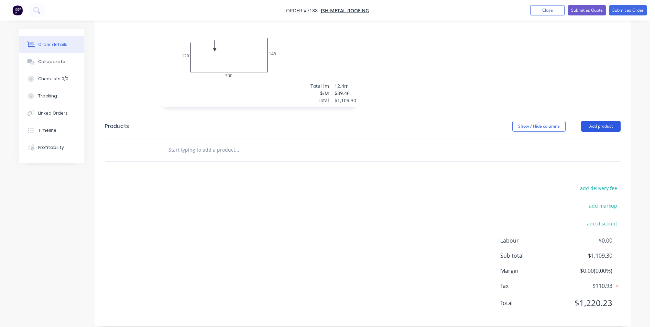
click at [598, 121] on button "Add product" at bounding box center [601, 126] width 40 height 11
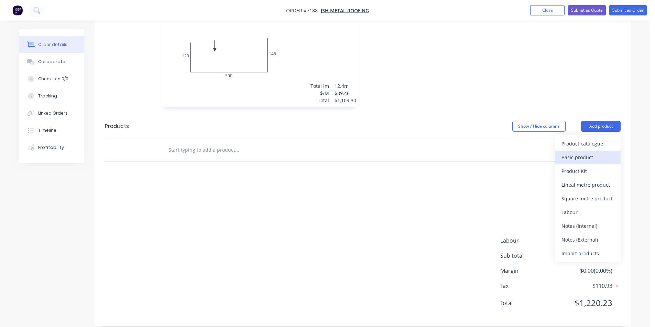
click at [607, 153] on div "Basic product" at bounding box center [587, 158] width 53 height 10
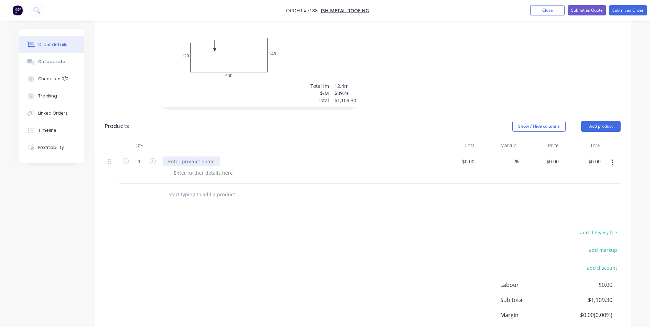
click at [202, 157] on div at bounding box center [191, 162] width 57 height 10
click at [197, 168] on div at bounding box center [203, 173] width 70 height 10
click at [209, 168] on div at bounding box center [203, 173] width 70 height 10
click at [151, 158] on icon "button" at bounding box center [152, 161] width 6 height 6
drag, startPoint x: 39, startPoint y: 56, endPoint x: 102, endPoint y: 81, distance: 67.6
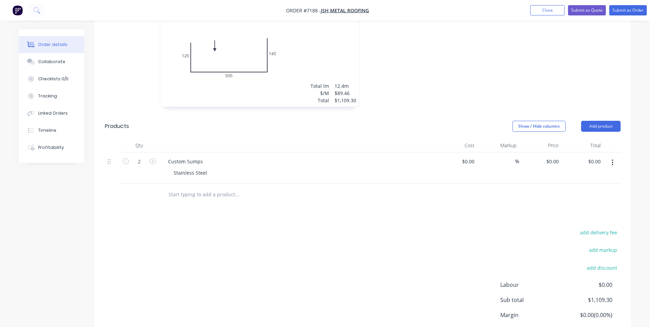
click at [39, 56] on button "Collaborate" at bounding box center [51, 61] width 65 height 17
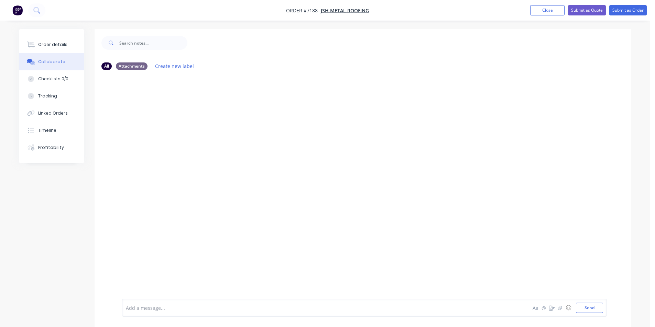
click at [649, 322] on div at bounding box center [649, 322] width 0 height 0
click at [563, 307] on button "button" at bounding box center [560, 308] width 8 height 8
click at [592, 313] on div "Add a message... Aa @ ☺ Send" at bounding box center [364, 290] width 485 height 53
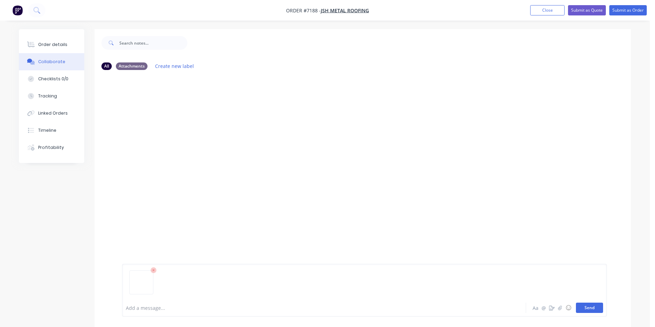
click at [594, 308] on button "Send" at bounding box center [589, 308] width 27 height 10
click at [551, 7] on button "Close" at bounding box center [547, 10] width 34 height 10
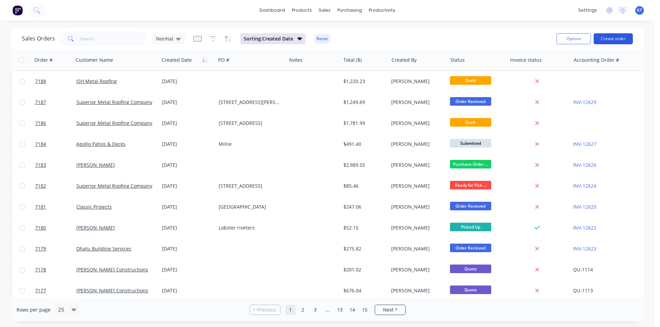
click at [624, 41] on button "Create order" at bounding box center [612, 38] width 39 height 11
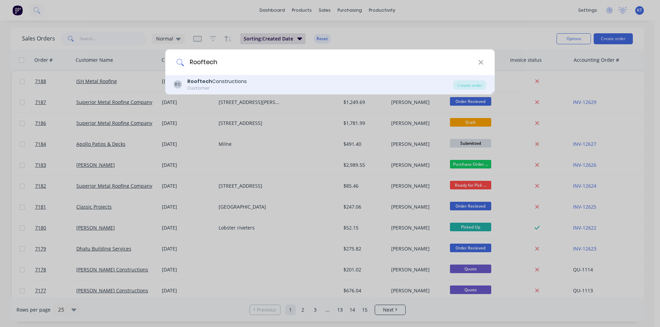
click at [476, 90] on div "RC Rooftech Constructions Customer Create order" at bounding box center [329, 84] width 329 height 19
click at [459, 88] on div "Create order" at bounding box center [469, 85] width 33 height 10
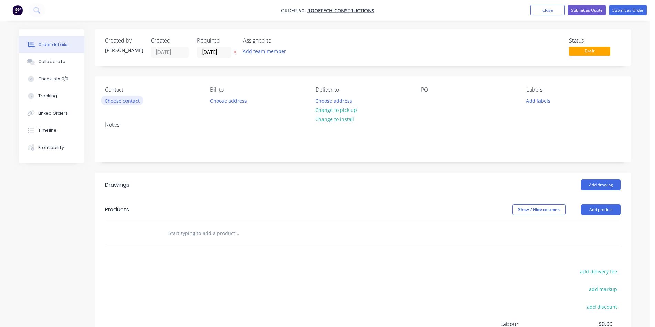
click at [116, 103] on button "Choose contact" at bounding box center [122, 100] width 42 height 9
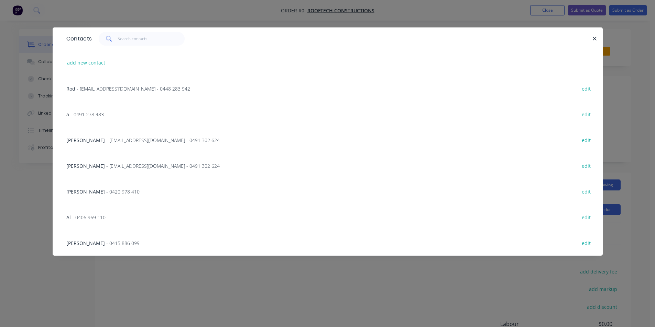
click at [176, 142] on span "- [EMAIL_ADDRESS][DOMAIN_NAME] - 0491 302 624" at bounding box center [162, 140] width 113 height 7
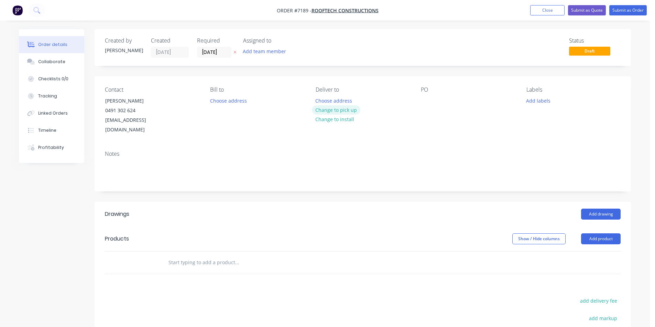
click at [343, 108] on button "Change to pick up" at bounding box center [336, 109] width 49 height 9
click at [429, 100] on div at bounding box center [426, 101] width 11 height 10
click at [604, 209] on button "Add drawing" at bounding box center [601, 214] width 40 height 11
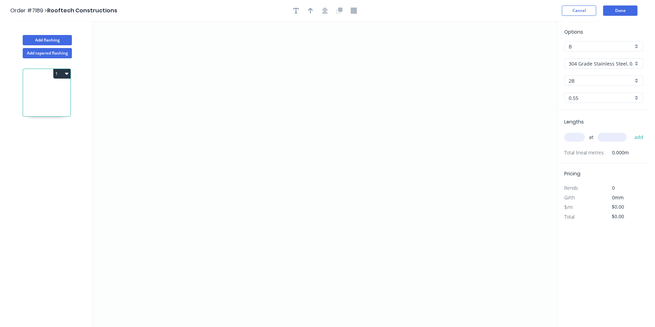
click at [617, 65] on input "304 Grade Stainless Steel, 0.9mm Perforated Pattern 208 - 2mm hole" at bounding box center [600, 63] width 64 height 7
click at [615, 99] on div "Colorbond" at bounding box center [603, 101] width 78 height 12
click at [614, 87] on div "Options B B Colorbond Colorbond Colorbond Matt Colorbond Metallic Colorbond Ult…" at bounding box center [603, 69] width 92 height 82
click at [614, 84] on input "Basalt" at bounding box center [600, 80] width 64 height 7
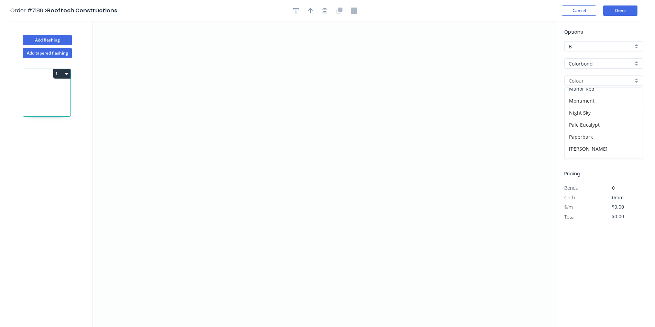
click at [595, 91] on div "Manor Red" at bounding box center [603, 89] width 78 height 12
click at [218, 118] on icon "0" at bounding box center [325, 174] width 464 height 306
click at [271, 170] on icon "0" at bounding box center [325, 174] width 464 height 306
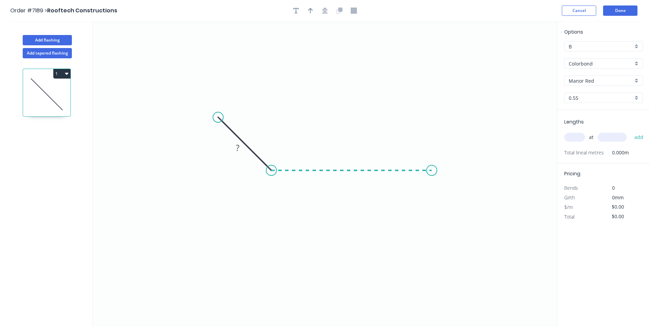
click at [432, 178] on icon "0 ?" at bounding box center [325, 174] width 464 height 306
click at [458, 205] on icon "0 ? ?" at bounding box center [325, 174] width 464 height 306
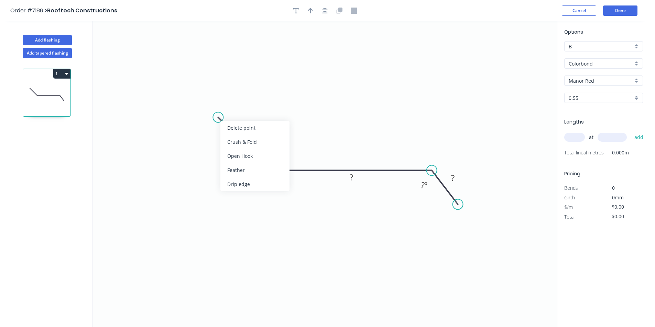
click at [279, 152] on div "Open Hook" at bounding box center [254, 156] width 69 height 14
click at [248, 144] on div "Flip bend" at bounding box center [251, 143] width 69 height 14
click at [222, 132] on tspan "25" at bounding box center [220, 130] width 10 height 11
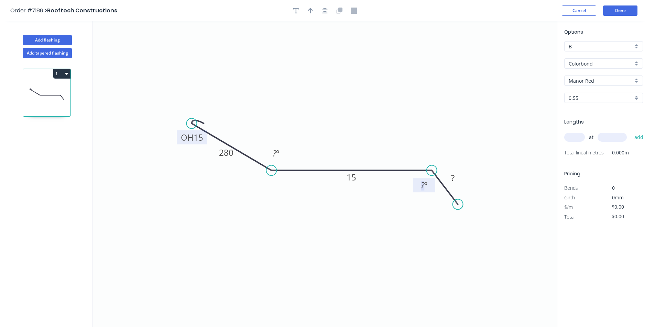
drag, startPoint x: 217, startPoint y: 118, endPoint x: 188, endPoint y: 124, distance: 30.2
click at [188, 124] on circle at bounding box center [191, 124] width 10 height 10
click at [273, 154] on tspan "?" at bounding box center [274, 153] width 4 height 11
click at [421, 187] on tspan "60" at bounding box center [422, 185] width 9 height 11
click at [574, 129] on div "at add" at bounding box center [604, 137] width 80 height 19
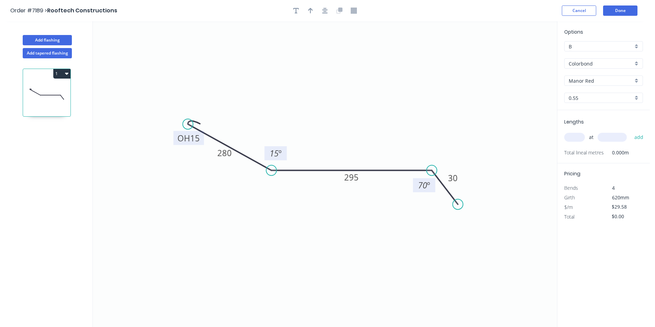
drag, startPoint x: 574, startPoint y: 131, endPoint x: 576, endPoint y: 136, distance: 5.4
click at [575, 135] on div "at add" at bounding box center [604, 137] width 80 height 19
click at [576, 136] on input "text" at bounding box center [574, 137] width 21 height 9
click at [631, 132] on button "add" at bounding box center [639, 138] width 16 height 12
click at [325, 10] on icon "button" at bounding box center [324, 11] width 5 height 6
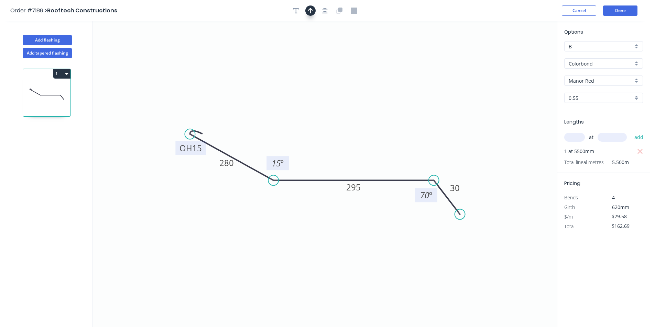
click at [311, 9] on icon "button" at bounding box center [310, 10] width 5 height 5
drag, startPoint x: 524, startPoint y: 54, endPoint x: 278, endPoint y: 157, distance: 267.0
click at [278, 157] on icon "0 OH 15 280 295 30 15 º 70 º" at bounding box center [325, 174] width 464 height 306
click at [625, 10] on button "Done" at bounding box center [620, 10] width 34 height 10
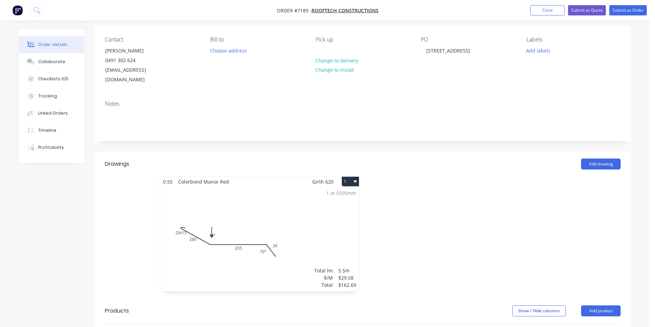
scroll to position [69, 0]
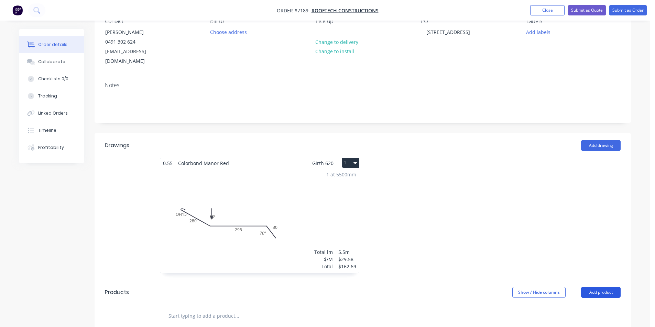
click at [590, 287] on button "Add product" at bounding box center [601, 292] width 40 height 11
click at [587, 305] on div "Product catalogue" at bounding box center [587, 310] width 53 height 10
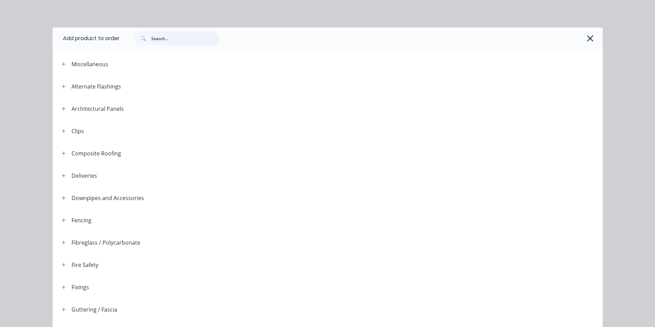
click at [162, 41] on input "text" at bounding box center [185, 39] width 68 height 14
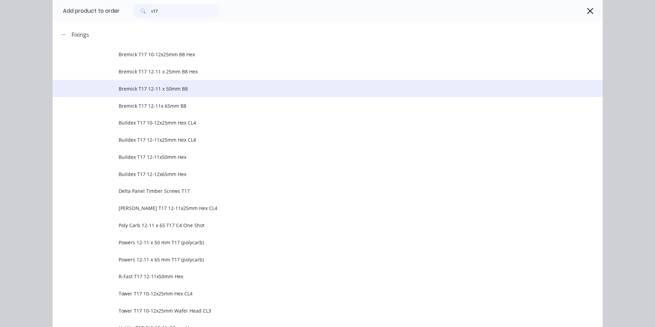
click at [152, 88] on span "Bremick T17 12-11 x 50mm B8" at bounding box center [312, 88] width 387 height 7
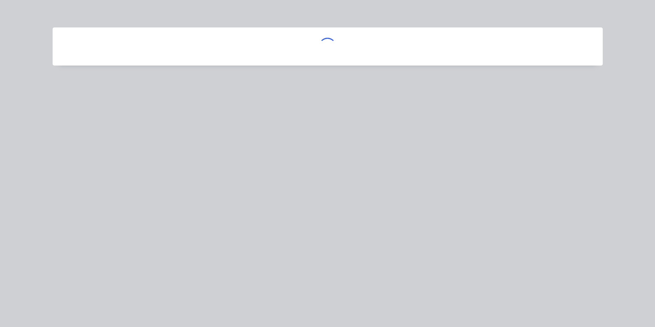
scroll to position [0, 0]
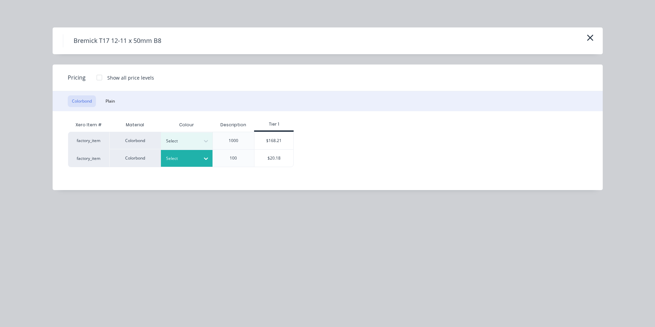
click at [211, 156] on div at bounding box center [206, 158] width 12 height 11
click at [86, 258] on div "Manor Red" at bounding box center [43, 264] width 86 height 13
click at [266, 157] on div "$20.18" at bounding box center [273, 158] width 39 height 17
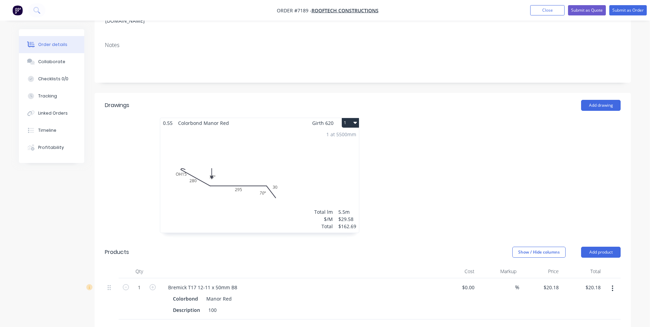
scroll to position [206, 0]
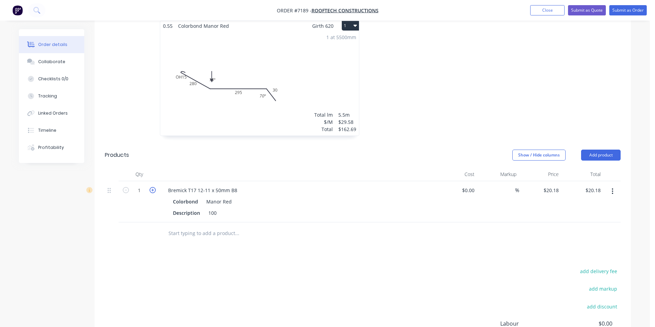
click at [153, 187] on icon "button" at bounding box center [152, 190] width 6 height 6
click at [610, 150] on button "Add product" at bounding box center [601, 155] width 40 height 11
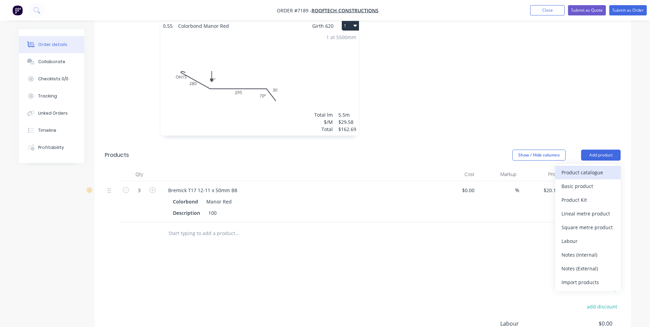
click at [605, 168] on div "Product catalogue" at bounding box center [587, 173] width 53 height 10
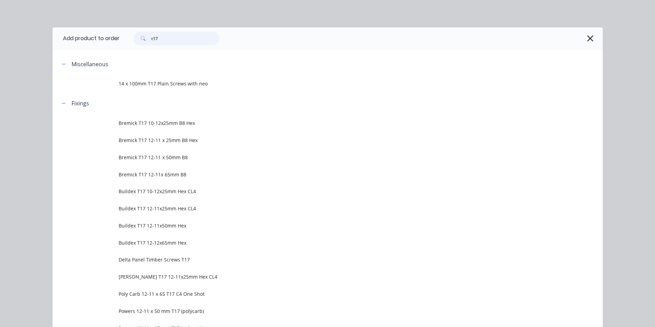
drag, startPoint x: 146, startPoint y: 42, endPoint x: 125, endPoint y: 42, distance: 21.0
click at [126, 42] on div "t17" at bounding box center [172, 39] width 93 height 14
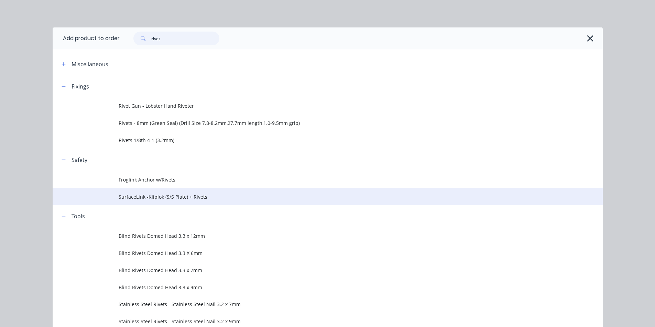
scroll to position [172, 0]
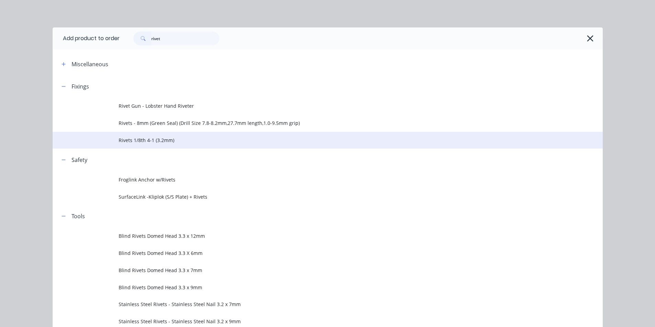
click at [158, 140] on span "Rivets 1/8th 4-1 (3.2mm)" at bounding box center [312, 140] width 387 height 7
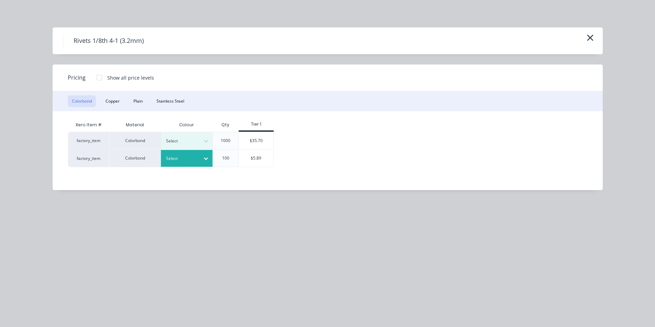
click at [207, 153] on div at bounding box center [206, 159] width 12 height 17
click at [86, 209] on div "Manor Red" at bounding box center [43, 203] width 86 height 13
click at [266, 166] on div "$5.89" at bounding box center [256, 158] width 34 height 17
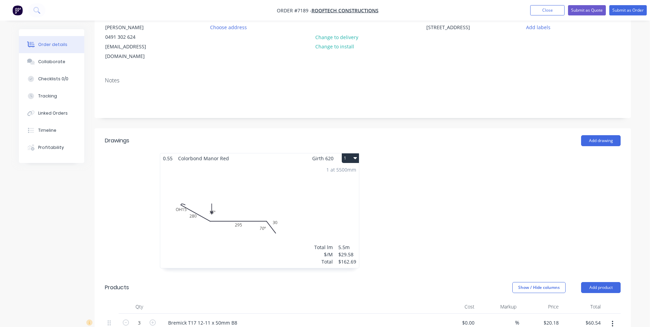
scroll to position [0, 0]
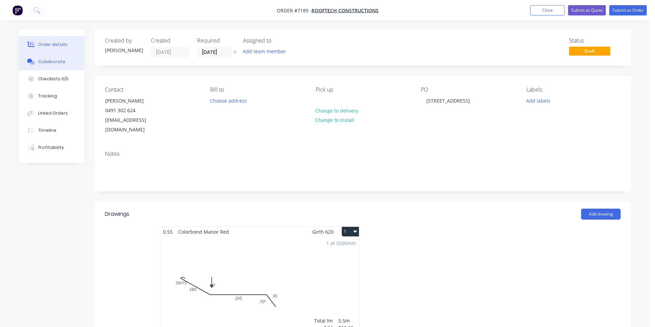
click at [71, 69] on button "Collaborate" at bounding box center [51, 61] width 65 height 17
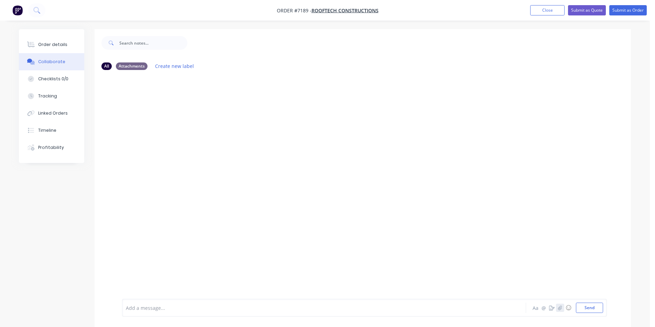
click at [556, 307] on button "button" at bounding box center [560, 308] width 8 height 8
click at [649, 322] on div at bounding box center [649, 322] width 0 height 0
click at [590, 308] on button "Send" at bounding box center [589, 308] width 27 height 10
click at [635, 9] on button "Submit as Order" at bounding box center [627, 10] width 37 height 10
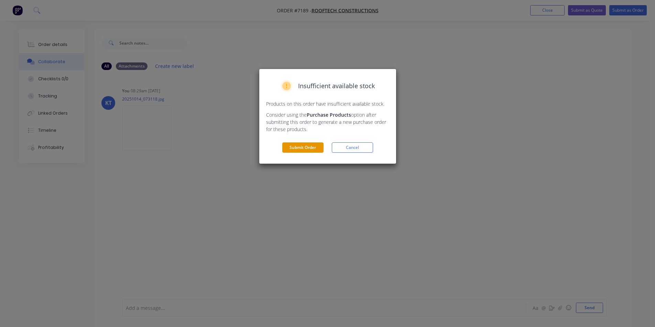
click at [314, 153] on button "Submit Order" at bounding box center [302, 148] width 41 height 10
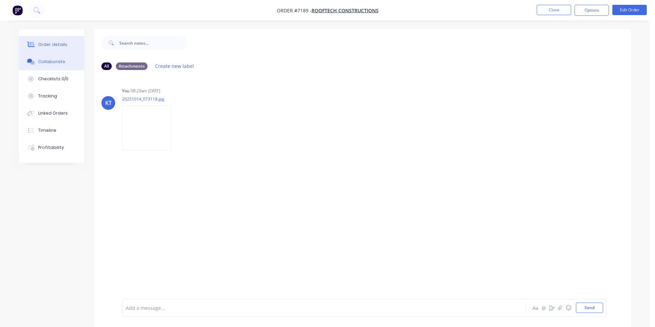
click at [55, 40] on button "Order details" at bounding box center [51, 44] width 65 height 17
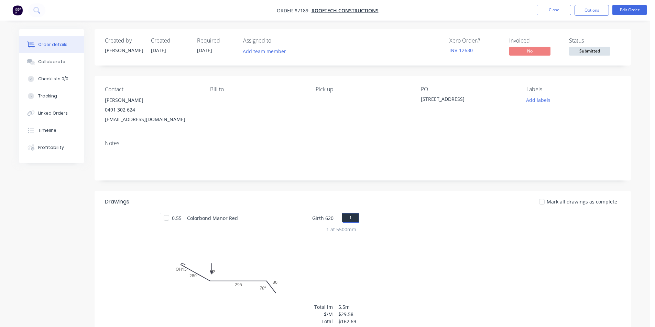
click at [600, 52] on span "Submitted" at bounding box center [589, 51] width 41 height 9
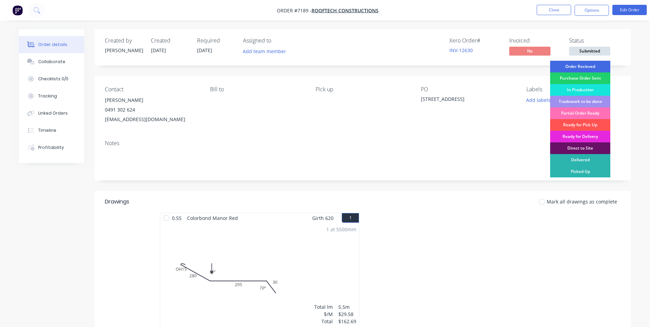
click at [593, 67] on div "Order Recieved" at bounding box center [580, 67] width 60 height 12
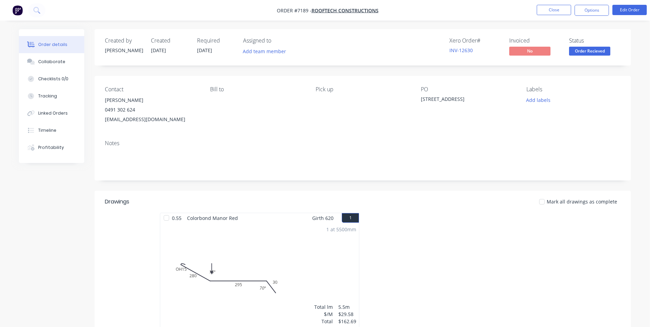
click at [589, 4] on nav "Order #7189 - Rooftech Constructions Close Options Edit Order" at bounding box center [327, 10] width 655 height 21
click at [588, 12] on button "Options" at bounding box center [591, 10] width 34 height 11
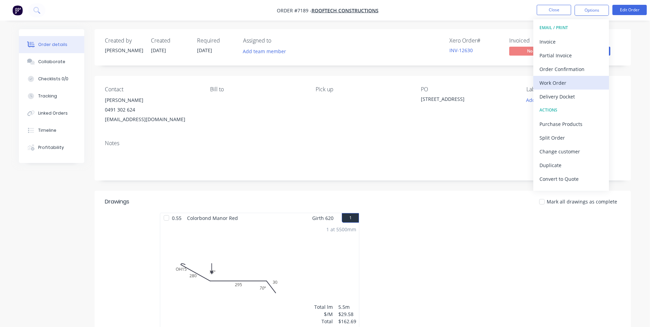
click at [576, 82] on div "Work Order" at bounding box center [570, 83] width 63 height 10
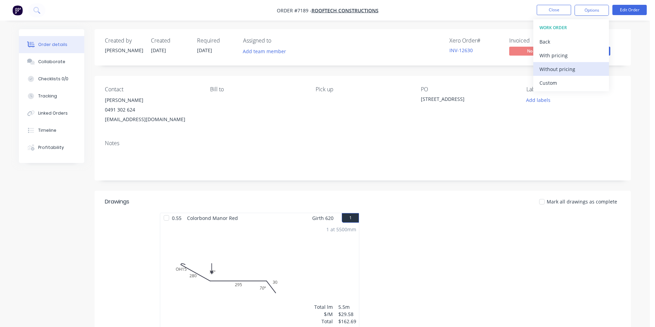
click at [570, 66] on div "Without pricing" at bounding box center [570, 69] width 63 height 10
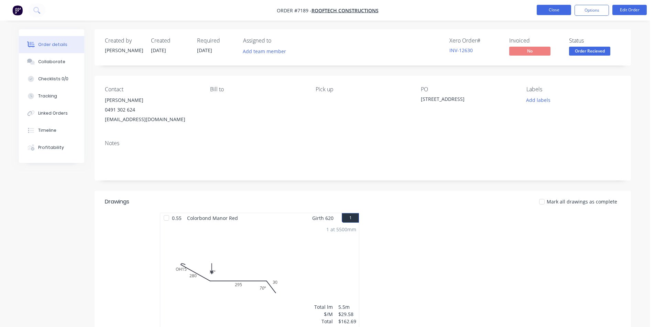
click at [547, 8] on button "Close" at bounding box center [553, 10] width 34 height 10
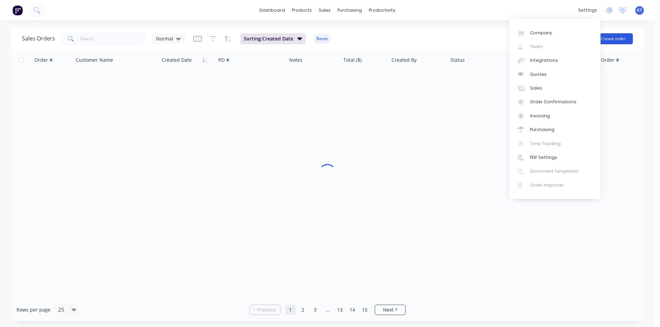
click at [609, 35] on button "Create order" at bounding box center [612, 38] width 39 height 11
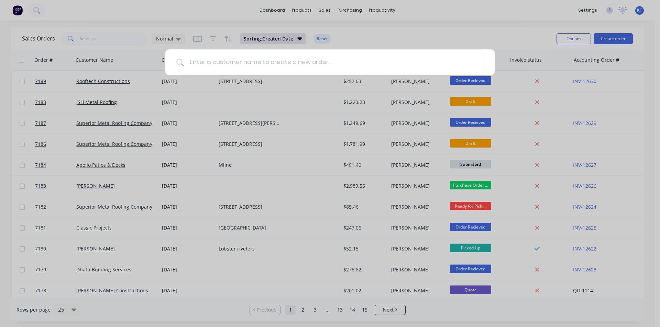
click at [622, 43] on div at bounding box center [330, 163] width 660 height 327
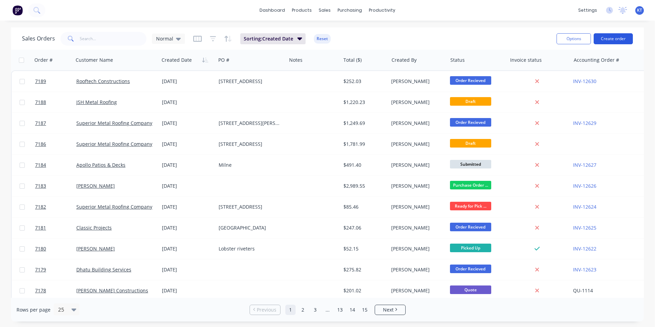
click at [616, 43] on button "Create order" at bounding box center [612, 38] width 39 height 11
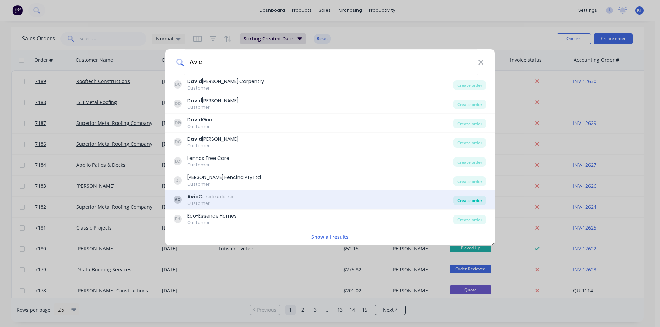
click at [484, 201] on div "Create order" at bounding box center [469, 201] width 33 height 10
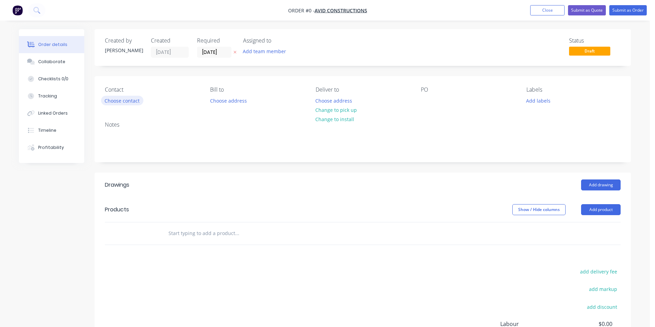
click at [123, 102] on button "Choose contact" at bounding box center [122, 100] width 42 height 9
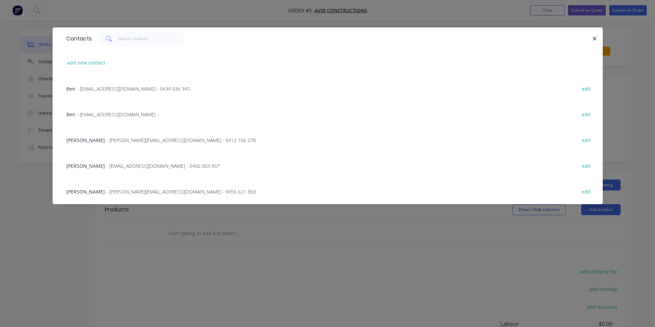
click at [110, 169] on span "- [EMAIL_ADDRESS][DOMAIN_NAME] - 0406 003 867" at bounding box center [162, 166] width 113 height 7
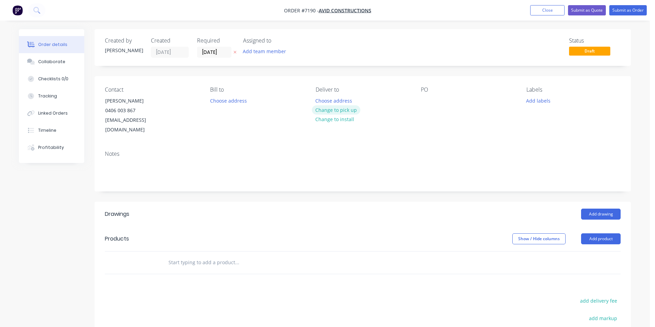
click at [356, 112] on button "Change to pick up" at bounding box center [336, 109] width 49 height 9
click at [591, 209] on button "Add drawing" at bounding box center [601, 214] width 40 height 11
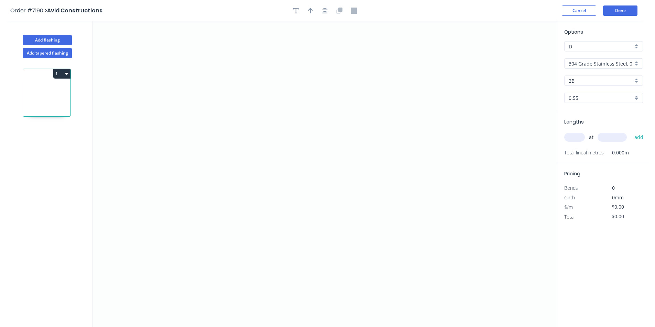
click at [610, 61] on input "304 Grade Stainless Steel, 0.9mm Perforated Pattern 208 - 2mm hole" at bounding box center [600, 63] width 64 height 7
click at [604, 103] on div "Colorbond" at bounding box center [603, 101] width 78 height 12
click at [609, 74] on div "Options D D Colorbond Colorbond Colorbond Matt Colorbond Metallic Colorbond Ult…" at bounding box center [603, 69] width 92 height 82
click at [609, 82] on input "Basalt" at bounding box center [600, 80] width 64 height 7
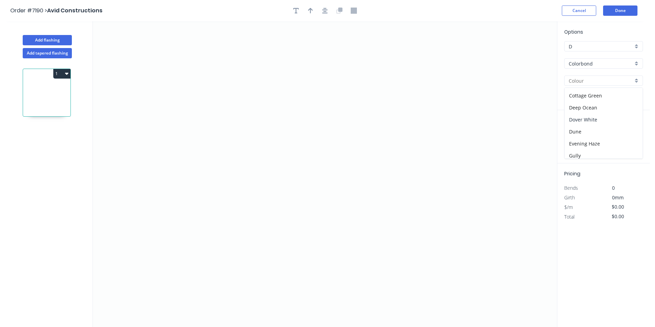
click at [598, 122] on div "Dover White" at bounding box center [603, 120] width 78 height 12
click at [286, 119] on icon "0" at bounding box center [325, 174] width 464 height 306
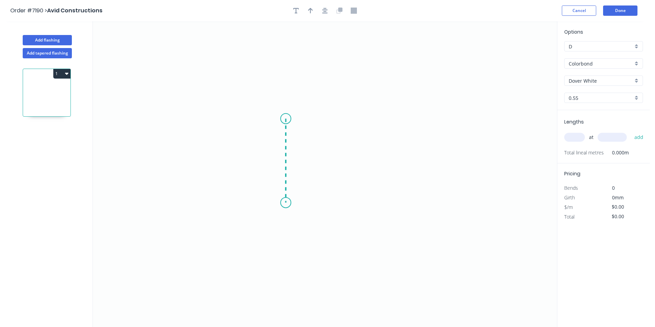
click at [284, 203] on icon "0" at bounding box center [325, 174] width 464 height 306
click at [399, 220] on icon "0 ?" at bounding box center [325, 174] width 464 height 306
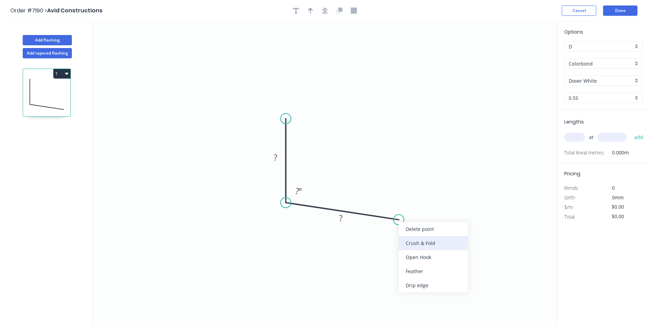
click at [410, 244] on div "Crush & Fold" at bounding box center [433, 243] width 69 height 14
click at [414, 250] on div "Flip bend" at bounding box center [437, 244] width 69 height 14
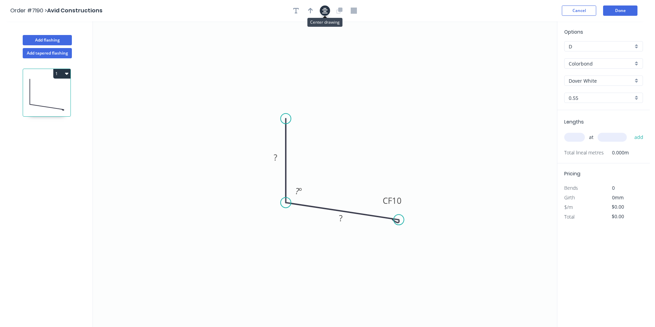
click at [324, 10] on icon "button" at bounding box center [324, 10] width 5 height 5
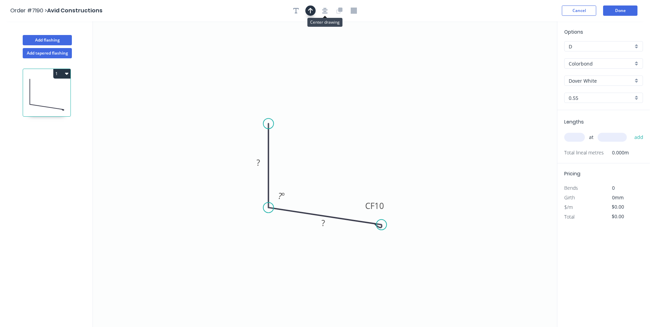
click at [312, 11] on icon "button" at bounding box center [310, 11] width 5 height 6
drag, startPoint x: 522, startPoint y: 55, endPoint x: 318, endPoint y: 138, distance: 220.2
click at [318, 138] on icon at bounding box center [318, 131] width 6 height 22
drag, startPoint x: 270, startPoint y: 123, endPoint x: 274, endPoint y: 65, distance: 58.8
click at [274, 65] on circle at bounding box center [268, 64] width 10 height 10
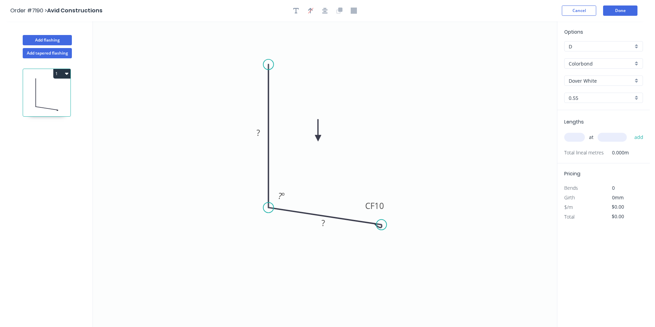
click at [264, 141] on icon "0 ? CF 10 ? ? º" at bounding box center [325, 174] width 464 height 306
click at [263, 132] on rect at bounding box center [258, 134] width 14 height 10
click at [581, 138] on input "text" at bounding box center [574, 137] width 21 height 9
click at [631, 132] on button "add" at bounding box center [639, 138] width 16 height 12
click at [625, 7] on button "Done" at bounding box center [620, 10] width 34 height 10
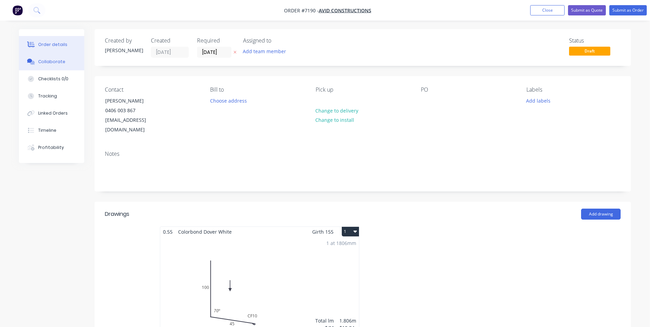
click at [43, 57] on button "Collaborate" at bounding box center [51, 61] width 65 height 17
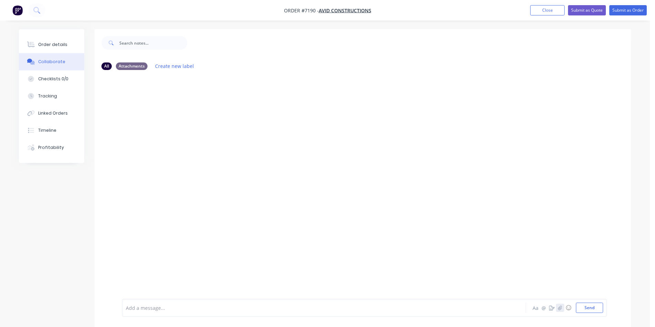
click at [560, 309] on icon "button" at bounding box center [560, 308] width 4 height 4
click at [649, 322] on div at bounding box center [649, 322] width 0 height 0
click at [599, 309] on button "Send" at bounding box center [589, 308] width 27 height 10
click at [617, 10] on button "Submit as Order" at bounding box center [627, 10] width 37 height 10
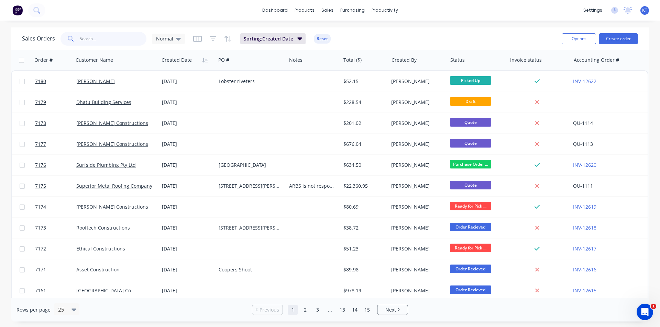
click at [117, 41] on input "text" at bounding box center [113, 39] width 67 height 14
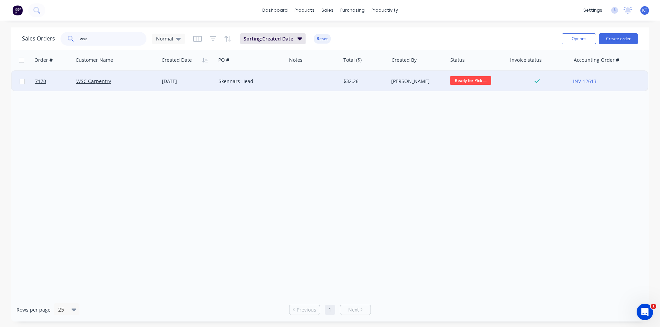
type input "wsc"
click at [364, 79] on div "$32.26" at bounding box center [363, 81] width 40 height 7
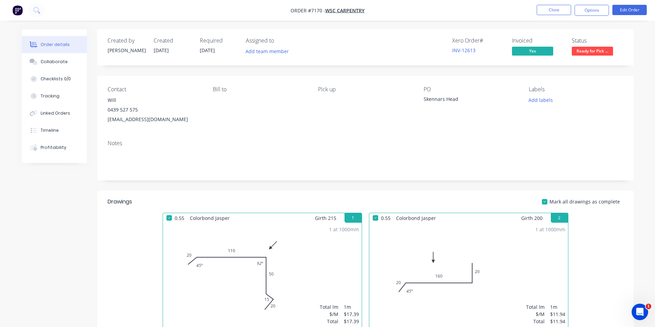
click at [595, 51] on span "Ready for Pick ..." at bounding box center [591, 51] width 41 height 9
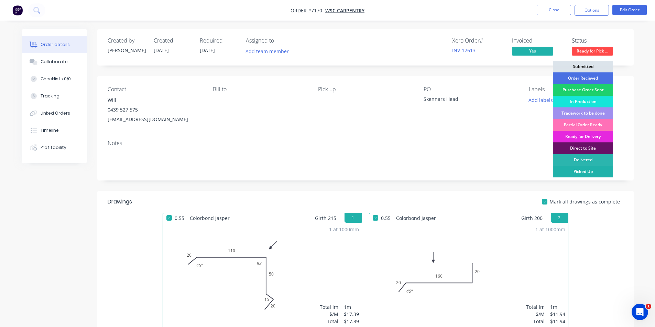
click at [595, 171] on div "Picked Up" at bounding box center [583, 172] width 60 height 12
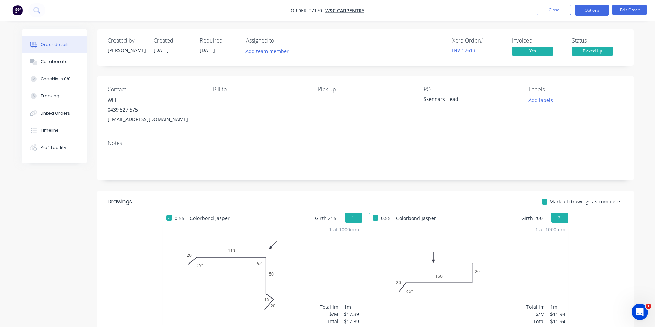
click at [602, 13] on button "Options" at bounding box center [591, 10] width 34 height 11
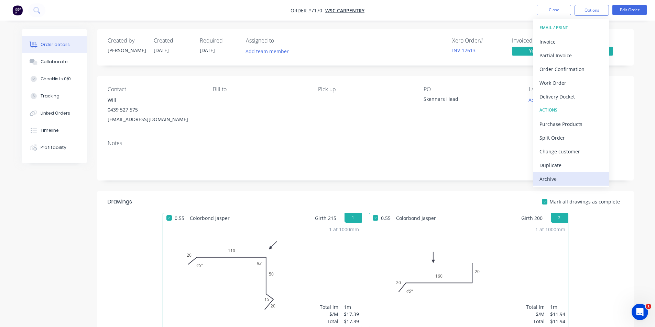
click at [584, 175] on div "Archive" at bounding box center [570, 179] width 63 height 10
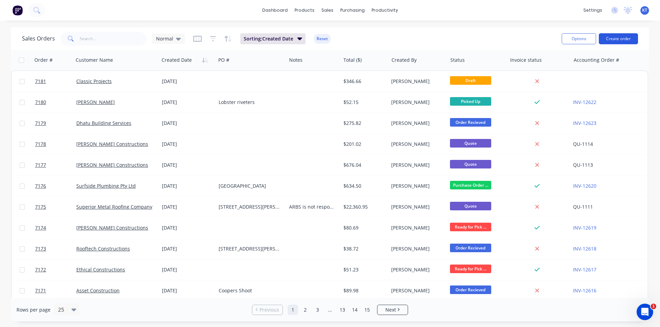
click at [606, 39] on button "Create order" at bounding box center [618, 38] width 39 height 11
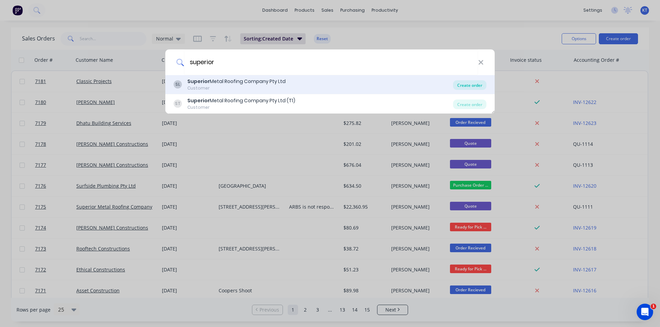
type input "superior"
click at [454, 88] on div "Create order" at bounding box center [469, 85] width 33 height 10
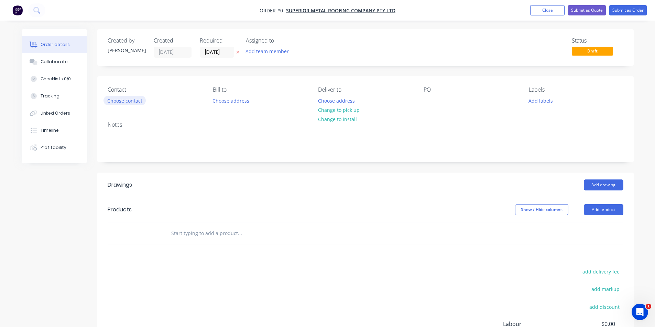
click at [111, 99] on button "Choose contact" at bounding box center [124, 100] width 42 height 9
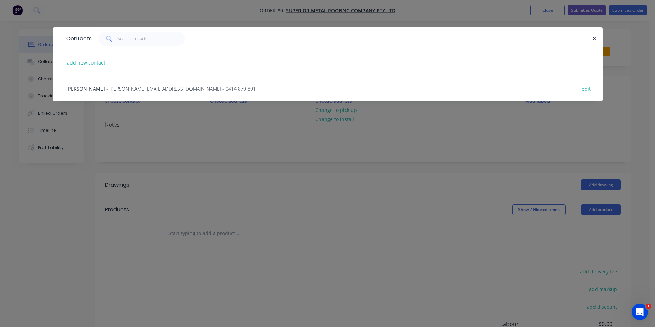
click at [138, 91] on span "- [PERSON_NAME][EMAIL_ADDRESS][DOMAIN_NAME] - 0414 879 891" at bounding box center [180, 89] width 149 height 7
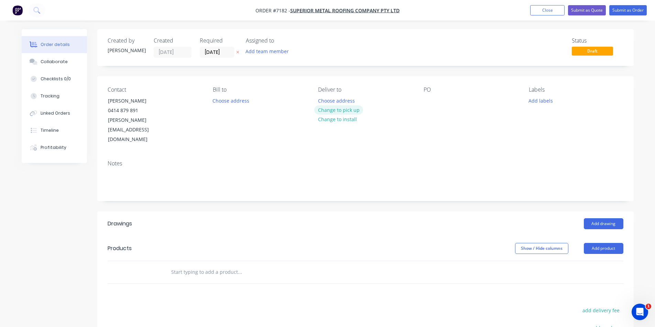
click at [349, 111] on button "Change to pick up" at bounding box center [338, 109] width 49 height 9
click at [424, 99] on div at bounding box center [428, 101] width 11 height 10
click at [600, 219] on button "Add drawing" at bounding box center [604, 224] width 40 height 11
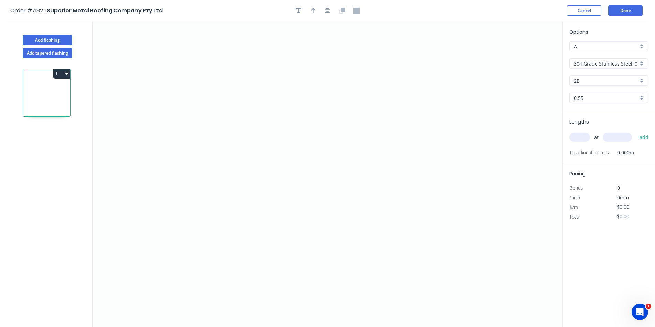
click at [613, 64] on input "304 Grade Stainless Steel, 0.9mm Perforated Pattern 208 - 2mm hole" at bounding box center [606, 63] width 64 height 7
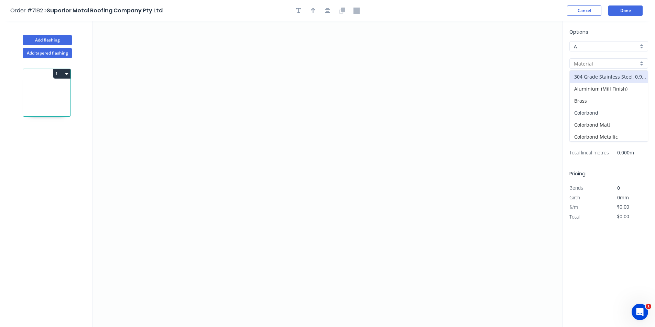
click at [600, 110] on div "Colorbond" at bounding box center [608, 113] width 78 height 12
type input "Colorbond"
type input "Basalt"
click at [602, 81] on input "Basalt" at bounding box center [606, 80] width 64 height 7
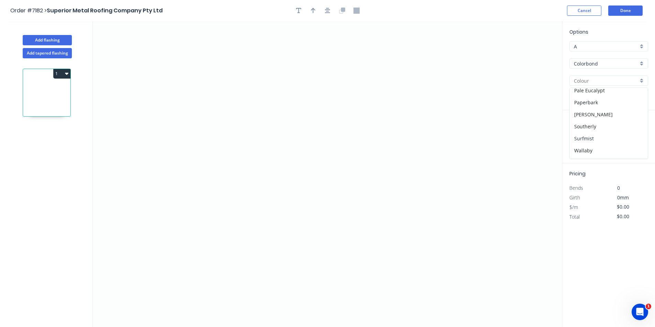
click at [593, 138] on div "Surfmist" at bounding box center [608, 139] width 78 height 12
type input "Surfmist"
click at [236, 110] on icon "0" at bounding box center [327, 174] width 469 height 306
click at [233, 197] on icon "0" at bounding box center [327, 174] width 469 height 306
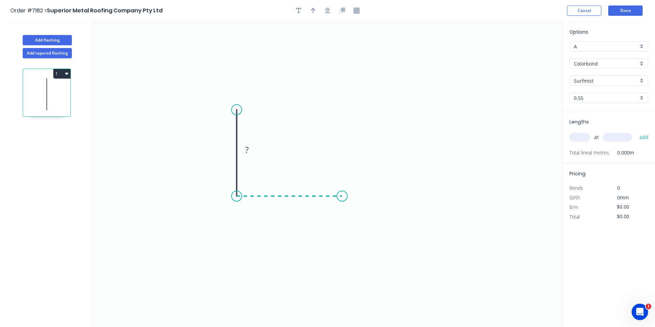
click at [342, 198] on icon "0 ?" at bounding box center [327, 174] width 469 height 306
click at [351, 215] on icon "0 ? ?" at bounding box center [327, 174] width 469 height 306
click at [233, 148] on rect at bounding box center [226, 151] width 14 height 10
type input "$11.44"
click at [326, 10] on icon "button" at bounding box center [327, 10] width 5 height 5
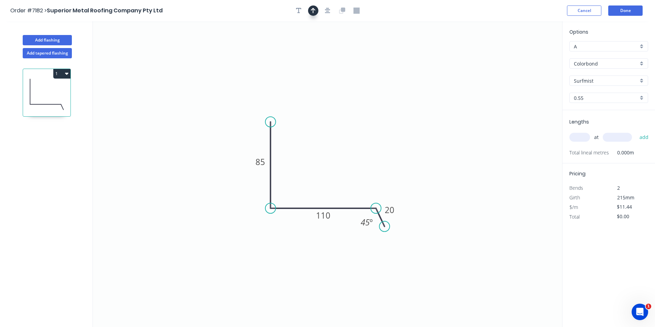
click at [312, 5] on header "Order #7182 > Superior Metal Roofing Company Pty Ltd Cancel Done" at bounding box center [327, 10] width 655 height 21
click at [313, 10] on icon "button" at bounding box center [313, 10] width 5 height 5
click at [530, 55] on icon "0 85 110 20 45 º" at bounding box center [327, 174] width 469 height 306
click at [529, 54] on icon at bounding box center [527, 48] width 6 height 22
drag, startPoint x: 529, startPoint y: 54, endPoint x: 304, endPoint y: 190, distance: 262.3
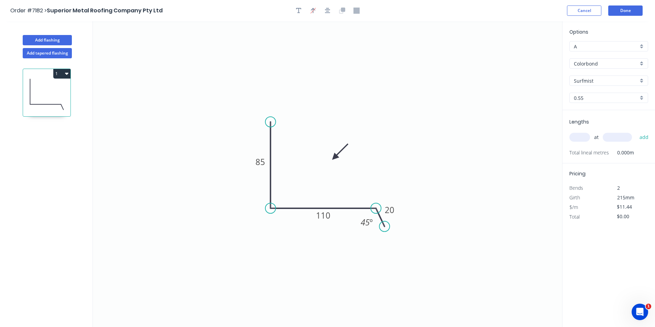
click at [330, 162] on icon at bounding box center [340, 152] width 20 height 20
click at [577, 134] on input "text" at bounding box center [579, 137] width 21 height 9
type input "1"
type input "1600"
click at [636, 132] on button "add" at bounding box center [644, 138] width 16 height 12
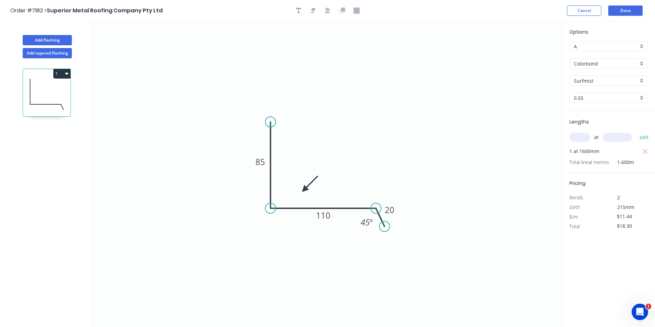
click at [68, 74] on button "1" at bounding box center [61, 74] width 17 height 10
click at [66, 93] on button "Duplicate" at bounding box center [37, 91] width 65 height 14
type input "$0.00"
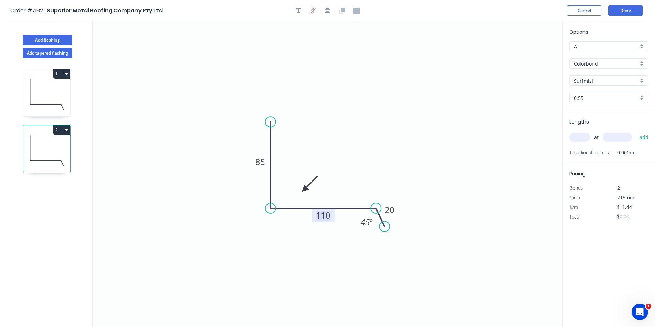
click at [326, 215] on tspan "110" at bounding box center [323, 215] width 14 height 11
type input "$8.78"
click at [579, 138] on input "text" at bounding box center [579, 137] width 21 height 9
type input "1"
type input "1600"
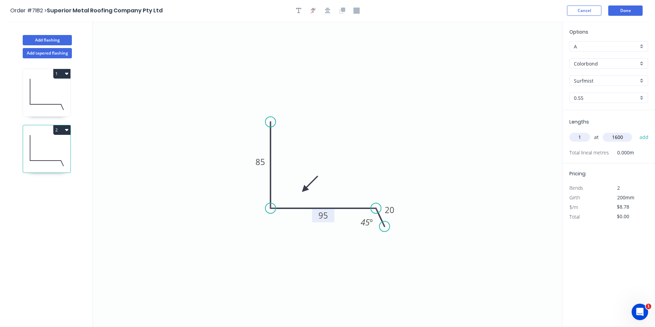
click at [636, 132] on button "add" at bounding box center [644, 138] width 16 height 12
click at [62, 134] on button "2" at bounding box center [61, 130] width 17 height 10
click at [62, 146] on div "Duplicate" at bounding box center [37, 147] width 53 height 10
type input "$0.00"
click at [326, 217] on tspan "95" at bounding box center [323, 215] width 10 height 11
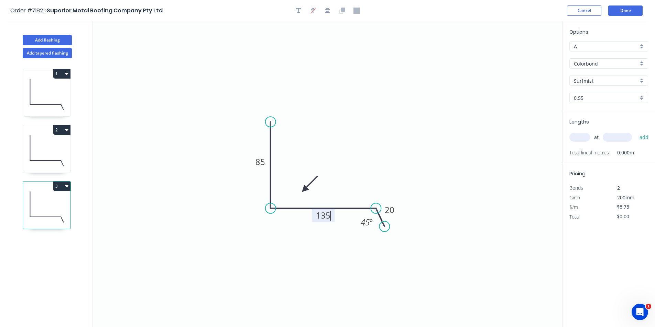
type input "$11.44"
drag, startPoint x: 577, startPoint y: 145, endPoint x: 579, endPoint y: 140, distance: 5.6
click at [577, 143] on div "at add" at bounding box center [609, 137] width 80 height 19
click at [579, 140] on input "text" at bounding box center [579, 137] width 21 height 9
type input "1"
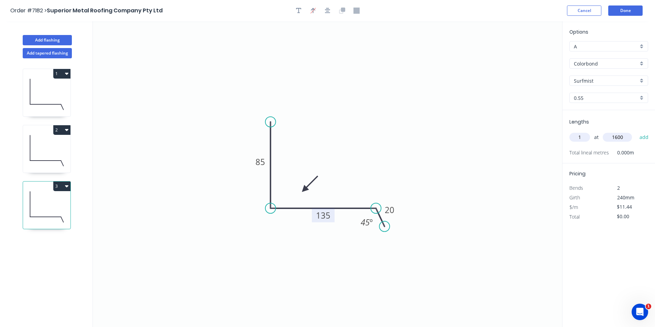
type input "1600"
click at [636, 132] on button "add" at bounding box center [644, 138] width 16 height 12
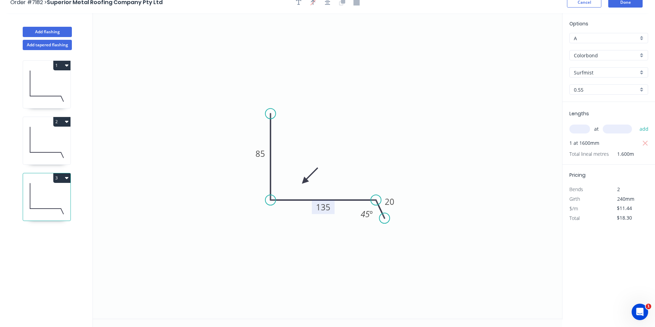
scroll to position [13, 0]
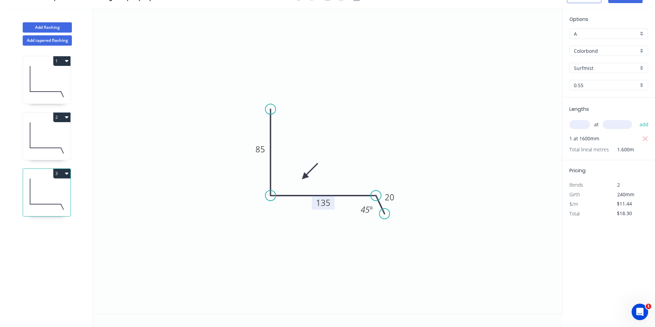
click at [56, 175] on button "3" at bounding box center [61, 174] width 17 height 10
click at [56, 188] on div "Duplicate" at bounding box center [37, 191] width 53 height 10
type input "$0.00"
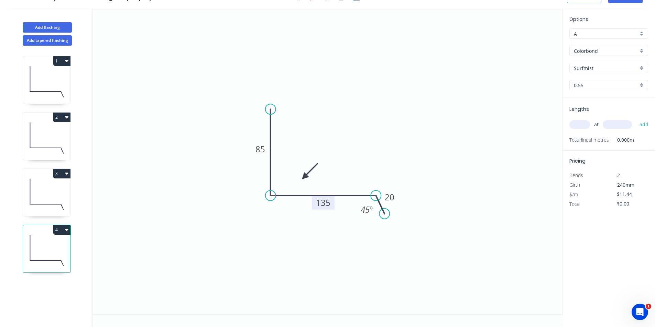
click at [321, 205] on tspan "135" at bounding box center [323, 202] width 14 height 11
type input "$8.78"
click at [580, 127] on input "text" at bounding box center [579, 124] width 21 height 9
type input "1"
type input "1600"
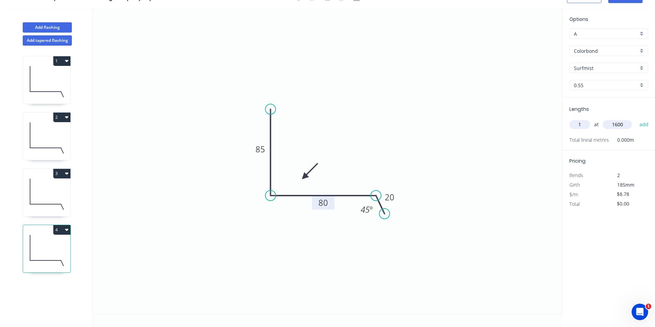
click at [636, 119] on button "add" at bounding box center [644, 125] width 16 height 12
type input "$14.05"
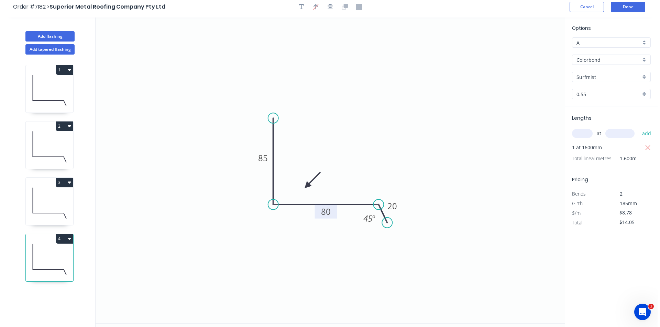
scroll to position [0, 0]
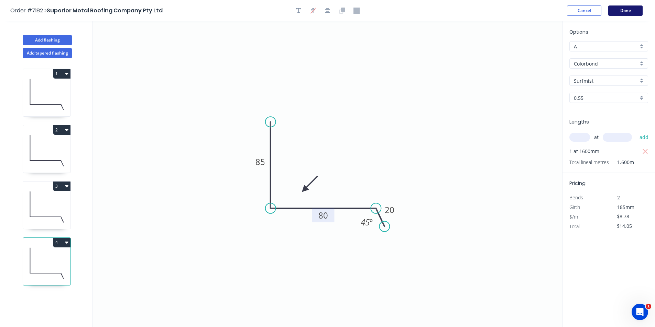
click at [632, 11] on button "Done" at bounding box center [625, 10] width 34 height 10
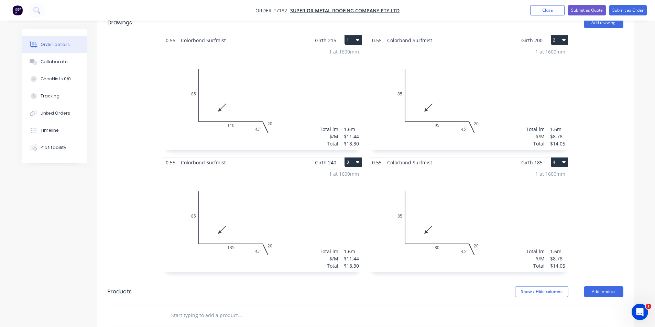
scroll to position [186, 0]
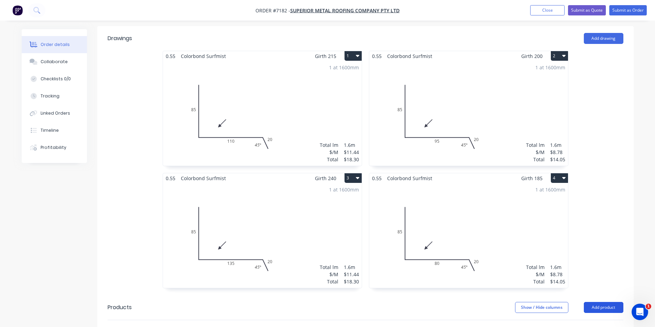
click at [610, 302] on button "Add product" at bounding box center [604, 307] width 40 height 11
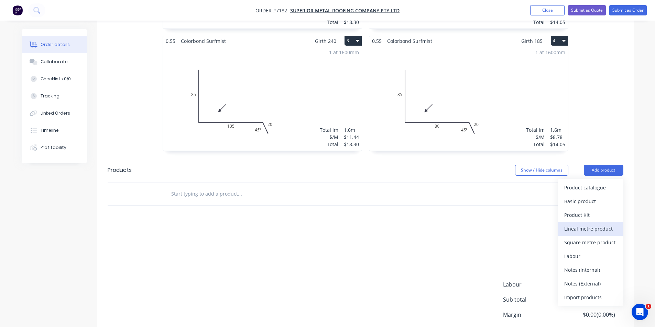
scroll to position [357, 0]
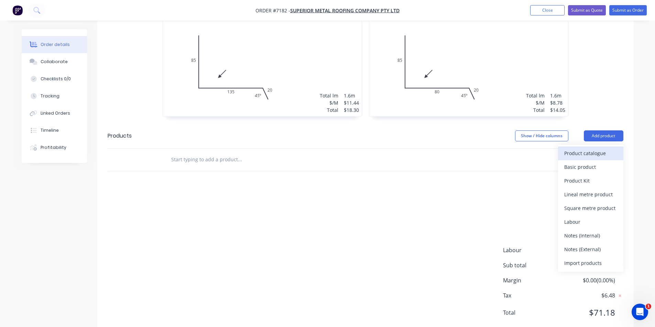
click at [603, 148] on div "Product catalogue" at bounding box center [590, 153] width 53 height 10
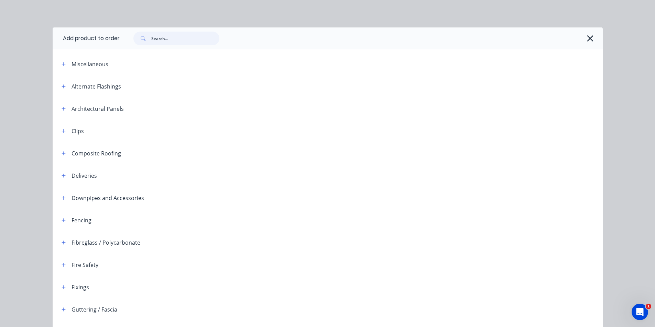
click at [191, 39] on input "text" at bounding box center [185, 39] width 68 height 14
type input "express"
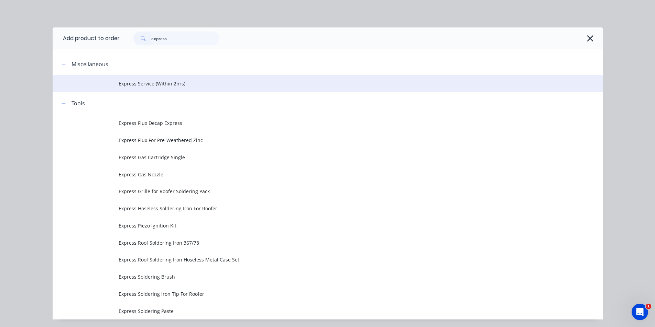
click at [158, 81] on span "Express Service (Within 2hrs)" at bounding box center [312, 83] width 387 height 7
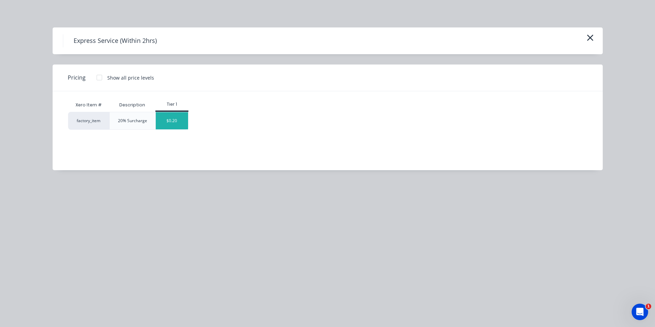
click at [175, 121] on div "$0.20" at bounding box center [172, 120] width 32 height 17
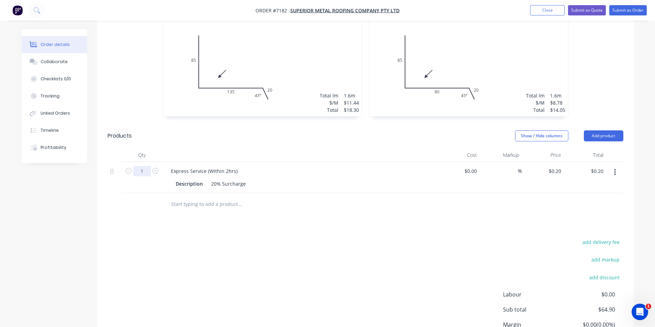
click at [151, 166] on input "1" at bounding box center [142, 171] width 18 height 10
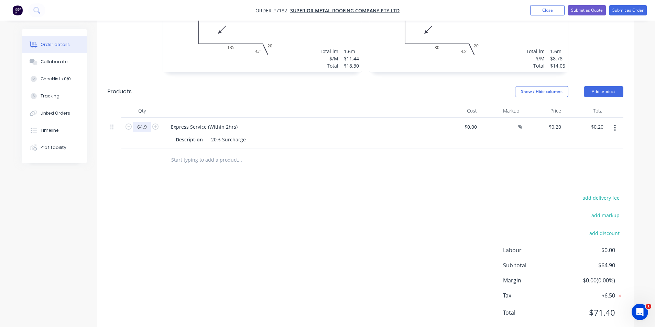
type input "64.9"
type input "$12.98"
click at [268, 206] on div "add delivery fee add markup add discount Labour $0.00 Sub total $64.90 Margin $…" at bounding box center [365, 259] width 515 height 133
click at [614, 18] on nav "Order #7182 - Superior Metal Roofing Company Pty Ltd Add product Close Submit a…" at bounding box center [327, 10] width 655 height 21
click at [621, 13] on button "Submit as Order" at bounding box center [627, 10] width 37 height 10
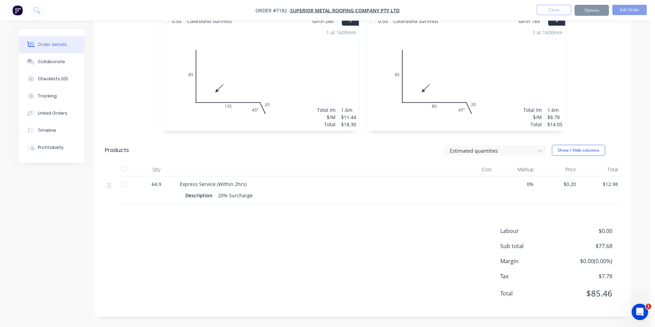
scroll to position [0, 0]
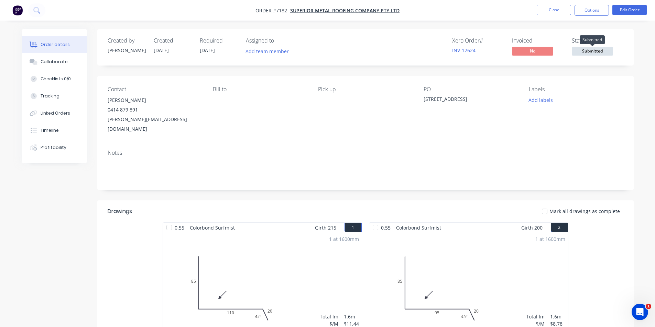
click at [598, 51] on span "Submitted" at bounding box center [591, 51] width 41 height 9
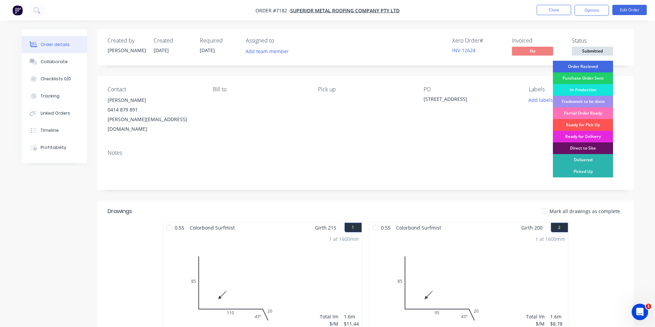
click at [596, 66] on div "Order Recieved" at bounding box center [583, 67] width 60 height 12
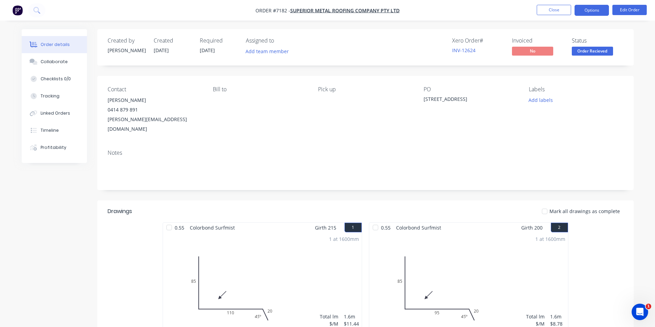
click at [595, 8] on button "Options" at bounding box center [591, 10] width 34 height 11
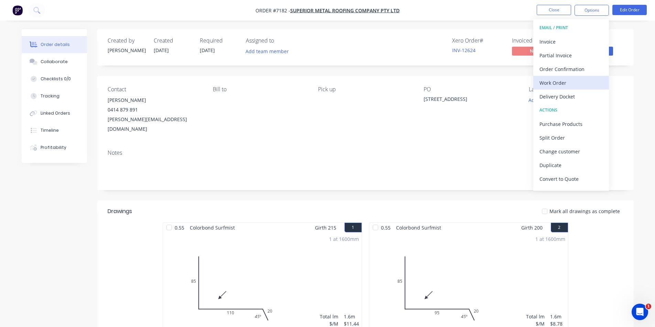
click at [558, 84] on div "Work Order" at bounding box center [570, 83] width 63 height 10
drag, startPoint x: 557, startPoint y: 69, endPoint x: 560, endPoint y: 86, distance: 17.7
click at [557, 68] on div "Without pricing" at bounding box center [570, 69] width 63 height 10
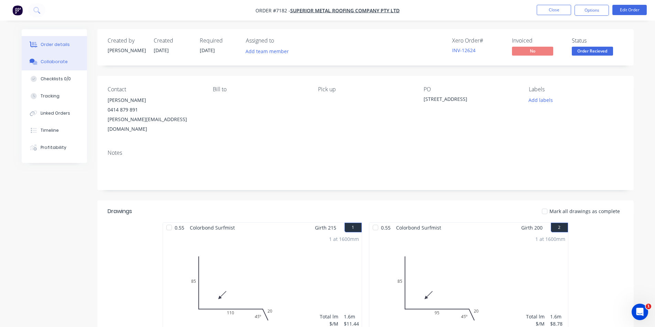
click at [76, 66] on button "Collaborate" at bounding box center [54, 61] width 65 height 17
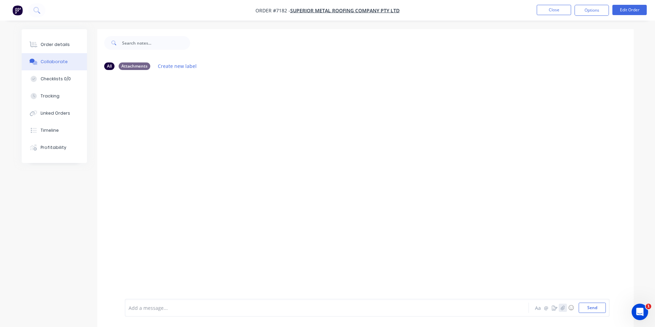
click at [564, 305] on button "button" at bounding box center [562, 308] width 8 height 8
click at [583, 311] on button "Send" at bounding box center [591, 308] width 27 height 10
click at [53, 41] on button "Order details" at bounding box center [54, 44] width 65 height 17
click at [68, 48] on button "Order details" at bounding box center [54, 44] width 65 height 17
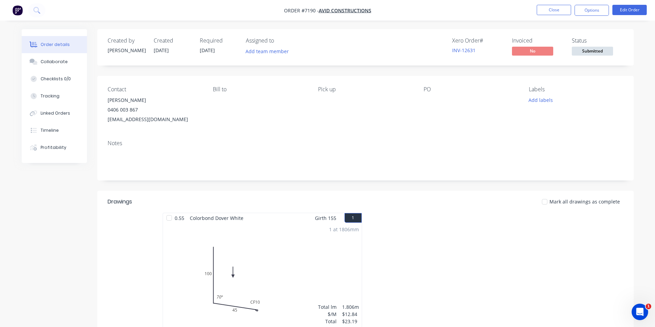
click at [591, 48] on span "Submitted" at bounding box center [591, 51] width 41 height 9
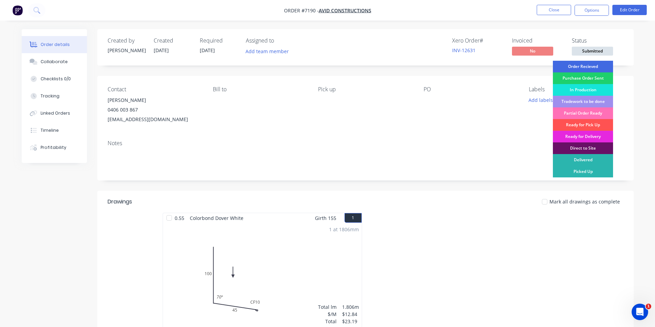
click at [600, 65] on div "Order Recieved" at bounding box center [583, 67] width 60 height 12
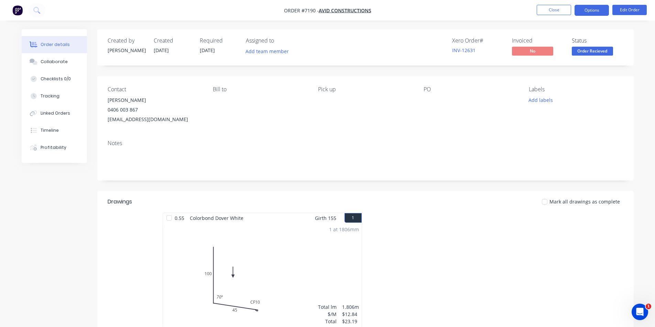
click at [586, 14] on button "Options" at bounding box center [591, 10] width 34 height 11
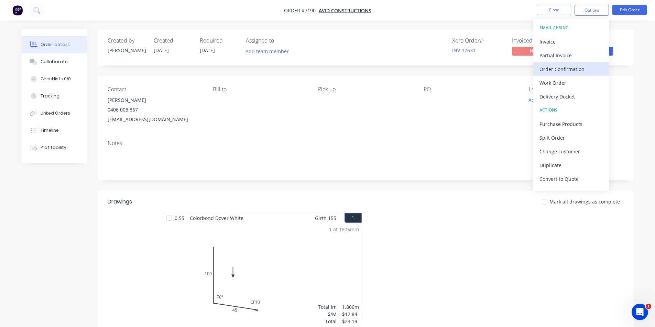
click at [576, 75] on button "Order Confirmation" at bounding box center [571, 69] width 76 height 14
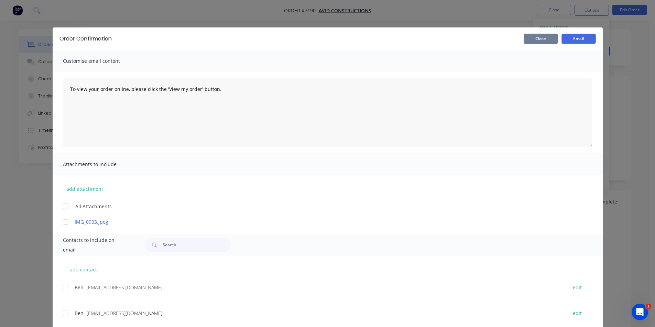
click at [540, 38] on button "Close" at bounding box center [540, 39] width 34 height 10
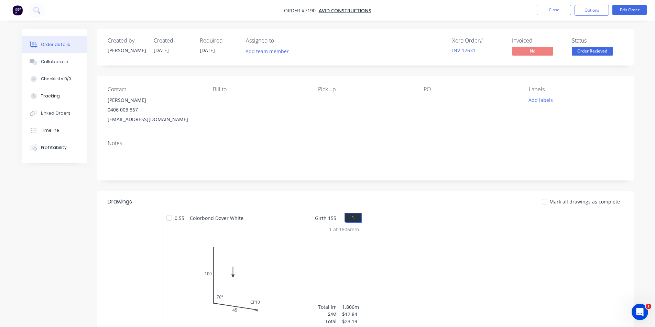
click at [603, 10] on button "Options" at bounding box center [591, 10] width 34 height 11
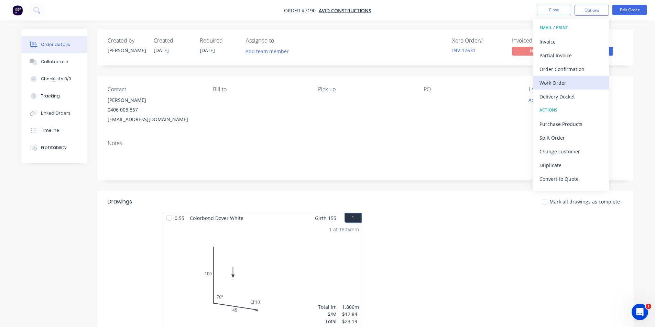
click at [588, 82] on div "Work Order" at bounding box center [570, 83] width 63 height 10
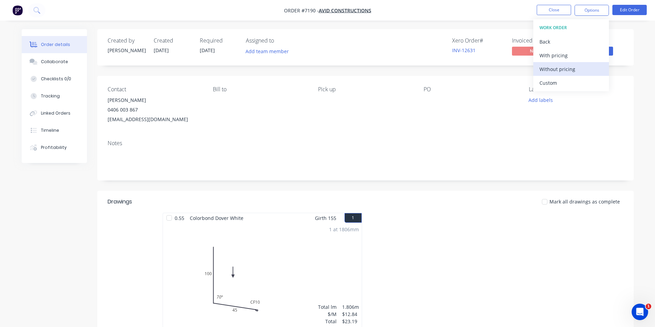
click at [575, 69] on div "Without pricing" at bounding box center [570, 69] width 63 height 10
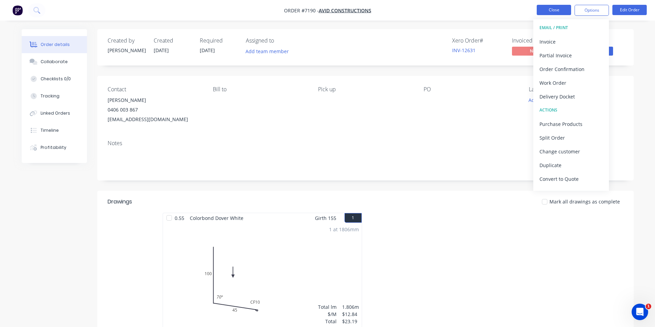
click at [564, 10] on button "Close" at bounding box center [553, 10] width 34 height 10
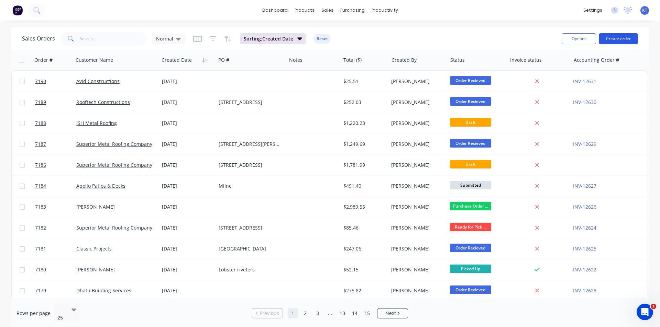
click at [604, 44] on button "Create order" at bounding box center [618, 38] width 39 height 11
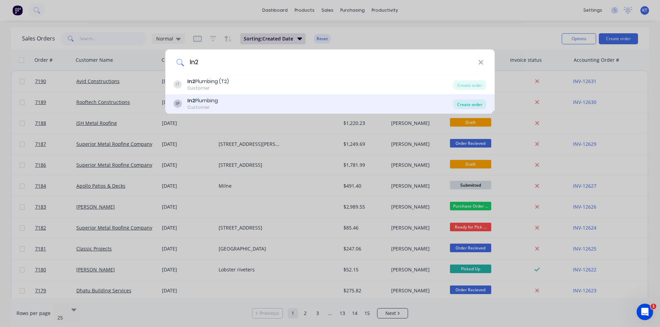
type input "In2"
click at [477, 102] on div "Create order" at bounding box center [469, 105] width 33 height 10
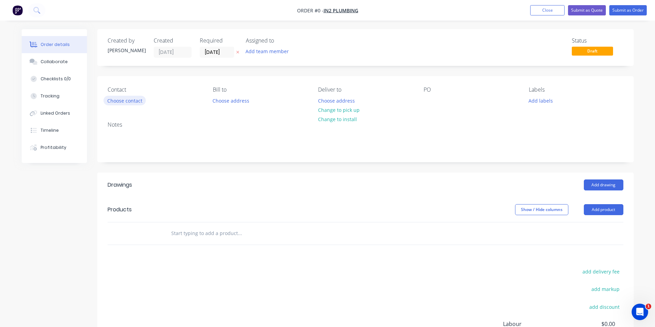
click at [125, 102] on button "Choose contact" at bounding box center [124, 100] width 42 height 9
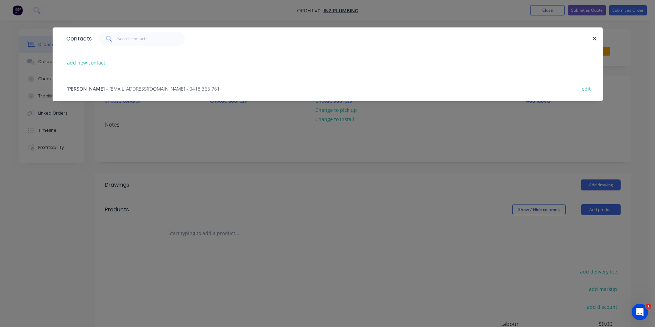
click at [186, 85] on div "Keith Francis - in2plumbing@hotmail.com - 0418 366 761" at bounding box center [142, 88] width 153 height 7
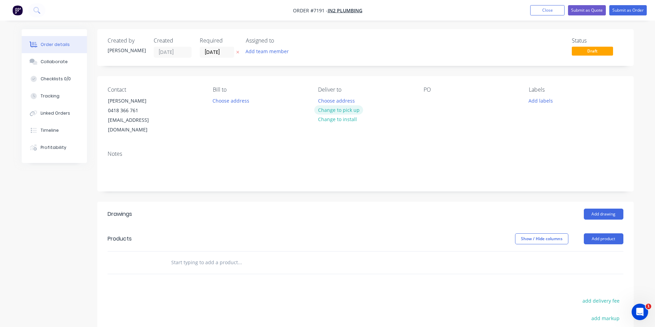
click at [320, 112] on button "Change to pick up" at bounding box center [338, 109] width 49 height 9
click at [357, 112] on button "Change to delivery" at bounding box center [339, 110] width 50 height 9
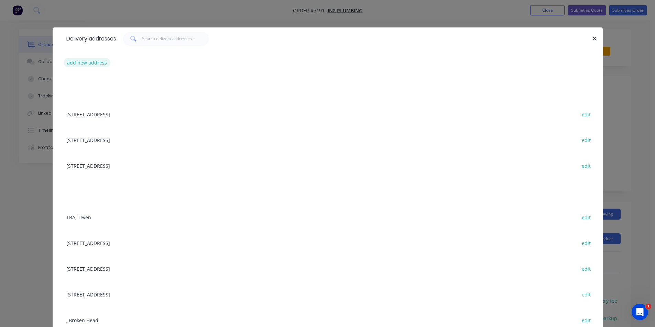
click at [103, 63] on button "add new address" at bounding box center [87, 62] width 47 height 9
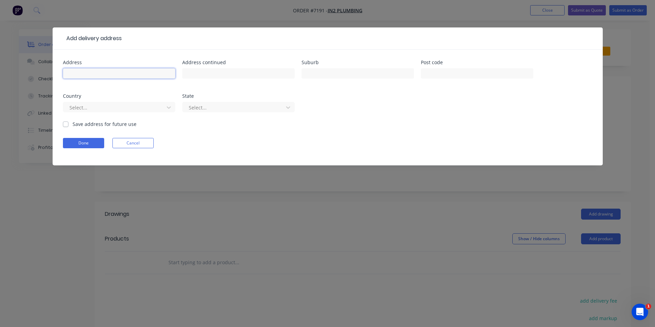
click at [88, 75] on input "text" at bounding box center [119, 73] width 112 height 10
type input "3 Andrew Place"
click at [338, 71] on input "text" at bounding box center [357, 73] width 112 height 10
type input "Lennox Head"
drag, startPoint x: 61, startPoint y: 123, endPoint x: 74, endPoint y: 128, distance: 14.4
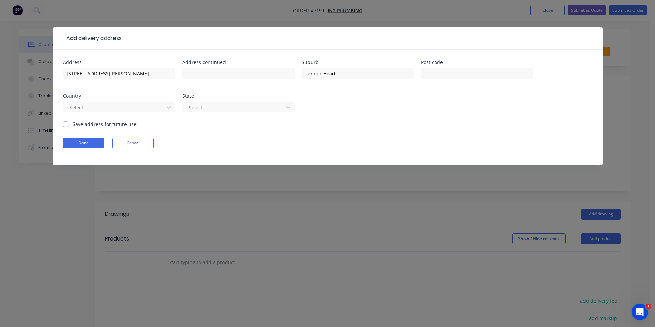
click at [61, 123] on div "Address 3 Andrew Place Address continued Suburb Lennox Head Post code Country S…" at bounding box center [328, 108] width 550 height 116
click at [73, 124] on label "Save address for future use" at bounding box center [105, 124] width 64 height 7
click at [64, 124] on input "Save address for future use" at bounding box center [65, 124] width 5 height 7
checkbox input "true"
click at [80, 141] on button "Done" at bounding box center [83, 143] width 41 height 10
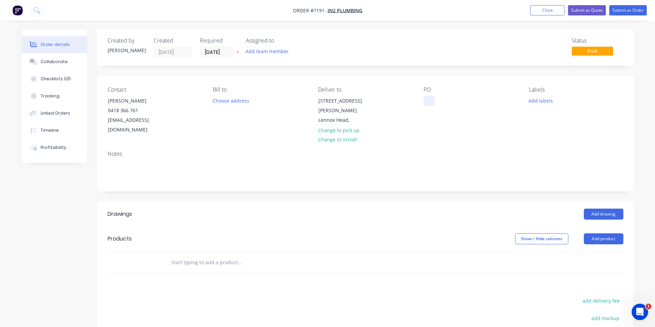
click at [430, 99] on div at bounding box center [428, 101] width 11 height 10
click at [608, 235] on header "Products Show / Hide columns Add product" at bounding box center [365, 239] width 536 height 25
click at [608, 234] on button "Add product" at bounding box center [604, 239] width 40 height 11
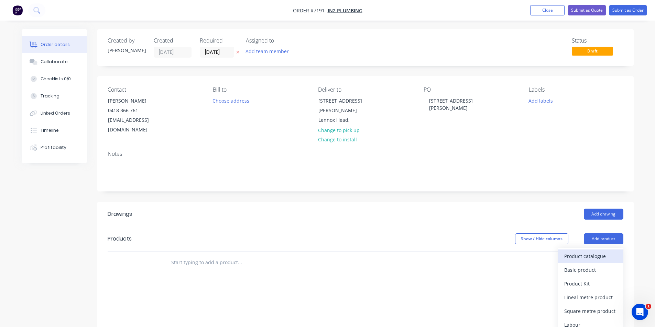
click at [609, 252] on div "Product catalogue" at bounding box center [590, 257] width 53 height 10
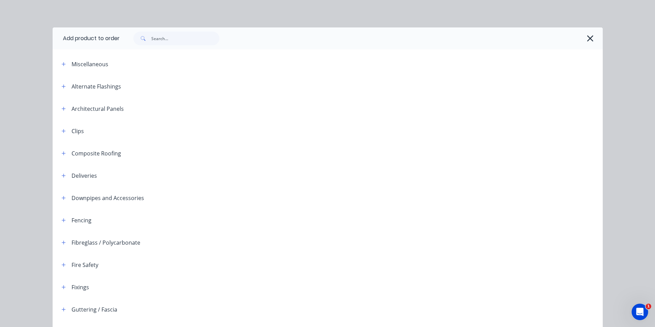
drag, startPoint x: 142, startPoint y: 45, endPoint x: 157, endPoint y: 46, distance: 14.5
click at [143, 45] on div at bounding box center [361, 38] width 483 height 22
click at [166, 44] on input "text" at bounding box center [185, 39] width 68 height 14
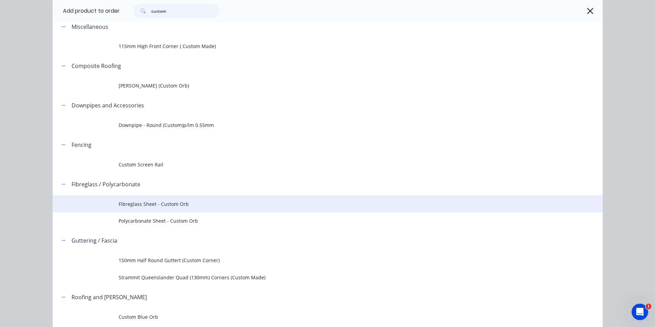
scroll to position [83, 0]
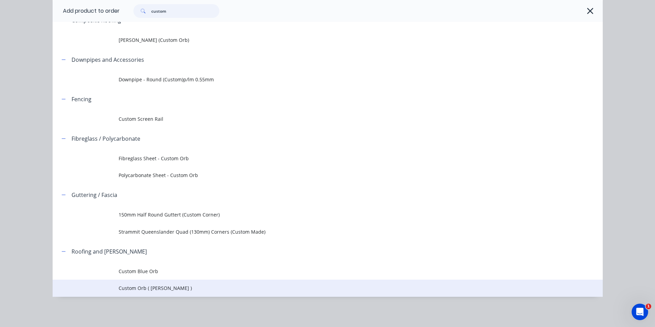
type input "custom"
click at [151, 283] on td "Custom Orb ( [PERSON_NAME] )" at bounding box center [361, 288] width 484 height 17
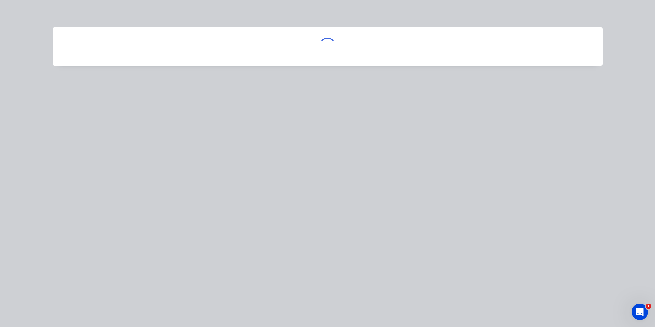
scroll to position [0, 0]
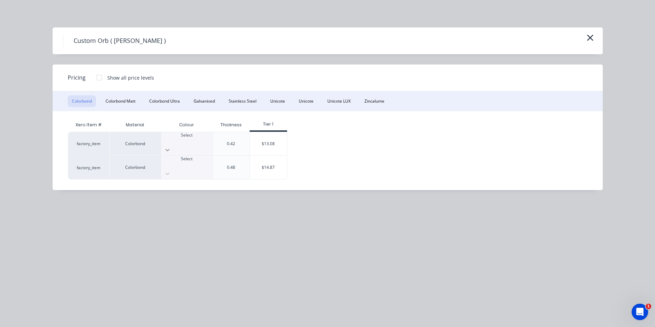
click at [200, 145] on div at bounding box center [186, 150] width 51 height 11
click at [174, 100] on button "Colorbond Ultra" at bounding box center [164, 102] width 39 height 12
click at [271, 137] on div "$20.98" at bounding box center [268, 143] width 37 height 23
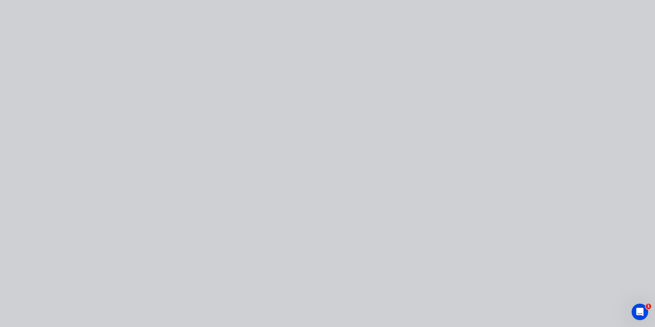
type input "$20.98"
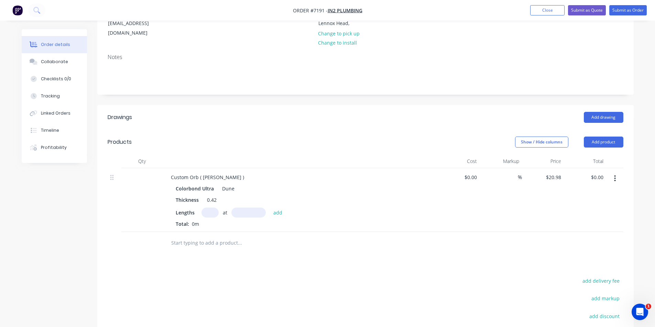
scroll to position [103, 0]
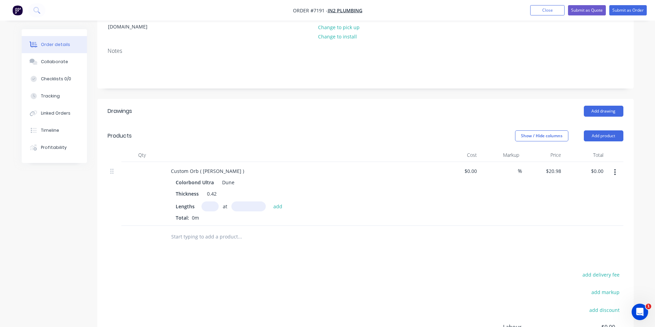
click at [208, 202] on input "text" at bounding box center [209, 207] width 17 height 10
type input "11"
type input "4880"
click at [270, 202] on button "add" at bounding box center [278, 206] width 16 height 9
type input "$1,126.21"
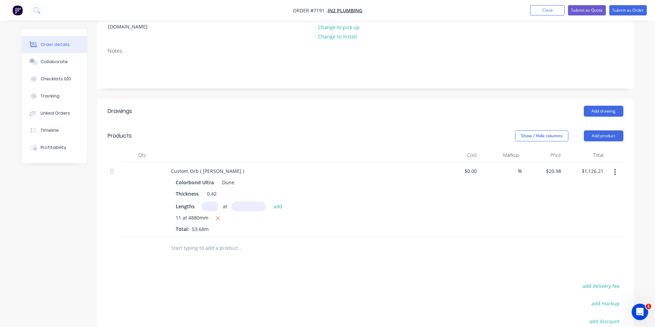
click at [596, 124] on header "Products Show / Hide columns Add product" at bounding box center [365, 136] width 536 height 25
click at [597, 131] on button "Add product" at bounding box center [604, 136] width 40 height 11
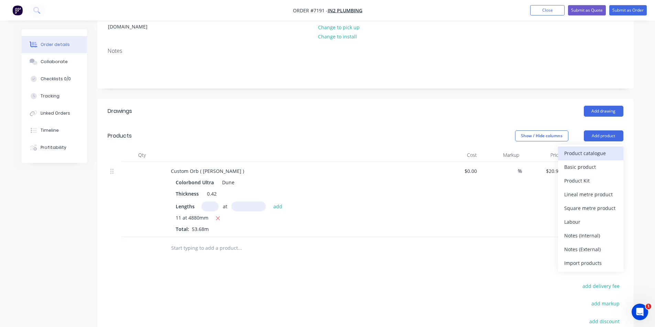
click at [589, 148] on div "Product catalogue" at bounding box center [590, 153] width 53 height 10
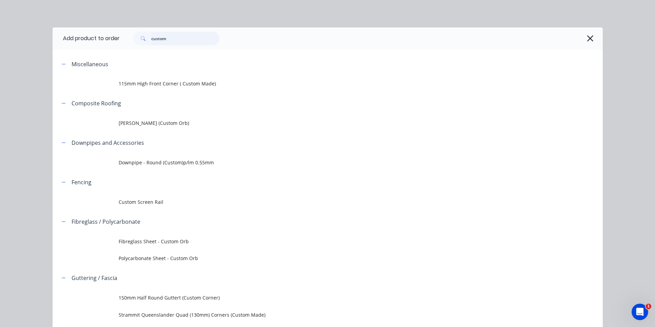
click at [165, 32] on input "custom" at bounding box center [185, 39] width 68 height 14
click at [166, 36] on input "custom" at bounding box center [185, 39] width 68 height 14
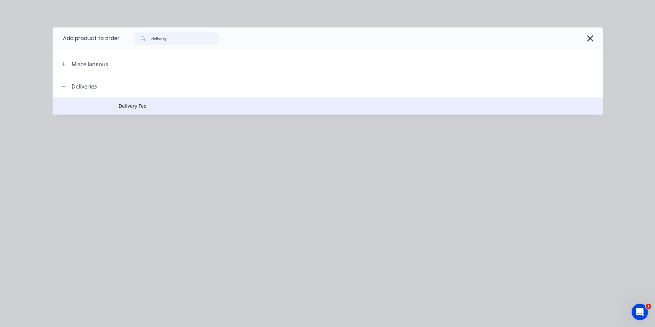
type input "delivery"
click at [138, 111] on td "Delivery Fee" at bounding box center [361, 106] width 484 height 17
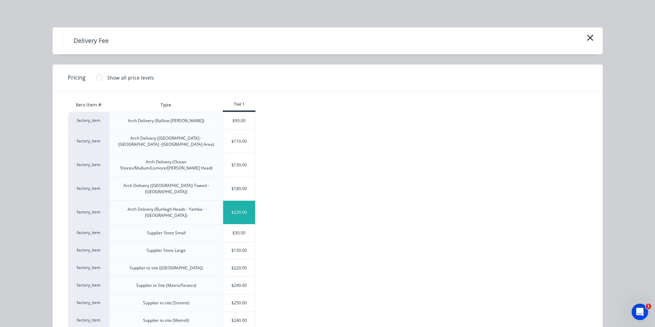
click at [246, 201] on div "$220.00" at bounding box center [239, 212] width 32 height 23
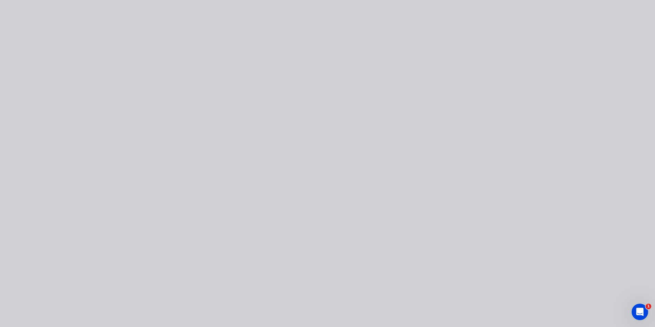
type input "$220.00"
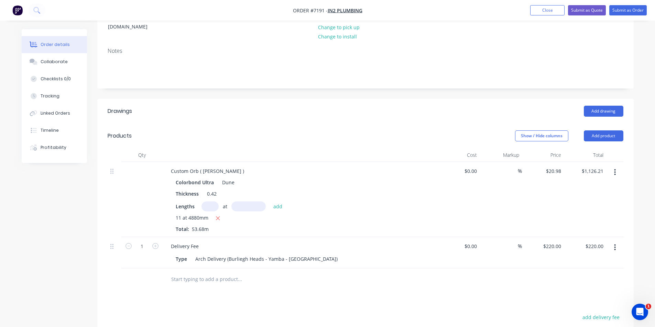
scroll to position [0, 0]
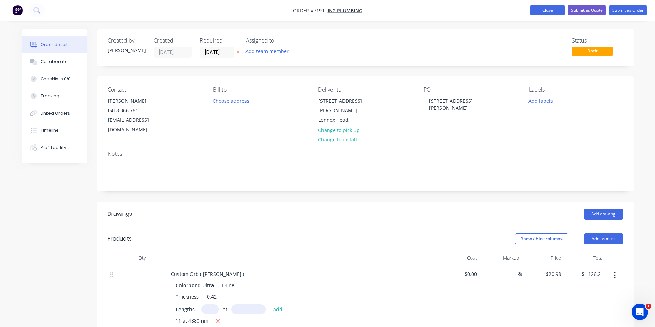
click at [553, 14] on button "Close" at bounding box center [547, 10] width 34 height 10
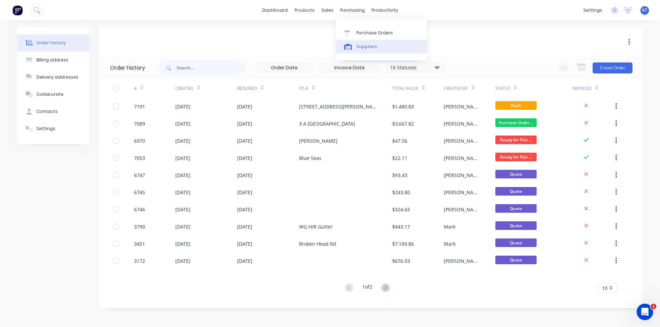
click at [382, 48] on link "Suppliers" at bounding box center [381, 47] width 91 height 14
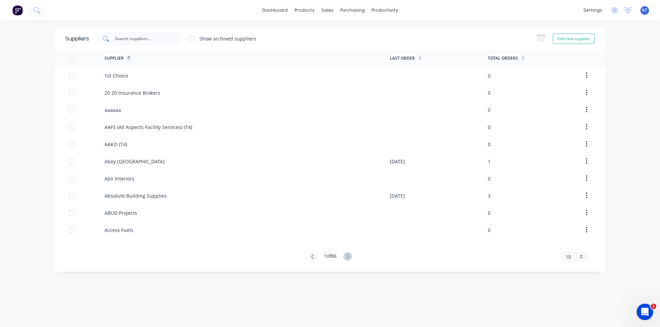
click at [148, 39] on input "text" at bounding box center [142, 38] width 57 height 7
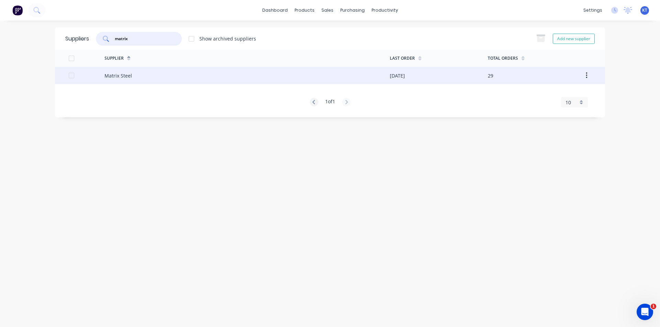
type input "matrix"
click at [126, 76] on div "Matrix Steel" at bounding box center [117, 75] width 27 height 7
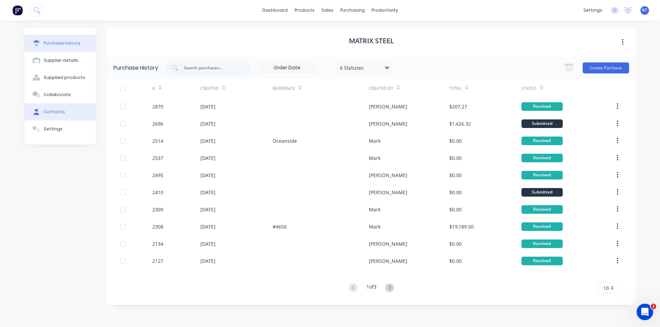
click at [48, 110] on div "Contacts" at bounding box center [54, 112] width 21 height 6
select select "AU"
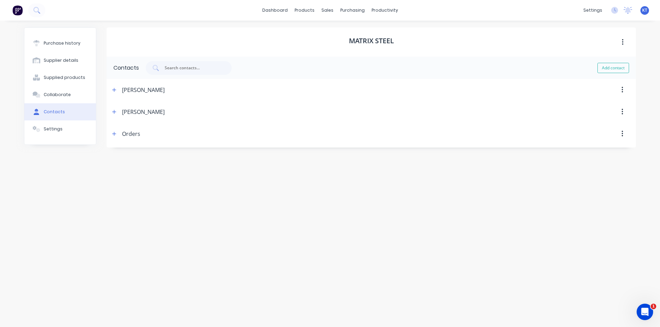
click at [122, 134] on div "Orders" at bounding box center [131, 134] width 18 height 22
click at [115, 134] on icon "button" at bounding box center [114, 134] width 4 height 5
drag, startPoint x: 210, startPoint y: 192, endPoint x: 69, endPoint y: 191, distance: 140.9
click at [69, 191] on div "Purchase history Supplier details Supplied products Collaborate Contacts Settin…" at bounding box center [330, 170] width 612 height 286
click at [270, 19] on div "dashboard products sales purchasing productivity dashboard products Product Cat…" at bounding box center [330, 10] width 660 height 21
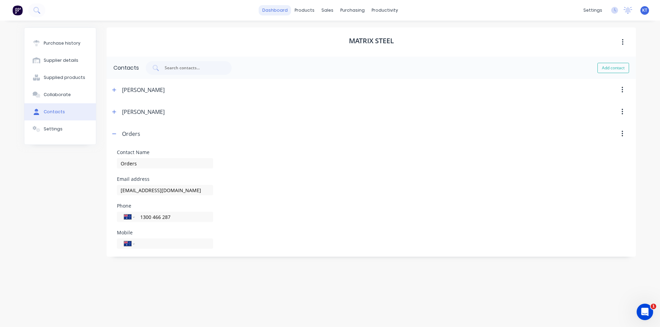
click at [273, 12] on link "dashboard" at bounding box center [275, 10] width 32 height 10
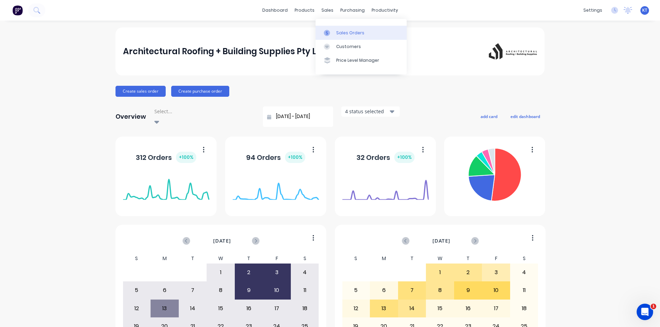
click at [334, 30] on div at bounding box center [329, 33] width 10 height 6
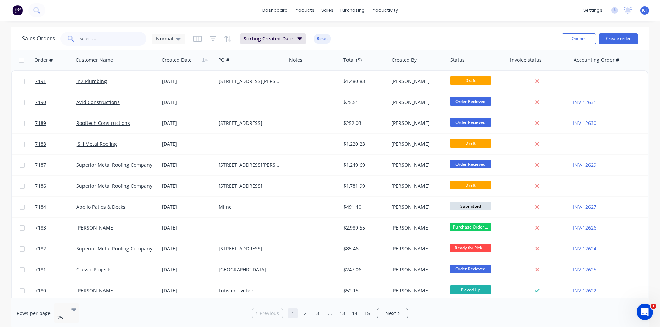
click at [129, 36] on input "text" at bounding box center [113, 39] width 67 height 14
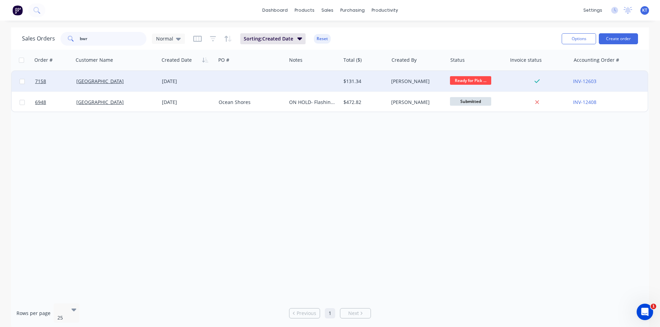
type input "bwr"
click at [126, 81] on div "[GEOGRAPHIC_DATA]" at bounding box center [114, 81] width 76 height 7
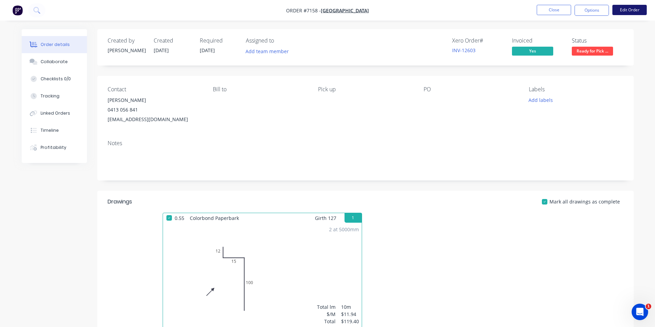
click at [630, 11] on button "Edit Order" at bounding box center [629, 10] width 34 height 10
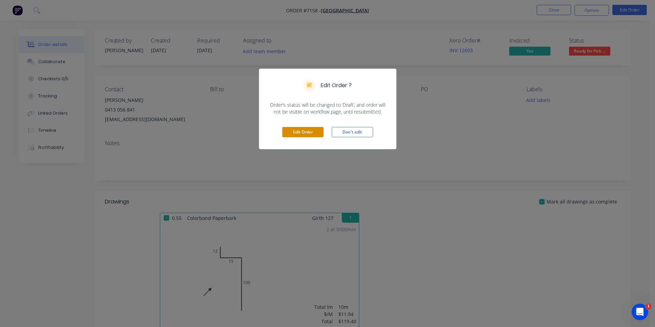
click at [310, 133] on button "Edit Order" at bounding box center [302, 132] width 41 height 10
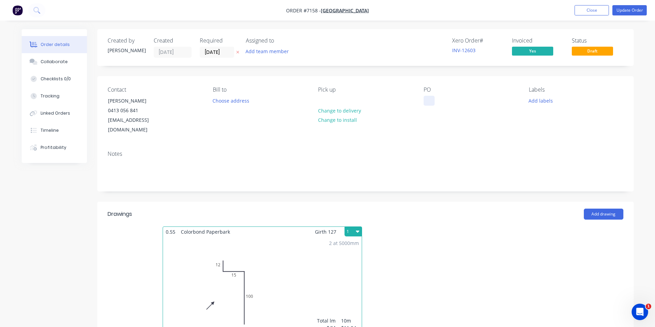
click at [428, 102] on div at bounding box center [428, 101] width 11 height 10
click at [627, 10] on button "Update Order" at bounding box center [629, 10] width 34 height 10
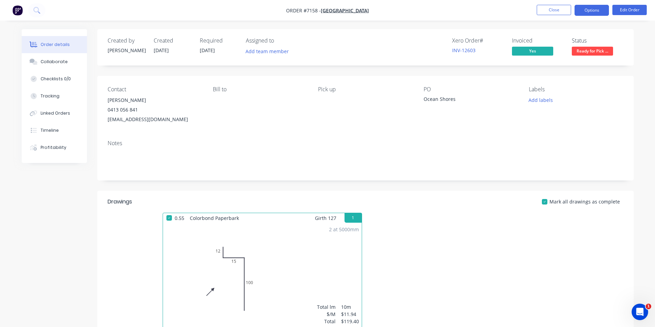
click at [584, 12] on button "Options" at bounding box center [591, 10] width 34 height 11
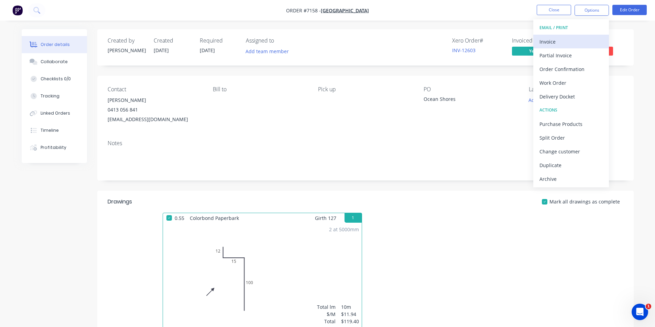
click at [562, 44] on div "Invoice" at bounding box center [570, 42] width 63 height 10
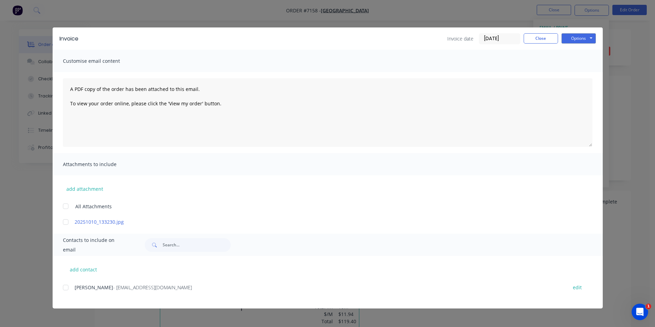
click at [64, 287] on div at bounding box center [66, 288] width 14 height 14
click at [579, 37] on button "Options" at bounding box center [578, 38] width 34 height 10
click at [578, 74] on button "Email" at bounding box center [583, 73] width 44 height 11
click at [537, 38] on button "Close" at bounding box center [540, 38] width 34 height 10
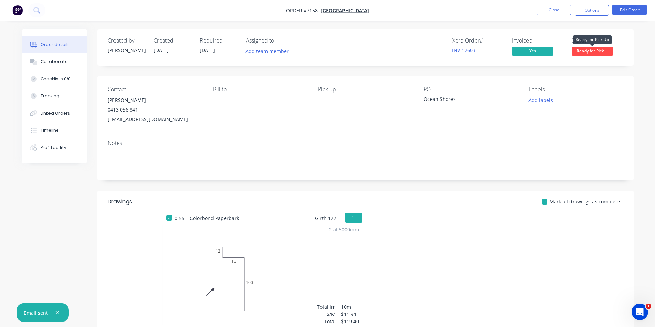
click at [594, 52] on span "Ready for Pick ..." at bounding box center [591, 51] width 41 height 9
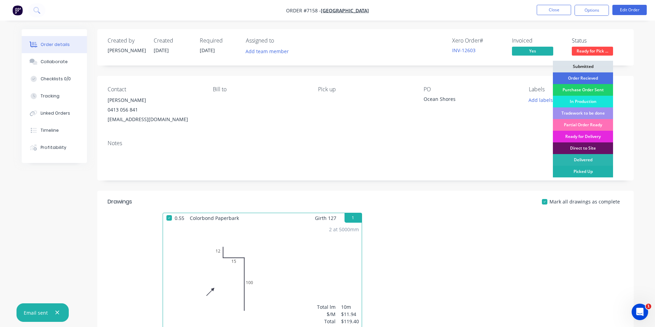
click at [578, 170] on div "Picked Up" at bounding box center [583, 172] width 60 height 12
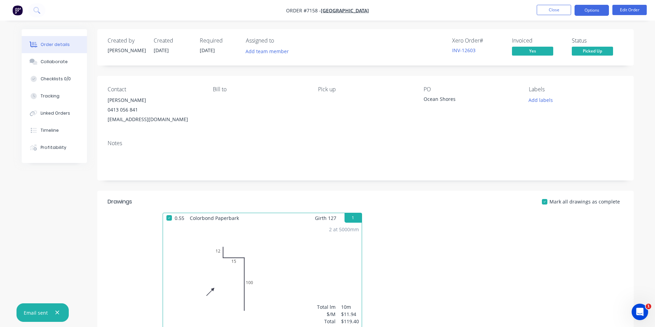
click at [592, 9] on button "Options" at bounding box center [591, 10] width 34 height 11
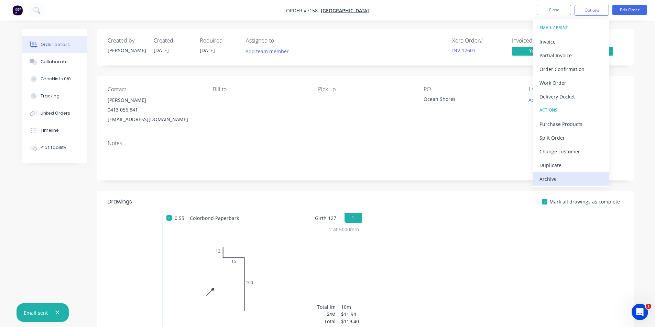
click at [555, 182] on div "Archive" at bounding box center [570, 179] width 63 height 10
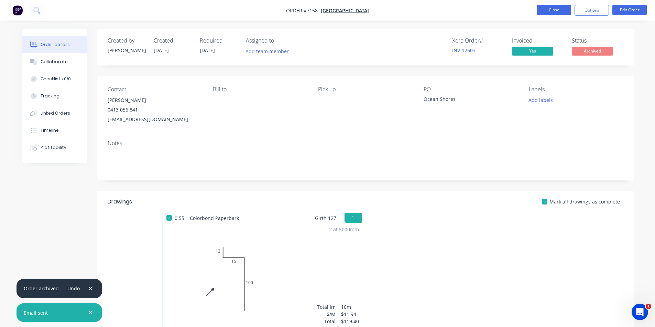
click at [550, 10] on button "Close" at bounding box center [553, 10] width 34 height 10
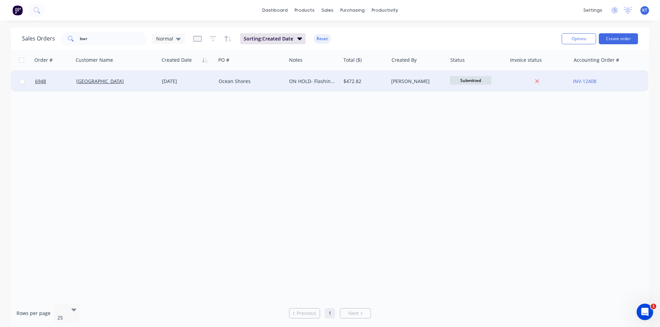
click at [197, 78] on div "19 Sep 2025" at bounding box center [187, 81] width 51 height 7
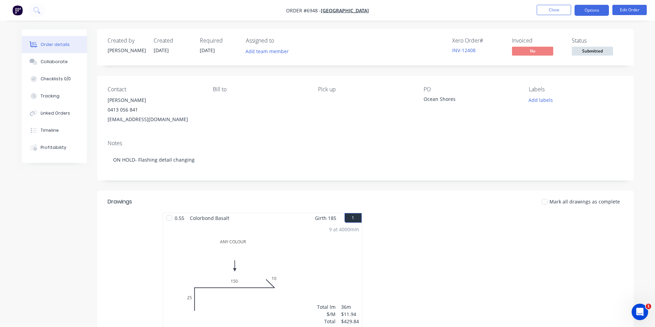
click at [597, 12] on button "Options" at bounding box center [591, 10] width 34 height 11
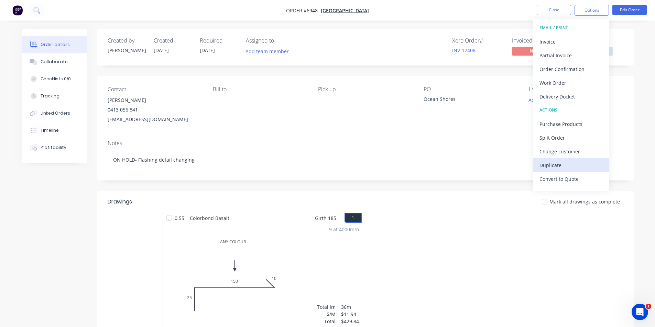
scroll to position [10, 0]
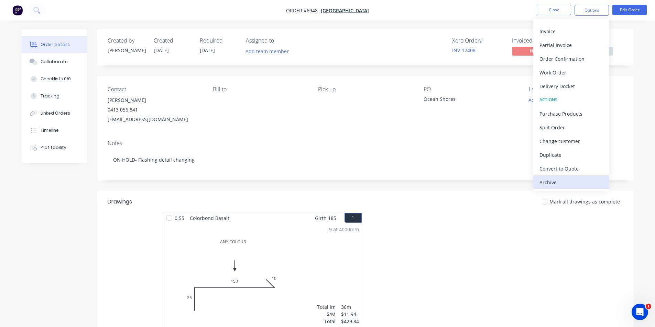
click at [543, 182] on div "Archive" at bounding box center [570, 183] width 63 height 10
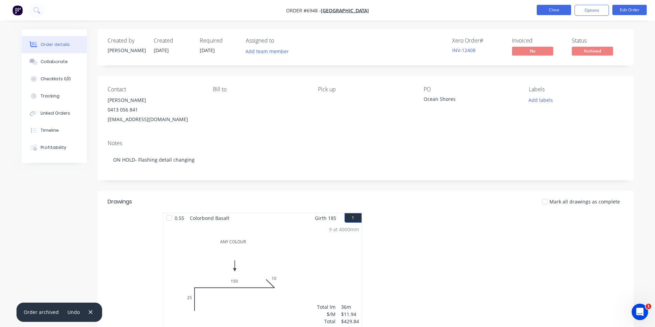
click at [547, 9] on button "Close" at bounding box center [553, 10] width 34 height 10
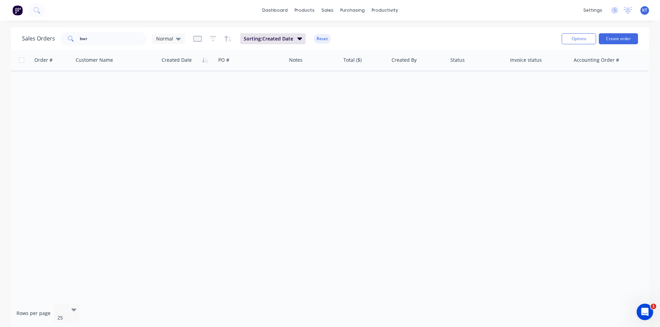
drag, startPoint x: 547, startPoint y: 9, endPoint x: 395, endPoint y: 173, distance: 224.2
click at [543, 10] on div "dashboard products sales purchasing productivity dashboard products Product Cat…" at bounding box center [330, 10] width 660 height 21
click at [470, 30] on div "dashboard products sales purchasing productivity dashboard products Product Cat…" at bounding box center [330, 163] width 660 height 327
drag, startPoint x: 395, startPoint y: 173, endPoint x: 642, endPoint y: 250, distance: 258.4
click at [602, 236] on div "Order # Customer Name Created Date PO # Notes Total ($) Created By Status Invoi…" at bounding box center [330, 174] width 638 height 248
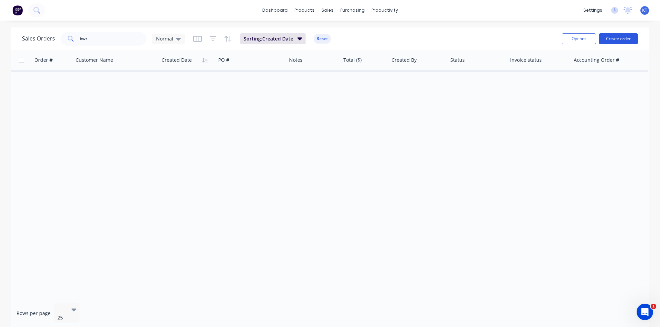
drag, startPoint x: 643, startPoint y: 117, endPoint x: 603, endPoint y: 41, distance: 85.8
click at [603, 41] on button "Create order" at bounding box center [618, 38] width 39 height 11
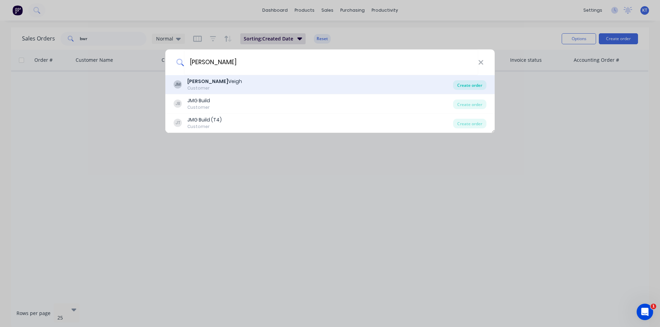
type input "John Mc"
click at [486, 84] on div "Create order" at bounding box center [469, 85] width 33 height 10
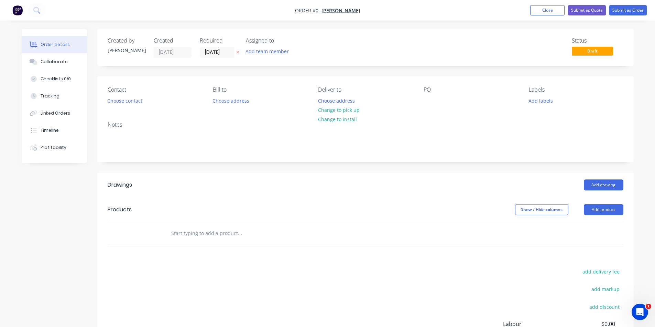
click at [126, 106] on div "Contact Choose contact" at bounding box center [155, 96] width 94 height 19
click at [138, 103] on button "Choose contact" at bounding box center [124, 100] width 42 height 9
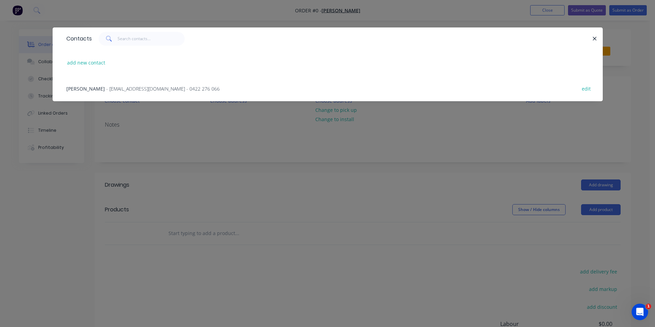
click at [109, 90] on span "- mcvjohnj@gmail.com - 0422 276 066" at bounding box center [162, 89] width 113 height 7
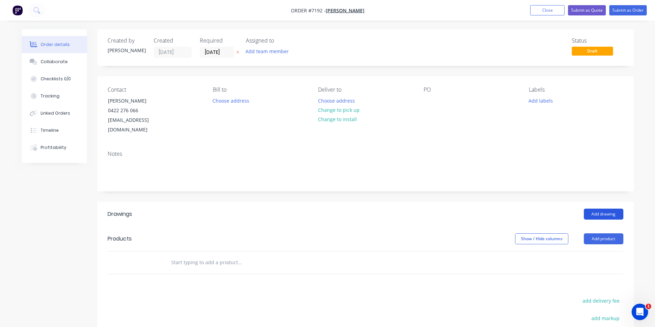
click at [600, 209] on button "Add drawing" at bounding box center [604, 214] width 40 height 11
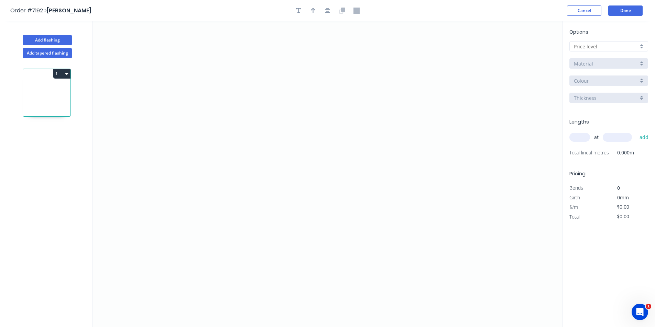
click at [608, 47] on input "text" at bounding box center [606, 46] width 64 height 7
click at [595, 89] on div "C" at bounding box center [608, 84] width 78 height 12
type input "C"
click at [597, 42] on div "C" at bounding box center [608, 46] width 79 height 10
click at [595, 98] on div "D" at bounding box center [608, 96] width 78 height 12
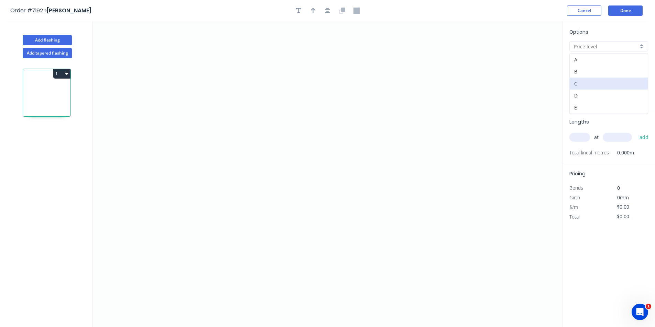
type input "D"
click at [603, 63] on input "304 Grade Stainless Steel, 0.9mm Perforated Pattern 208 - 2mm hole" at bounding box center [606, 63] width 64 height 7
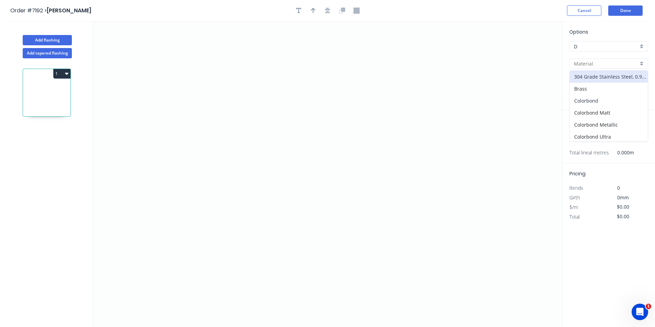
click at [594, 102] on div "Colorbond" at bounding box center [608, 101] width 78 height 12
type input "Colorbond"
type input "Basalt"
click at [592, 81] on input "Basalt" at bounding box center [606, 80] width 64 height 7
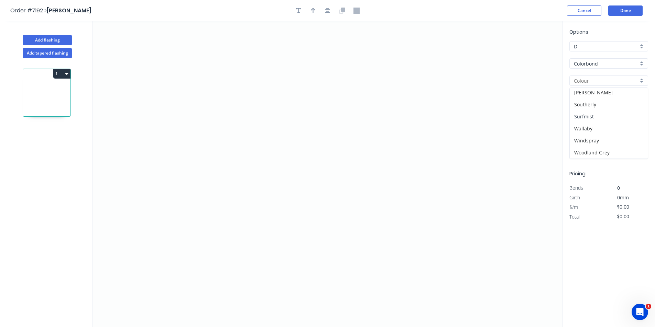
click at [592, 121] on div "Surfmist" at bounding box center [608, 117] width 78 height 12
type input "Surfmist"
click at [298, 206] on icon "0" at bounding box center [327, 174] width 469 height 306
click at [301, 126] on icon "0" at bounding box center [327, 174] width 469 height 306
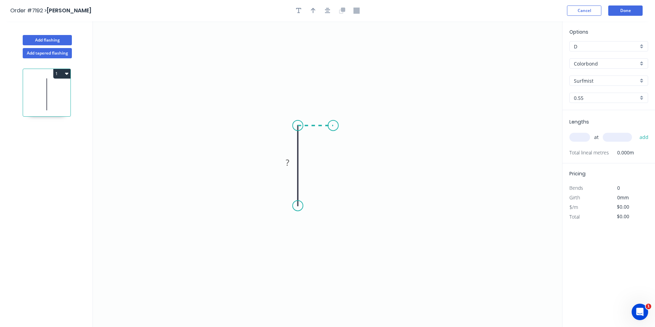
click at [333, 129] on icon "0 ?" at bounding box center [327, 174] width 469 height 306
click at [334, 164] on icon "0 ? ?" at bounding box center [327, 174] width 469 height 306
click at [364, 191] on div "Crush & Fold" at bounding box center [368, 187] width 69 height 14
click at [368, 186] on div "Flip bend" at bounding box center [368, 187] width 69 height 14
click at [292, 163] on rect at bounding box center [287, 163] width 14 height 10
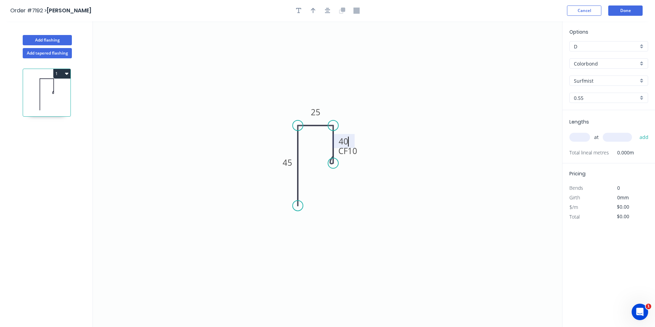
type input "$13.76"
click at [322, 12] on div at bounding box center [327, 10] width 72 height 10
click at [326, 9] on icon "button" at bounding box center [327, 11] width 5 height 6
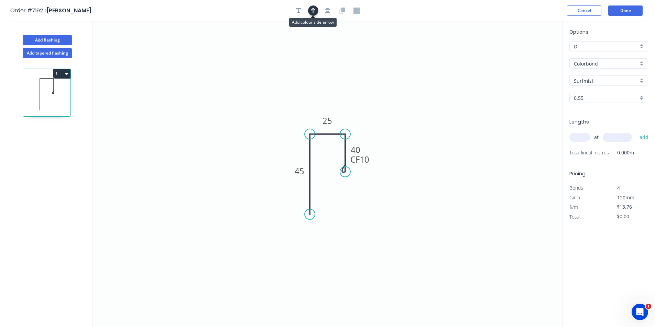
click at [311, 12] on icon "button" at bounding box center [313, 11] width 5 height 6
drag, startPoint x: 526, startPoint y: 53, endPoint x: 335, endPoint y: 109, distance: 198.8
click at [335, 109] on icon at bounding box center [335, 101] width 6 height 22
click at [579, 138] on input "text" at bounding box center [579, 137] width 21 height 9
click at [577, 134] on input "text" at bounding box center [579, 137] width 21 height 9
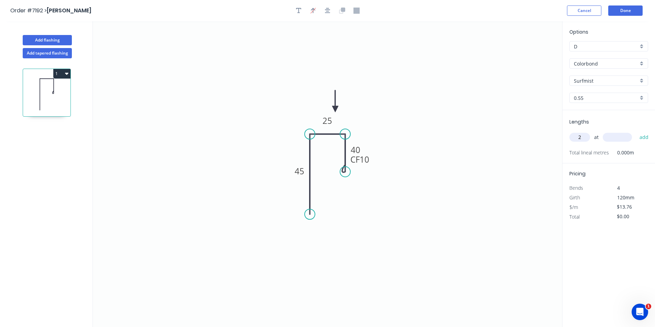
type input "2"
type input "2000."
click at [636, 132] on button "add" at bounding box center [644, 138] width 16 height 12
type input "$55.04"
type input "2"
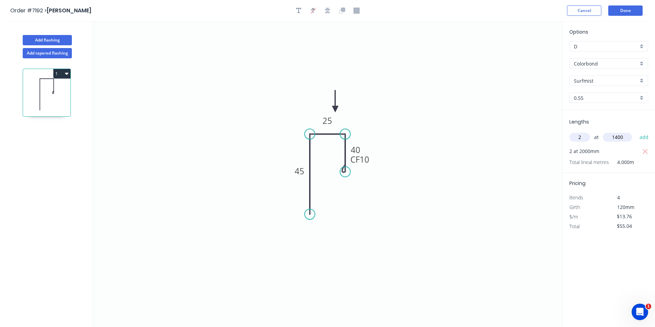
type input "1400"
click at [636, 132] on button "add" at bounding box center [644, 138] width 16 height 12
type input "$93.57"
drag, startPoint x: 565, startPoint y: 256, endPoint x: 515, endPoint y: 55, distance: 207.1
click at [515, 55] on icon "0 45 25 CF 10 40" at bounding box center [327, 174] width 469 height 306
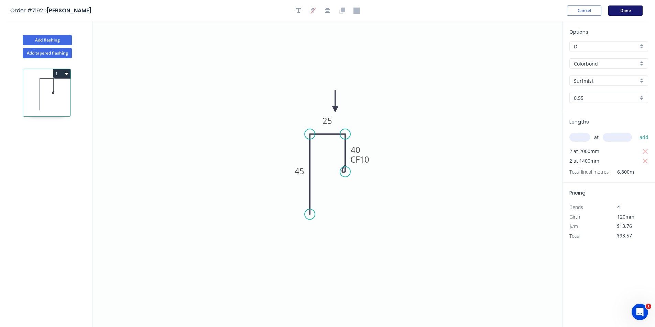
click at [635, 10] on button "Done" at bounding box center [625, 10] width 34 height 10
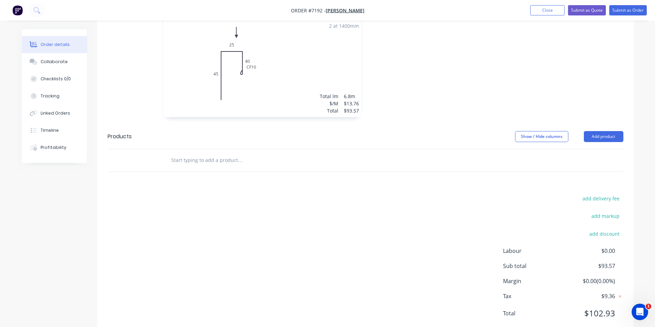
scroll to position [235, 0]
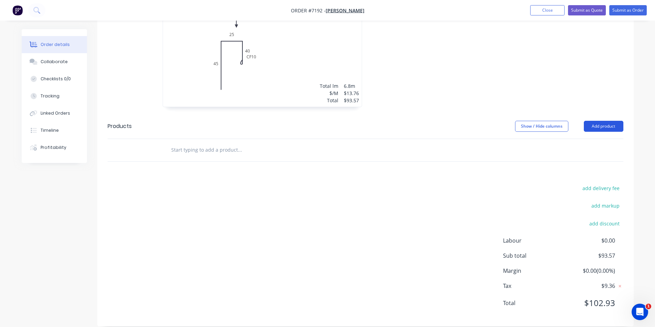
click at [585, 121] on button "Add product" at bounding box center [604, 126] width 40 height 11
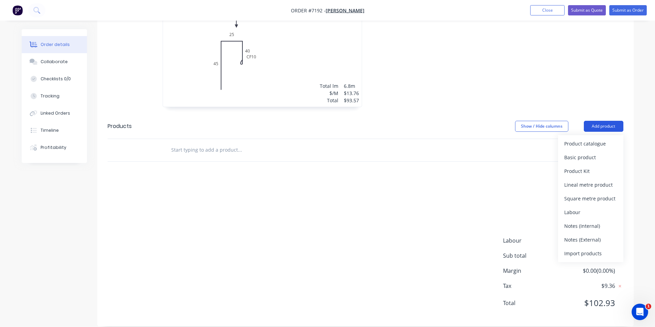
click at [587, 139] on div "Product catalogue" at bounding box center [590, 144] width 53 height 10
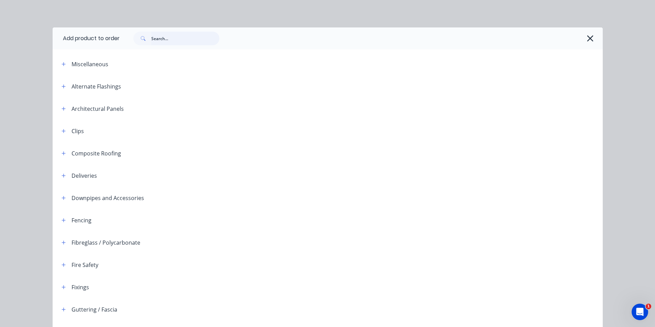
click at [152, 37] on input "text" at bounding box center [185, 39] width 68 height 14
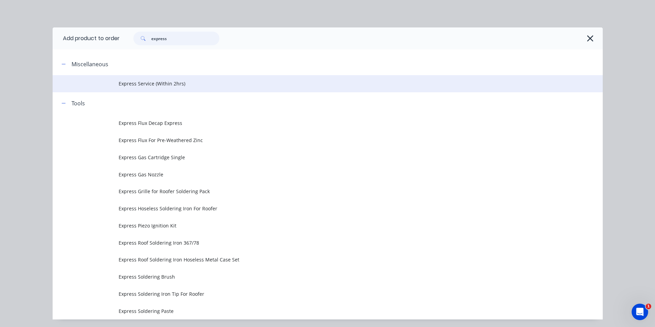
type input "express"
click at [195, 88] on td "Express Service (Within 2hrs)" at bounding box center [361, 83] width 484 height 17
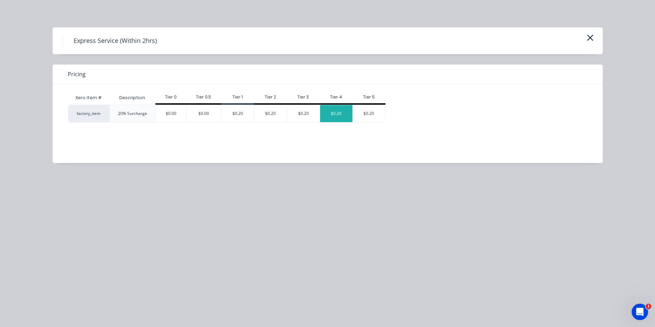
click at [335, 111] on div "$0.20" at bounding box center [336, 113] width 33 height 17
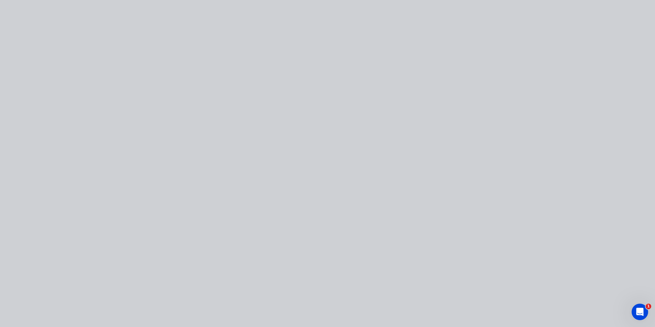
type input "$0.20"
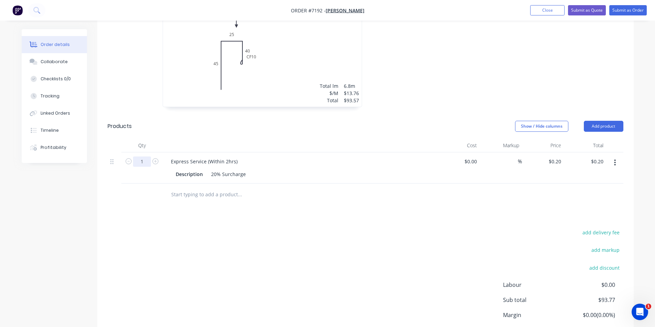
click at [143, 157] on input "1" at bounding box center [142, 162] width 18 height 10
type input "93.57"
type input "$18.71"
drag, startPoint x: 532, startPoint y: 258, endPoint x: 615, endPoint y: 60, distance: 215.1
click at [532, 258] on div "add delivery fee add markup add discount Labour $0.00 Sub total $93.77 Margin $…" at bounding box center [365, 294] width 515 height 133
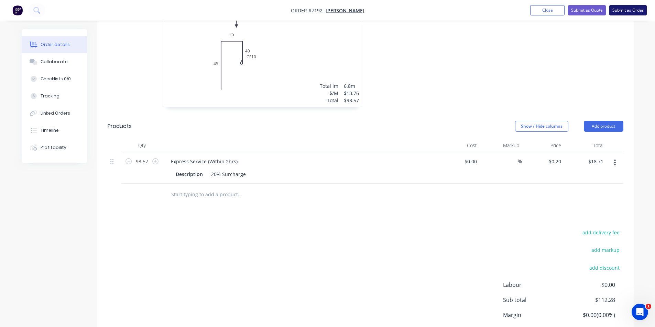
click at [631, 8] on button "Submit as Order" at bounding box center [627, 10] width 37 height 10
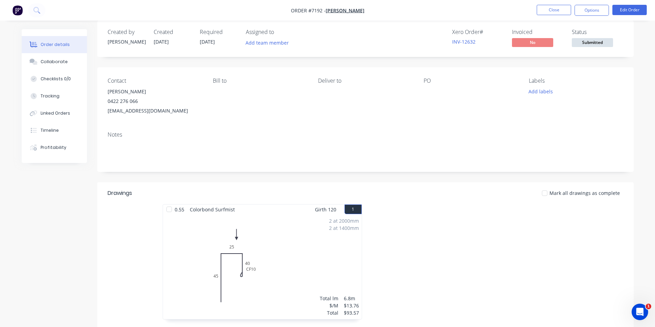
scroll to position [0, 0]
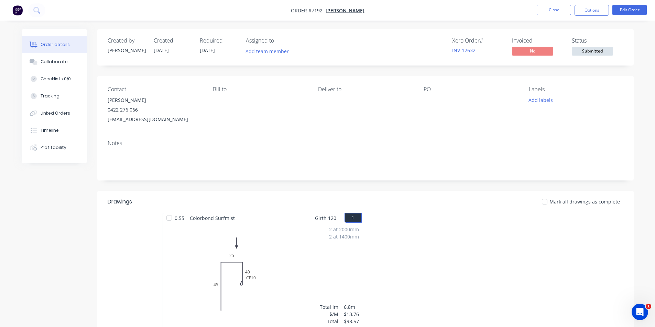
click at [599, 52] on span "Submitted" at bounding box center [591, 51] width 41 height 9
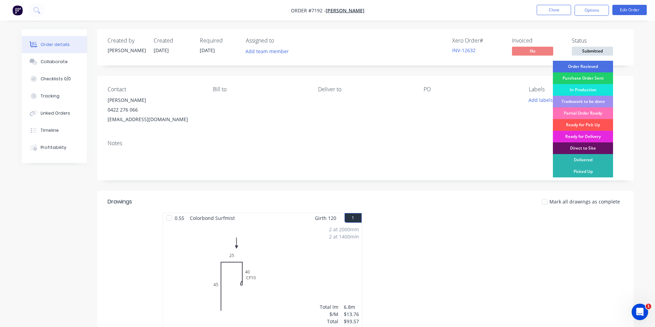
click at [598, 64] on div "Order Recieved" at bounding box center [583, 67] width 60 height 12
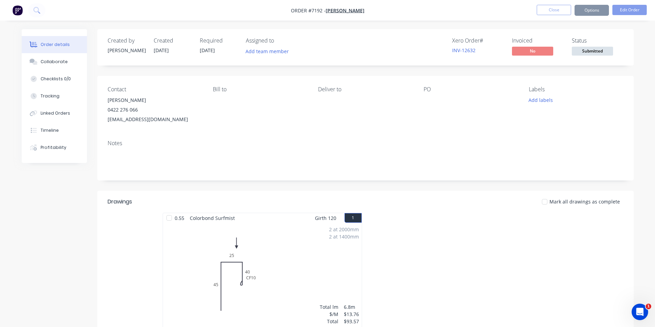
click at [594, 13] on button "Options" at bounding box center [591, 10] width 34 height 11
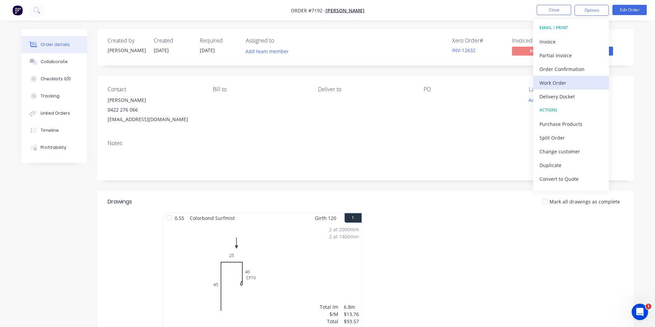
click at [566, 87] on div "Work Order" at bounding box center [570, 83] width 63 height 10
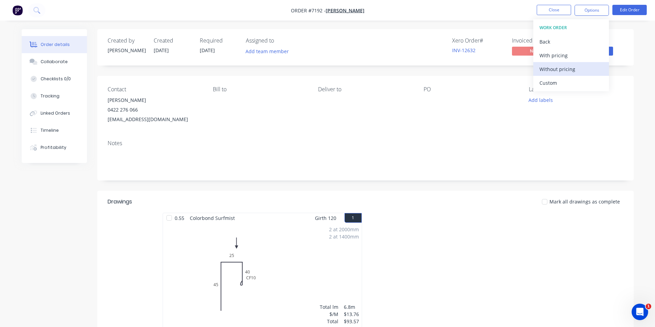
click at [569, 69] on div "Without pricing" at bounding box center [570, 69] width 63 height 10
click at [48, 62] on div "Collaborate" at bounding box center [54, 62] width 27 height 6
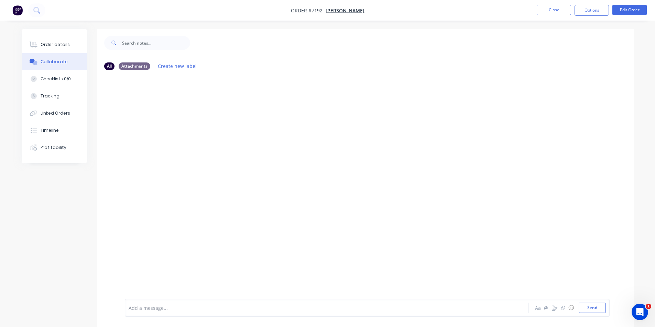
click at [649, 322] on div at bounding box center [649, 322] width 0 height 0
click at [566, 305] on button "button" at bounding box center [562, 308] width 8 height 8
click at [598, 305] on button "Send" at bounding box center [591, 308] width 27 height 10
drag, startPoint x: 70, startPoint y: 43, endPoint x: 452, endPoint y: 25, distance: 381.9
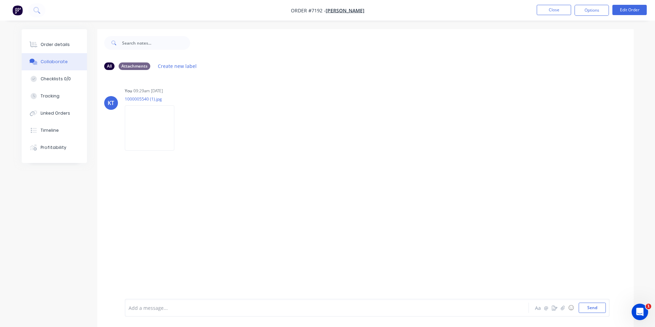
click at [70, 43] on button "Order details" at bounding box center [54, 44] width 65 height 17
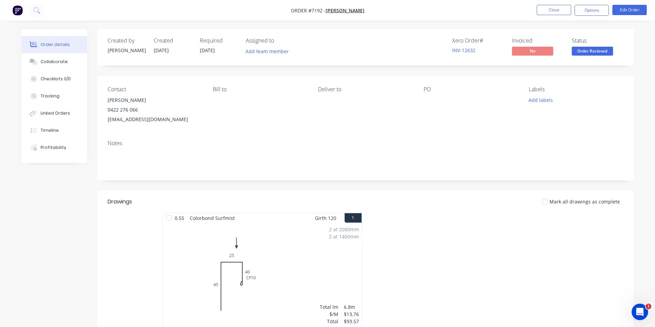
click at [586, 16] on nav "Order #7192 - John McVeigh Close Options Edit Order" at bounding box center [327, 10] width 655 height 21
click at [587, 10] on button "Options" at bounding box center [591, 10] width 34 height 11
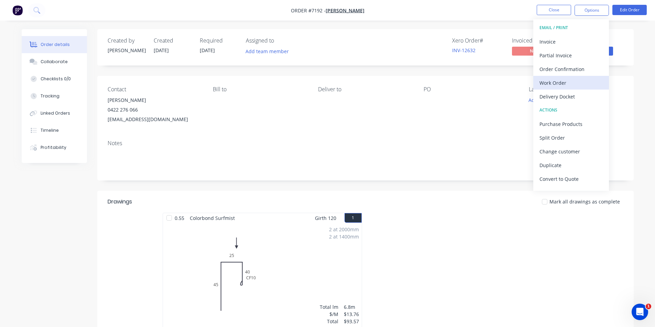
click at [553, 78] on div "Work Order" at bounding box center [570, 83] width 63 height 10
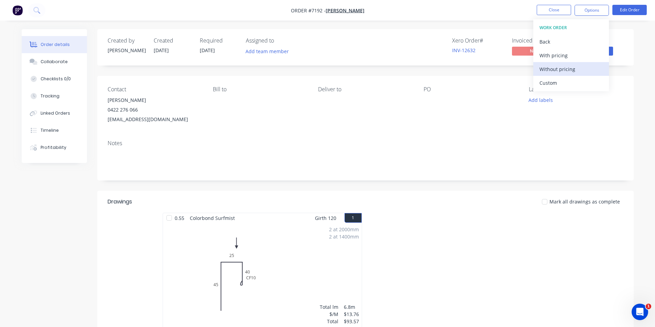
click at [560, 65] on div "Without pricing" at bounding box center [570, 69] width 63 height 10
